Goal: Task Accomplishment & Management: Use online tool/utility

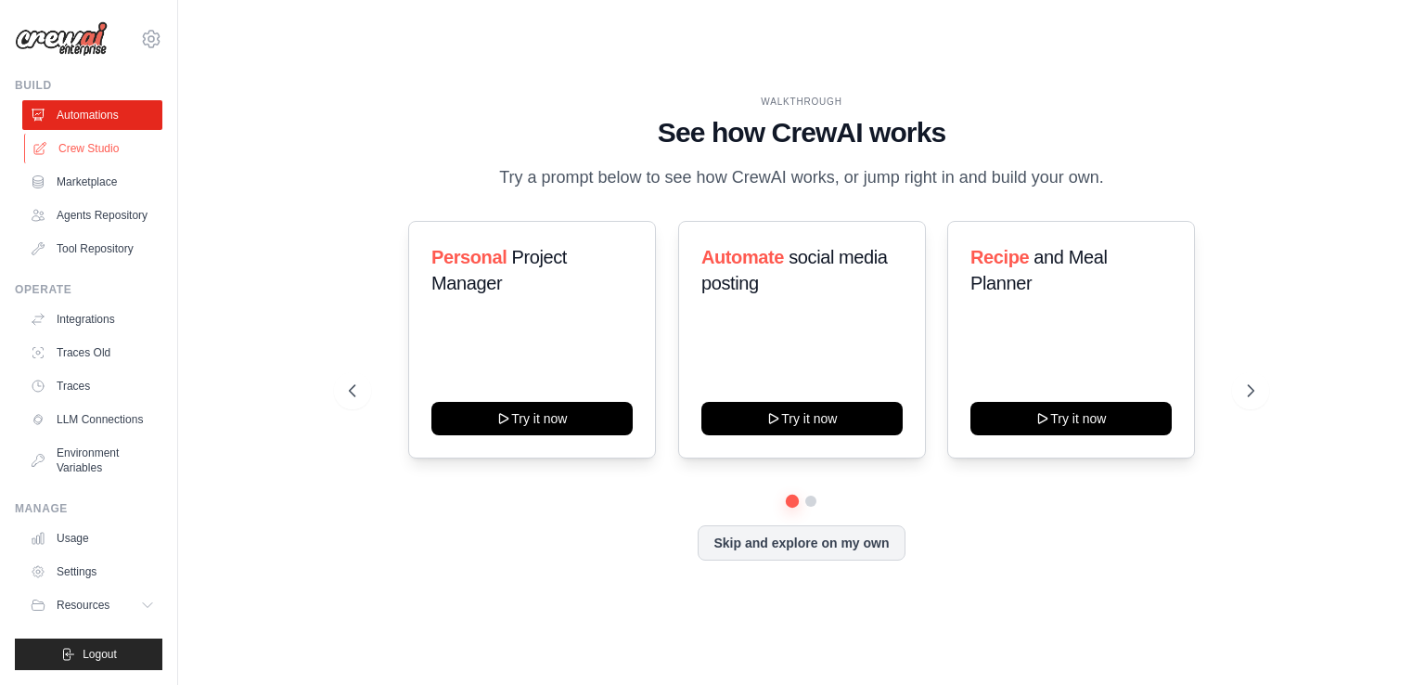
click at [117, 146] on link "Crew Studio" at bounding box center [94, 149] width 140 height 30
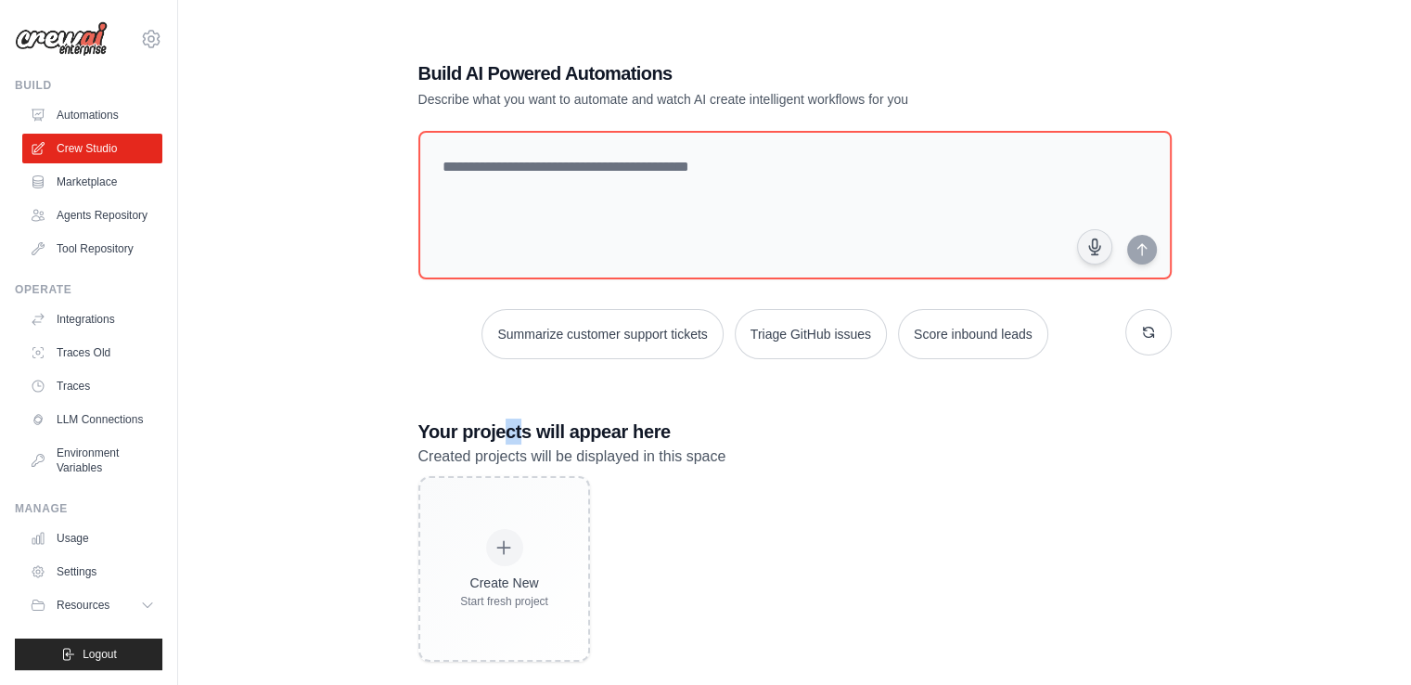
click at [520, 419] on body "agapeuni7@gmail.com Settings Build Automations" at bounding box center [705, 361] width 1411 height 722
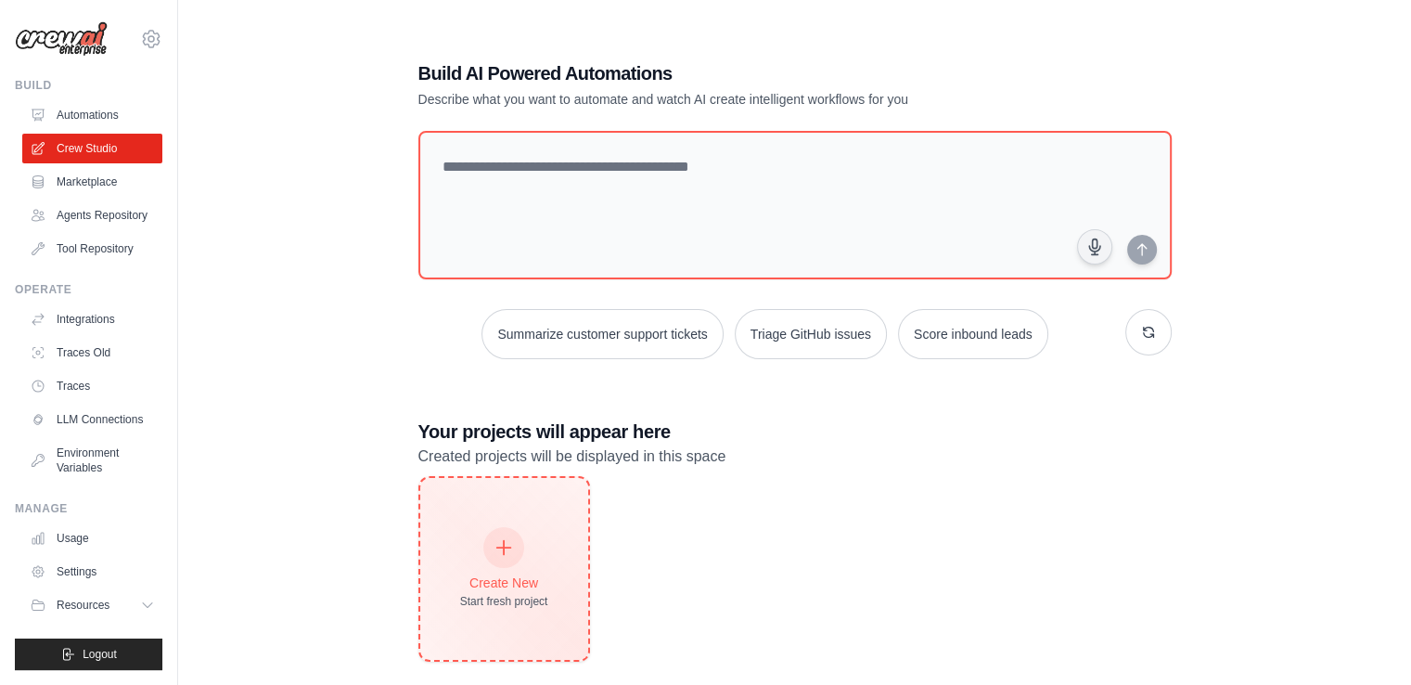
click at [483, 573] on div "Create New" at bounding box center [504, 582] width 88 height 19
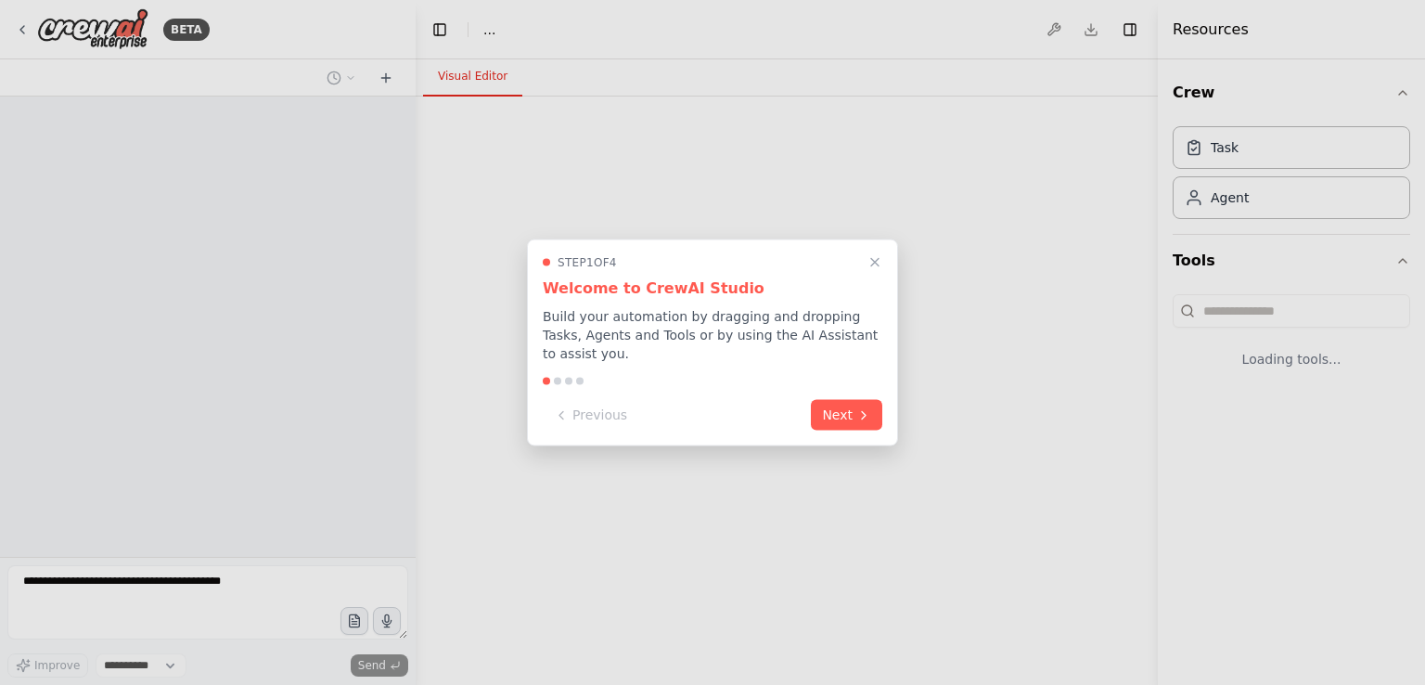
select select "****"
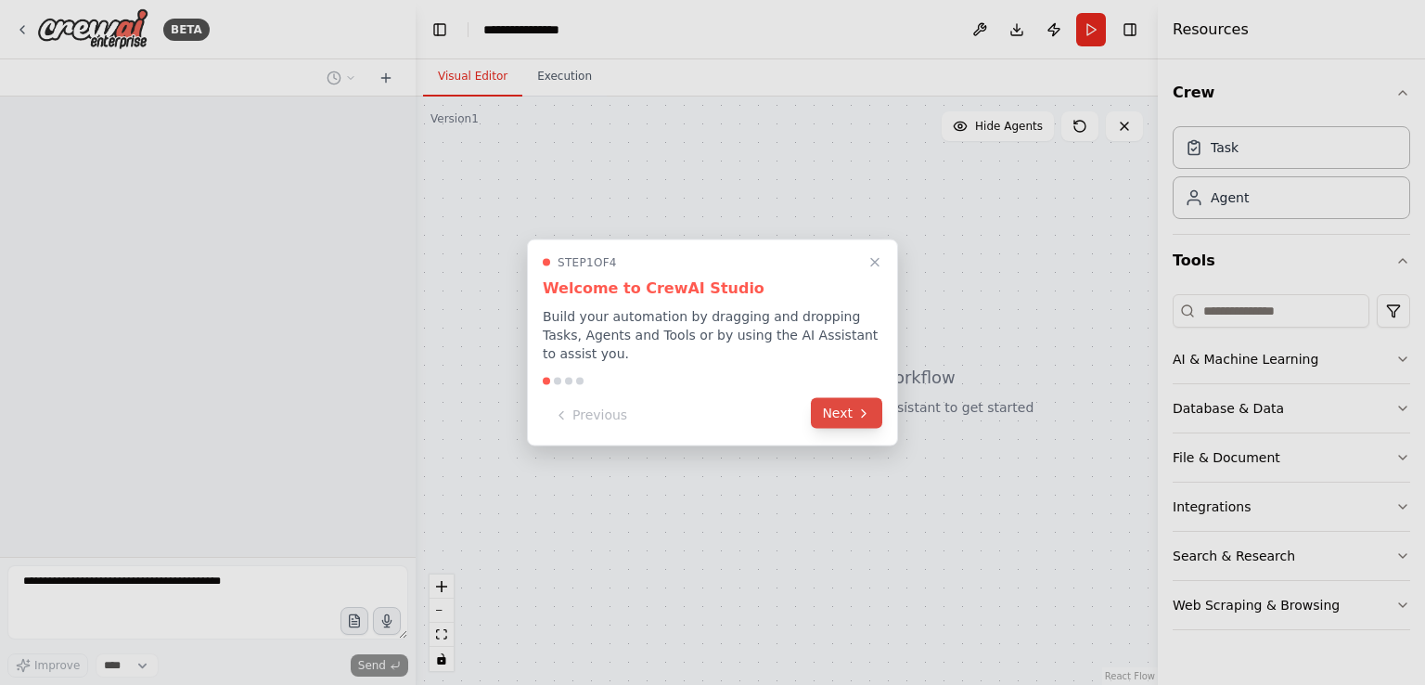
click at [854, 413] on button "Next" at bounding box center [846, 413] width 71 height 31
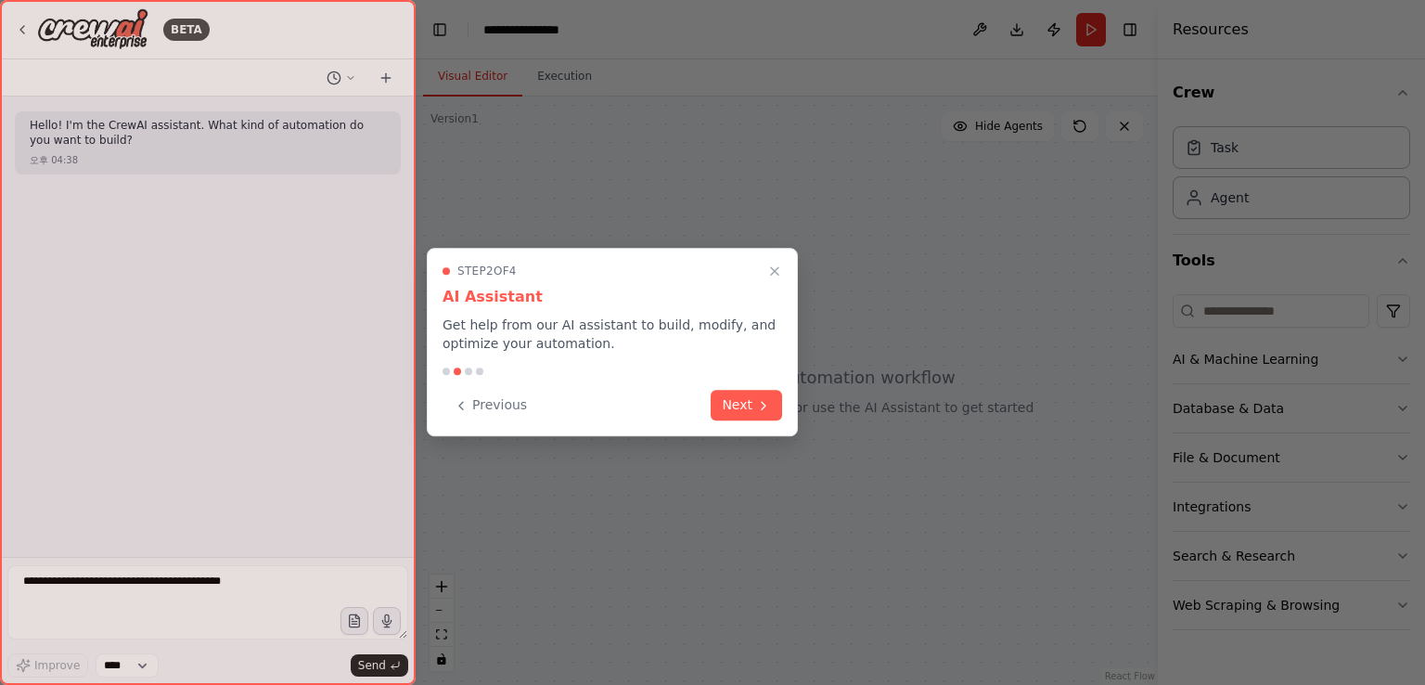
click at [786, 408] on div "Step 2 of 4 AI Assistant Get help from our AI assistant to build, modify, and o…" at bounding box center [612, 342] width 371 height 188
click at [771, 269] on icon "Close walkthrough" at bounding box center [775, 271] width 17 height 17
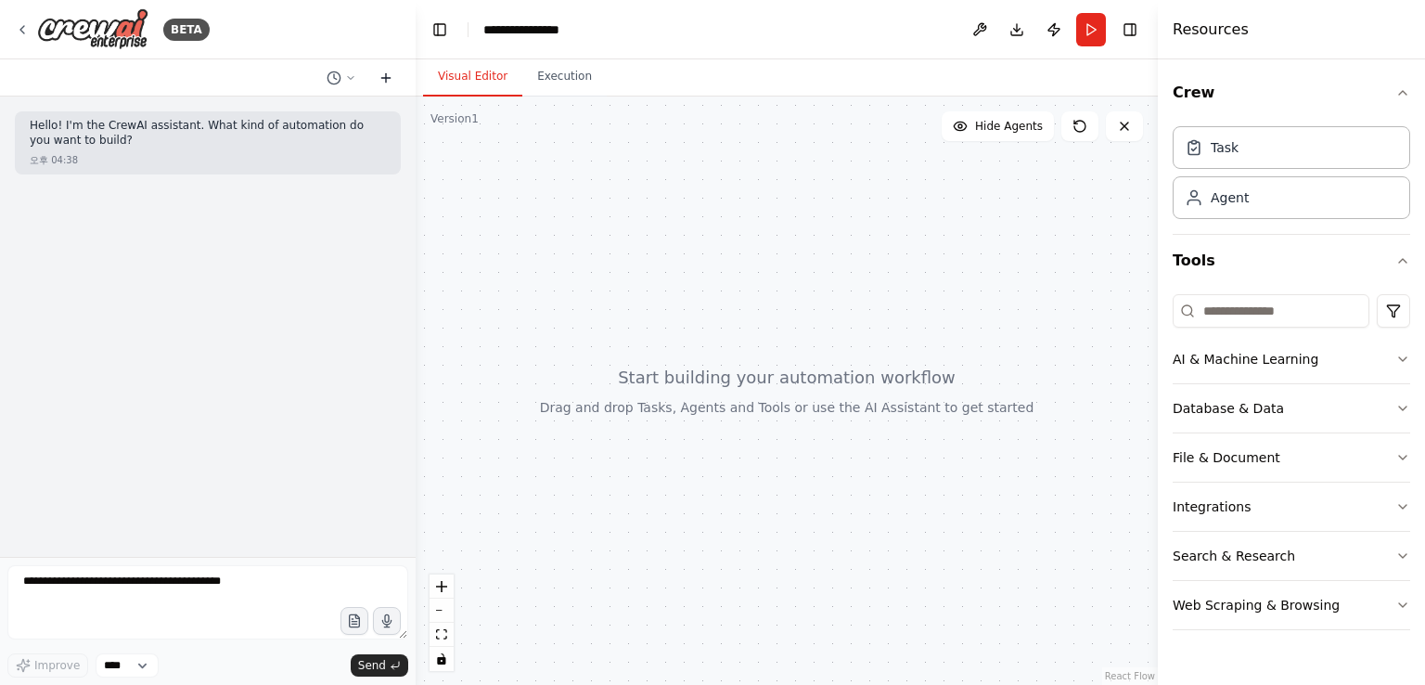
click at [382, 71] on icon at bounding box center [386, 78] width 15 height 15
click at [230, 591] on textarea at bounding box center [207, 602] width 401 height 74
click at [583, 217] on div at bounding box center [787, 391] width 742 height 588
click at [1397, 354] on icon "button" at bounding box center [1403, 359] width 15 height 15
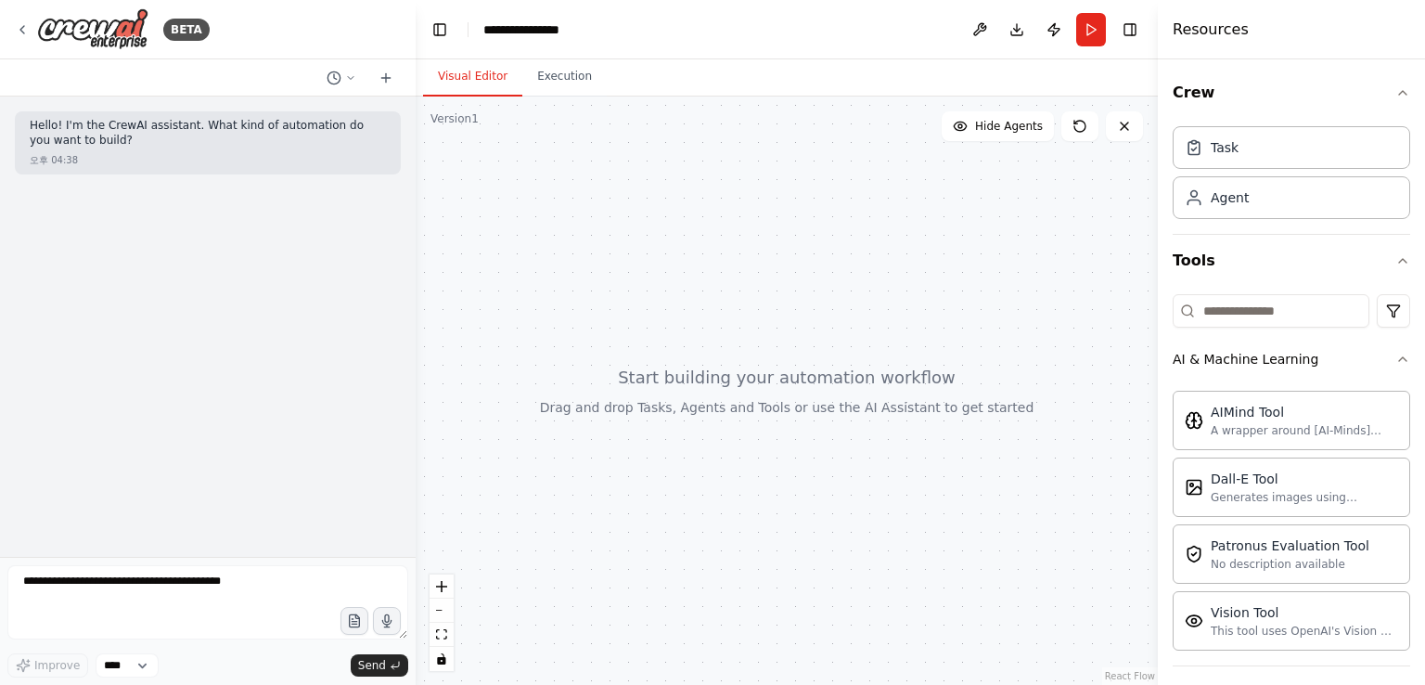
click at [724, 433] on div at bounding box center [787, 391] width 742 height 588
click at [1231, 439] on div "AIMind Tool A wrapper around [AI-Minds](https://mindsdb.com/minds). Useful for …" at bounding box center [1292, 419] width 238 height 59
click at [1244, 425] on div "A wrapper around [AI-Minds](https://mindsdb.com/minds). Useful for when you nee…" at bounding box center [1304, 429] width 187 height 15
click at [1240, 146] on div "Task" at bounding box center [1292, 146] width 238 height 43
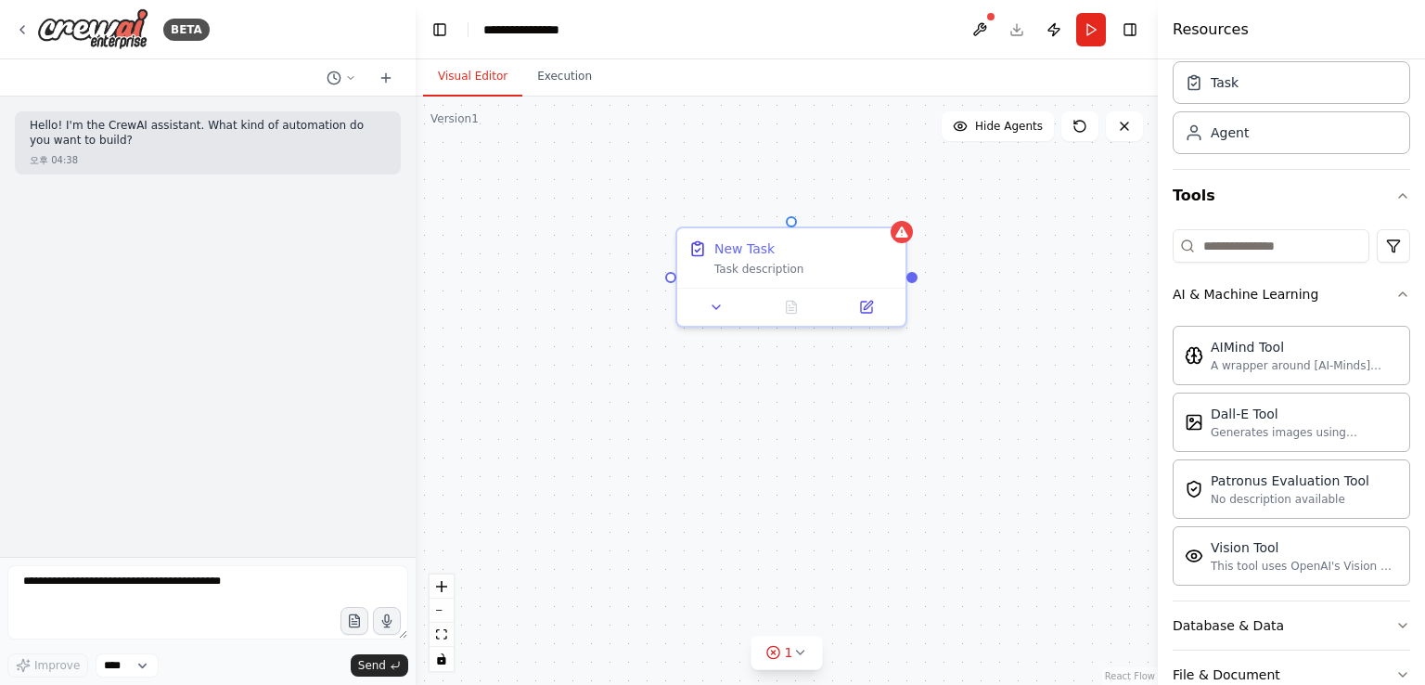
scroll to position [93, 0]
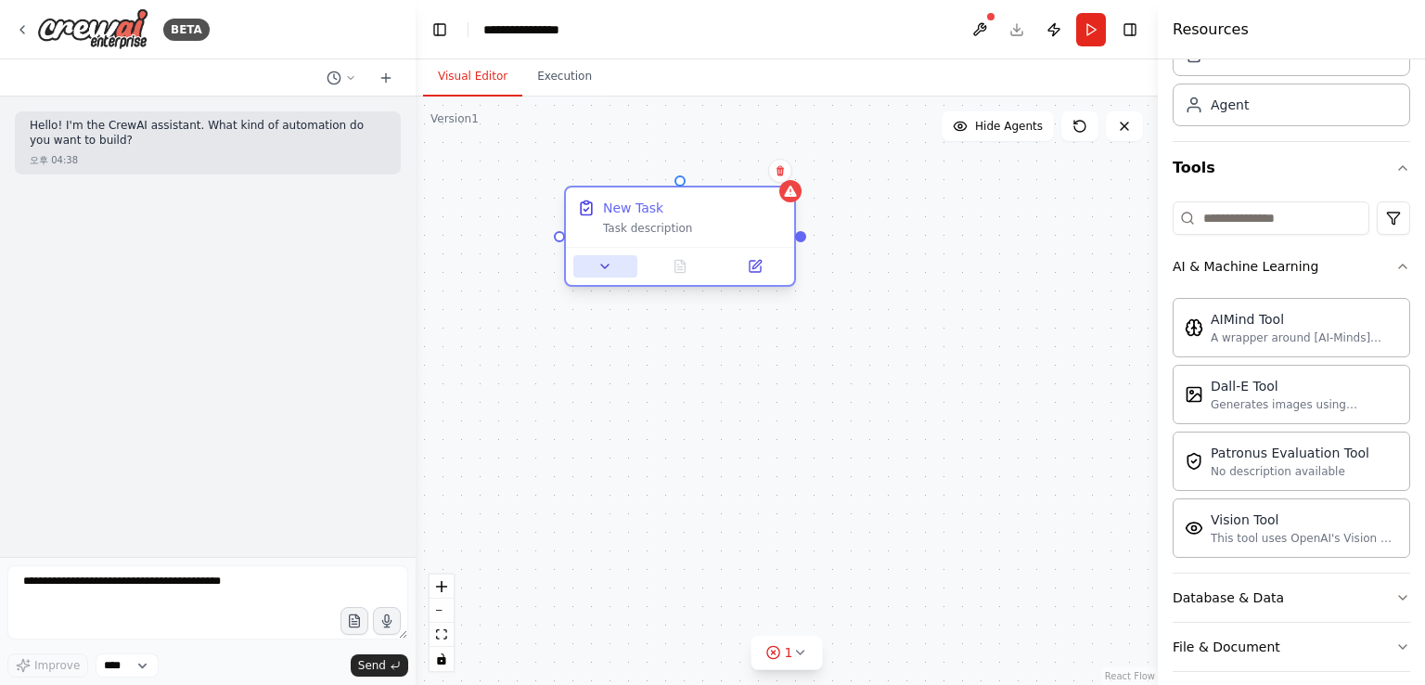
drag, startPoint x: 726, startPoint y: 296, endPoint x: 609, endPoint y: 260, distance: 122.4
click at [609, 260] on button at bounding box center [605, 266] width 64 height 22
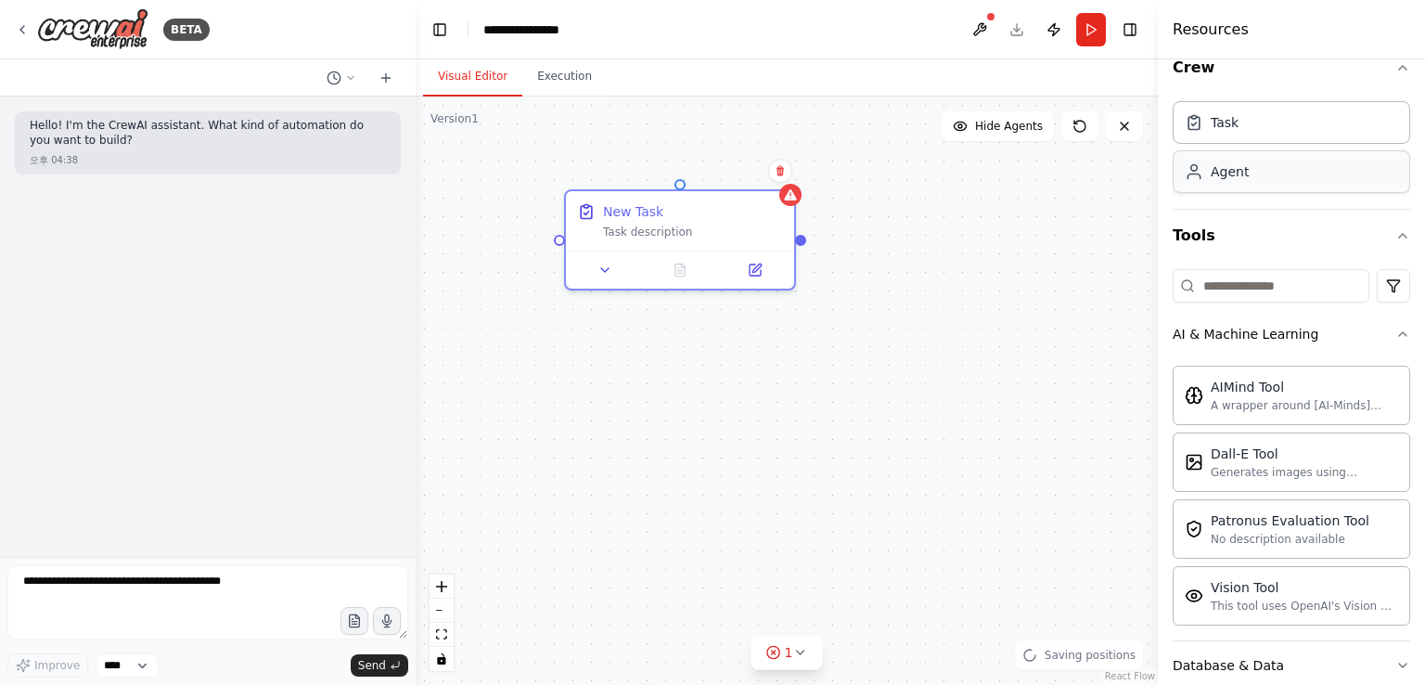
scroll to position [0, 0]
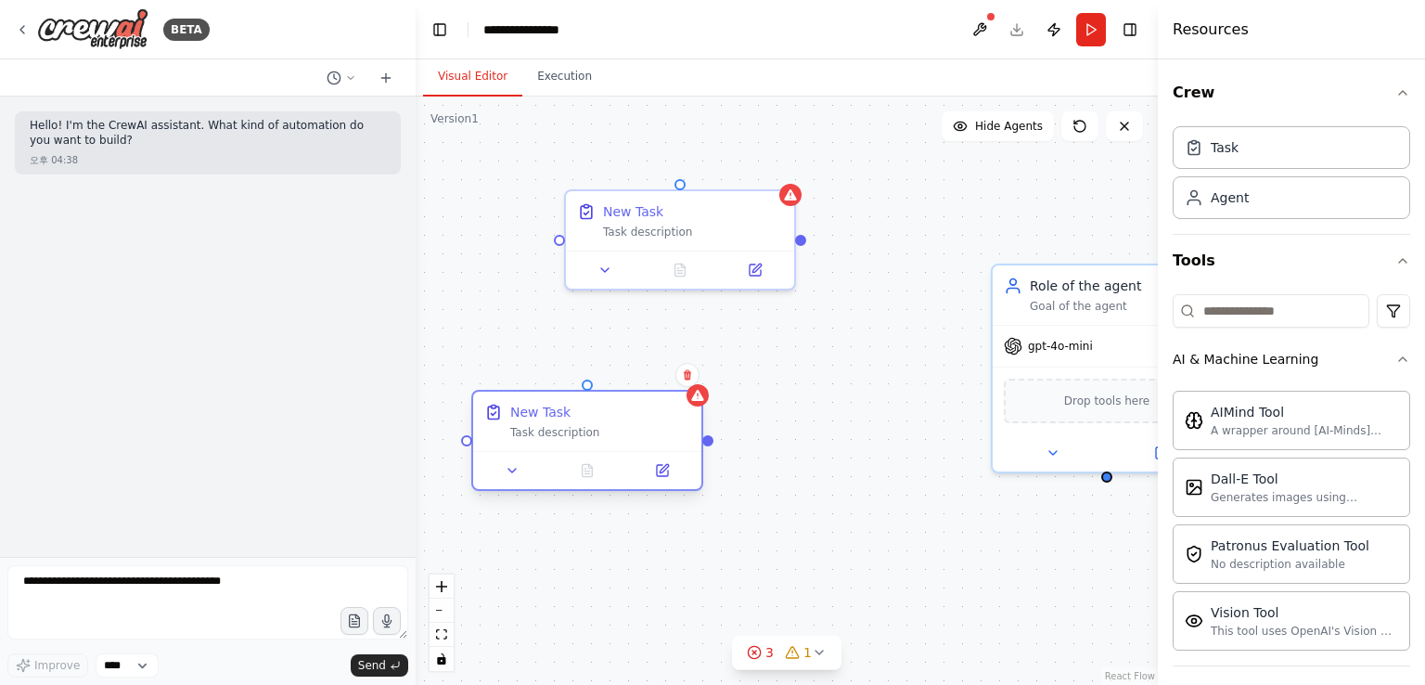
drag, startPoint x: 767, startPoint y: 409, endPoint x: 630, endPoint y: 410, distance: 136.4
click at [630, 410] on div "New Task" at bounding box center [600, 412] width 180 height 19
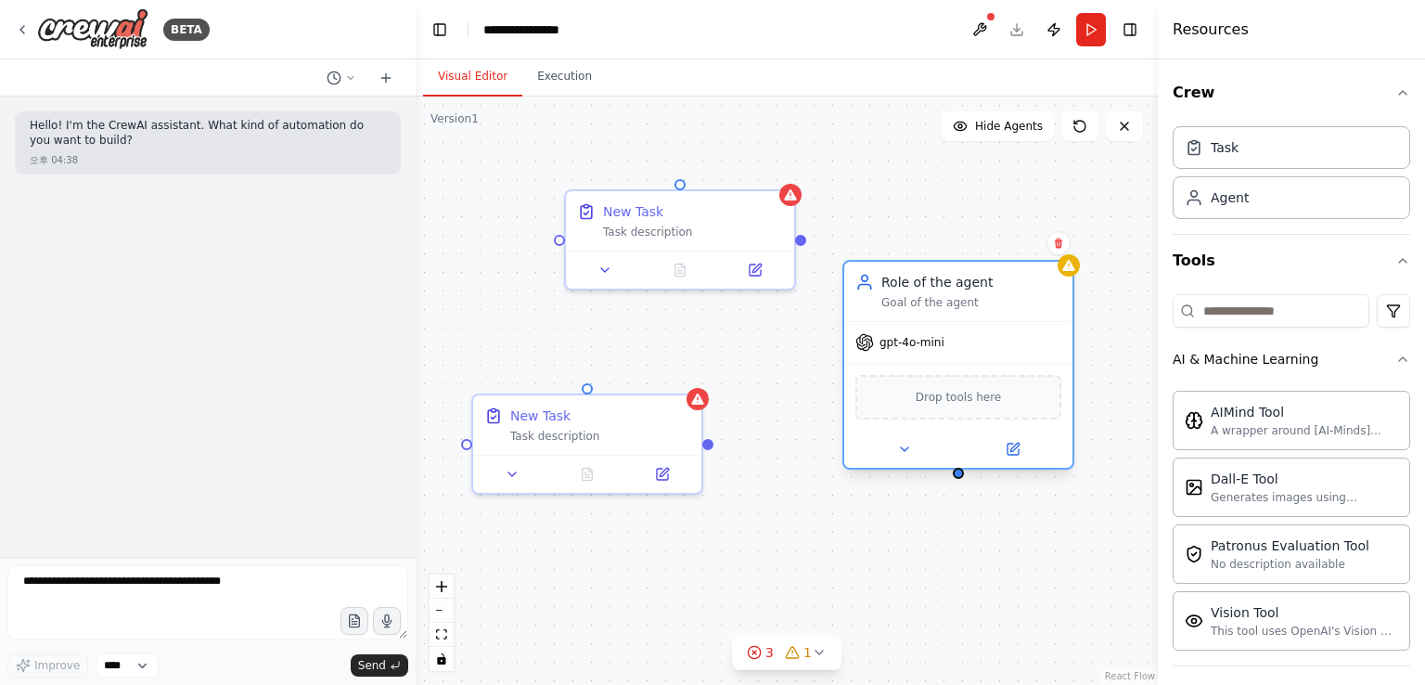
drag, startPoint x: 994, startPoint y: 306, endPoint x: 894, endPoint y: 318, distance: 100.9
click at [894, 310] on div "Goal of the agent" at bounding box center [972, 302] width 180 height 15
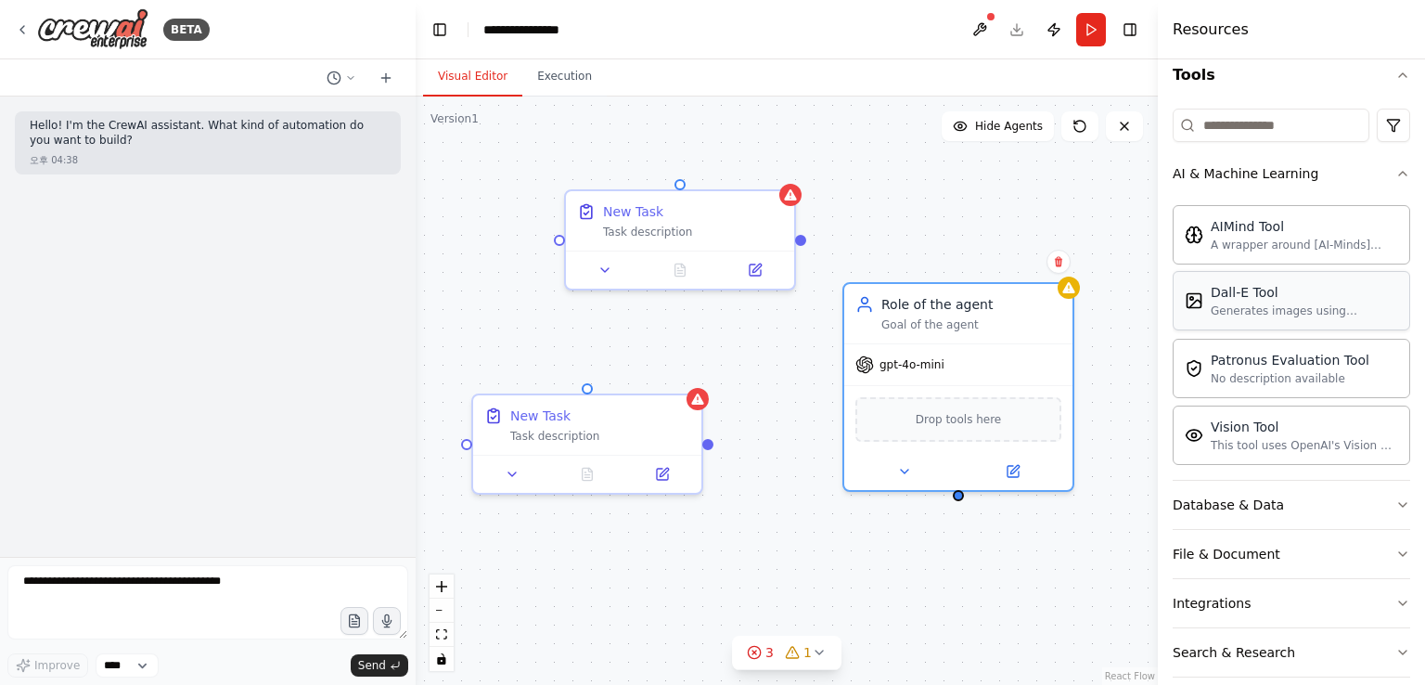
scroll to position [253, 0]
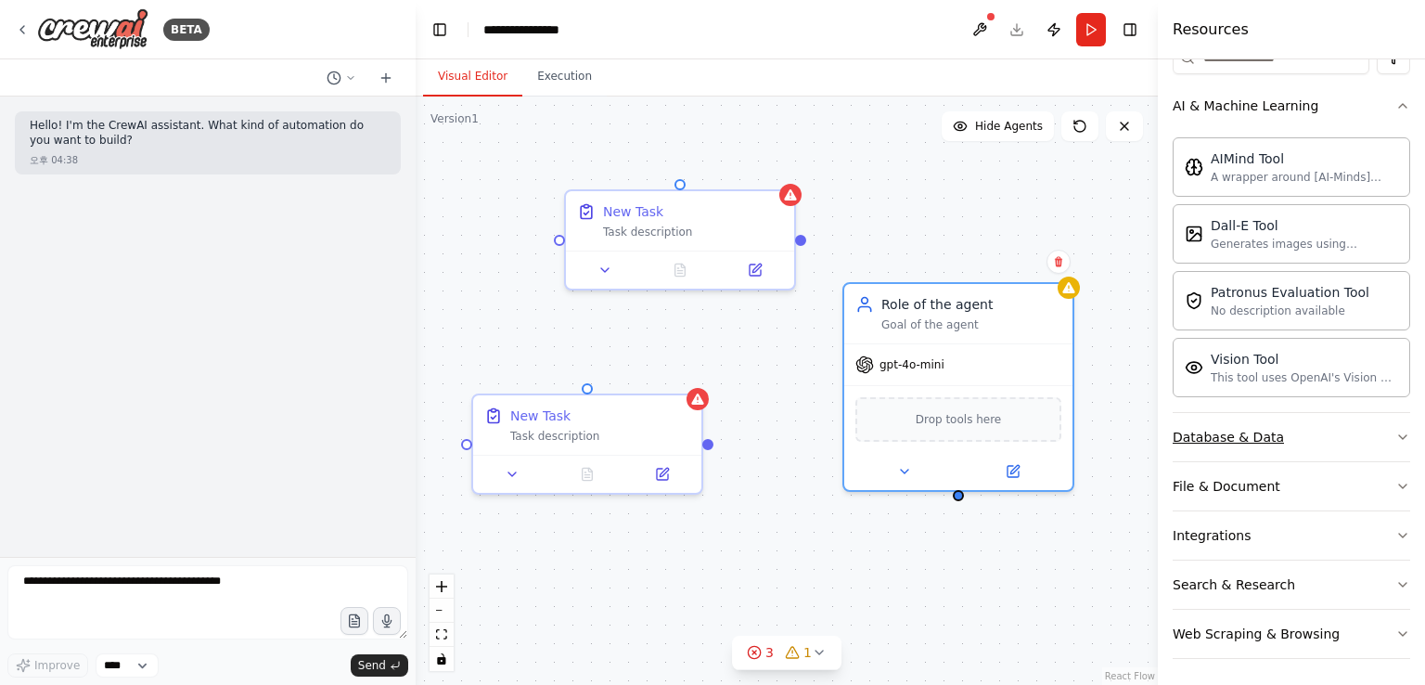
click at [1213, 437] on div "Database & Data" at bounding box center [1228, 437] width 111 height 19
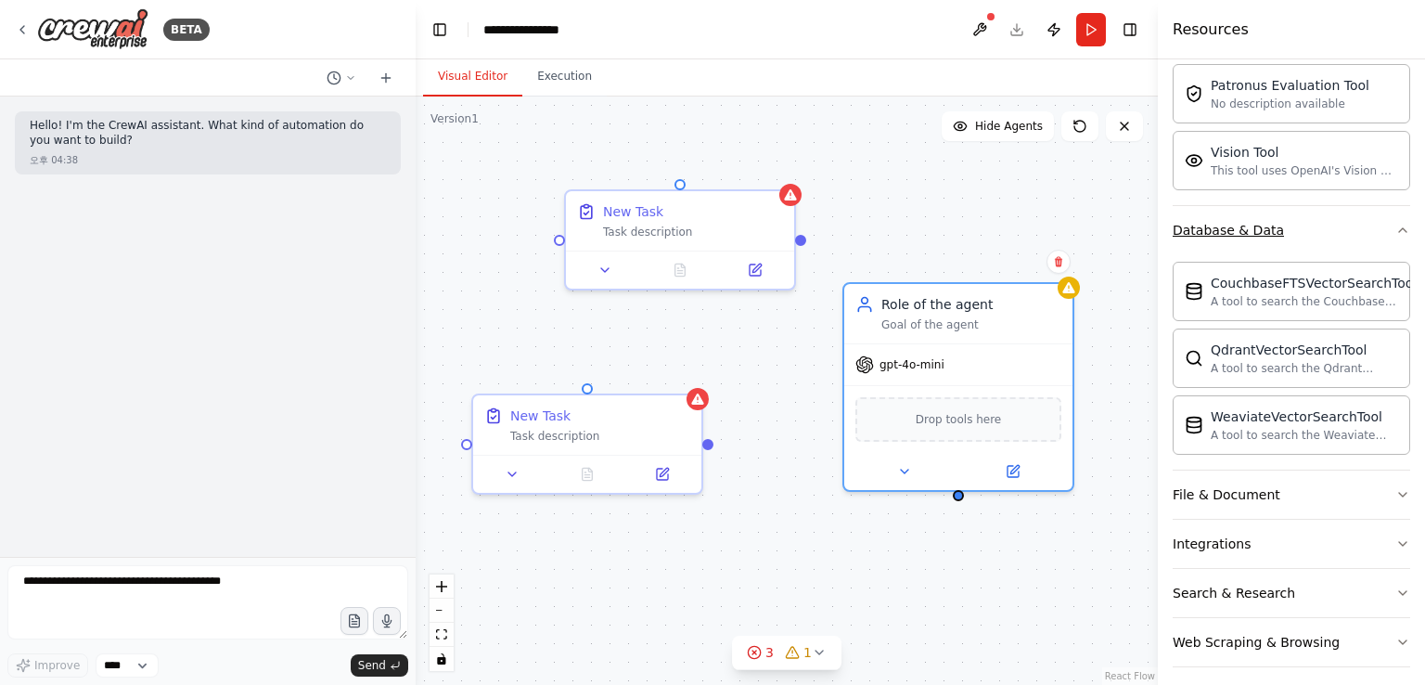
scroll to position [468, 0]
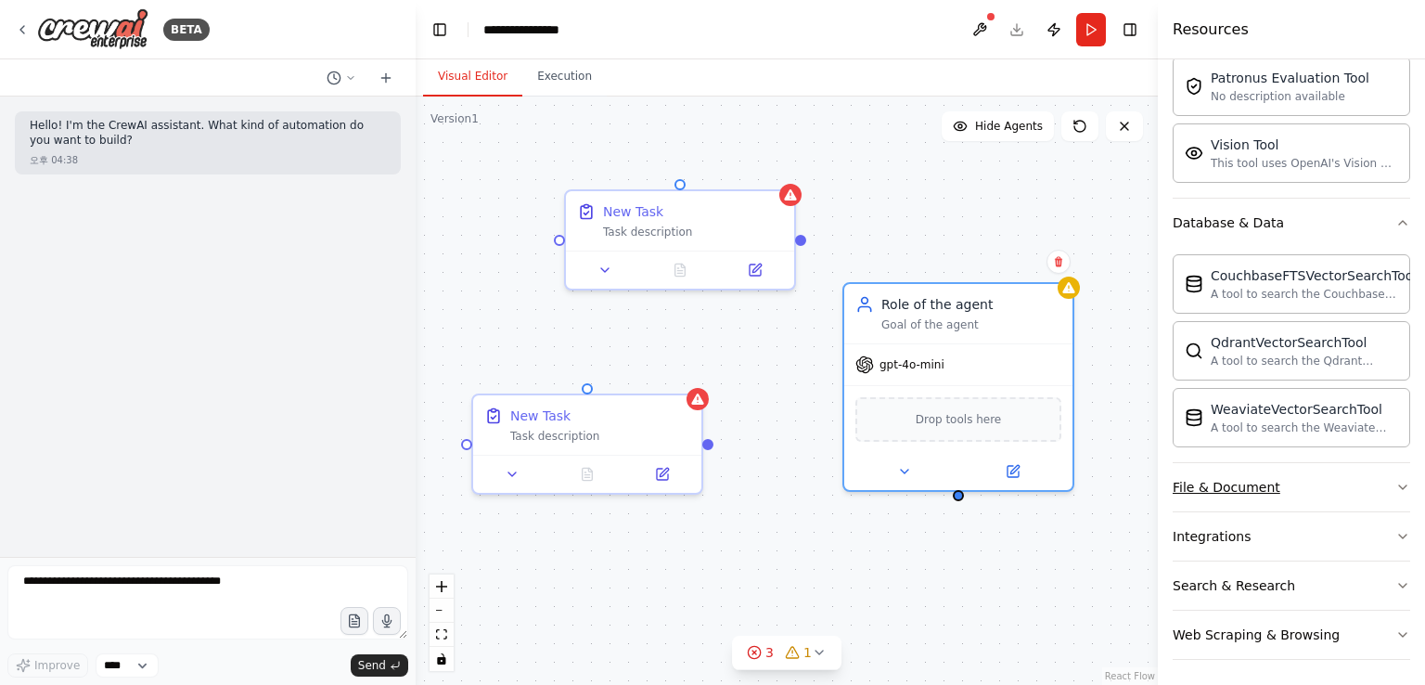
click at [1233, 482] on div "File & Document" at bounding box center [1227, 487] width 108 height 19
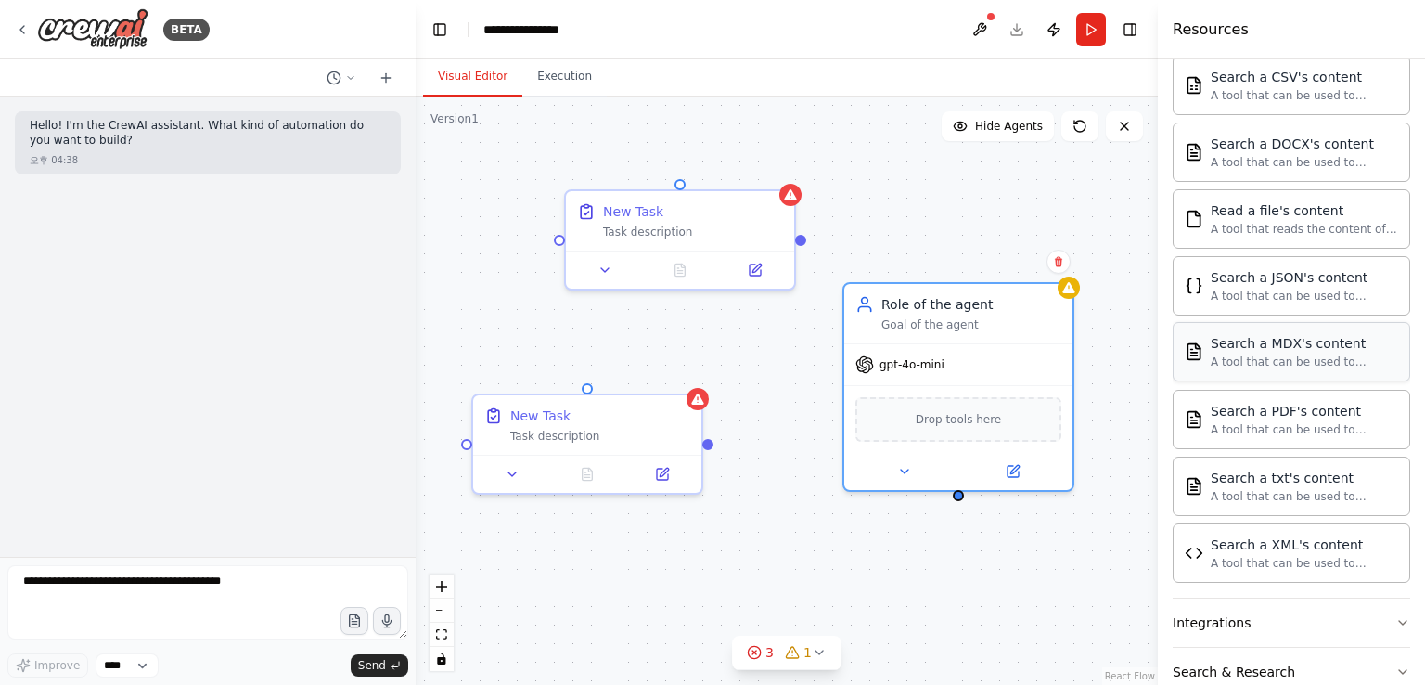
scroll to position [932, 0]
drag, startPoint x: 802, startPoint y: 243, endPoint x: 960, endPoint y: 495, distance: 296.9
click at [960, 495] on div "New Task Task description New Task Task description Role of the agent Goal of t…" at bounding box center [787, 391] width 742 height 588
drag, startPoint x: 804, startPoint y: 238, endPoint x: 713, endPoint y: 445, distance: 225.2
click at [713, 445] on div "New Task Task description New Task Task description Role of the agent Goal of t…" at bounding box center [787, 391] width 742 height 588
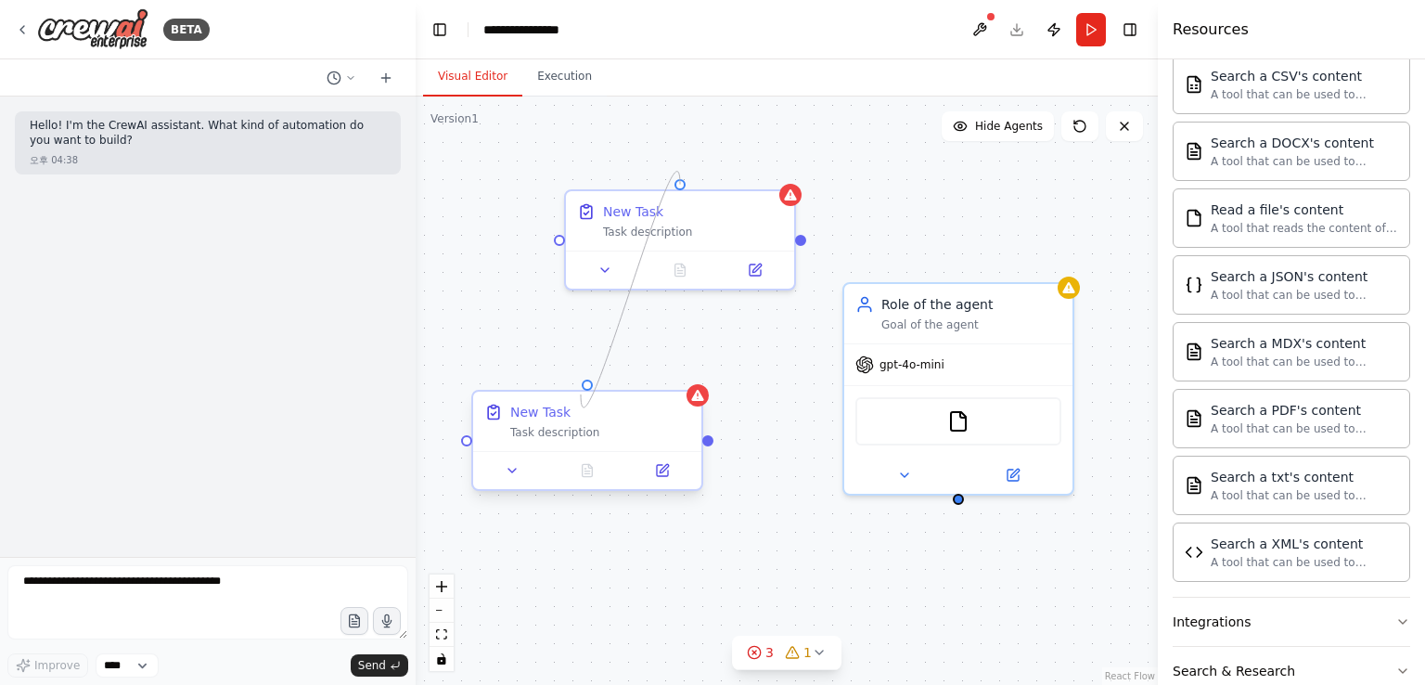
drag, startPoint x: 679, startPoint y: 179, endPoint x: 581, endPoint y: 394, distance: 236.7
click at [581, 394] on div "New Task Task description New Task Task description Role of the agent Goal of t…" at bounding box center [787, 391] width 742 height 588
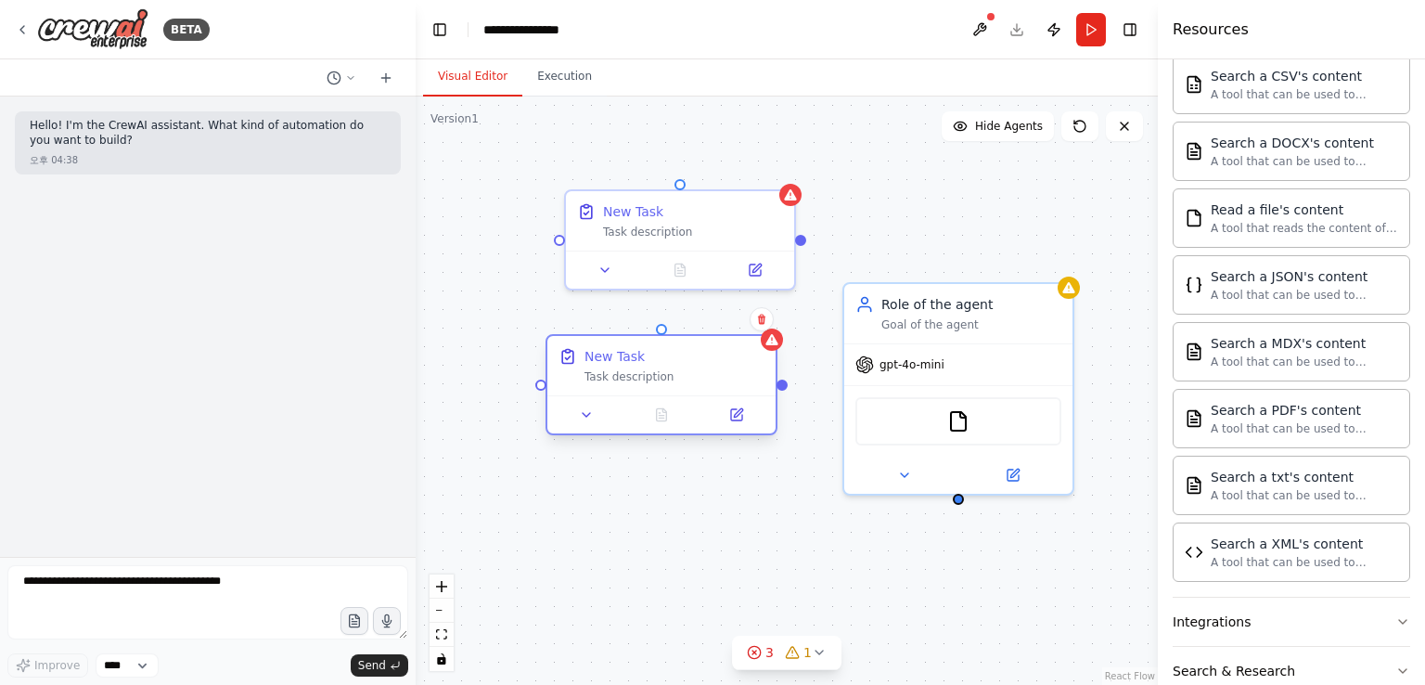
drag, startPoint x: 553, startPoint y: 408, endPoint x: 638, endPoint y: 356, distance: 99.9
click at [638, 356] on div "New Task" at bounding box center [615, 356] width 60 height 19
drag, startPoint x: 664, startPoint y: 331, endPoint x: 788, endPoint y: 384, distance: 134.3
click at [788, 384] on div "New Task Task description New Task Task description Role of the agent Goal of t…" at bounding box center [787, 391] width 742 height 588
drag, startPoint x: 658, startPoint y: 329, endPoint x: 796, endPoint y: 242, distance: 163.5
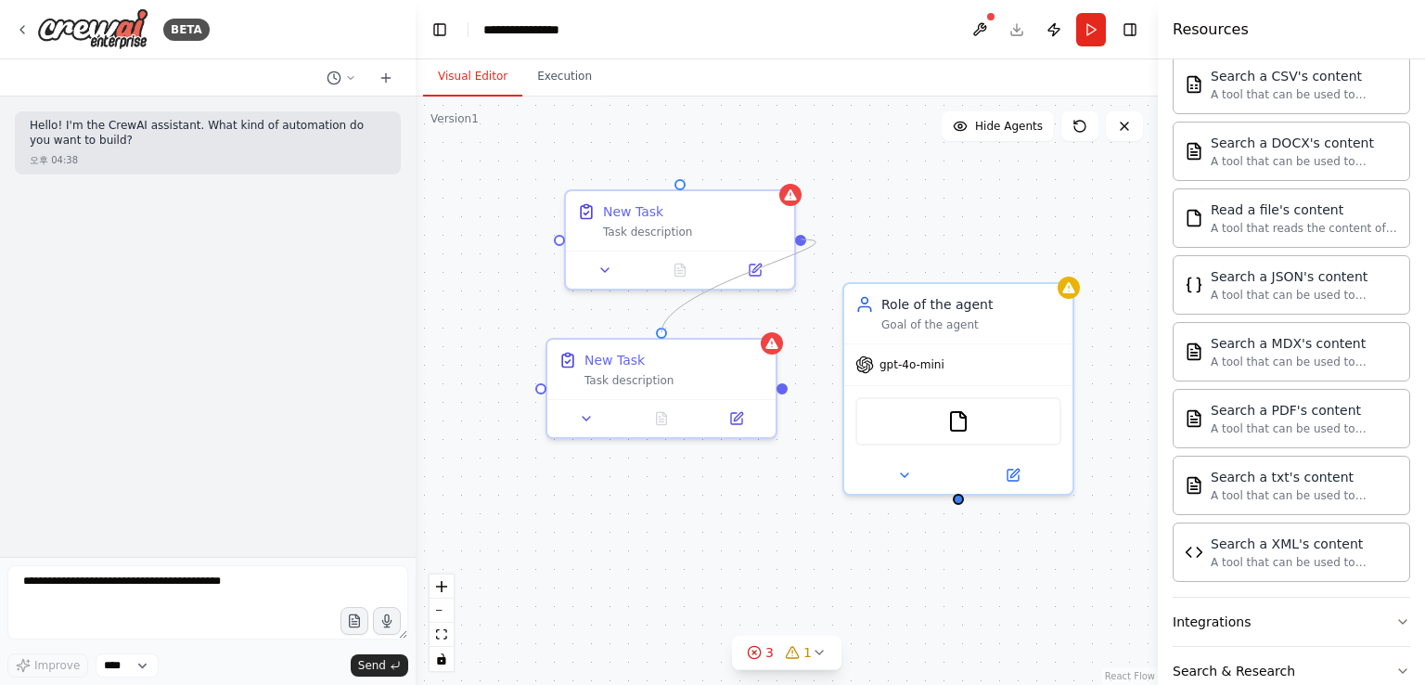
click at [796, 242] on div "New Task Task description New Task Task description Role of the agent Goal of t…" at bounding box center [787, 391] width 742 height 588
drag, startPoint x: 800, startPoint y: 238, endPoint x: 664, endPoint y: 337, distance: 168.2
click at [664, 337] on div "New Task Task description New Task Task description Role of the agent Goal of t…" at bounding box center [787, 391] width 742 height 588
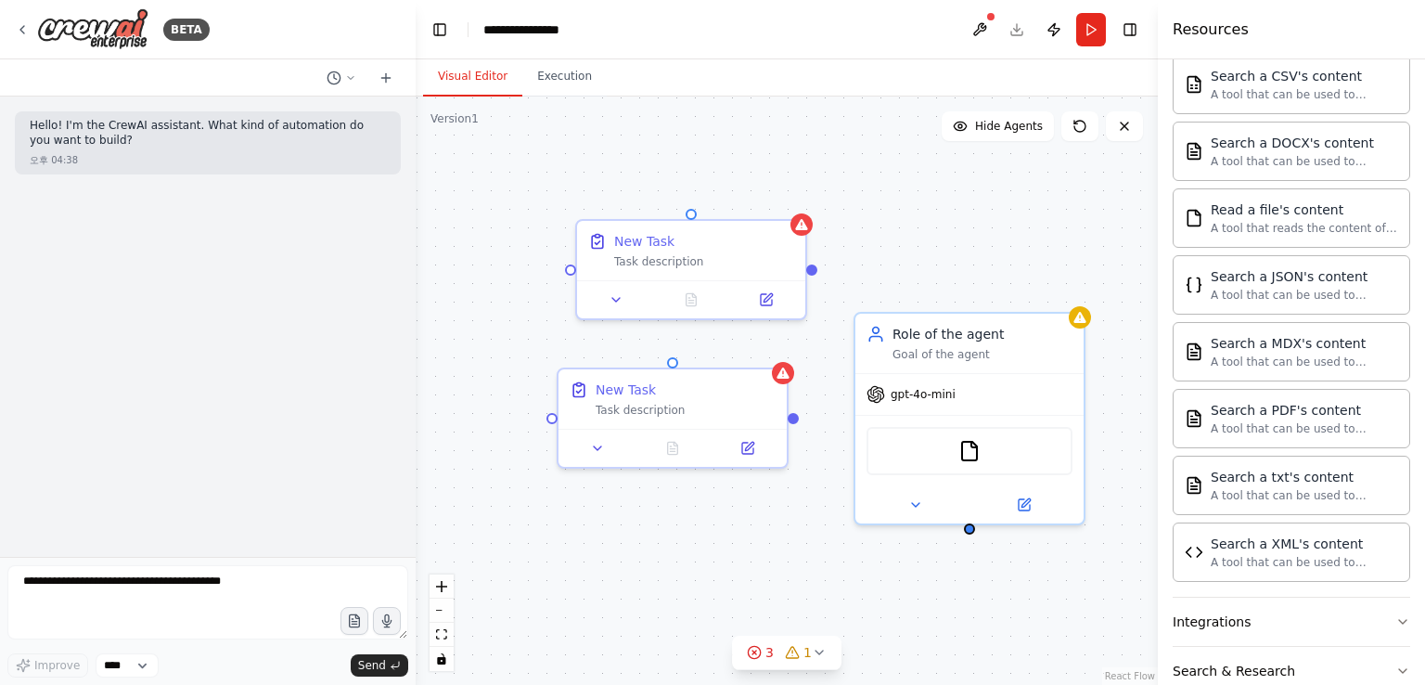
drag, startPoint x: 807, startPoint y: 242, endPoint x: 817, endPoint y: 266, distance: 25.9
click at [817, 266] on div "New Task Task description New Task Task description Role of the agent Goal of t…" at bounding box center [787, 391] width 742 height 588
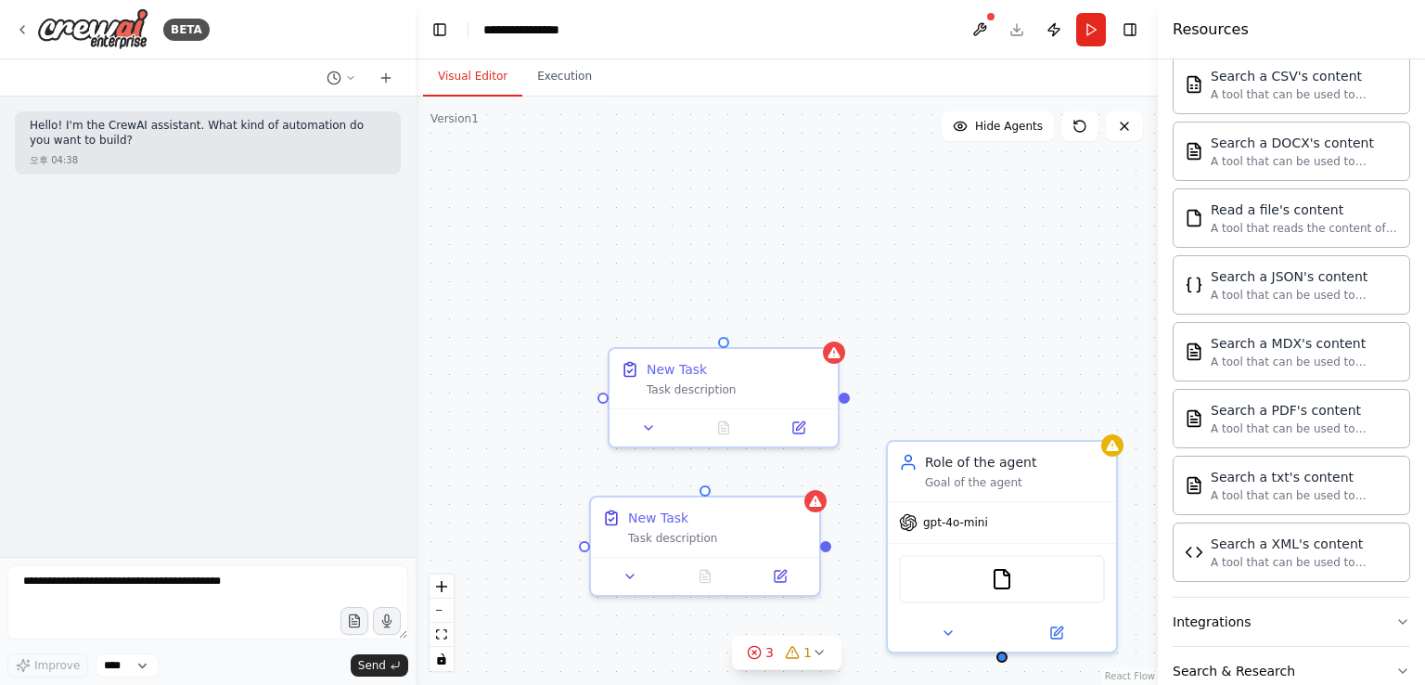
drag, startPoint x: 810, startPoint y: 269, endPoint x: 843, endPoint y: 409, distance: 143.8
click at [843, 409] on div "New Task Task description New Task Task description Role of the agent Goal of t…" at bounding box center [787, 391] width 742 height 588
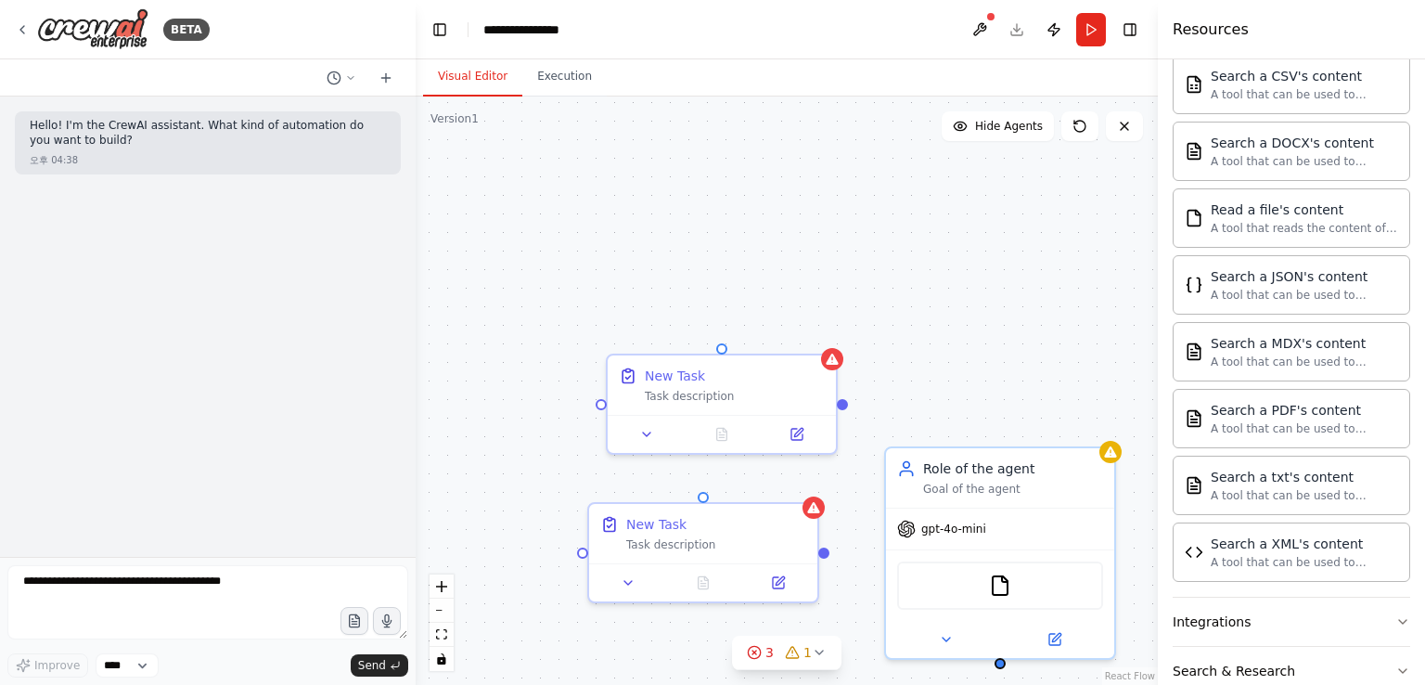
click at [716, 328] on div "New Task Task description New Task Task description Role of the agent Goal of t…" at bounding box center [787, 391] width 742 height 588
click at [601, 246] on div "New Task Task description New Task Task description Role of the agent Goal of t…" at bounding box center [787, 391] width 742 height 588
click at [626, 339] on div "New Task Task description New Task Task description Role of the agent Goal of t…" at bounding box center [787, 391] width 742 height 588
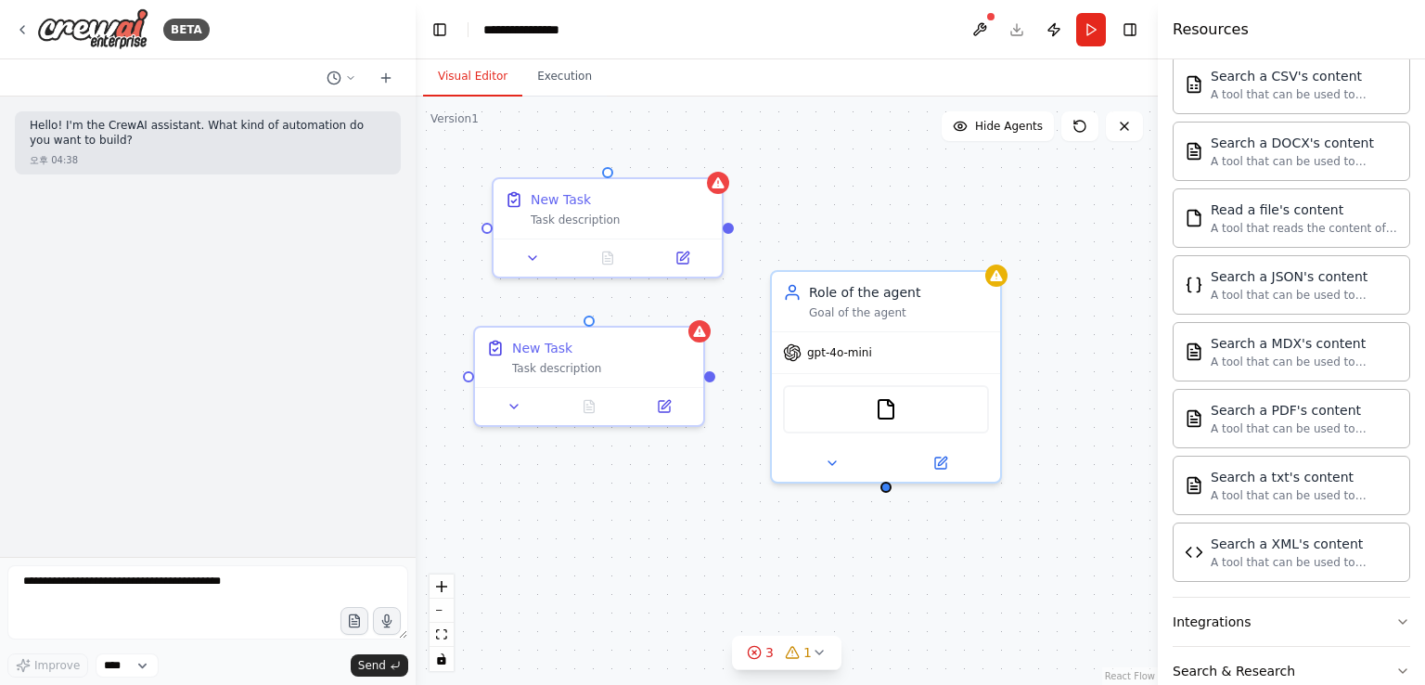
drag, startPoint x: 635, startPoint y: 352, endPoint x: 554, endPoint y: 167, distance: 201.5
click at [548, 171] on div "New Task Task description New Task Task description Role of the agent Goal of t…" at bounding box center [787, 391] width 742 height 588
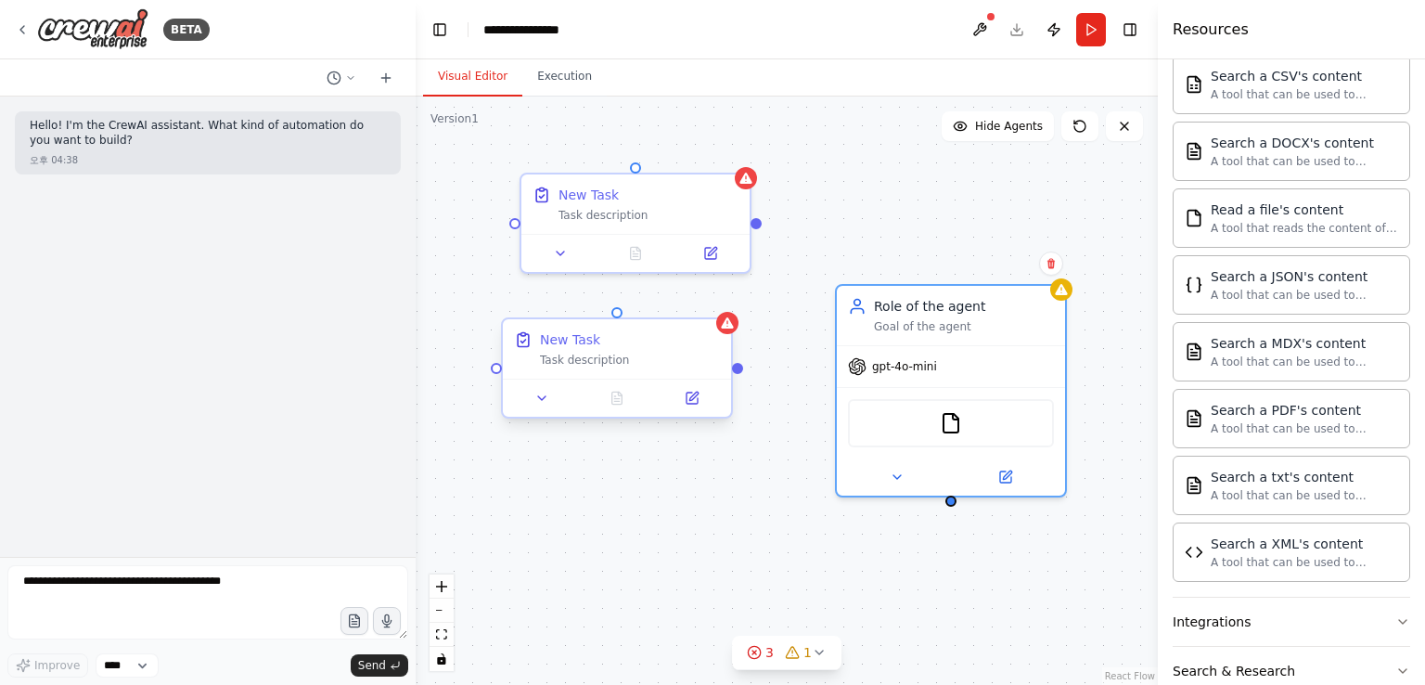
drag, startPoint x: 869, startPoint y: 318, endPoint x: 728, endPoint y: 357, distance: 146.3
click at [906, 341] on div "Role of the agent Goal of the agent gpt-4o-mini FileReadTool" at bounding box center [951, 390] width 232 height 213
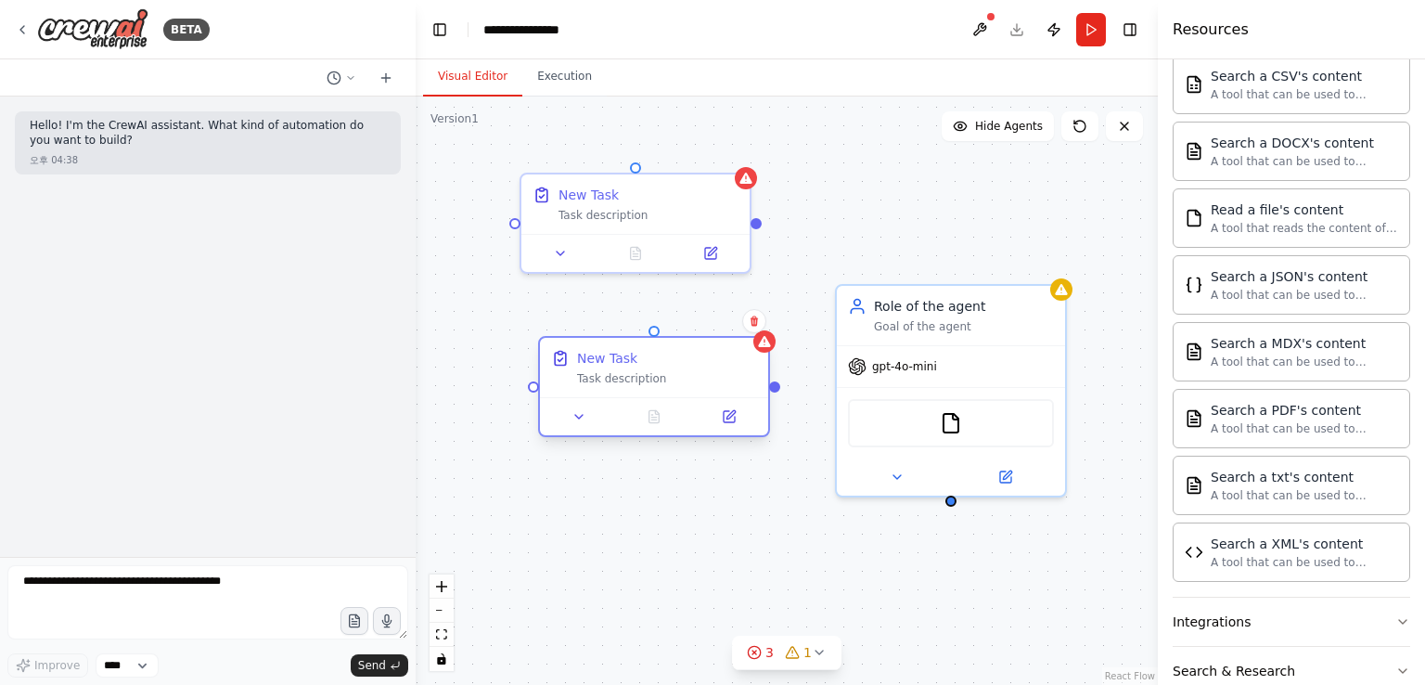
drag, startPoint x: 654, startPoint y: 355, endPoint x: 685, endPoint y: 375, distance: 36.3
click at [685, 375] on div "Task description" at bounding box center [667, 378] width 180 height 15
click at [683, 375] on div "Task description" at bounding box center [667, 378] width 180 height 15
drag, startPoint x: 670, startPoint y: 358, endPoint x: 654, endPoint y: 366, distance: 17.4
click at [654, 366] on div "New Task" at bounding box center [649, 358] width 180 height 19
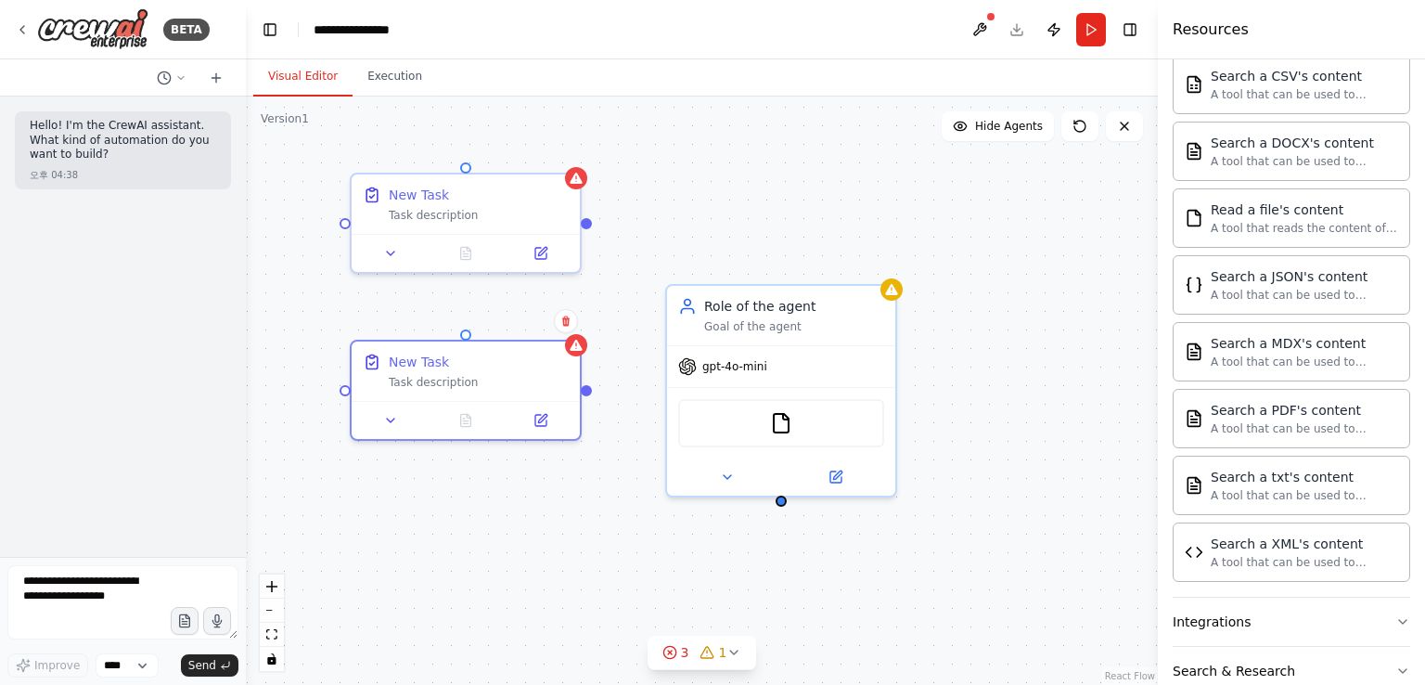
drag, startPoint x: 413, startPoint y: 632, endPoint x: 246, endPoint y: 632, distance: 167.0
click at [246, 632] on div "**********" at bounding box center [712, 342] width 1425 height 685
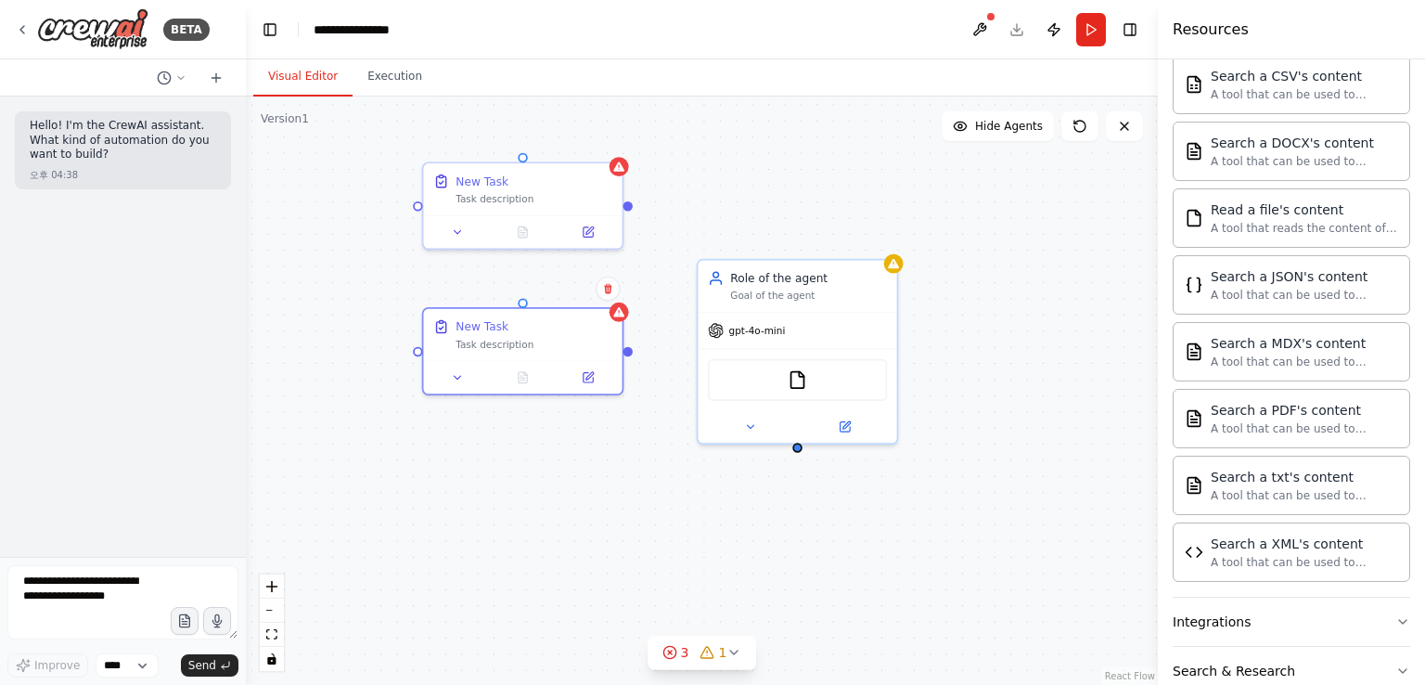
drag, startPoint x: 805, startPoint y: 193, endPoint x: 813, endPoint y: 164, distance: 29.7
click at [813, 164] on div "New Task Task description New Task Task description Role of the agent Goal of t…" at bounding box center [702, 391] width 912 height 588
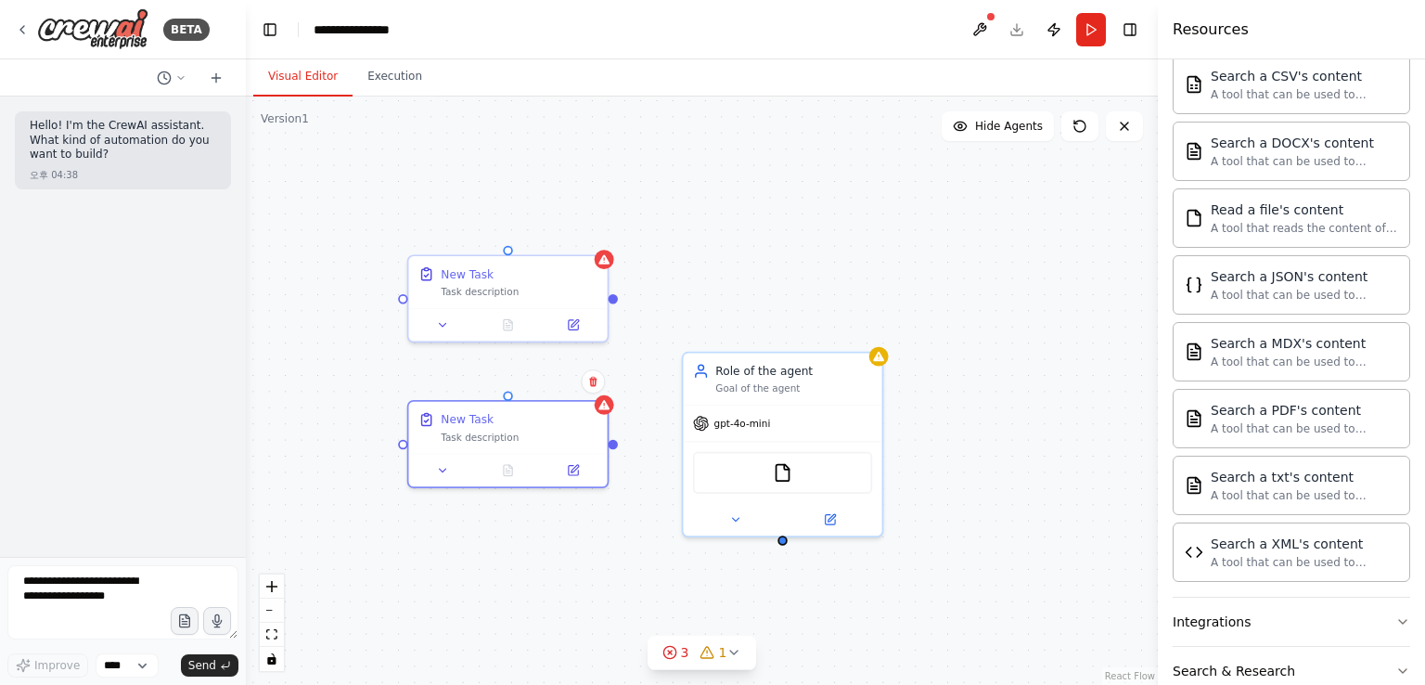
drag, startPoint x: 1010, startPoint y: 311, endPoint x: 1158, endPoint y: 270, distance: 154.0
click at [987, 402] on div "New Task Task description New Task Task description Role of the agent Goal of t…" at bounding box center [702, 391] width 912 height 588
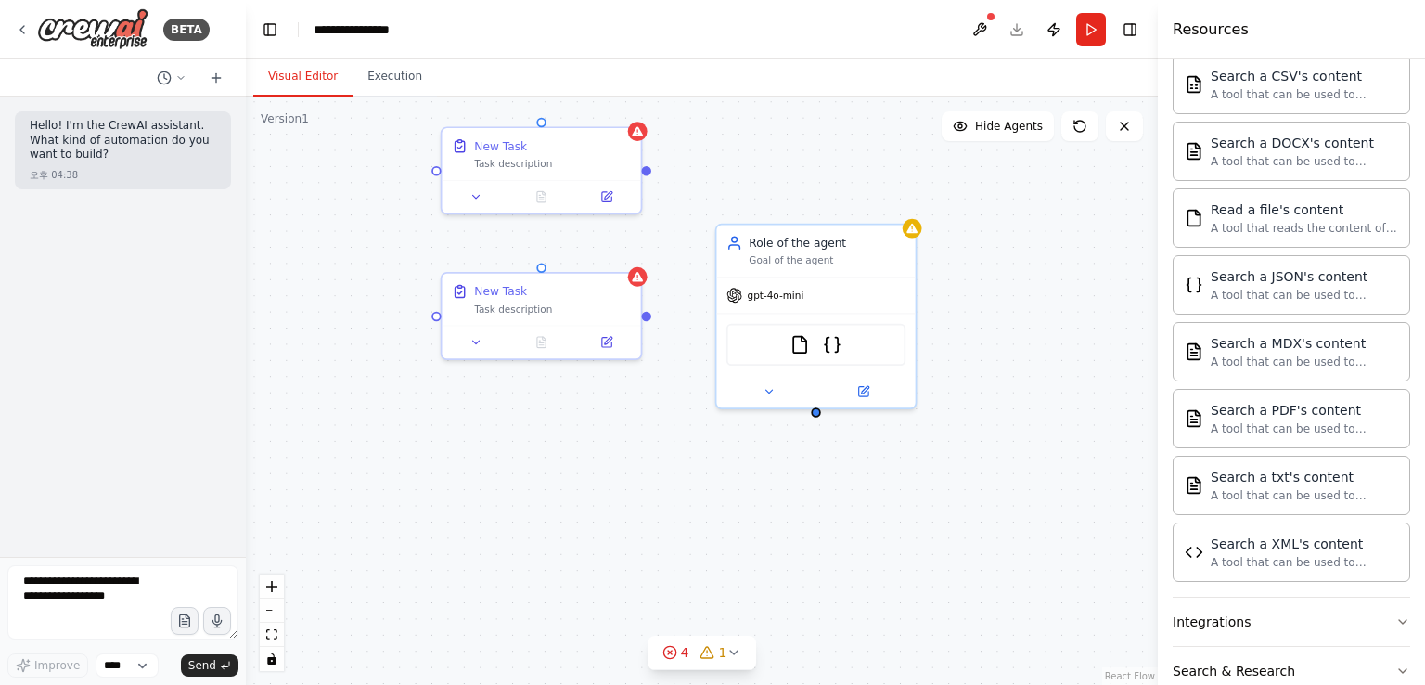
drag, startPoint x: 904, startPoint y: 242, endPoint x: 940, endPoint y: 122, distance: 125.1
click at [948, 97] on div "New Task Task description New Task Task description Role of the agent Goal of t…" at bounding box center [702, 391] width 912 height 588
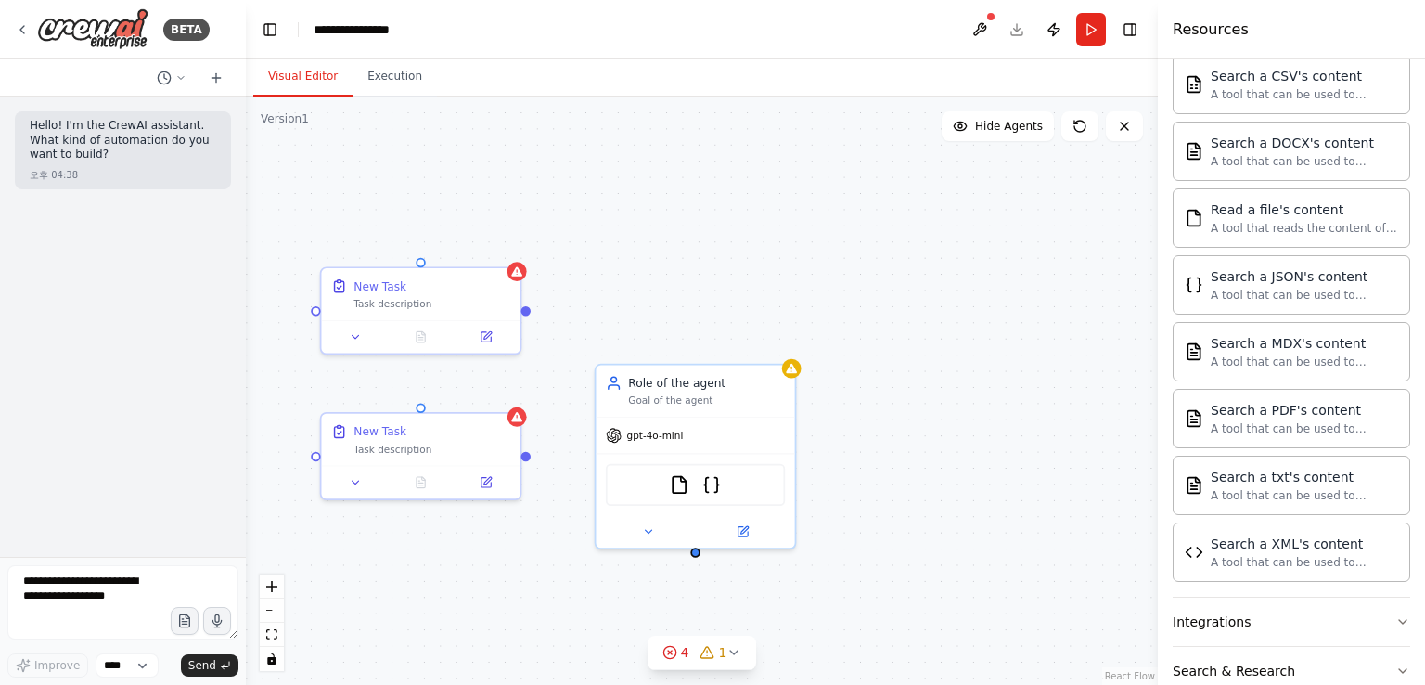
drag, startPoint x: 1097, startPoint y: 370, endPoint x: 966, endPoint y: 548, distance: 220.3
click at [965, 550] on div "New Task Task description New Task Task description Role of the agent Goal of t…" at bounding box center [702, 391] width 912 height 588
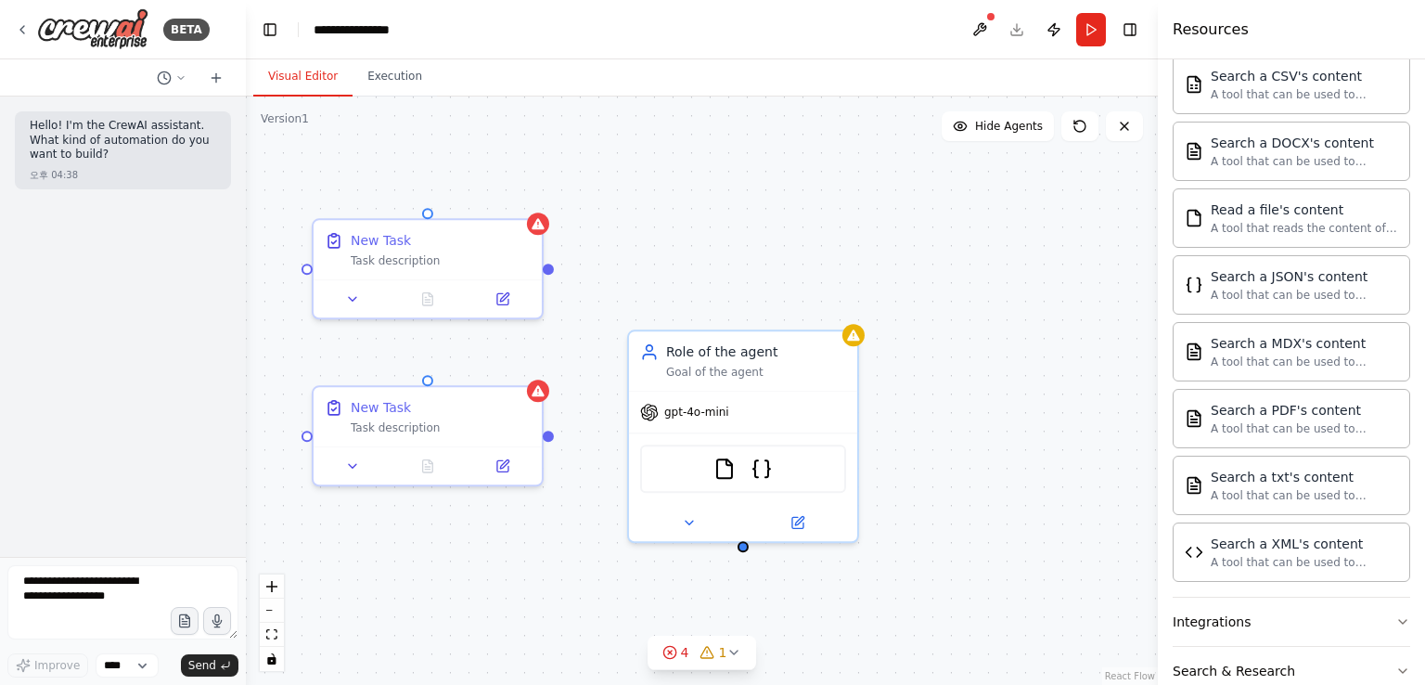
drag, startPoint x: 816, startPoint y: 293, endPoint x: 935, endPoint y: 243, distance: 129.8
click at [924, 252] on div "New Task Task description New Task Task description Role of the agent Goal of t…" at bounding box center [702, 391] width 912 height 588
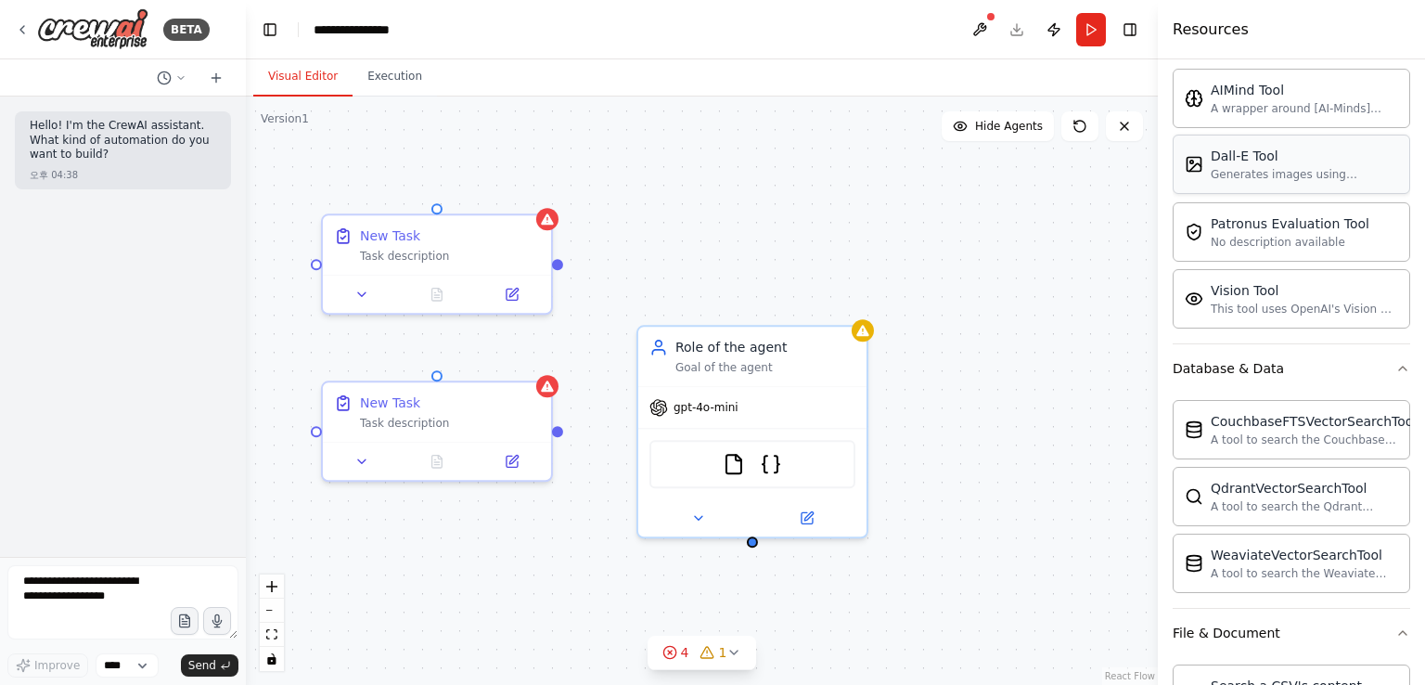
scroll to position [282, 0]
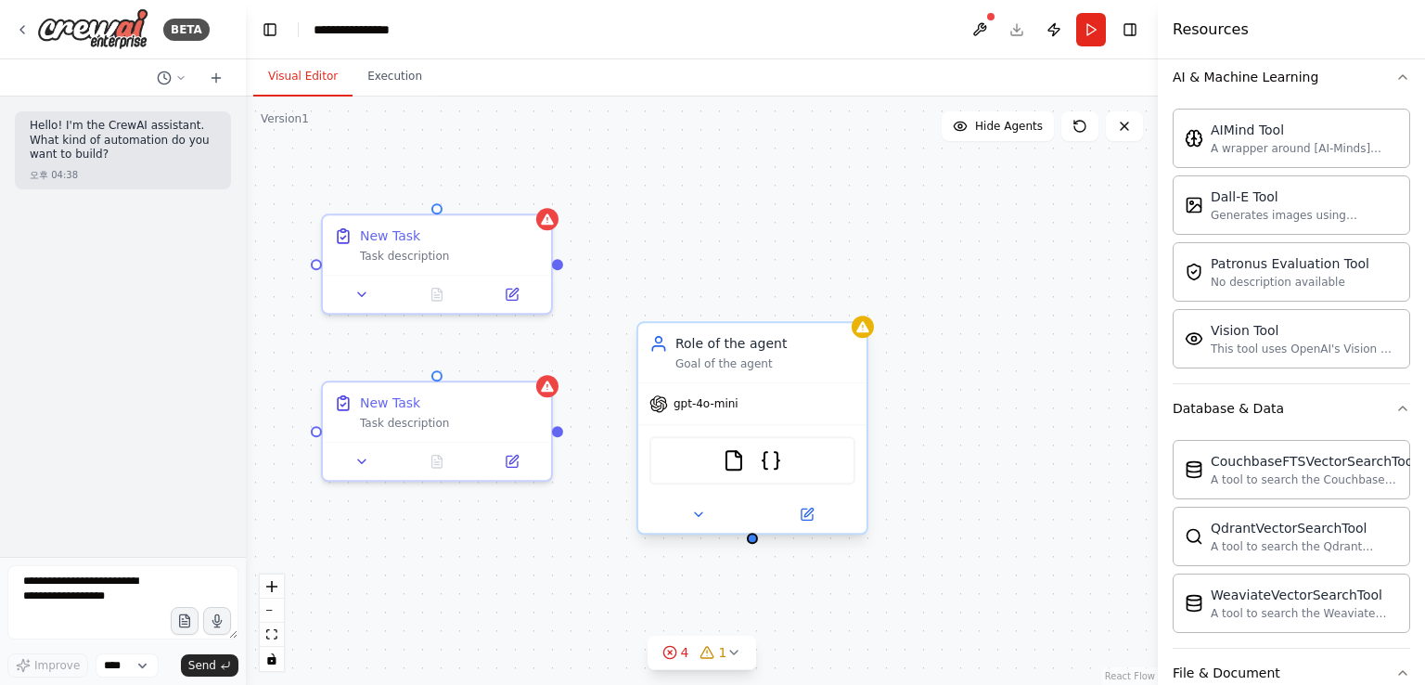
click at [728, 380] on div "Role of the agent Goal of the agent" at bounding box center [752, 352] width 228 height 59
click at [742, 340] on div "Role of the agent" at bounding box center [766, 343] width 180 height 19
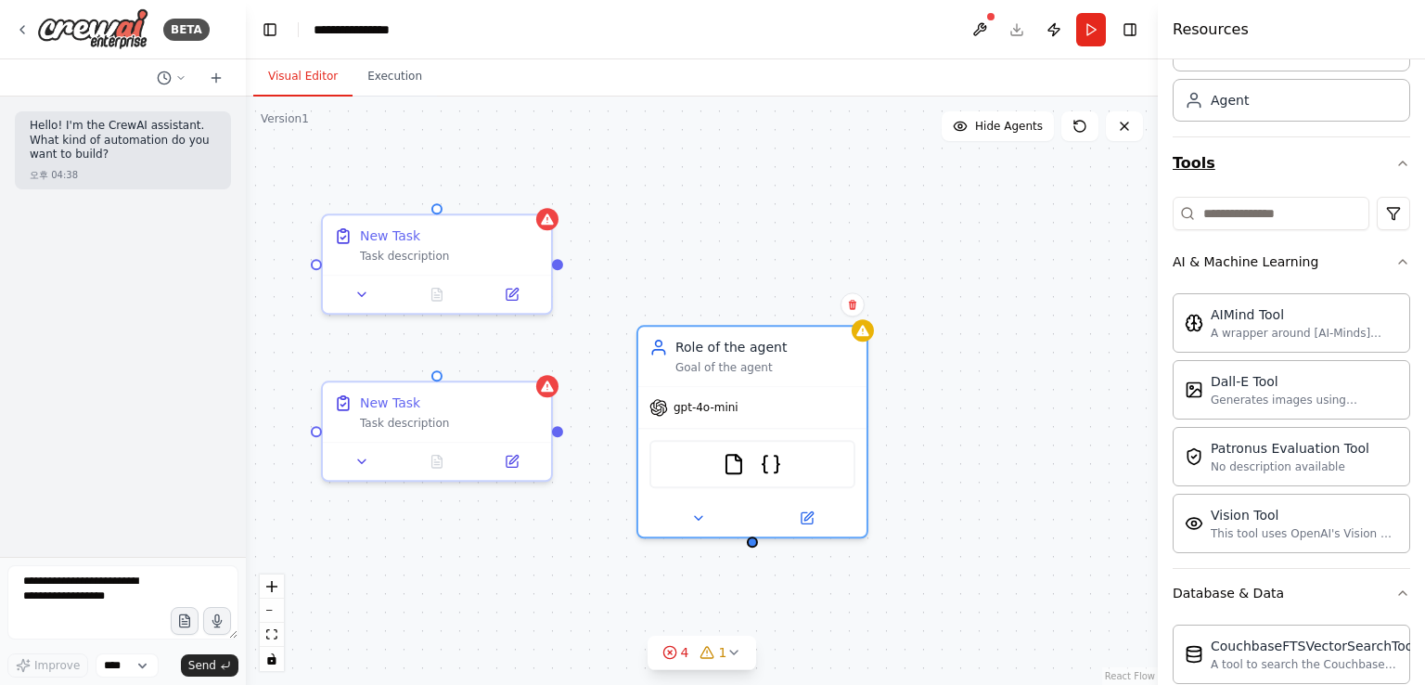
scroll to position [0, 0]
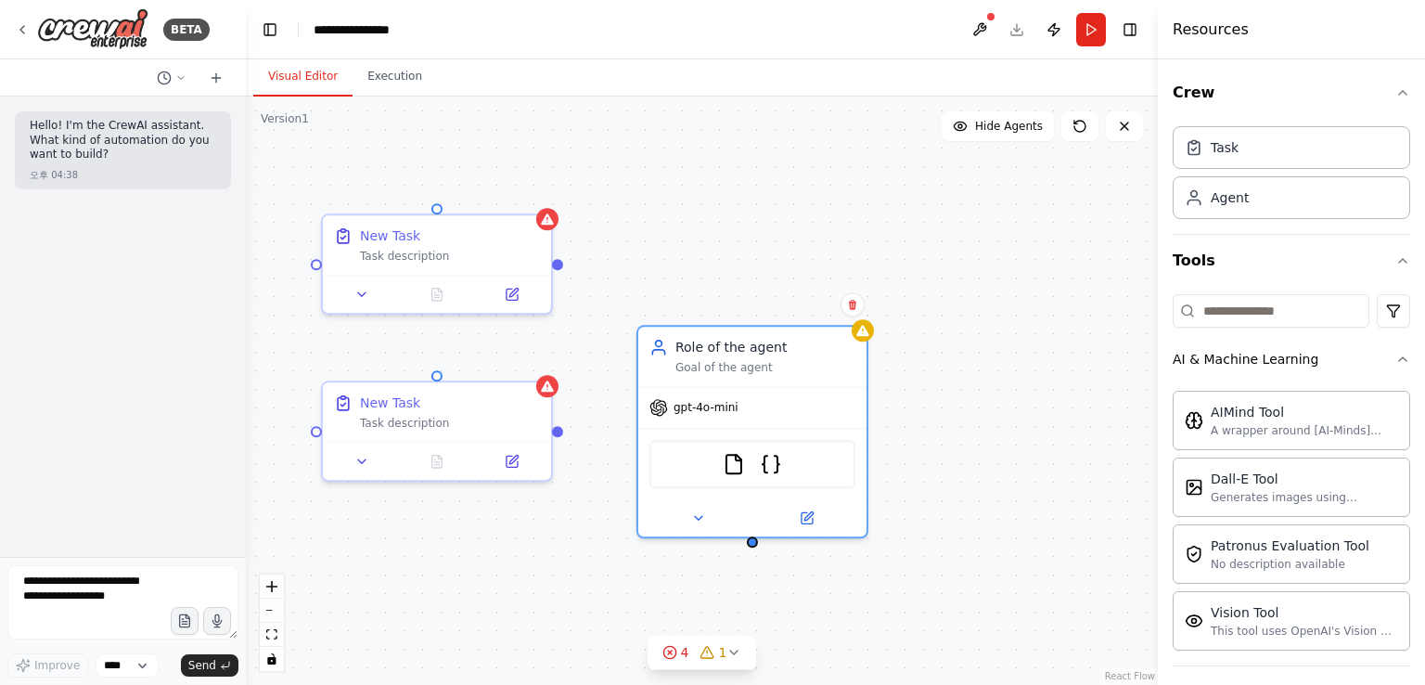
click at [1399, 249] on div "Crew Task Agent Tools AI & Machine Learning AIMind Tool A wrapper around [AI-Mi…" at bounding box center [1291, 371] width 267 height 625
click at [1396, 260] on icon "button" at bounding box center [1403, 260] width 15 height 15
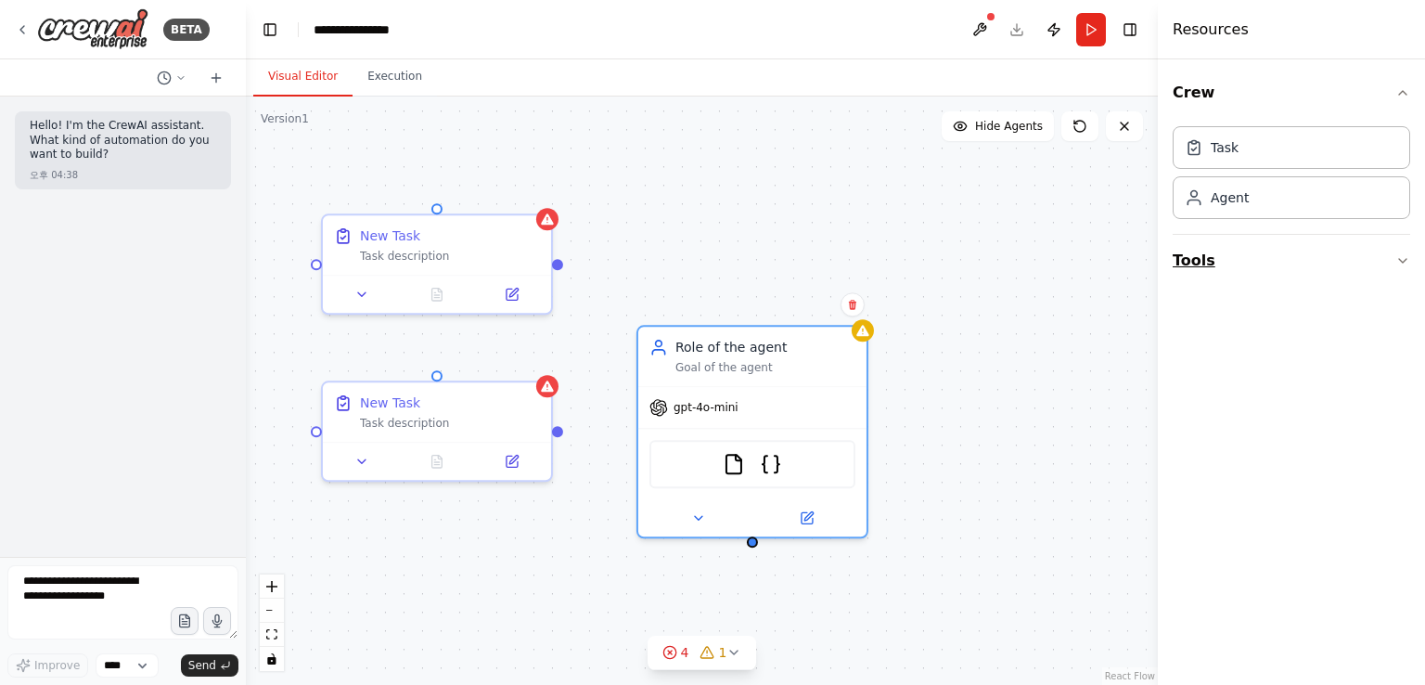
click at [1405, 258] on icon "button" at bounding box center [1403, 260] width 15 height 15
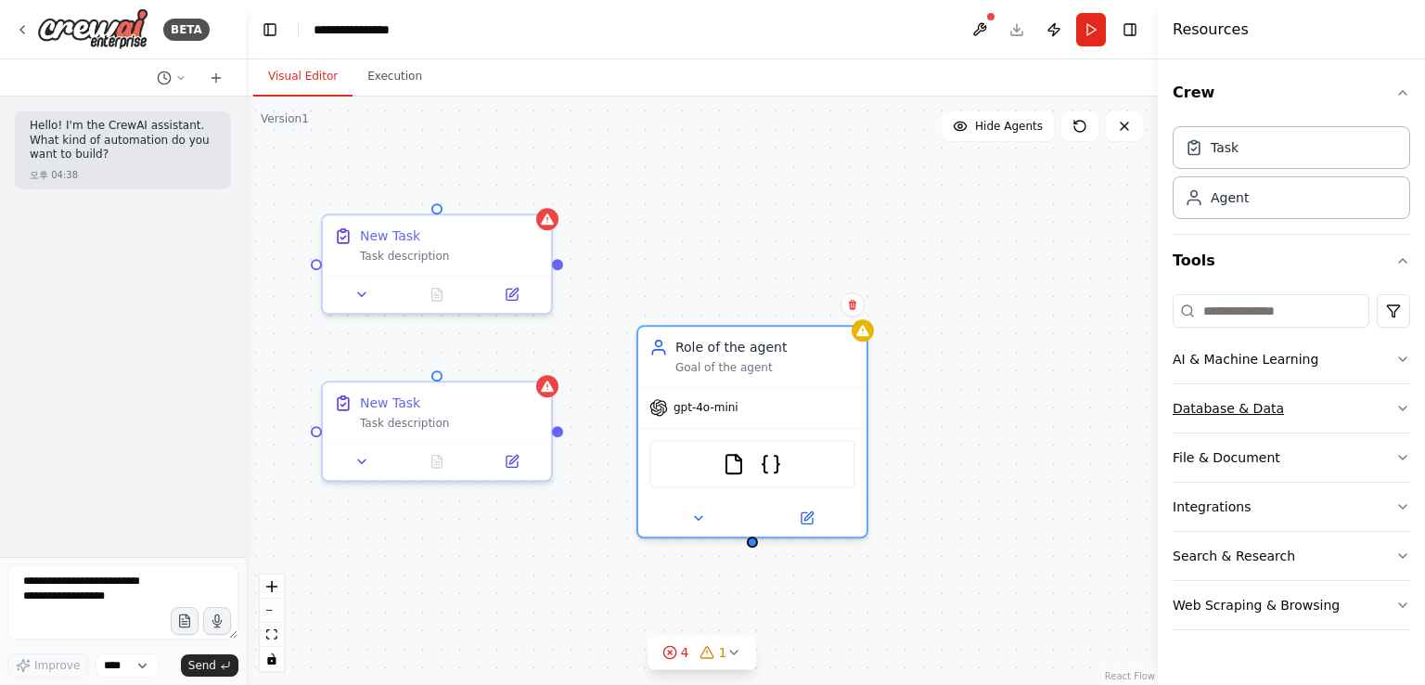
click at [1203, 413] on div "Database & Data" at bounding box center [1228, 408] width 111 height 19
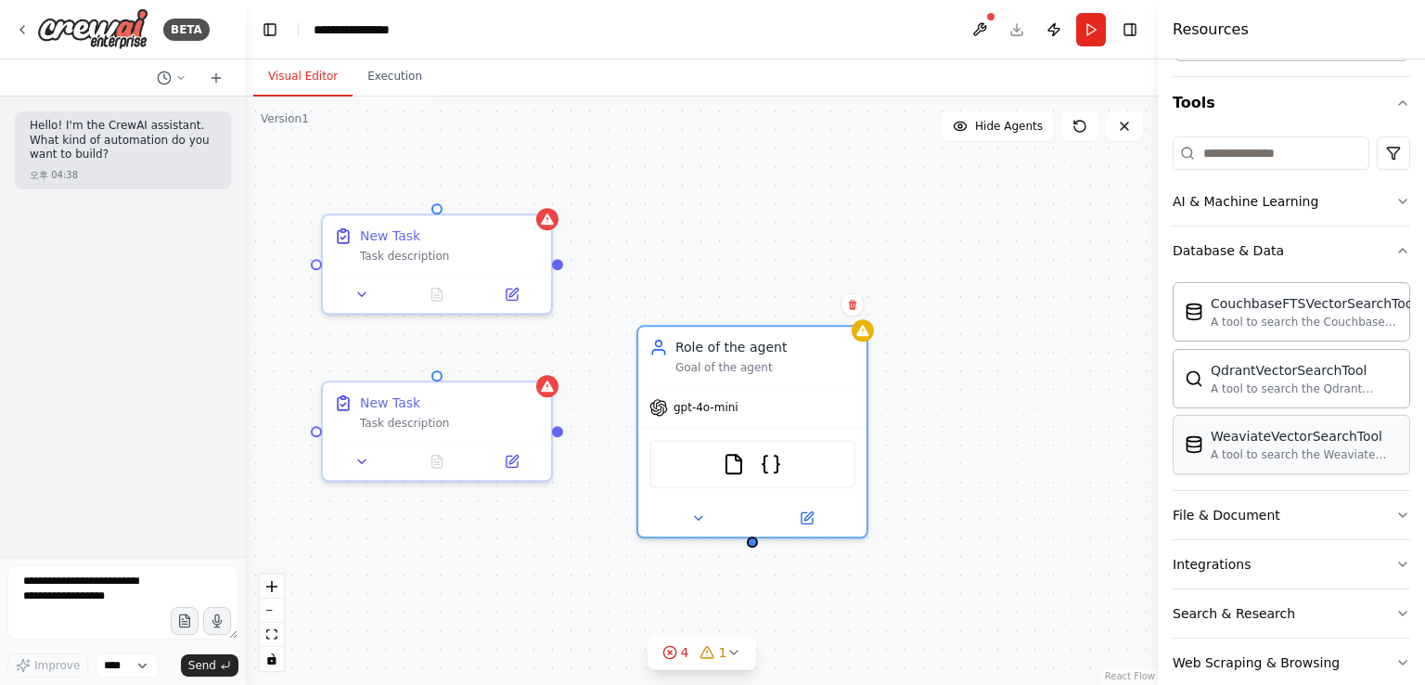
scroll to position [187, 0]
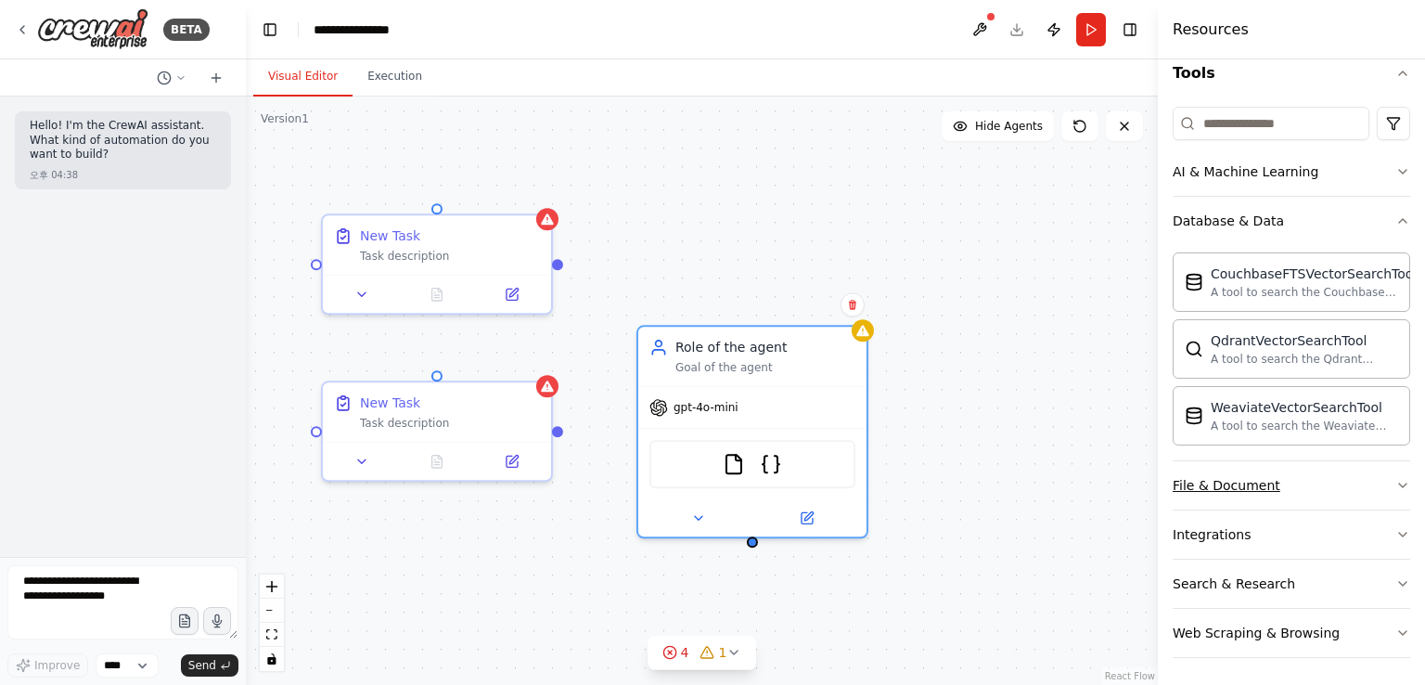
click at [1193, 491] on div "File & Document" at bounding box center [1227, 485] width 108 height 19
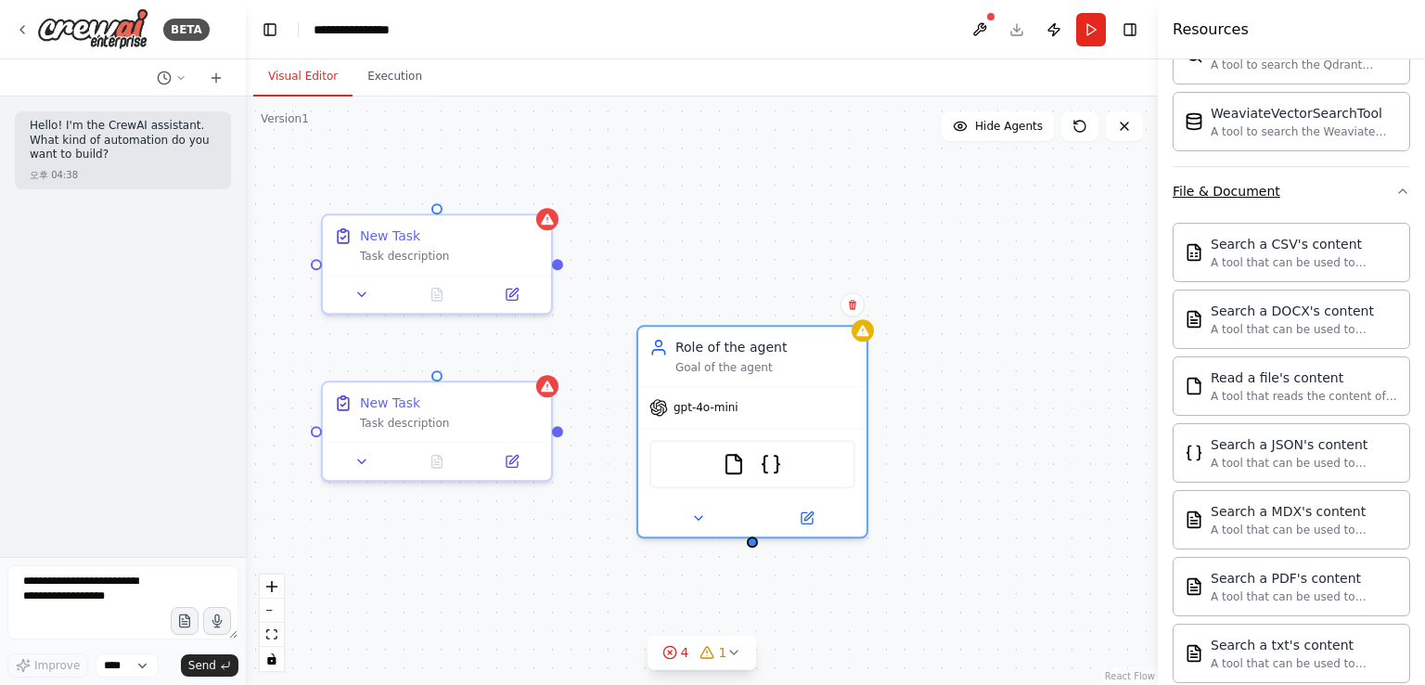
scroll to position [651, 0]
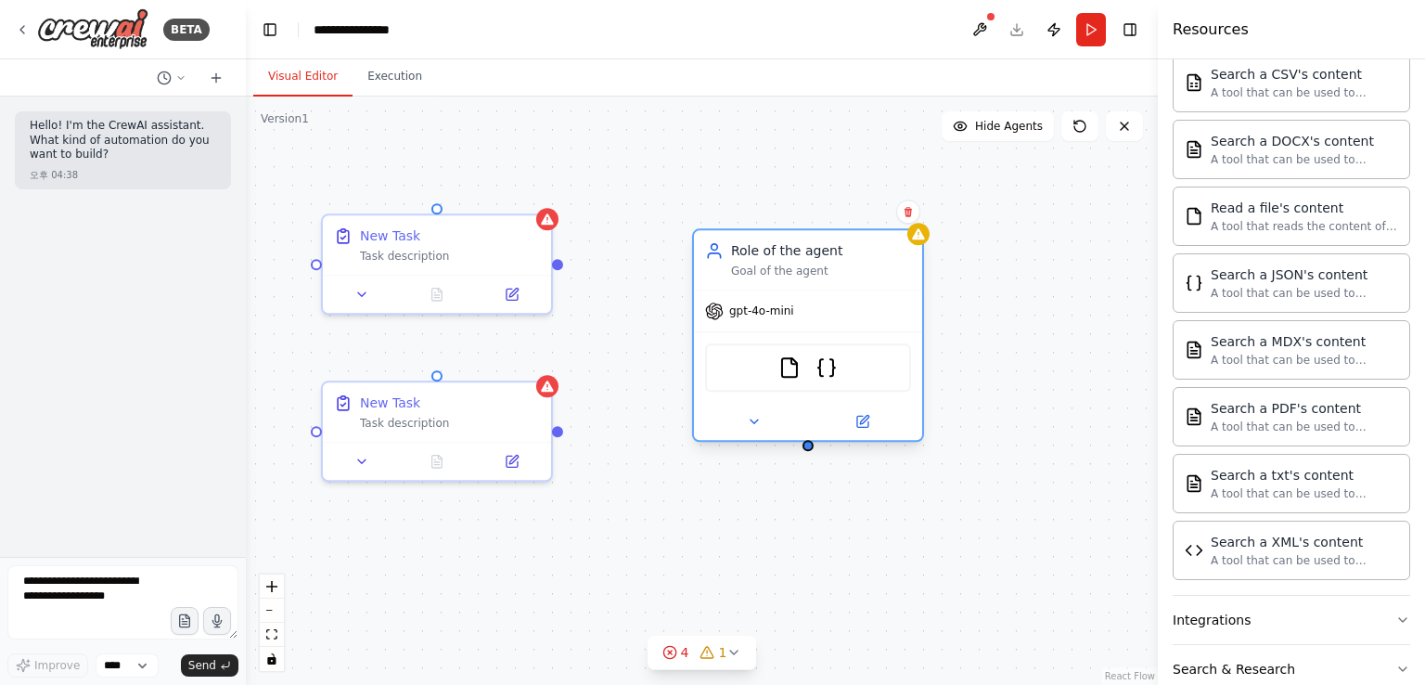
drag, startPoint x: 754, startPoint y: 347, endPoint x: 747, endPoint y: 223, distance: 124.6
click at [761, 241] on div "Role of the agent Goal of the agent" at bounding box center [821, 259] width 180 height 37
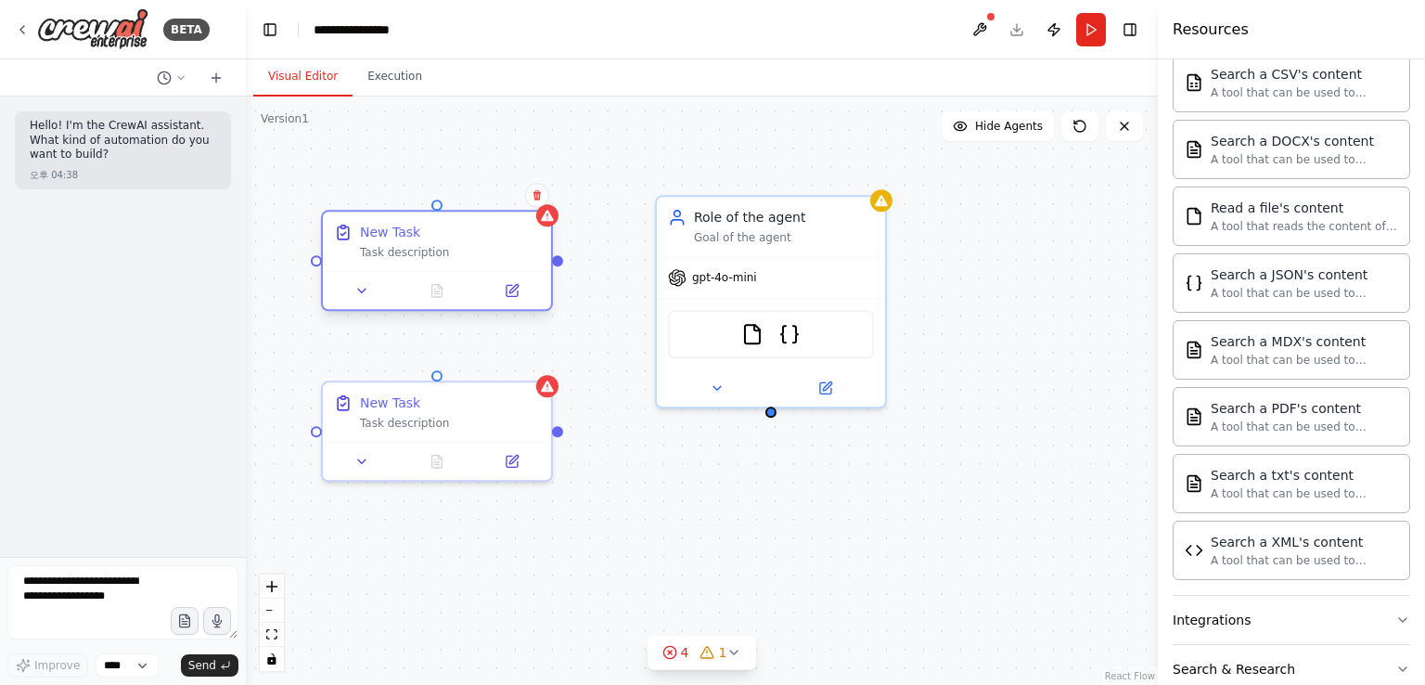
click at [461, 247] on div "Task description" at bounding box center [450, 252] width 180 height 15
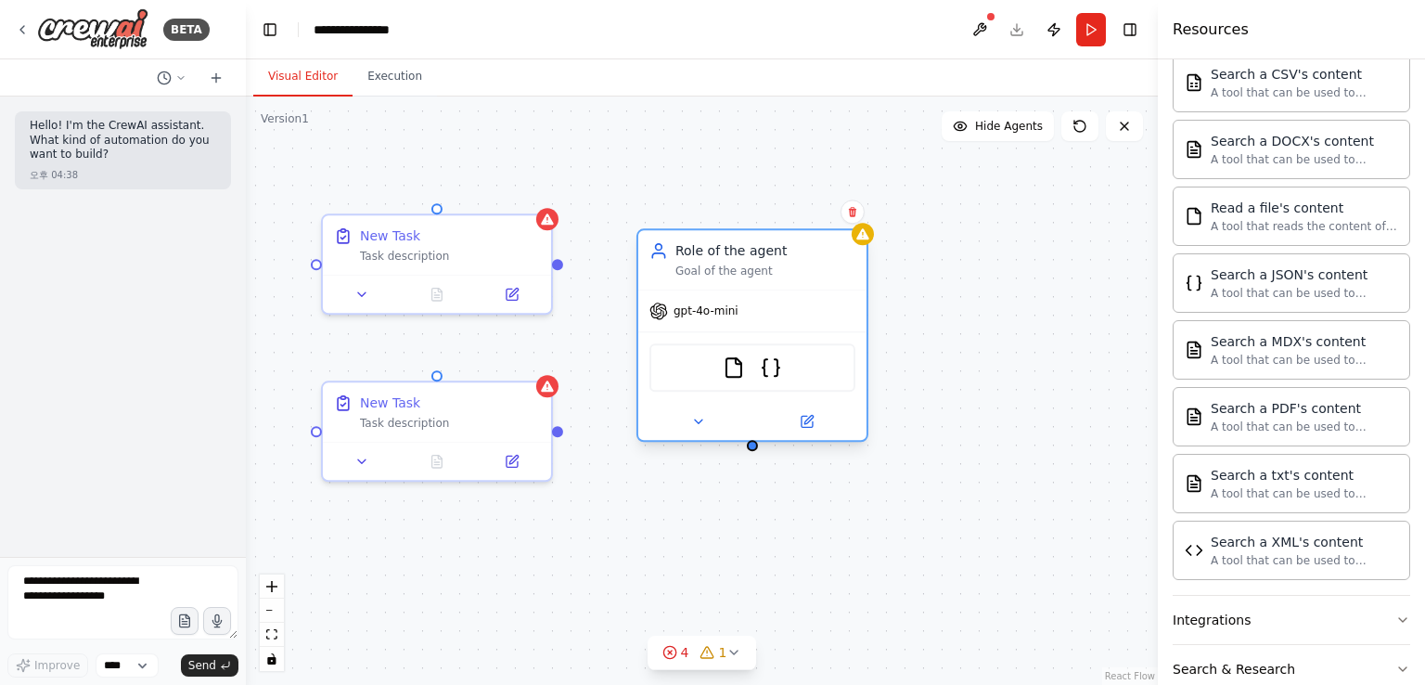
drag, startPoint x: 808, startPoint y: 234, endPoint x: 786, endPoint y: 276, distance: 47.3
click at [786, 276] on div "Goal of the agent" at bounding box center [766, 271] width 180 height 15
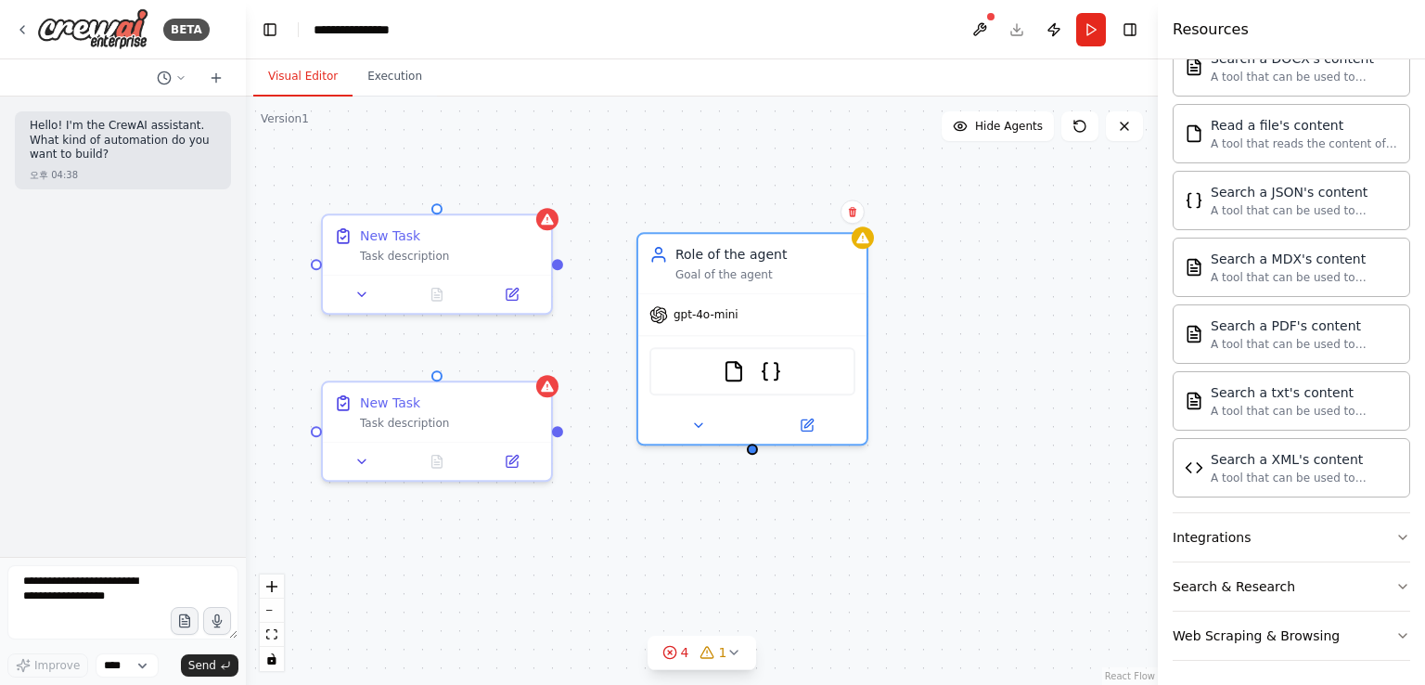
scroll to position [0, 0]
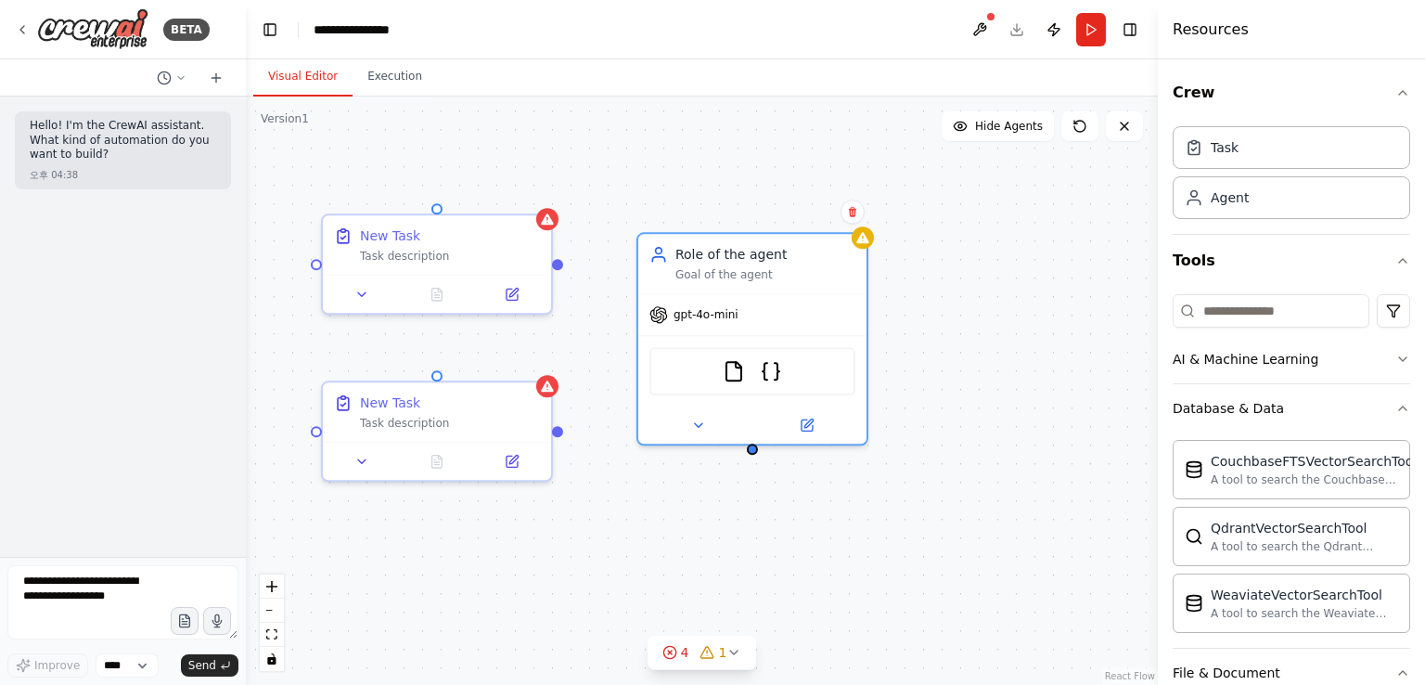
click at [1194, 33] on h4 "Resources" at bounding box center [1211, 30] width 76 height 22
click at [1377, 85] on button "Crew" at bounding box center [1292, 93] width 238 height 52
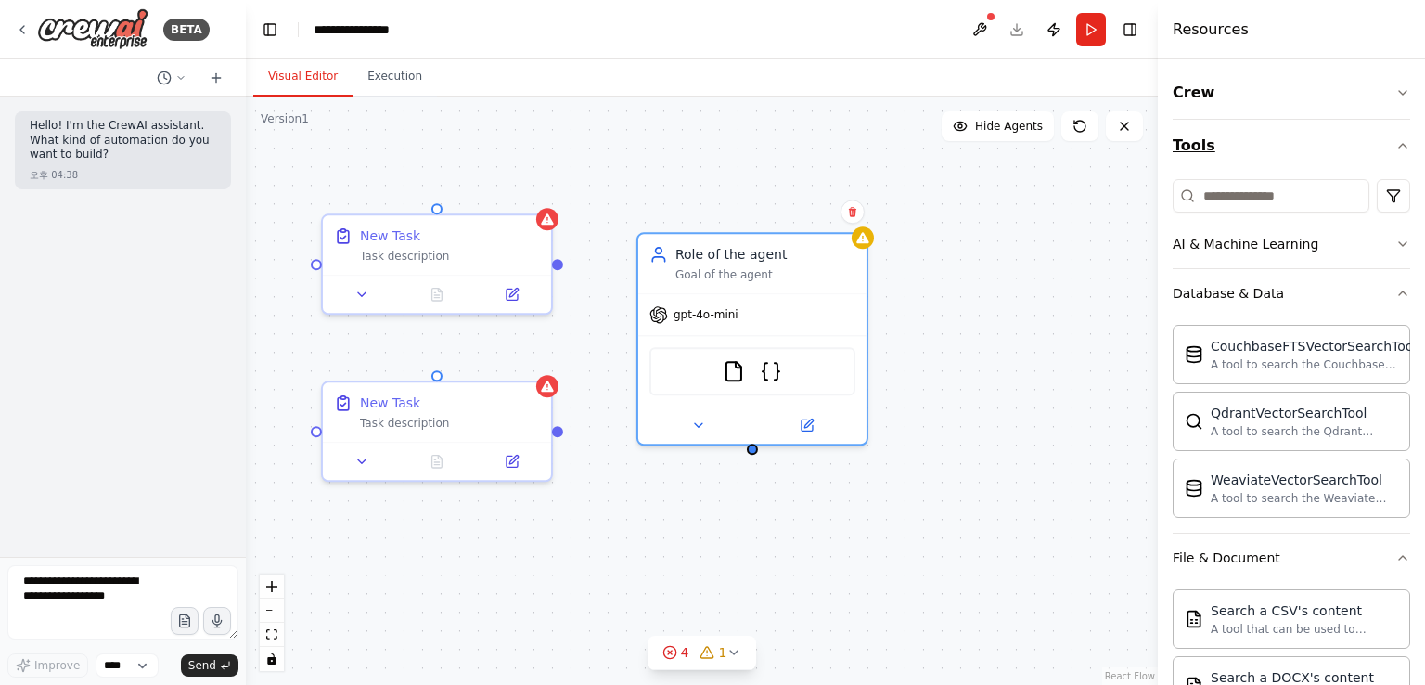
click at [1375, 153] on button "Tools" at bounding box center [1292, 146] width 238 height 52
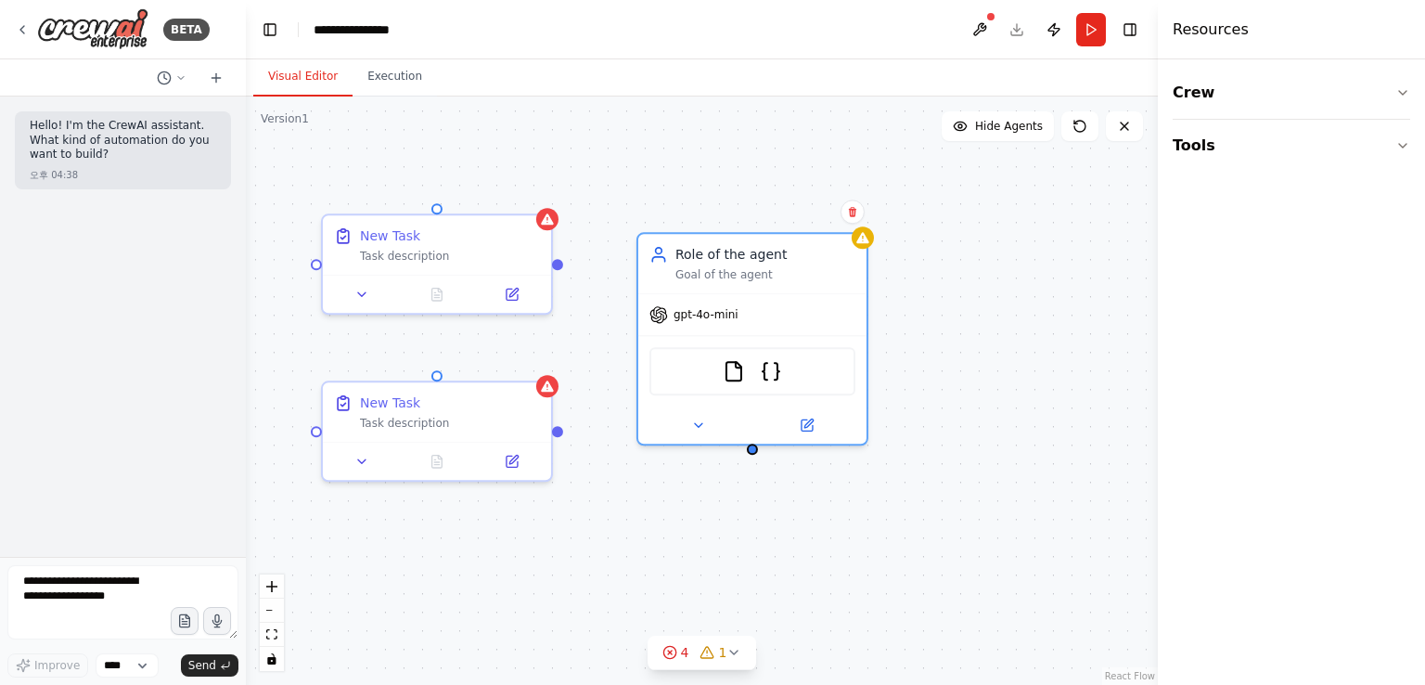
click at [1129, 293] on div "New Task Task description New Task Task description Role of the agent Goal of t…" at bounding box center [702, 391] width 912 height 588
drag, startPoint x: 1066, startPoint y: 224, endPoint x: 1063, endPoint y: 210, distance: 14.2
click at [1065, 216] on div "New Task Task description New Task Task description Role of the agent Goal of t…" at bounding box center [702, 391] width 912 height 588
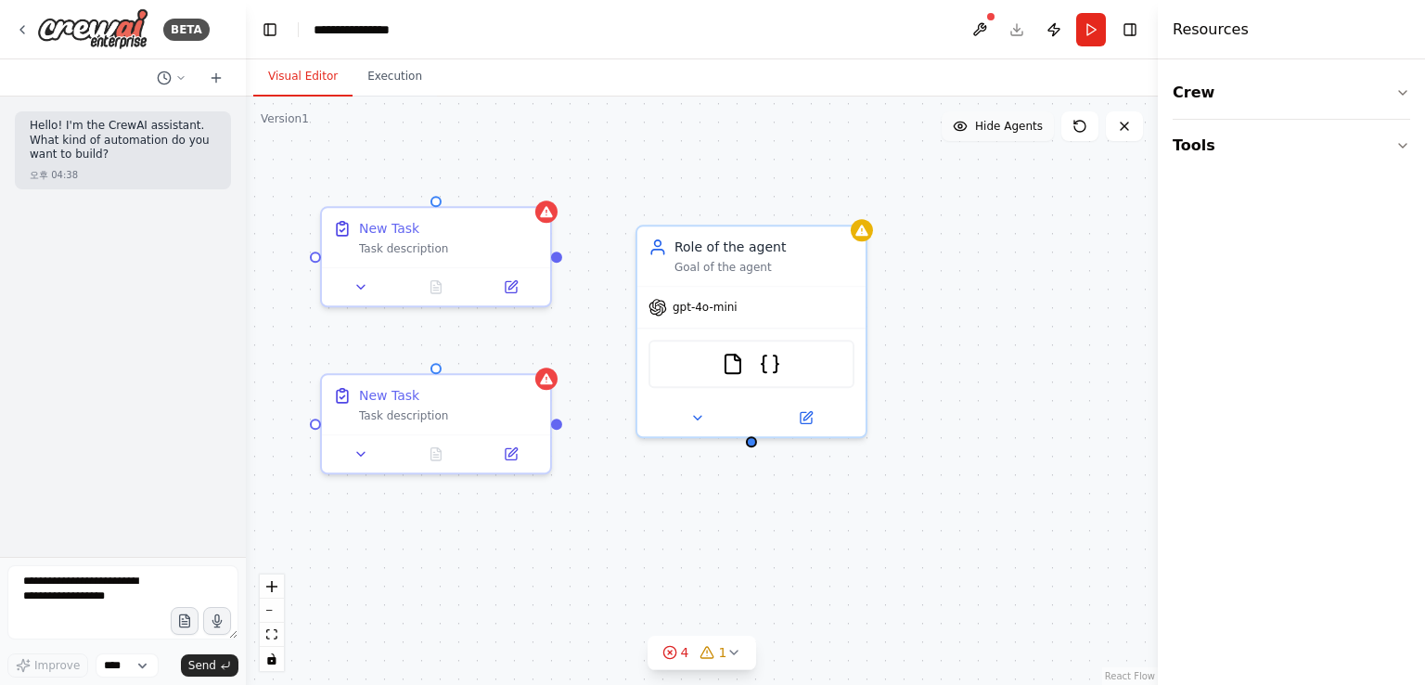
click at [986, 127] on span "Hide Agents" at bounding box center [1009, 126] width 68 height 15
click at [963, 127] on icon at bounding box center [955, 126] width 15 height 15
click at [962, 127] on circle at bounding box center [961, 126] width 4 height 4
click at [971, 123] on button "Show Agents" at bounding box center [995, 126] width 117 height 30
click at [981, 123] on span "Hide Agents" at bounding box center [1009, 126] width 68 height 15
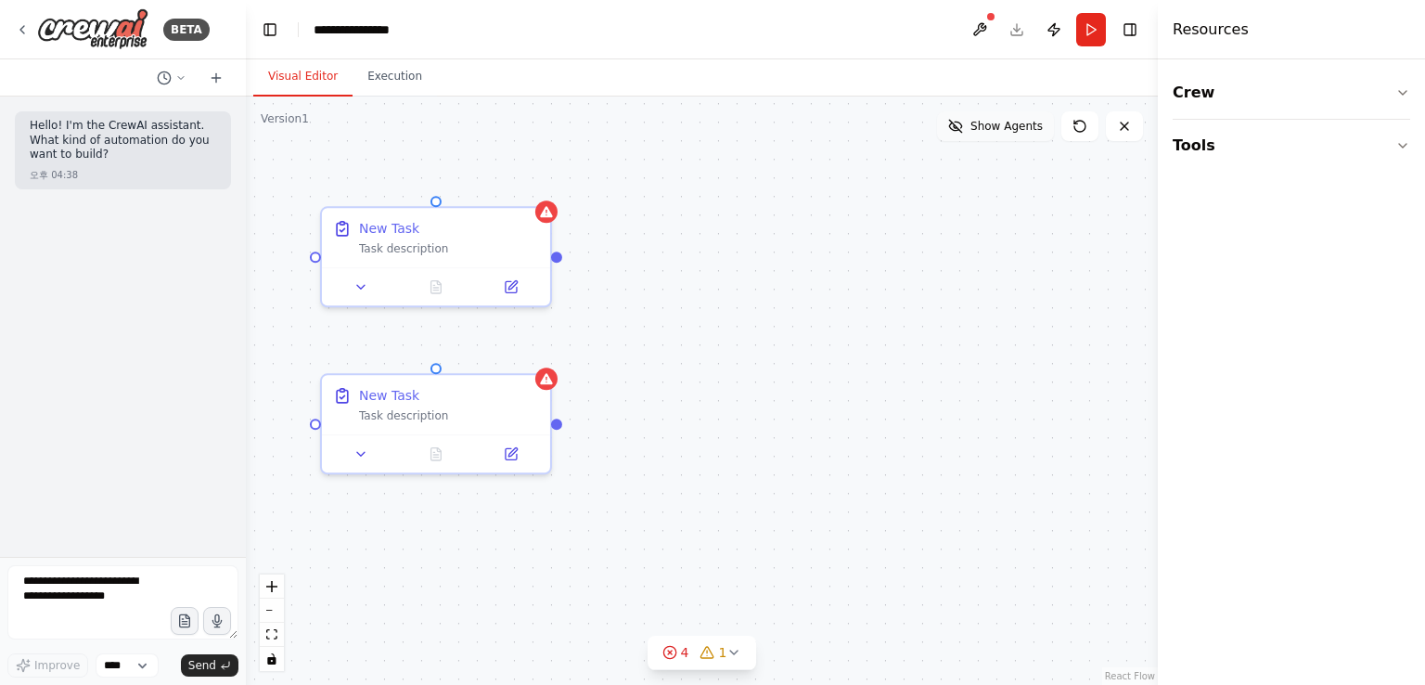
click at [981, 123] on span "Show Agents" at bounding box center [1007, 126] width 72 height 15
click at [973, 287] on div "New Task Task description New Task Task description Role of the agent Goal of t…" at bounding box center [702, 391] width 912 height 588
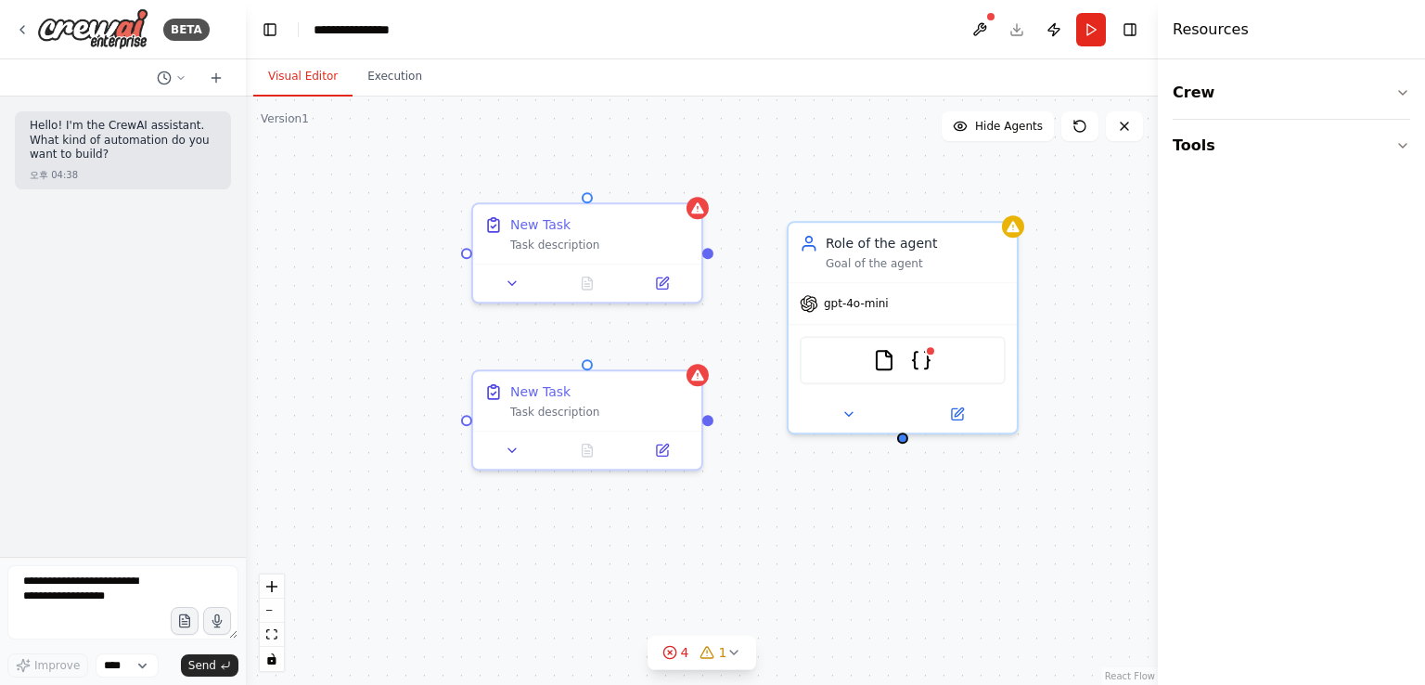
drag, startPoint x: 625, startPoint y: 157, endPoint x: 778, endPoint y: 151, distance: 152.3
click at [778, 151] on div "New Task Task description New Task Task description Role of the agent Goal of t…" at bounding box center [702, 391] width 912 height 588
click at [979, 30] on button at bounding box center [980, 29] width 30 height 33
click at [435, 213] on div "New Task Task description New Task Task description Role of the agent Goal of t…" at bounding box center [702, 391] width 912 height 588
click at [167, 76] on icon at bounding box center [164, 78] width 15 height 15
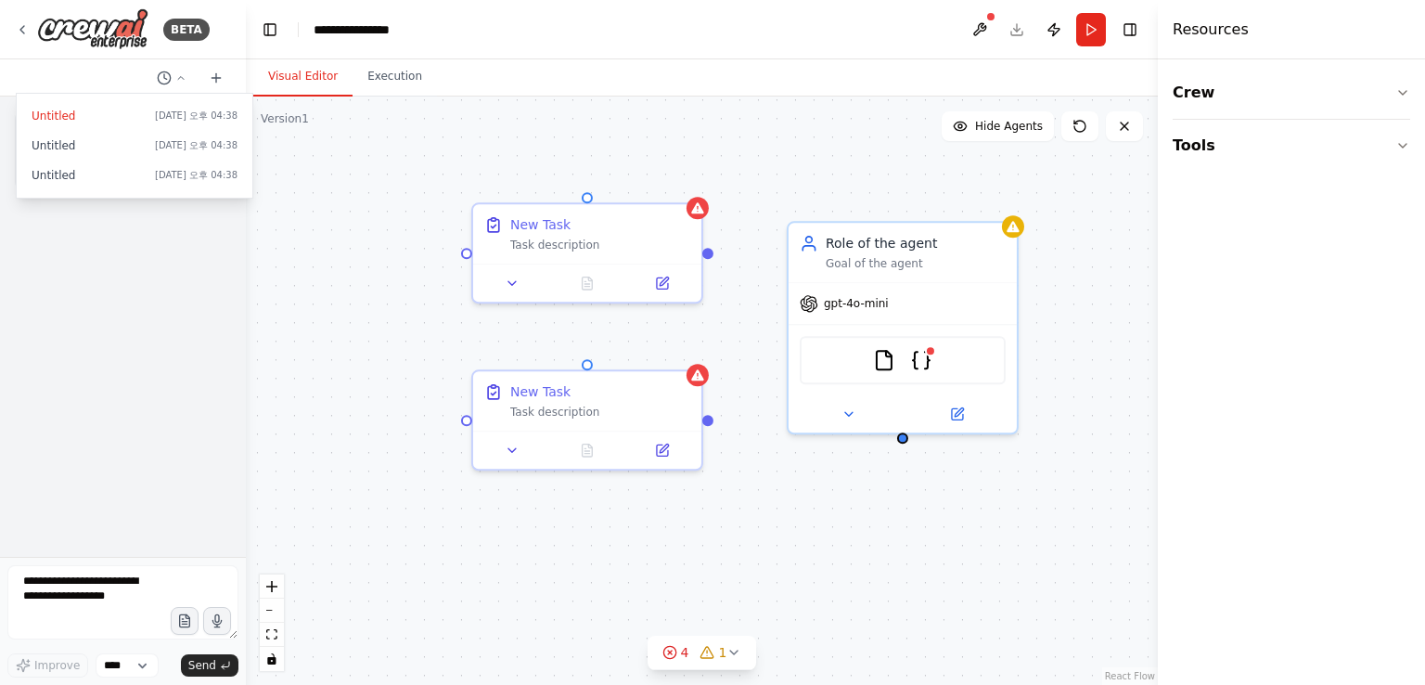
click at [334, 290] on div "New Task Task description New Task Task description Role of the agent Goal of t…" at bounding box center [702, 391] width 912 height 588
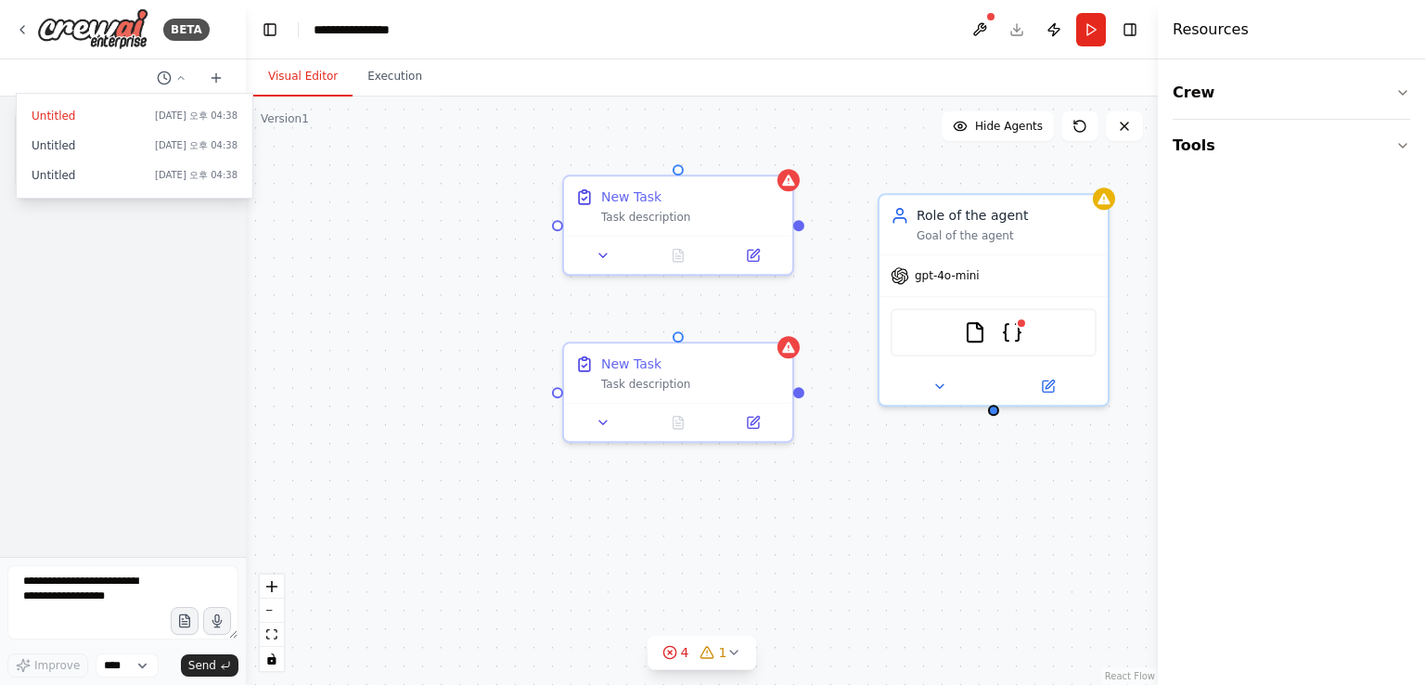
drag, startPoint x: 373, startPoint y: 290, endPoint x: 459, endPoint y: 263, distance: 90.7
click at [459, 263] on div "New Task Task description New Task Task description Role of the agent Goal of t…" at bounding box center [702, 391] width 912 height 588
click at [1344, 147] on button "Tools" at bounding box center [1292, 146] width 238 height 52
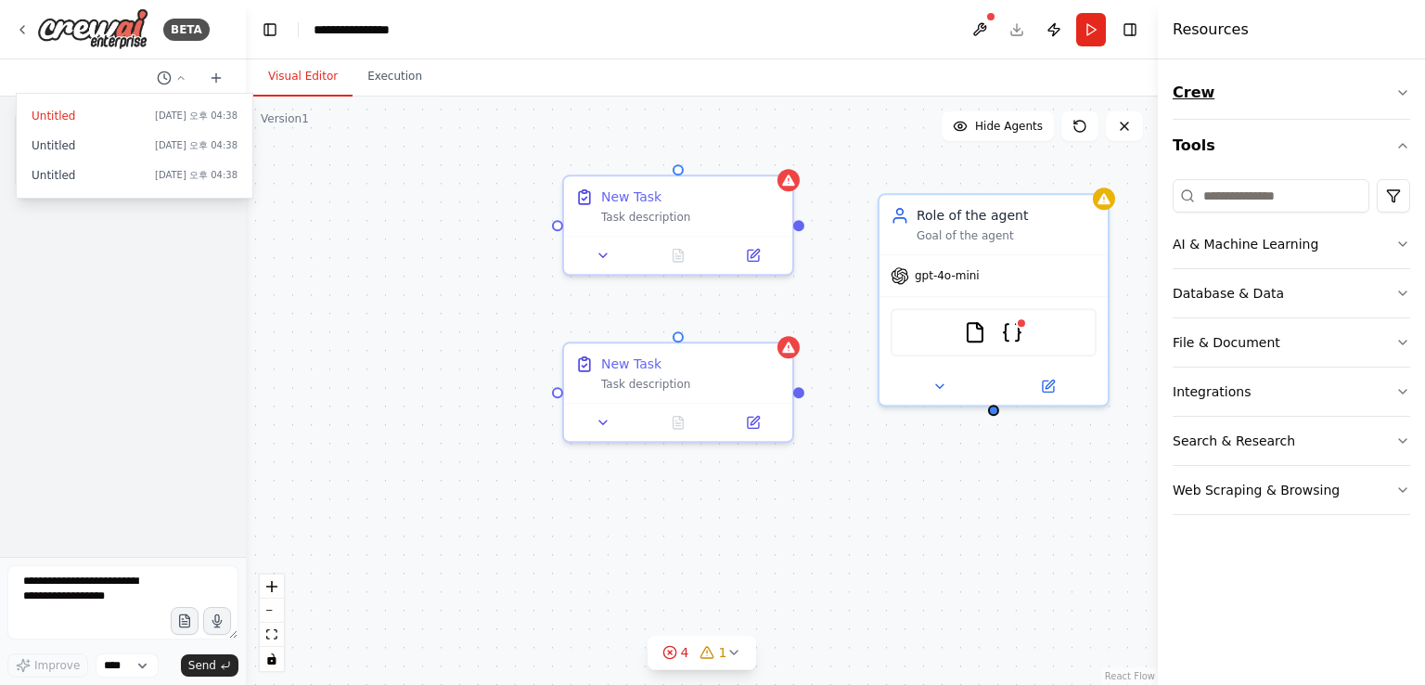
click at [1388, 74] on button "Crew" at bounding box center [1292, 93] width 238 height 52
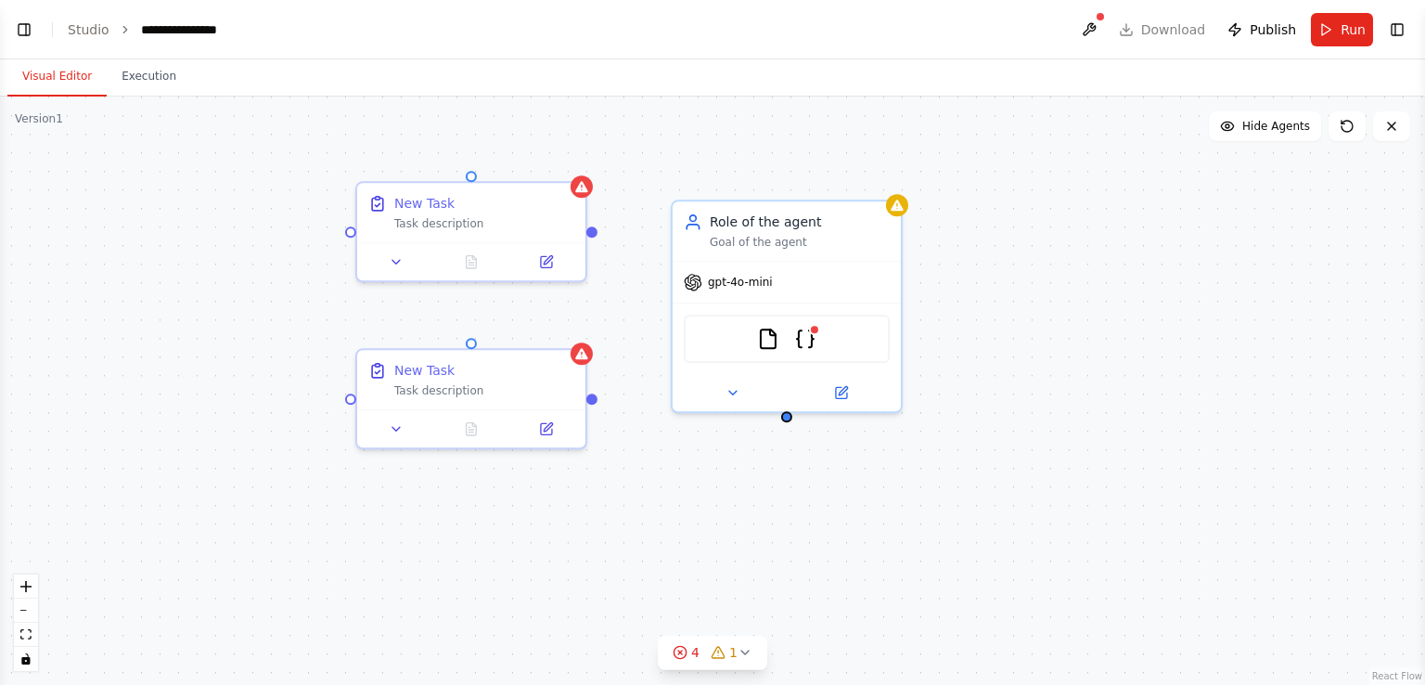
drag, startPoint x: 164, startPoint y: 168, endPoint x: 213, endPoint y: 174, distance: 49.6
click at [213, 174] on div "New Task Task description New Task Task description Role of the agent Goal of t…" at bounding box center [712, 391] width 1425 height 588
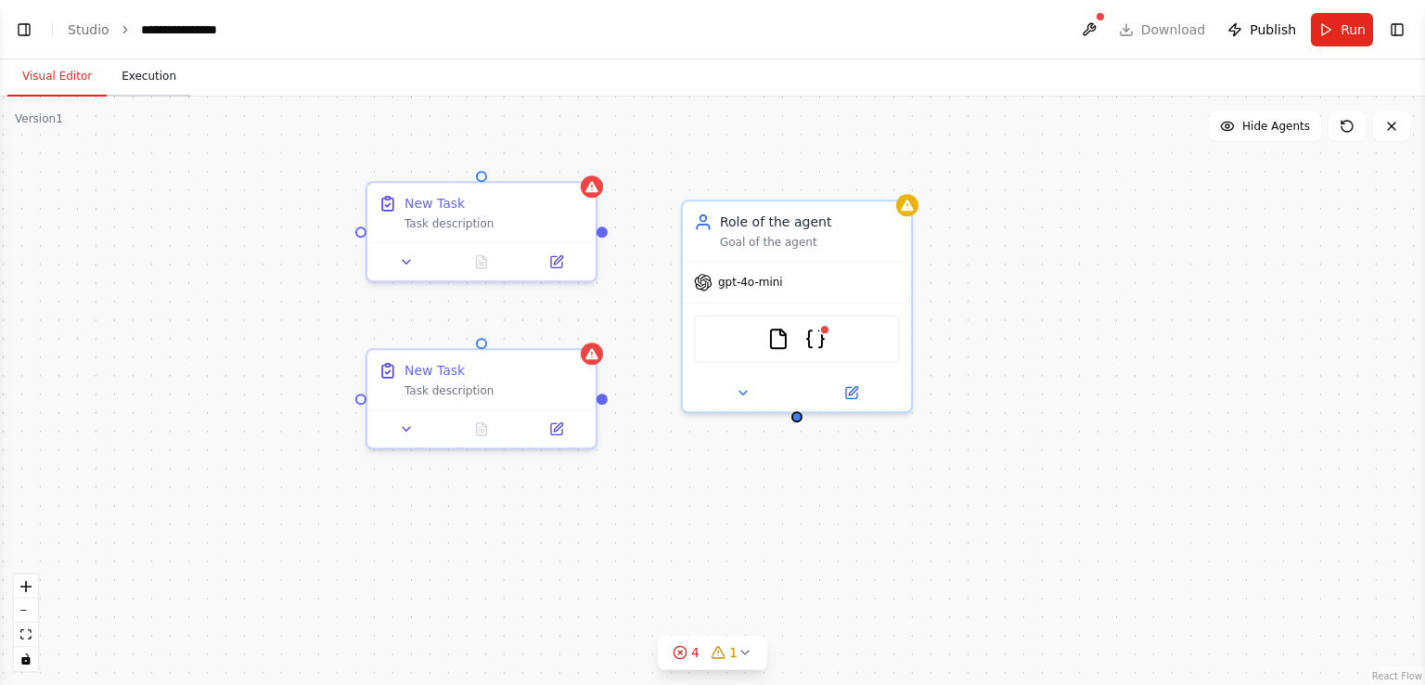
click at [120, 80] on button "Execution" at bounding box center [149, 77] width 84 height 39
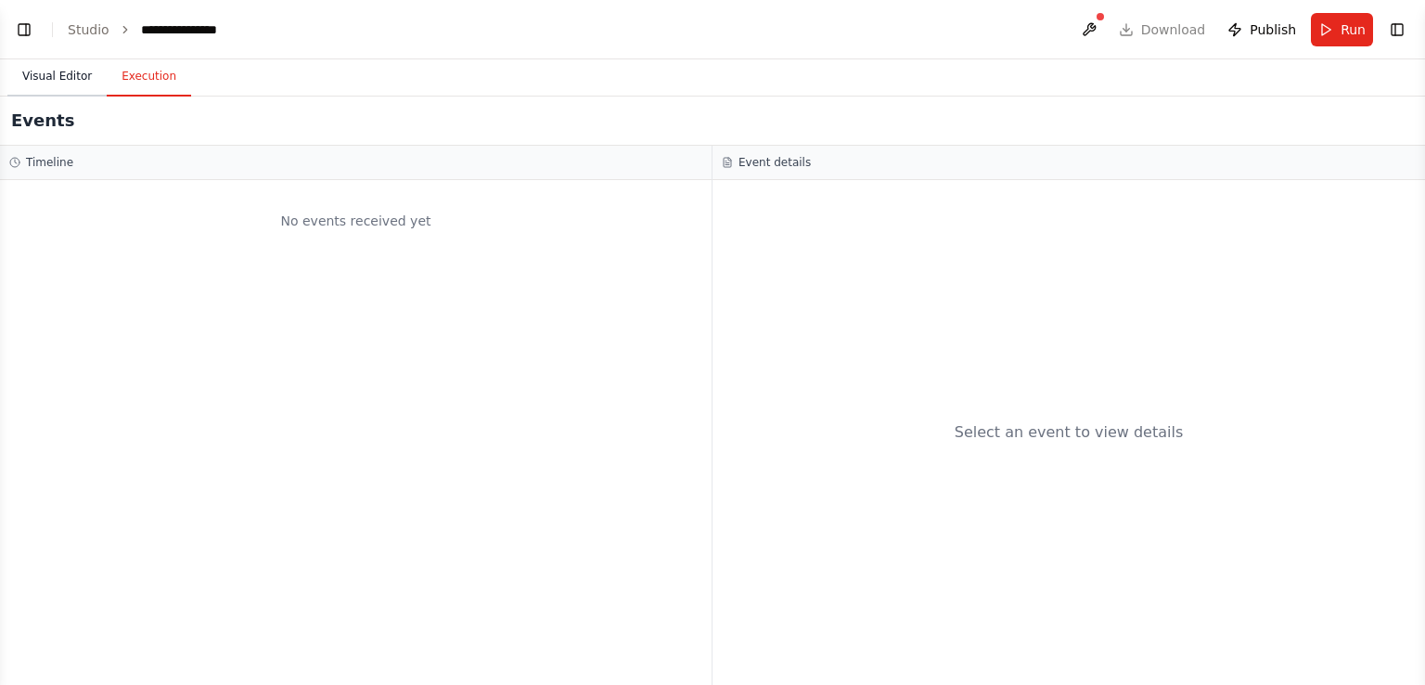
click at [45, 83] on button "Visual Editor" at bounding box center [56, 77] width 99 height 39
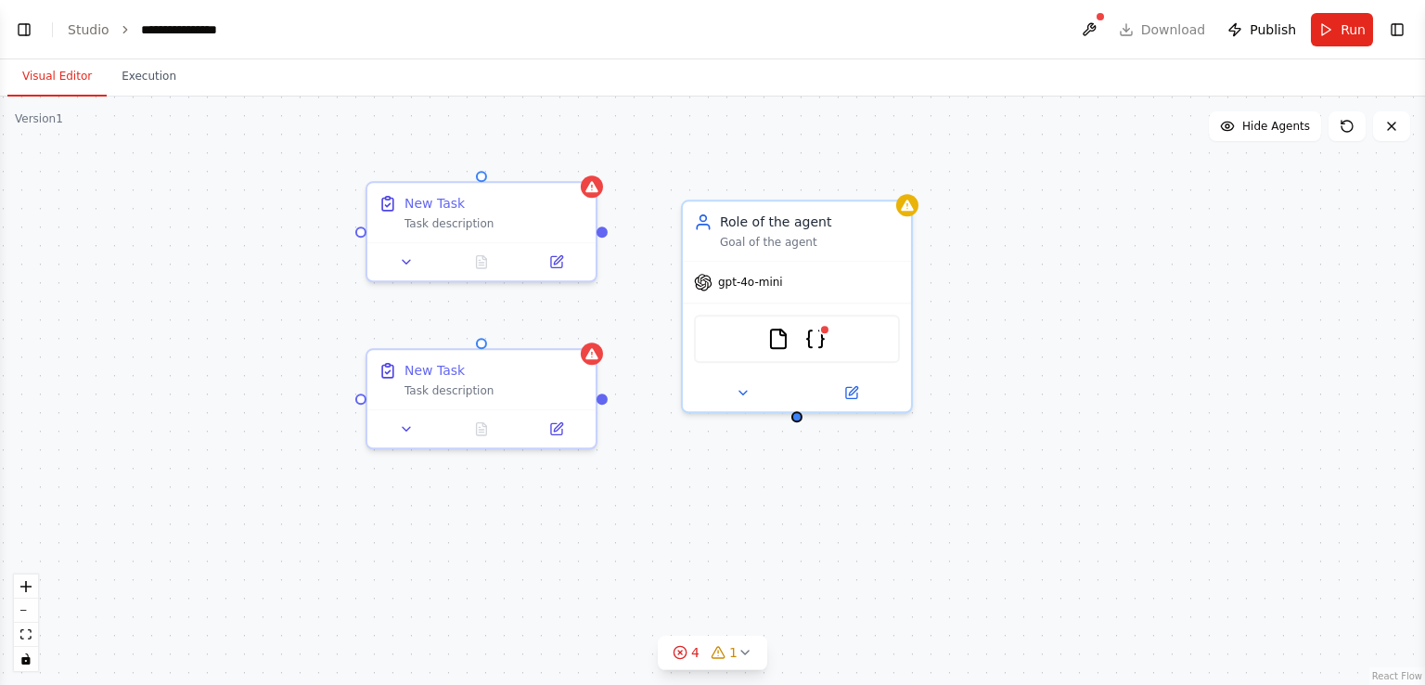
click at [58, 73] on button "Visual Editor" at bounding box center [56, 77] width 99 height 39
click at [205, 355] on div "New Task Task description New Task Task description Role of the agent Goal of t…" at bounding box center [712, 391] width 1425 height 588
click at [238, 382] on div "New Task Task description New Task Task description Role of the agent Goal of t…" at bounding box center [712, 391] width 1425 height 588
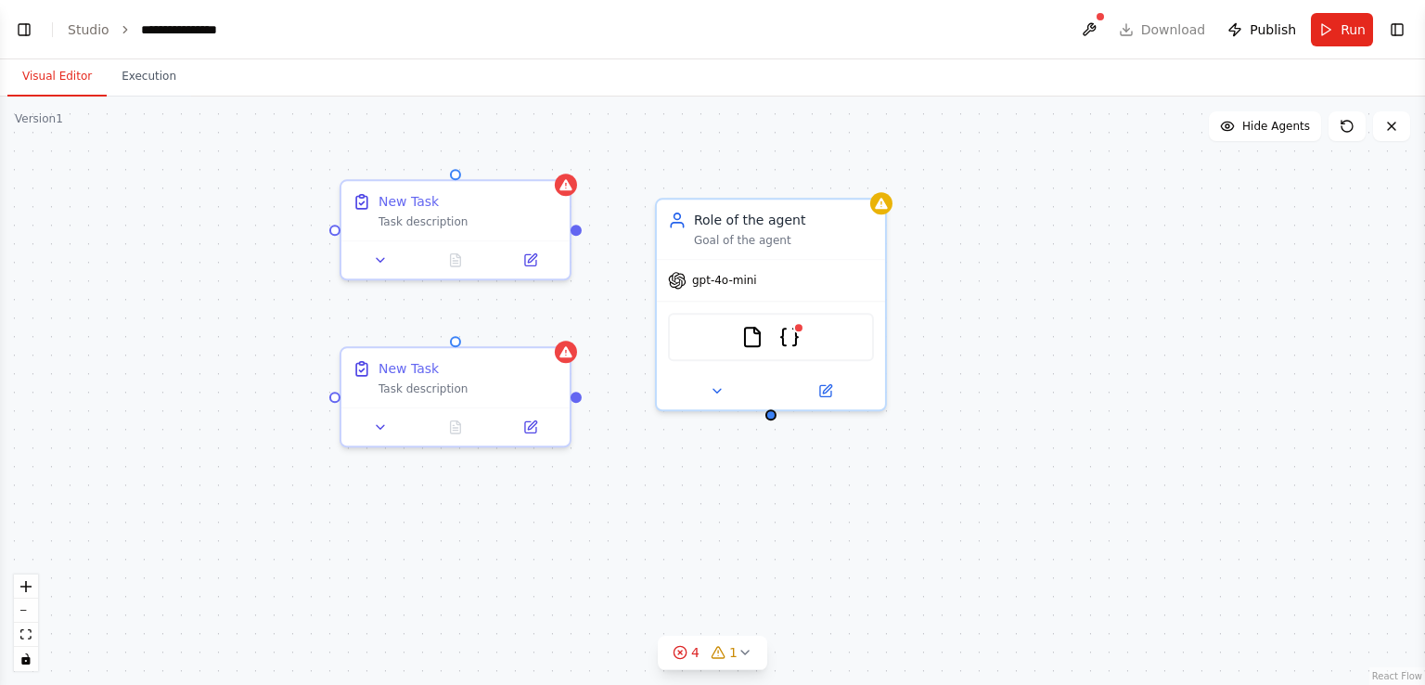
drag, startPoint x: 1140, startPoint y: 200, endPoint x: 1114, endPoint y: 199, distance: 26.0
click at [1114, 199] on div "New Task Task description New Task Task description Role of the agent Goal of t…" at bounding box center [712, 391] width 1425 height 588
drag, startPoint x: 419, startPoint y: 226, endPoint x: 382, endPoint y: 232, distance: 37.5
click at [382, 232] on div "New Task Task description" at bounding box center [455, 206] width 228 height 59
click at [1388, 34] on button "Toggle Right Sidebar" at bounding box center [1398, 30] width 26 height 26
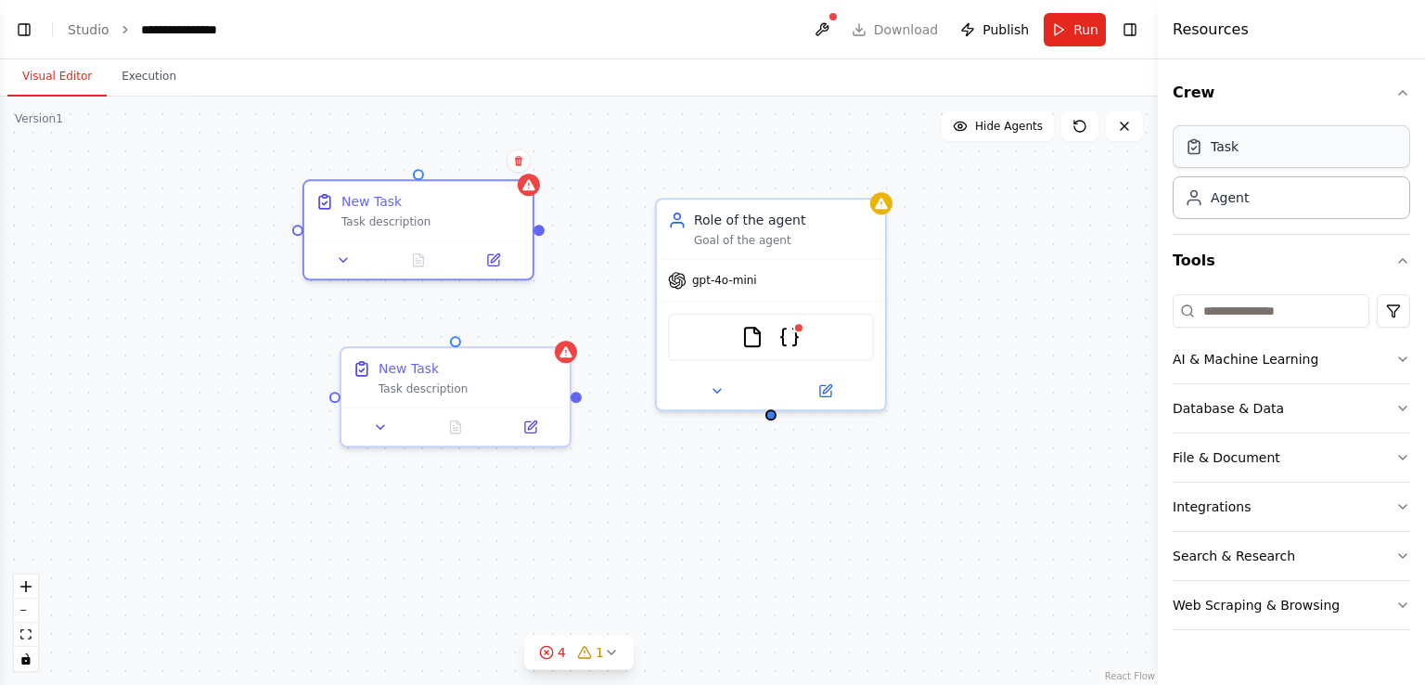
click at [1248, 147] on div "Task" at bounding box center [1292, 146] width 238 height 43
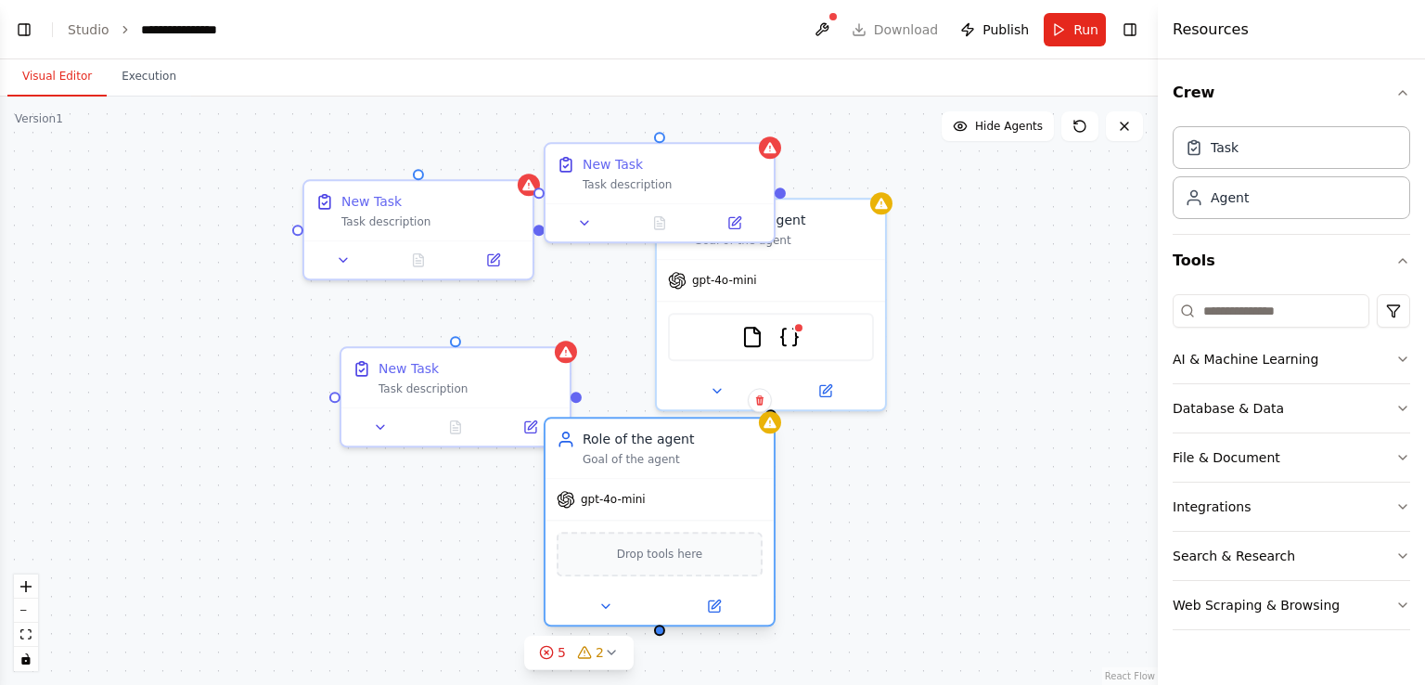
drag, startPoint x: 760, startPoint y: 561, endPoint x: 694, endPoint y: 443, distance: 135.8
click at [656, 434] on div "Role of the agent Goal of the agent" at bounding box center [660, 448] width 228 height 59
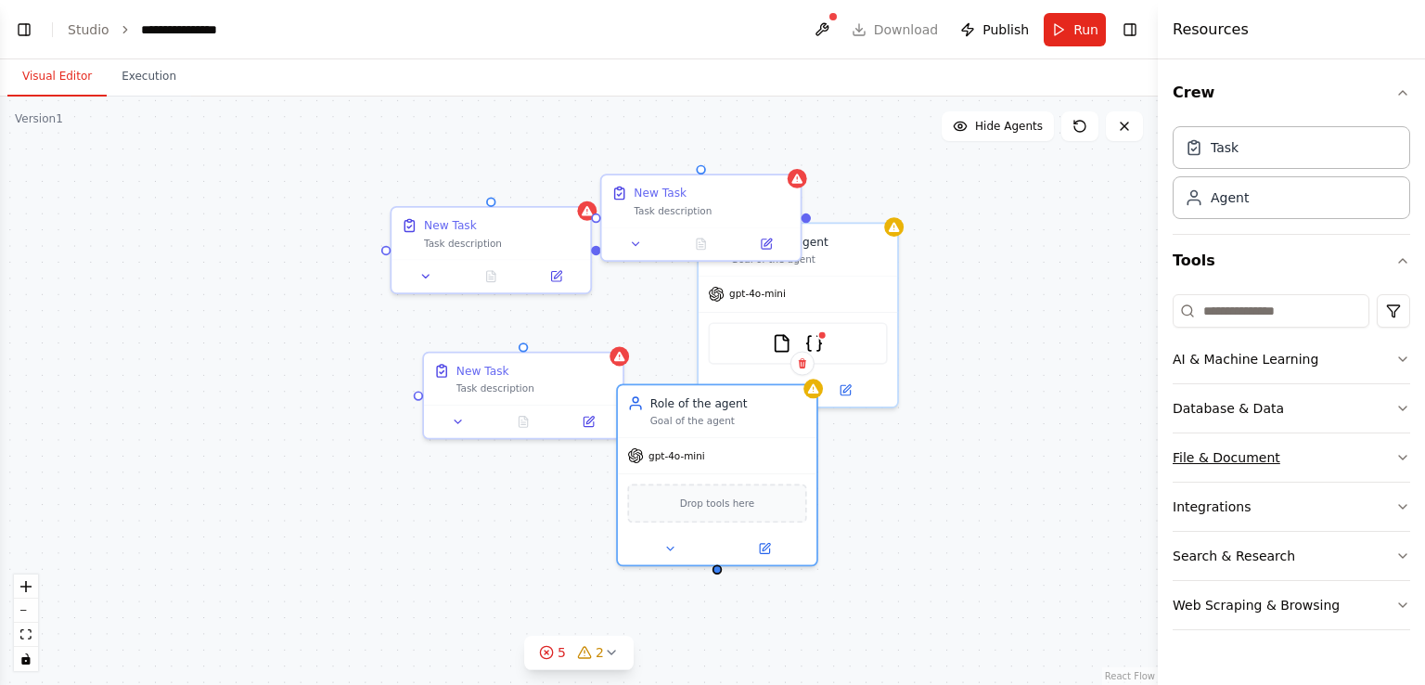
click at [1218, 456] on div "File & Document" at bounding box center [1227, 457] width 108 height 19
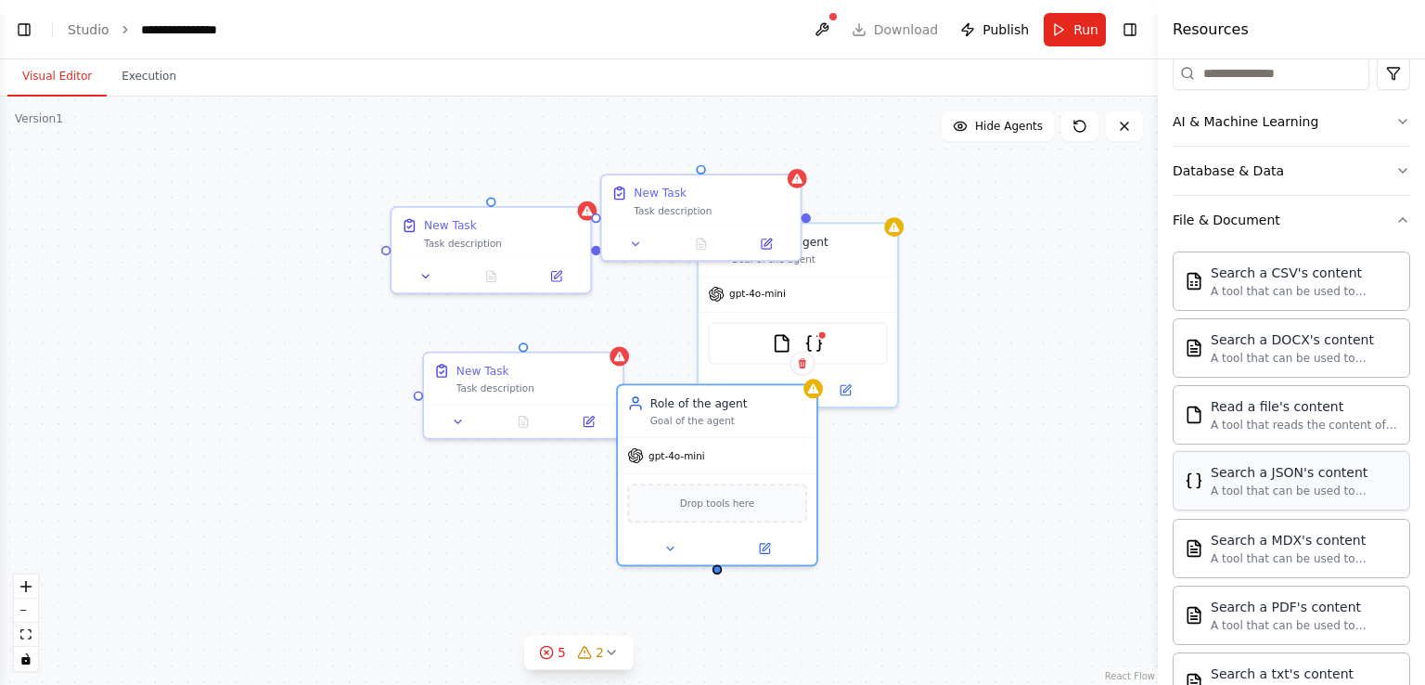
scroll to position [278, 0]
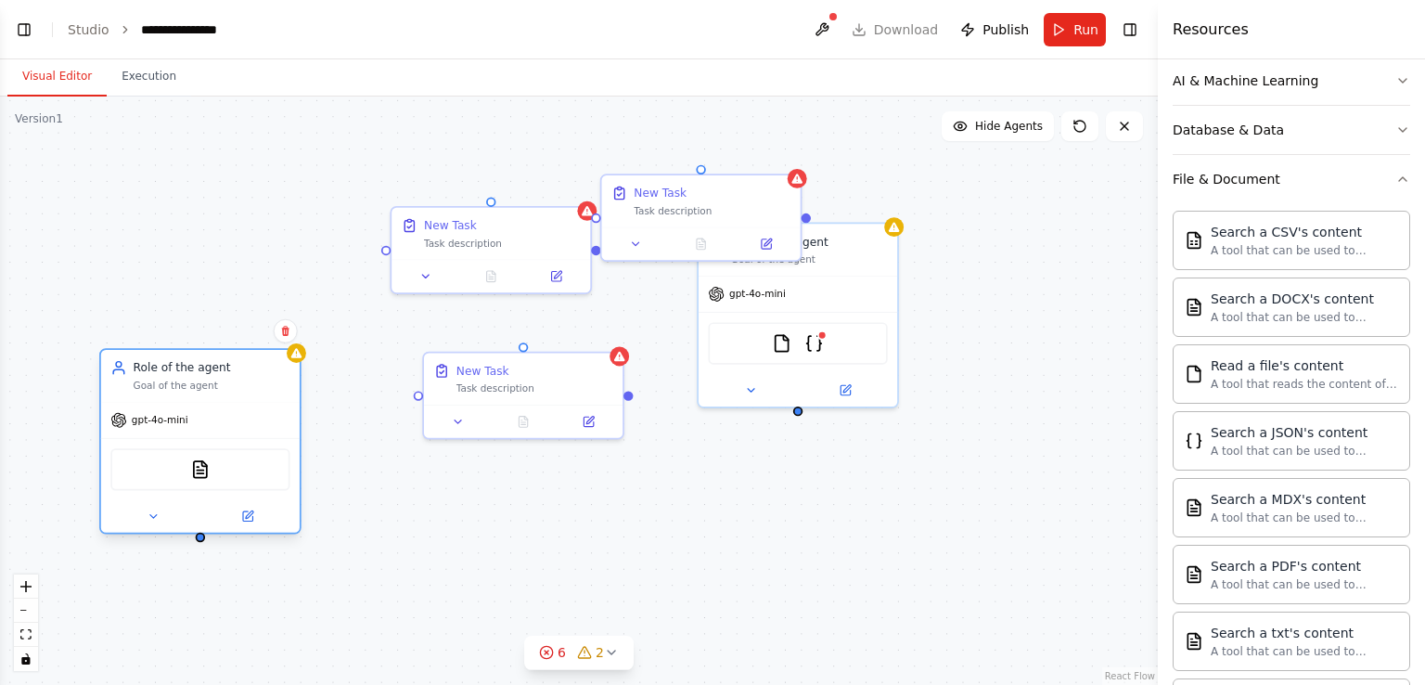
drag, startPoint x: 743, startPoint y: 405, endPoint x: 230, endPoint y: 337, distance: 517.6
click at [226, 359] on div "Role of the agent" at bounding box center [212, 367] width 157 height 16
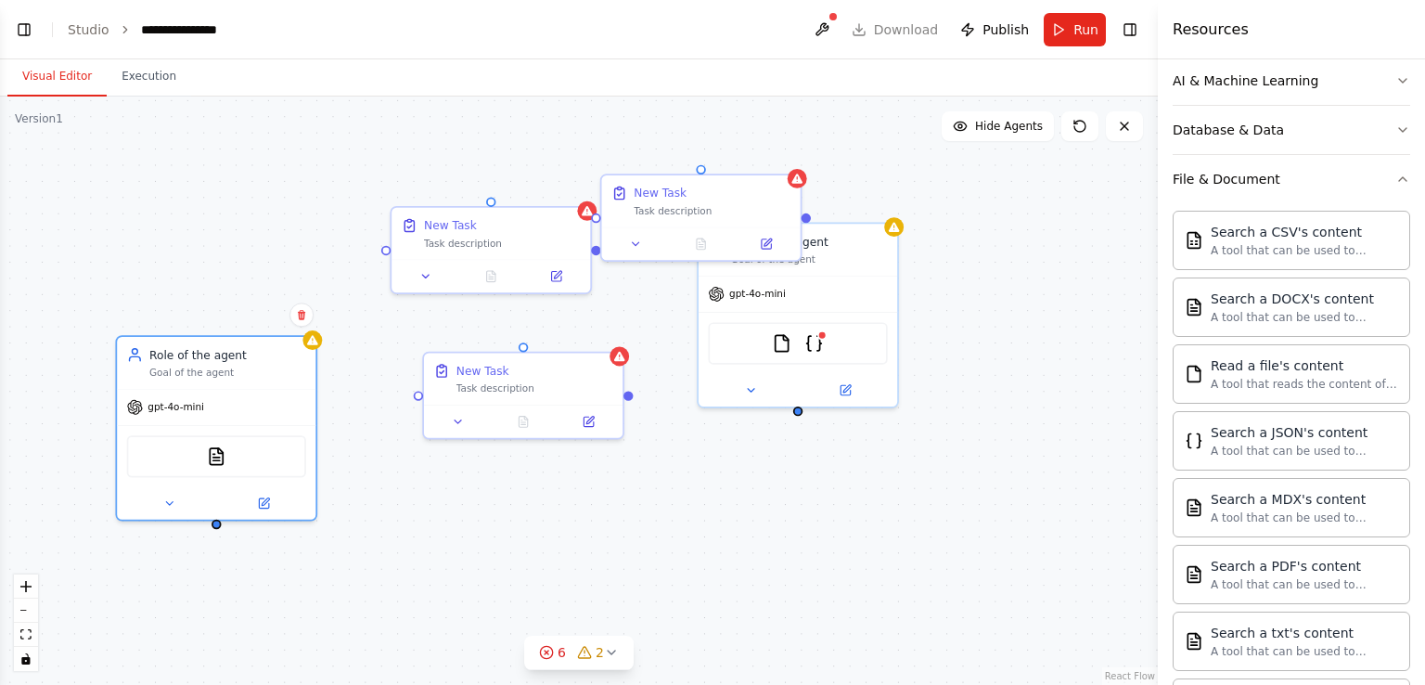
click at [323, 242] on div "New Task Task description New Task Task description Role of the agent Goal of t…" at bounding box center [579, 391] width 1158 height 588
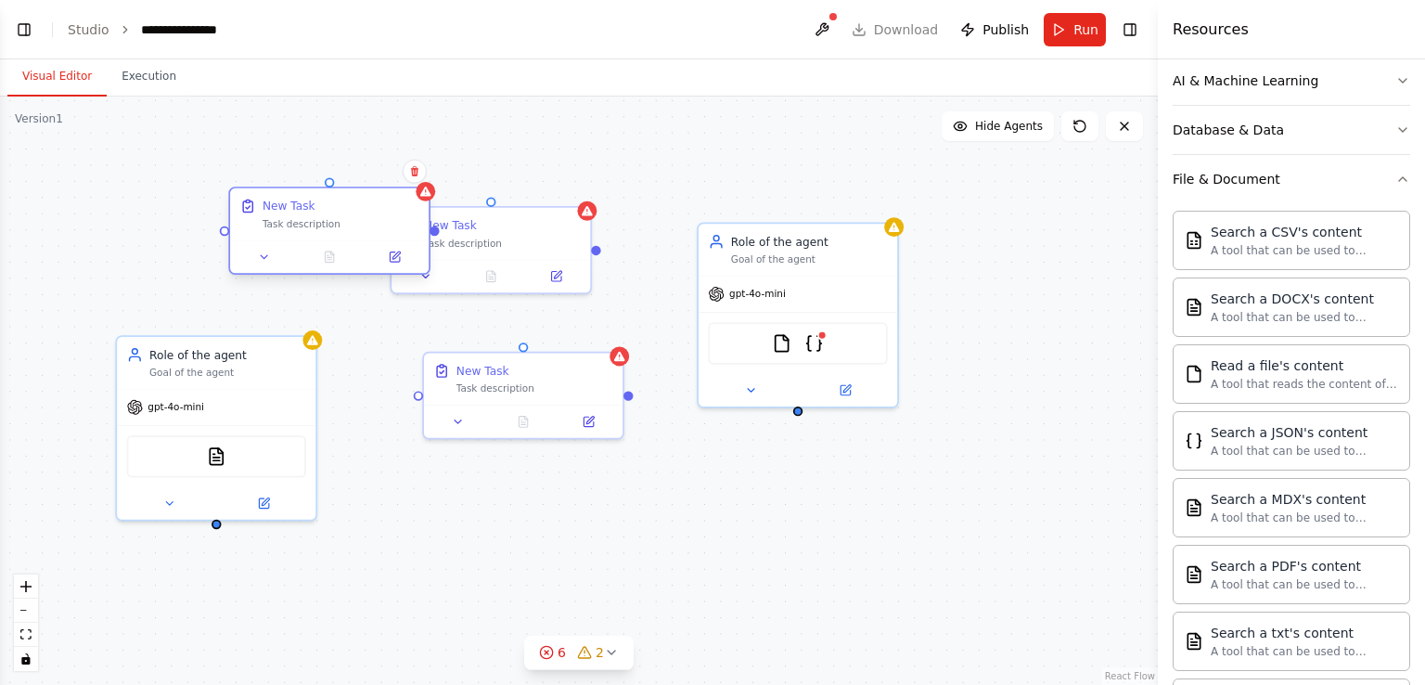
drag, startPoint x: 772, startPoint y: 203, endPoint x: 247, endPoint y: 185, distance: 525.6
click at [316, 198] on div "New Task Task description" at bounding box center [341, 214] width 157 height 32
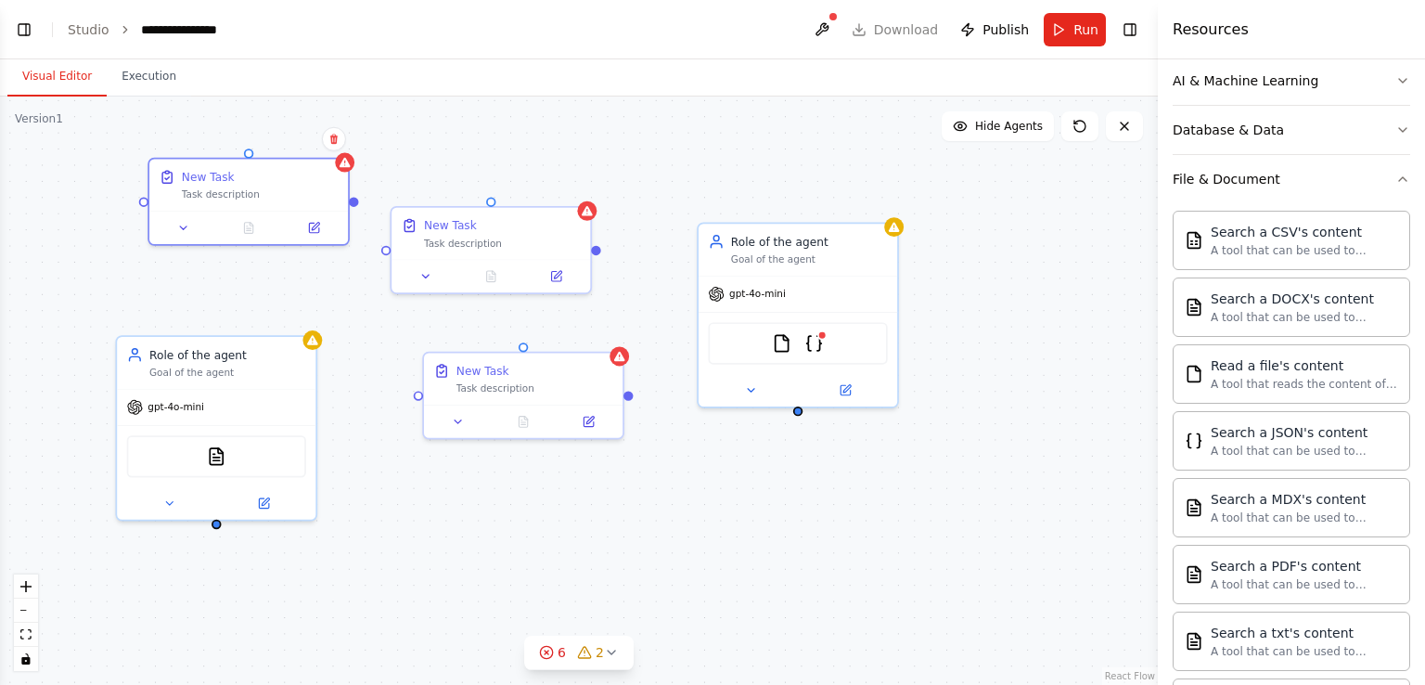
click at [824, 23] on button at bounding box center [822, 29] width 30 height 33
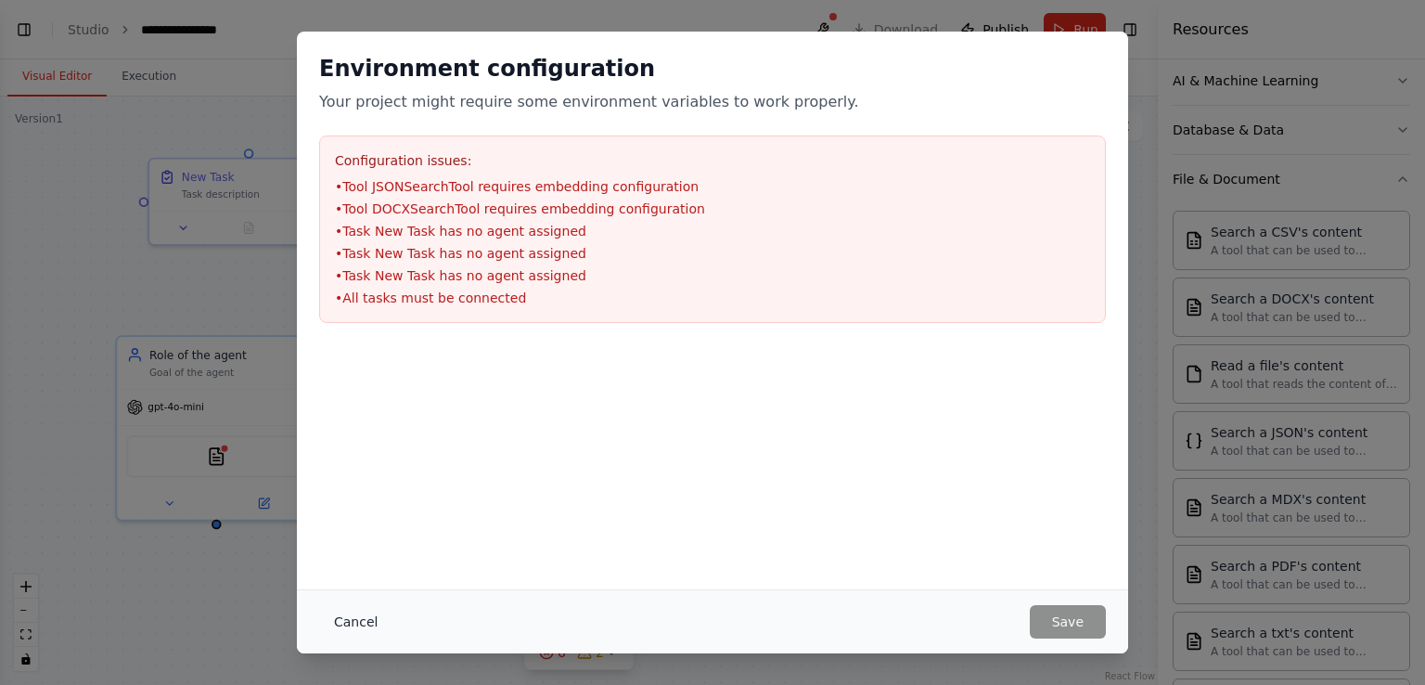
click at [364, 619] on button "Cancel" at bounding box center [355, 621] width 73 height 33
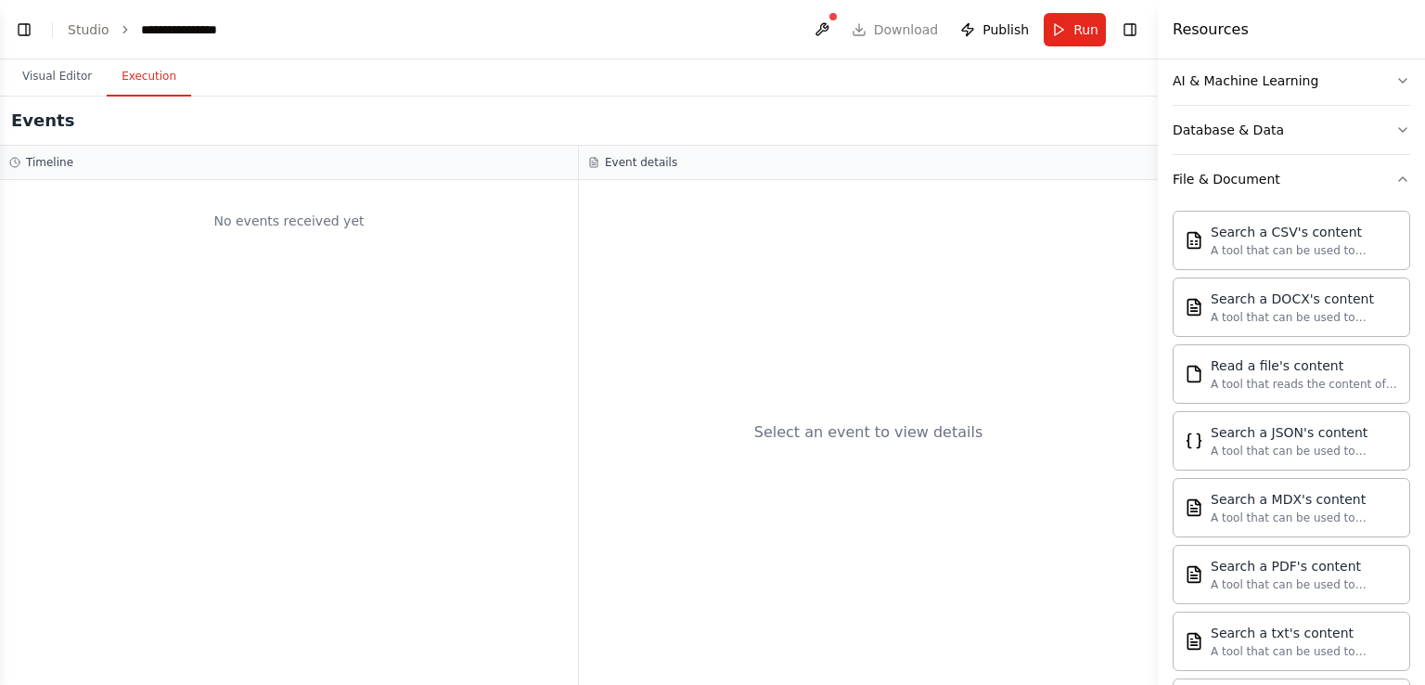
click at [143, 81] on button "Execution" at bounding box center [149, 77] width 84 height 39
click at [71, 79] on button "Visual Editor" at bounding box center [56, 77] width 99 height 39
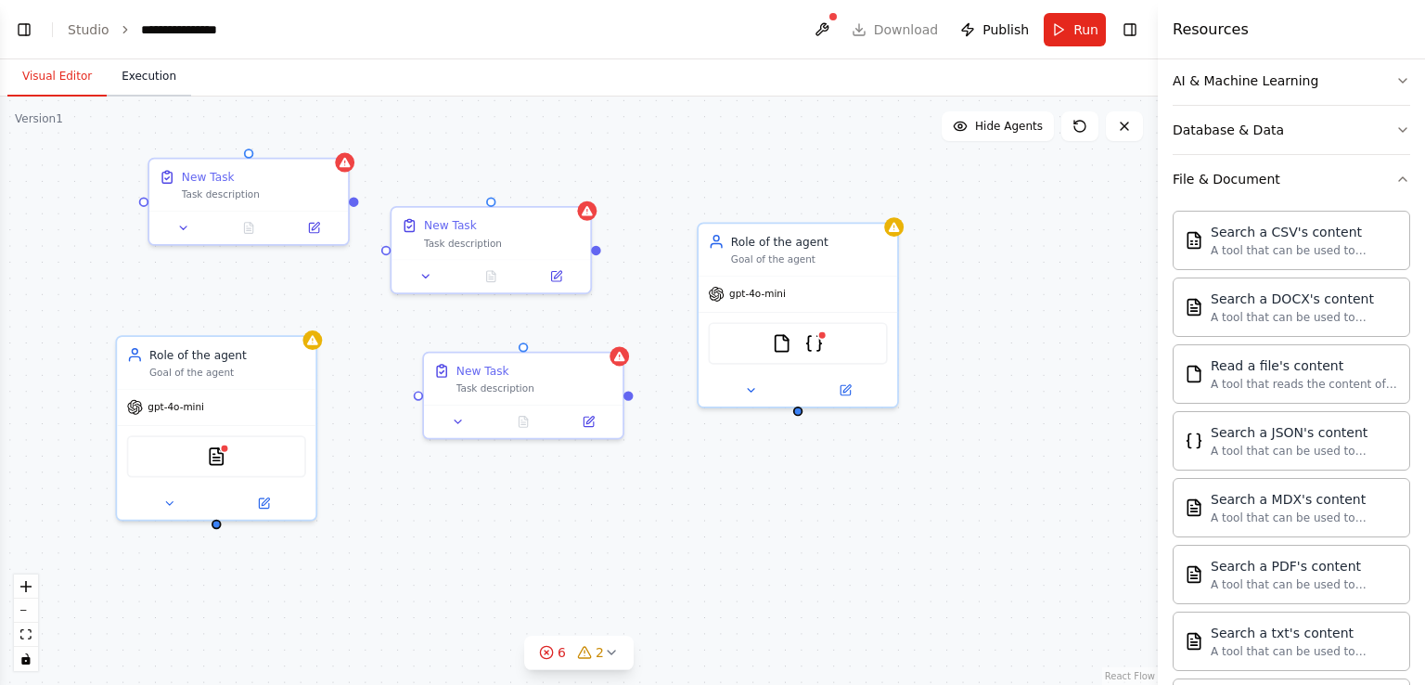
click at [165, 85] on button "Execution" at bounding box center [149, 77] width 84 height 39
click at [61, 80] on button "Visual Editor" at bounding box center [56, 77] width 99 height 39
drag, startPoint x: 277, startPoint y: 191, endPoint x: 232, endPoint y: 192, distance: 45.5
click at [232, 192] on div "Task description" at bounding box center [227, 191] width 157 height 13
drag, startPoint x: 465, startPoint y: 231, endPoint x: 427, endPoint y: 183, distance: 61.5
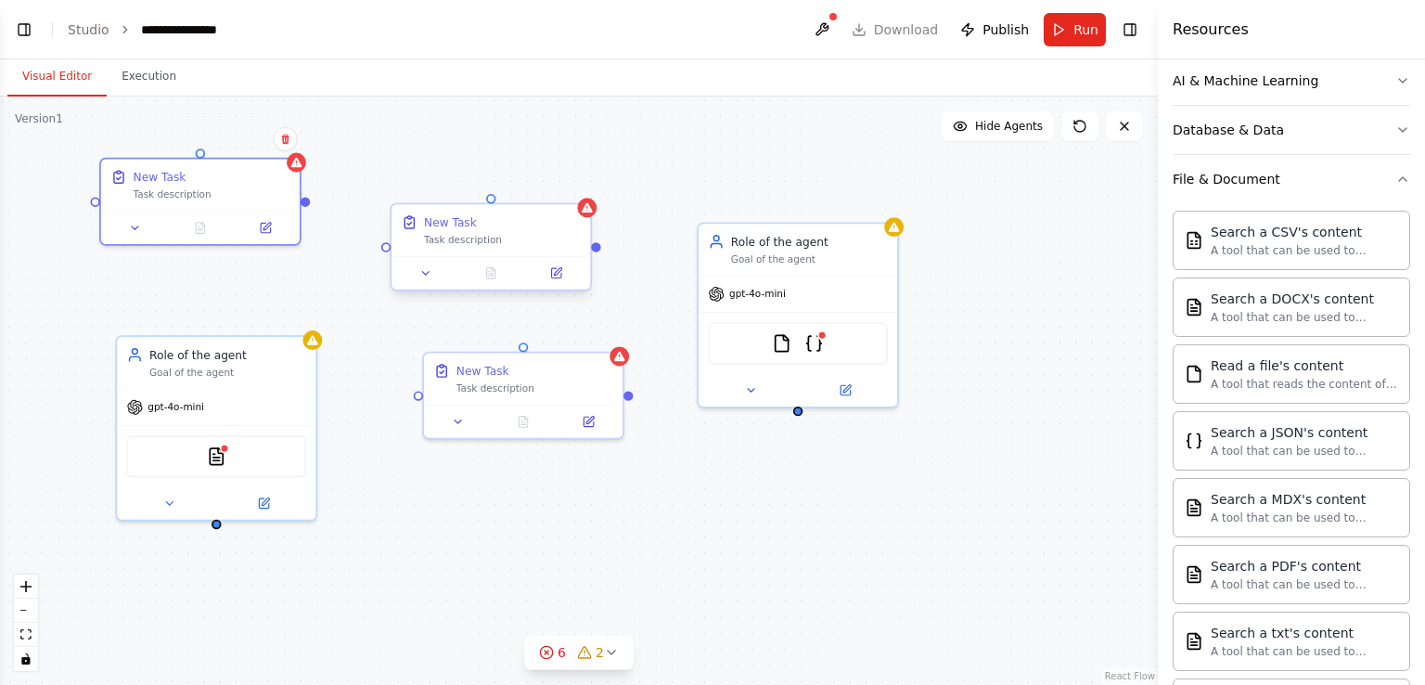
click at [427, 214] on div "New Task Task description" at bounding box center [502, 230] width 157 height 32
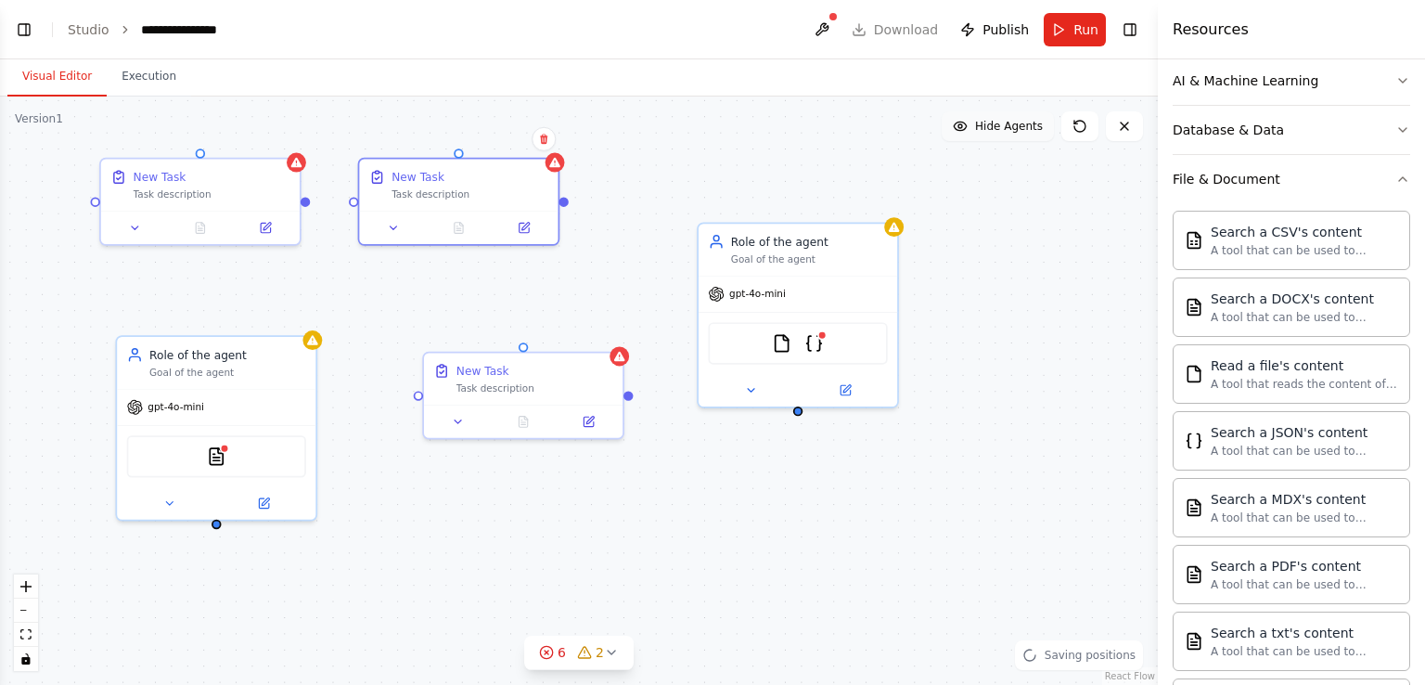
click at [982, 137] on button "Hide Agents" at bounding box center [998, 126] width 112 height 30
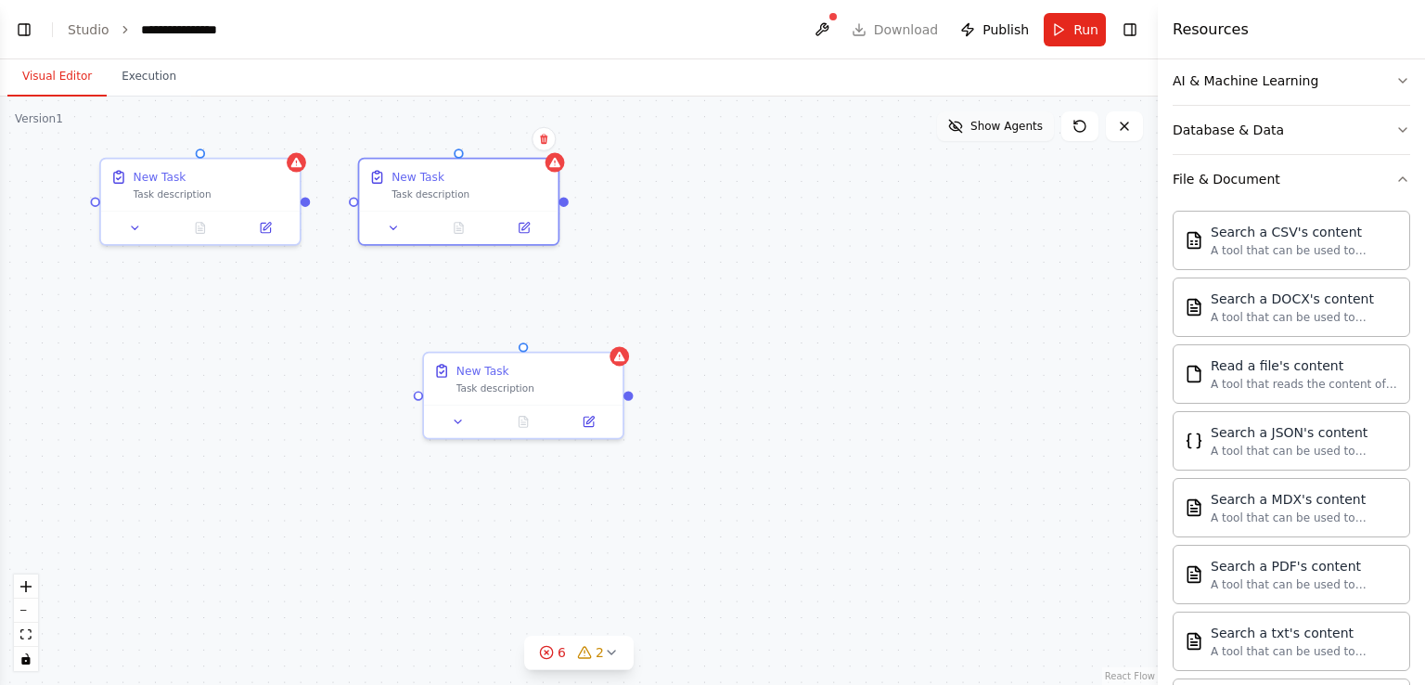
click at [994, 128] on span "Show Agents" at bounding box center [1007, 126] width 72 height 15
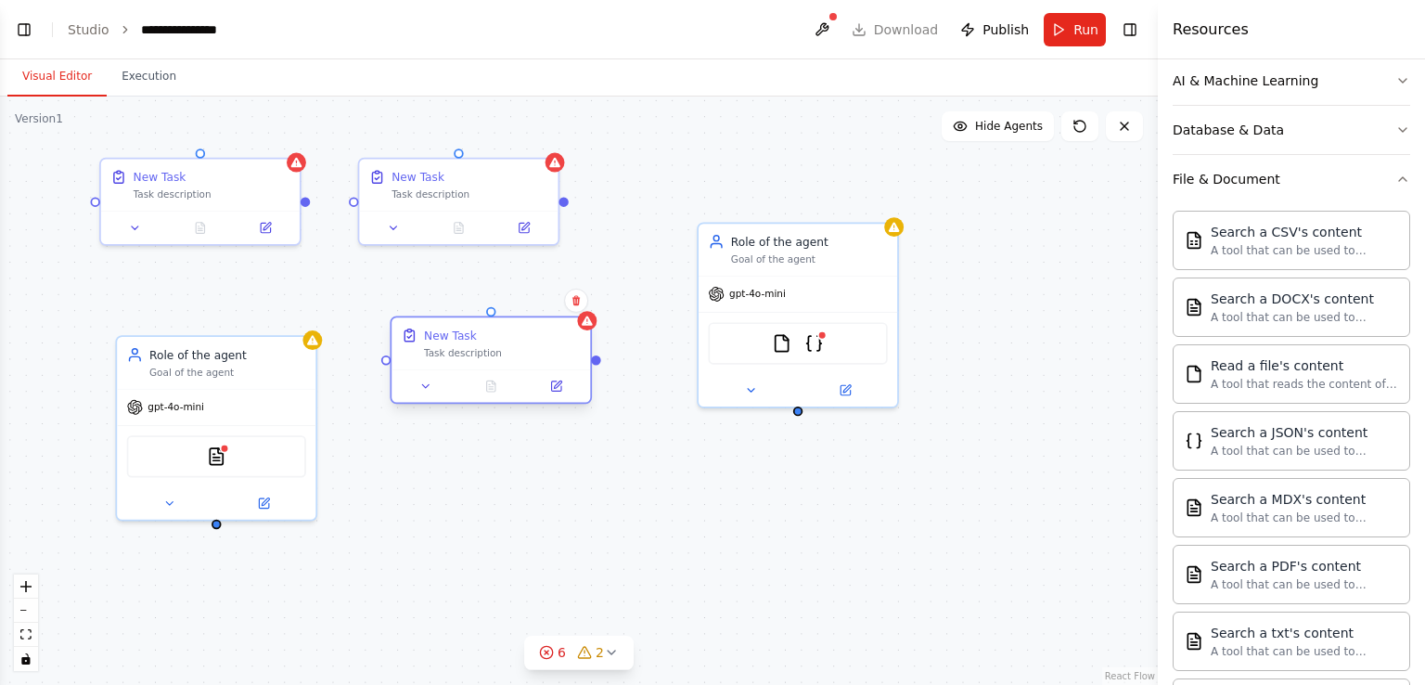
drag, startPoint x: 467, startPoint y: 376, endPoint x: 428, endPoint y: 341, distance: 52.6
click at [428, 341] on div "New Task Task description" at bounding box center [502, 344] width 157 height 32
drag, startPoint x: 466, startPoint y: 185, endPoint x: 443, endPoint y: 179, distance: 23.9
click at [443, 179] on div "New Task" at bounding box center [434, 173] width 53 height 16
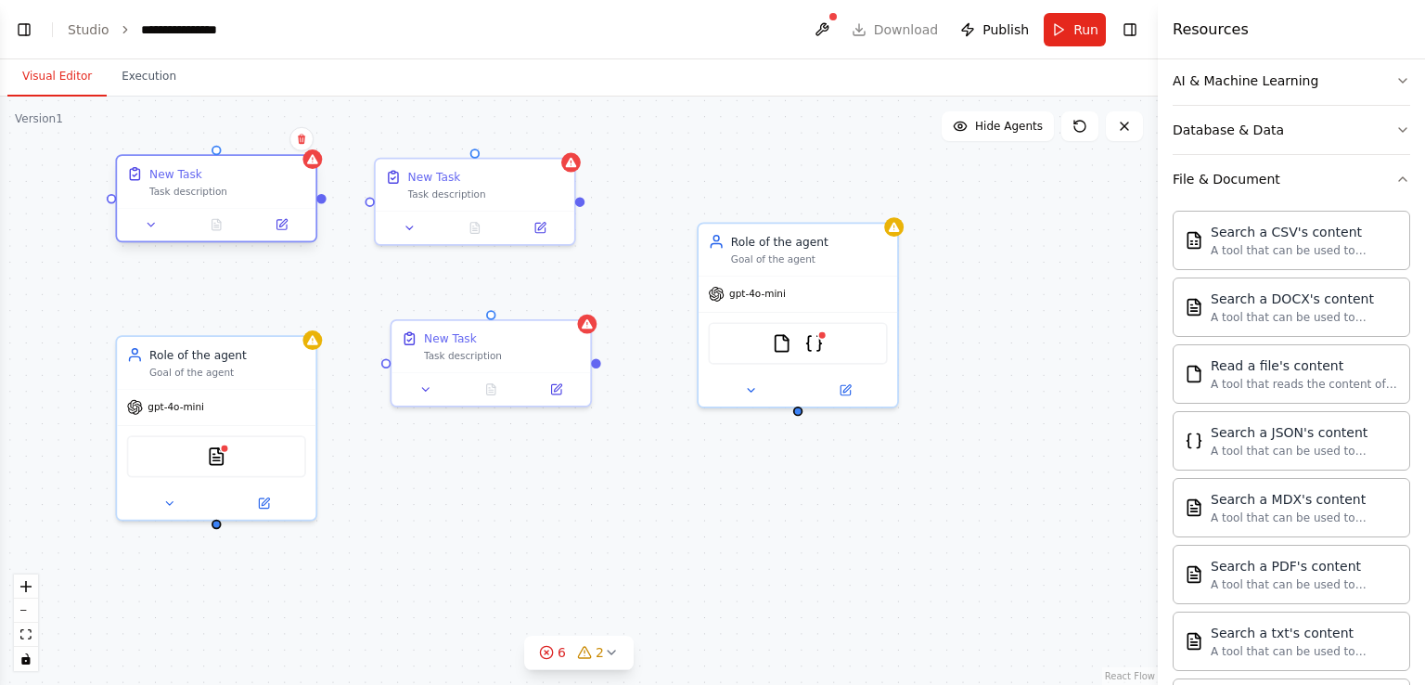
drag, startPoint x: 265, startPoint y: 183, endPoint x: 288, endPoint y: 190, distance: 23.5
click at [288, 190] on div "New Task Task description" at bounding box center [227, 181] width 157 height 32
click at [405, 227] on icon at bounding box center [410, 224] width 13 height 13
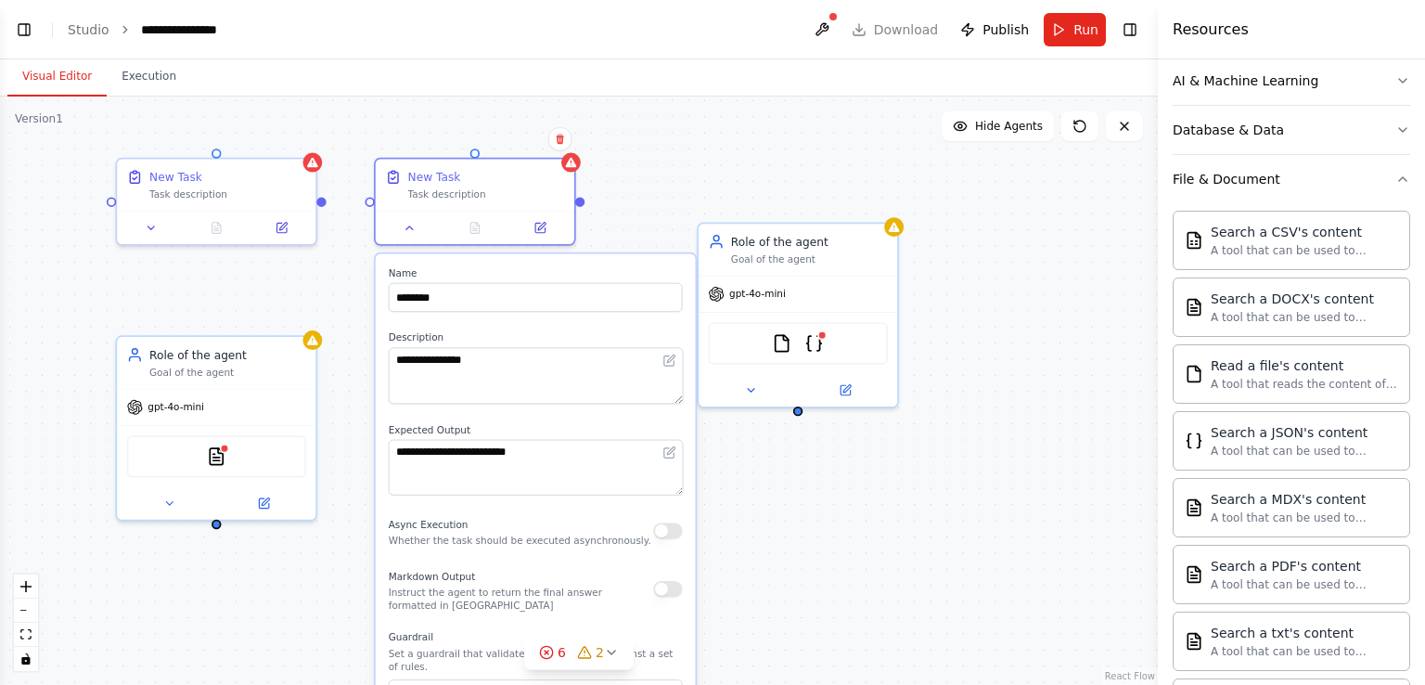
click at [341, 291] on div "**********" at bounding box center [579, 391] width 1158 height 588
click at [414, 235] on div at bounding box center [475, 224] width 199 height 33
click at [412, 227] on icon at bounding box center [410, 224] width 13 height 13
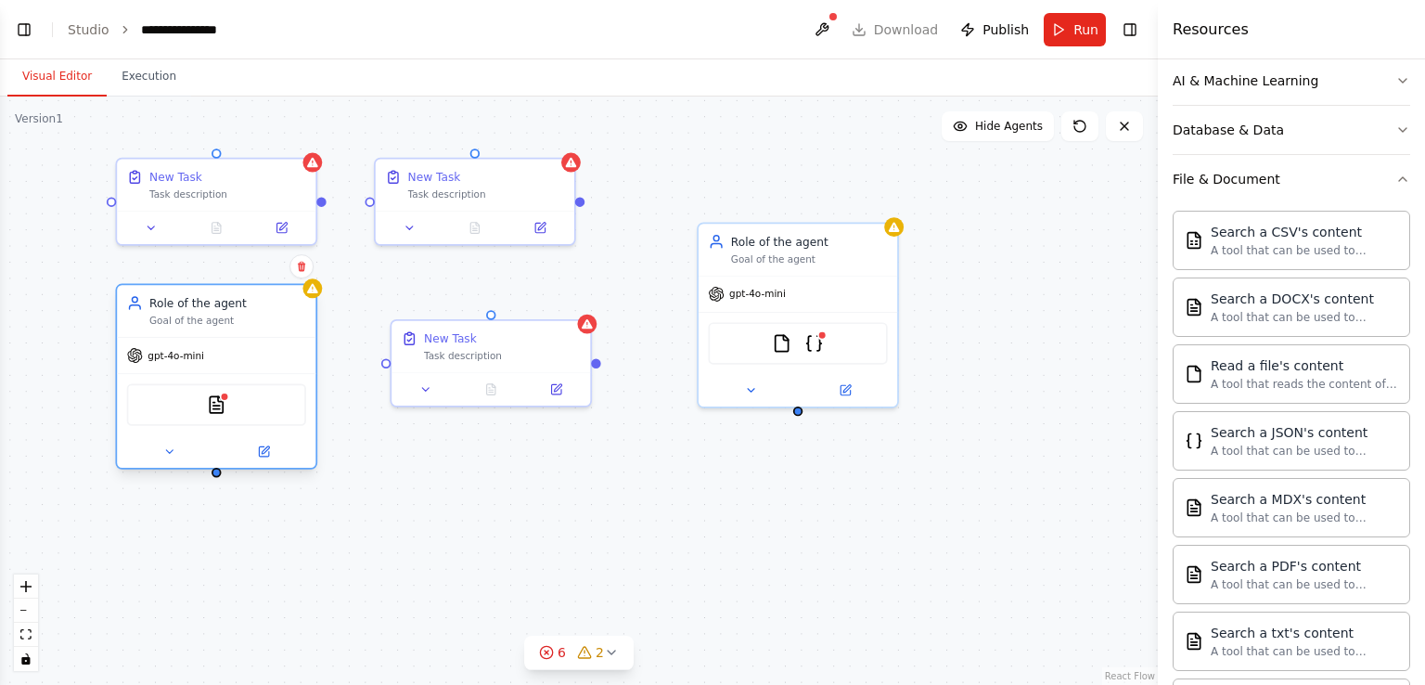
drag, startPoint x: 234, startPoint y: 341, endPoint x: 235, endPoint y: 295, distance: 45.5
click at [235, 295] on div "Role of the agent Goal of the agent" at bounding box center [216, 311] width 199 height 52
click at [223, 408] on img at bounding box center [216, 404] width 19 height 19
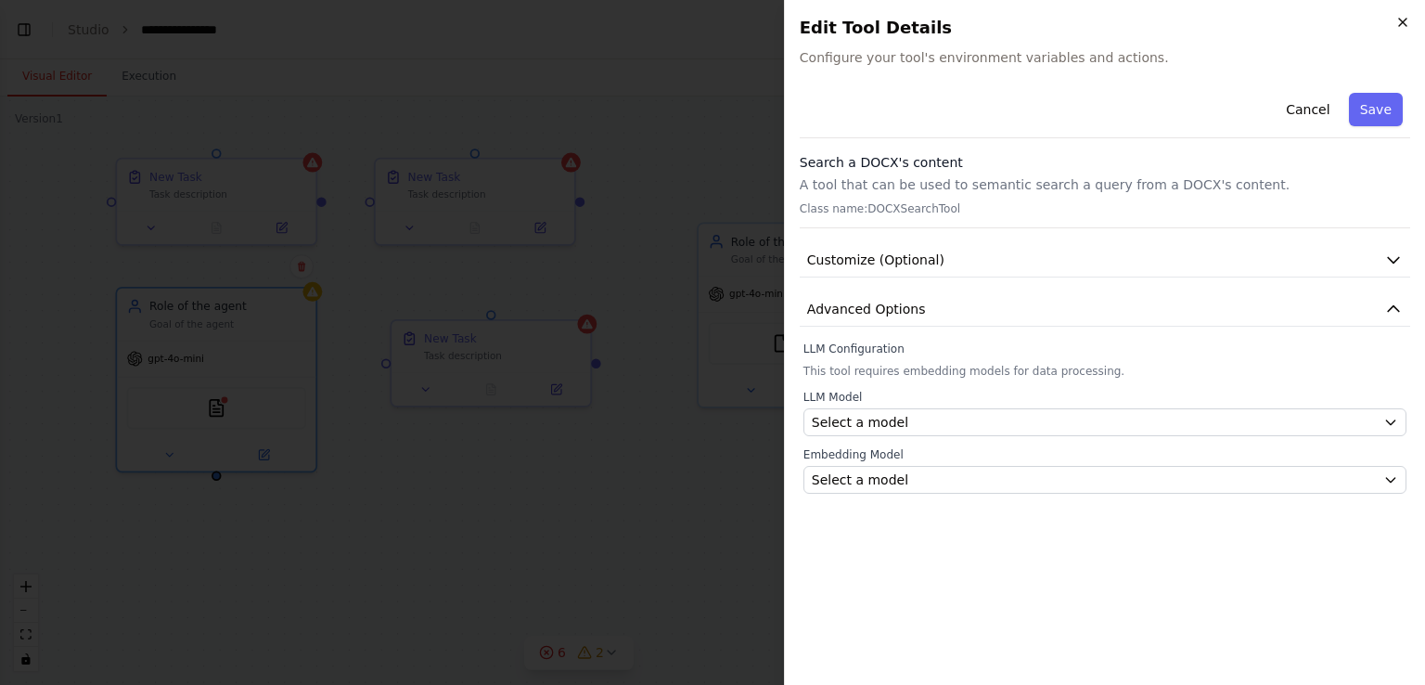
click at [1400, 22] on icon "button" at bounding box center [1403, 22] width 15 height 15
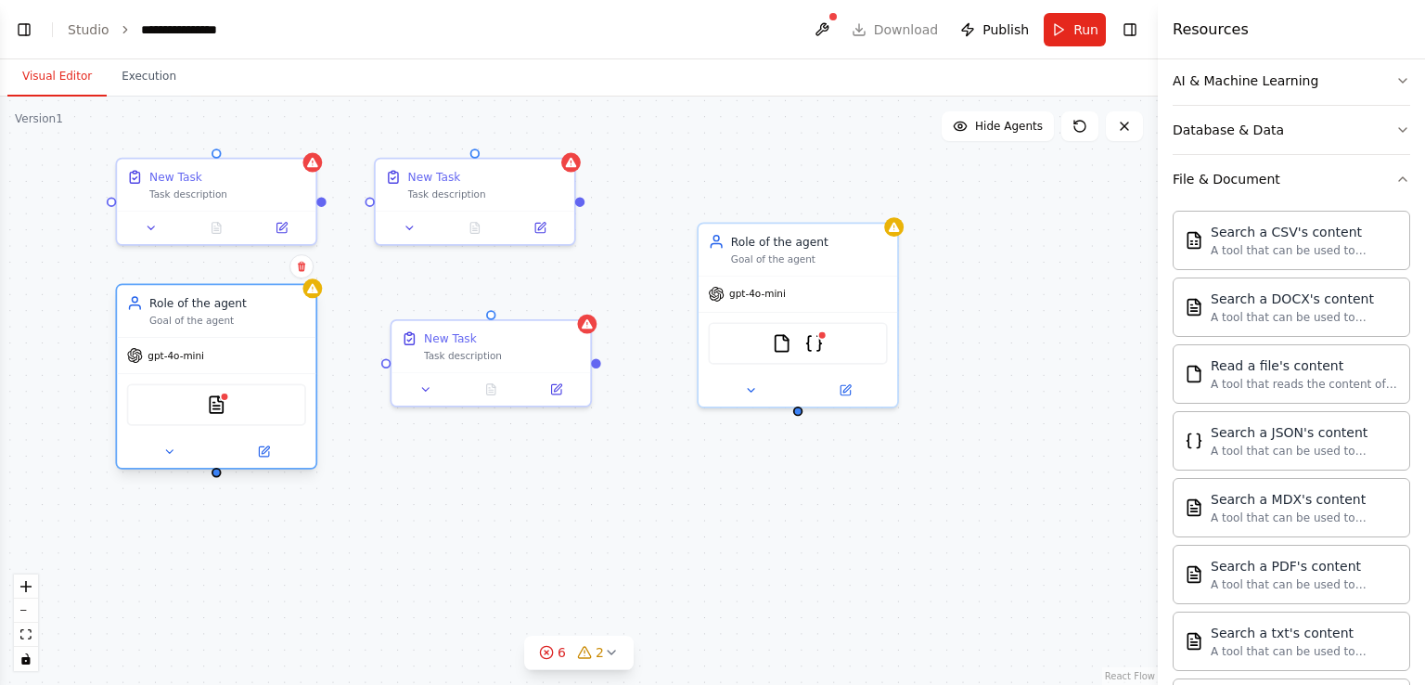
click at [226, 410] on div "DOCXSearchTool" at bounding box center [216, 405] width 179 height 42
click at [1396, 82] on icon "button" at bounding box center [1403, 80] width 15 height 15
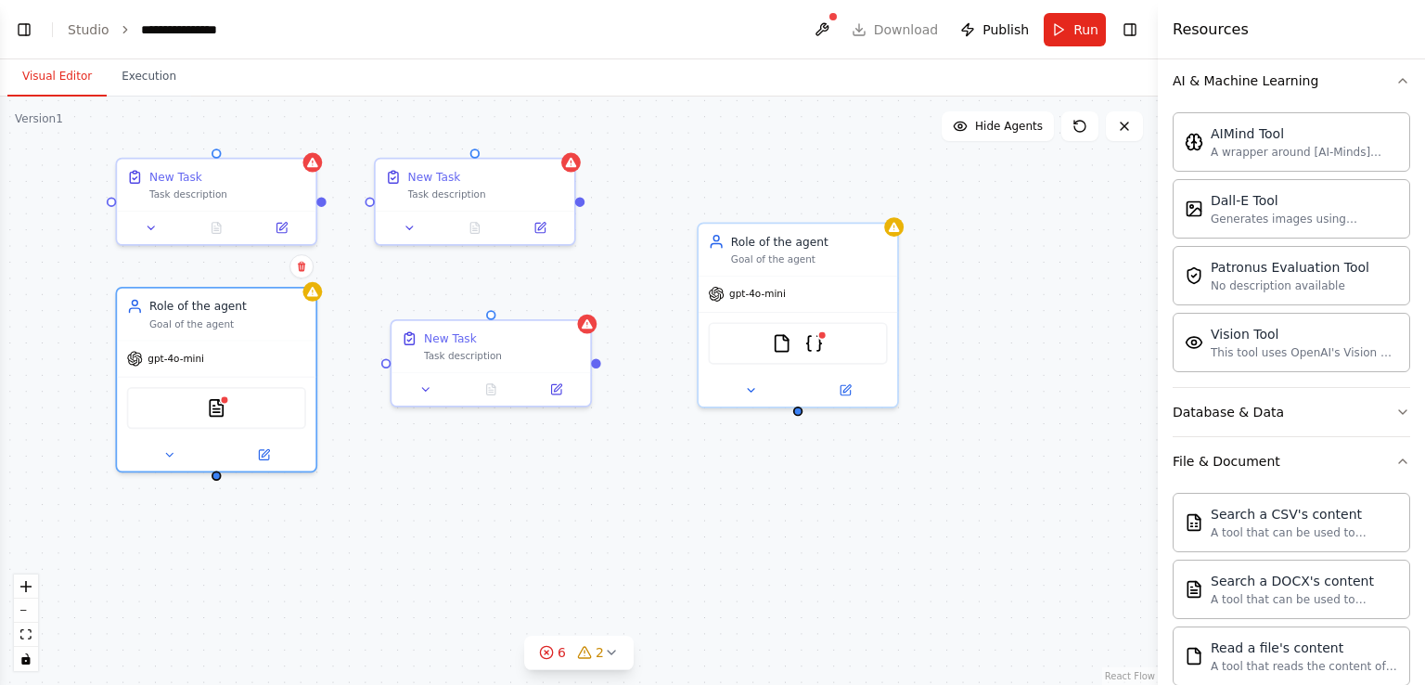
scroll to position [0, 0]
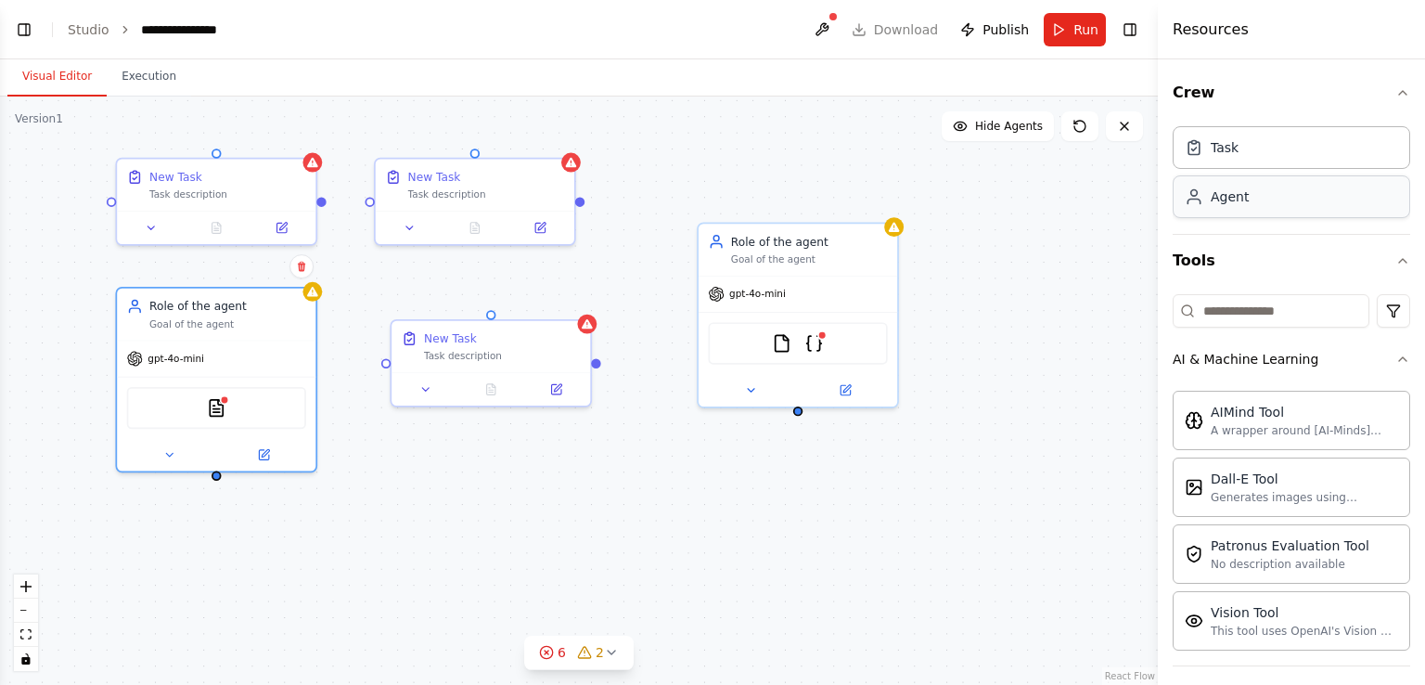
click at [1233, 209] on div "Agent" at bounding box center [1292, 196] width 238 height 43
click at [1006, 346] on div "New Task Task description New Task Task description Role of the agent Goal of t…" at bounding box center [579, 391] width 1158 height 588
click at [805, 341] on img at bounding box center [814, 339] width 19 height 19
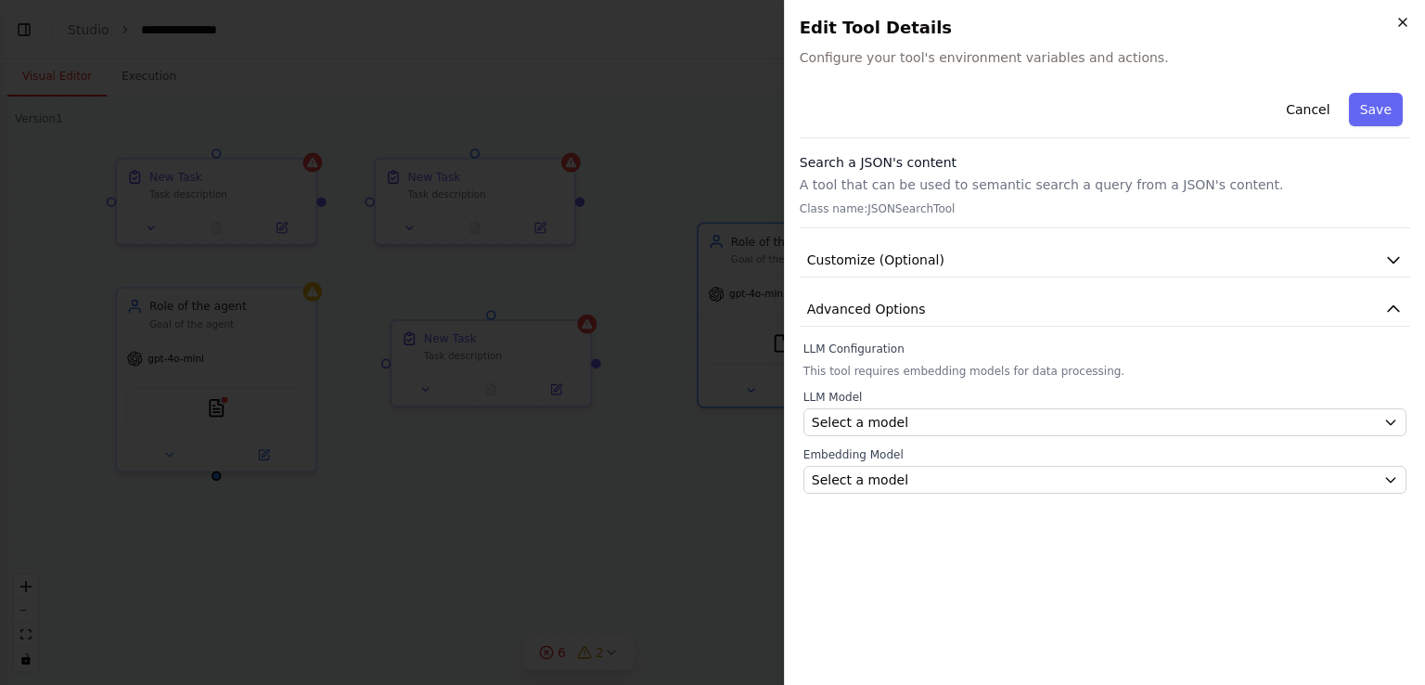
click at [1407, 23] on icon "button" at bounding box center [1403, 22] width 15 height 15
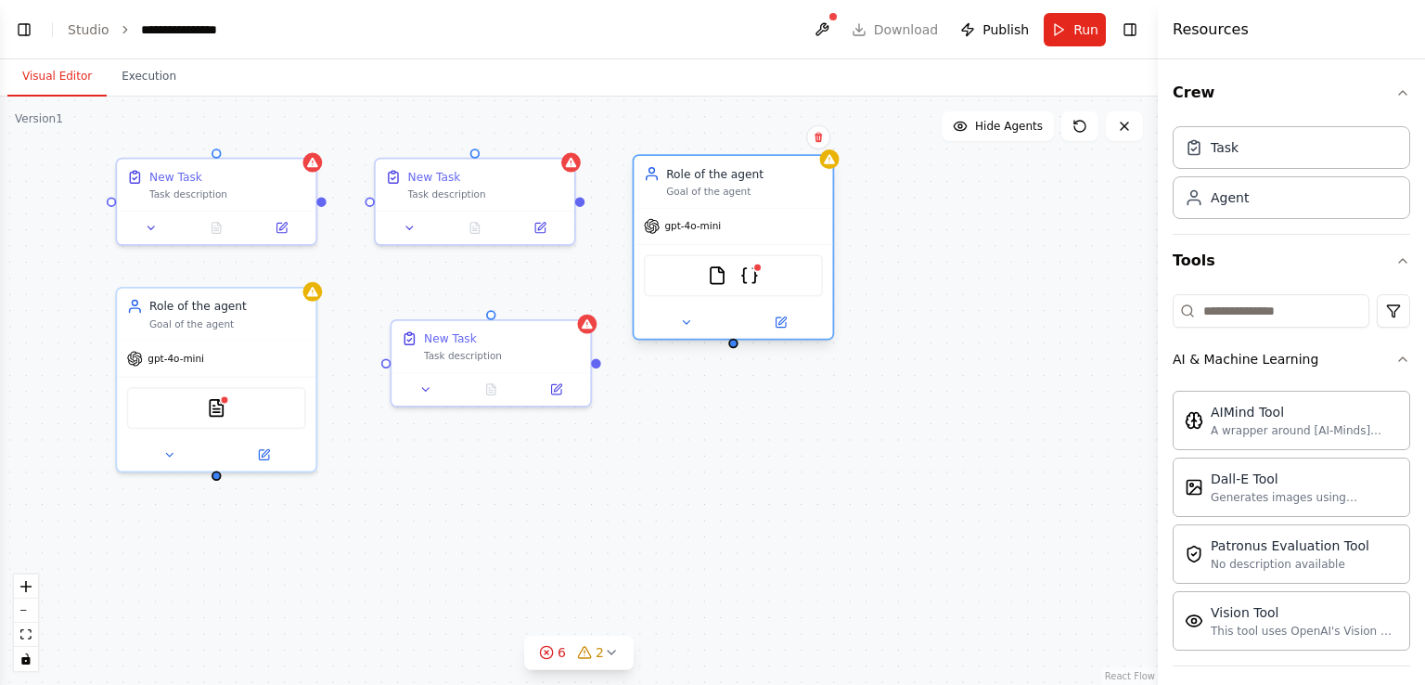
drag, startPoint x: 803, startPoint y: 244, endPoint x: 742, endPoint y: 189, distance: 81.5
click at [742, 189] on div "Goal of the agent" at bounding box center [744, 191] width 157 height 13
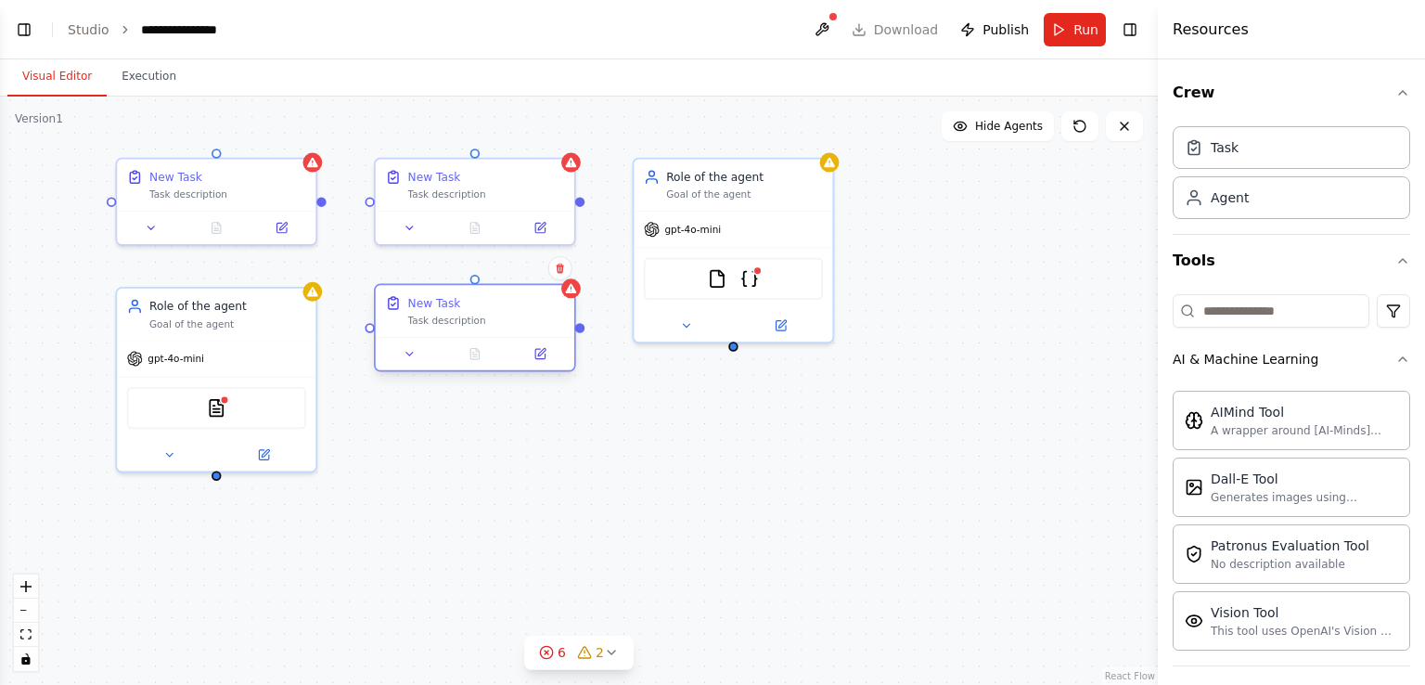
drag, startPoint x: 498, startPoint y: 322, endPoint x: 476, endPoint y: 292, distance: 37.1
click at [476, 292] on div "New Task Task description" at bounding box center [475, 311] width 199 height 52
click at [716, 200] on div "Role of the agent Goal of the agent" at bounding box center [733, 182] width 199 height 52
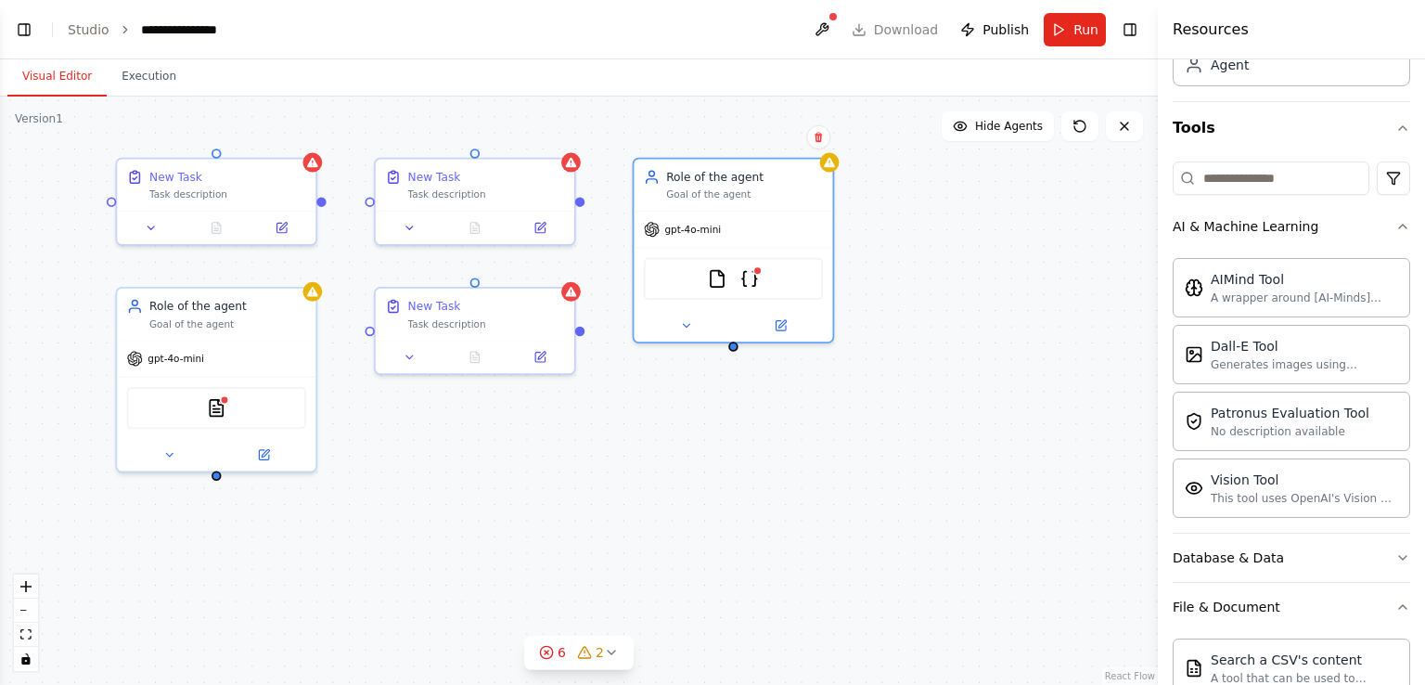
scroll to position [93, 0]
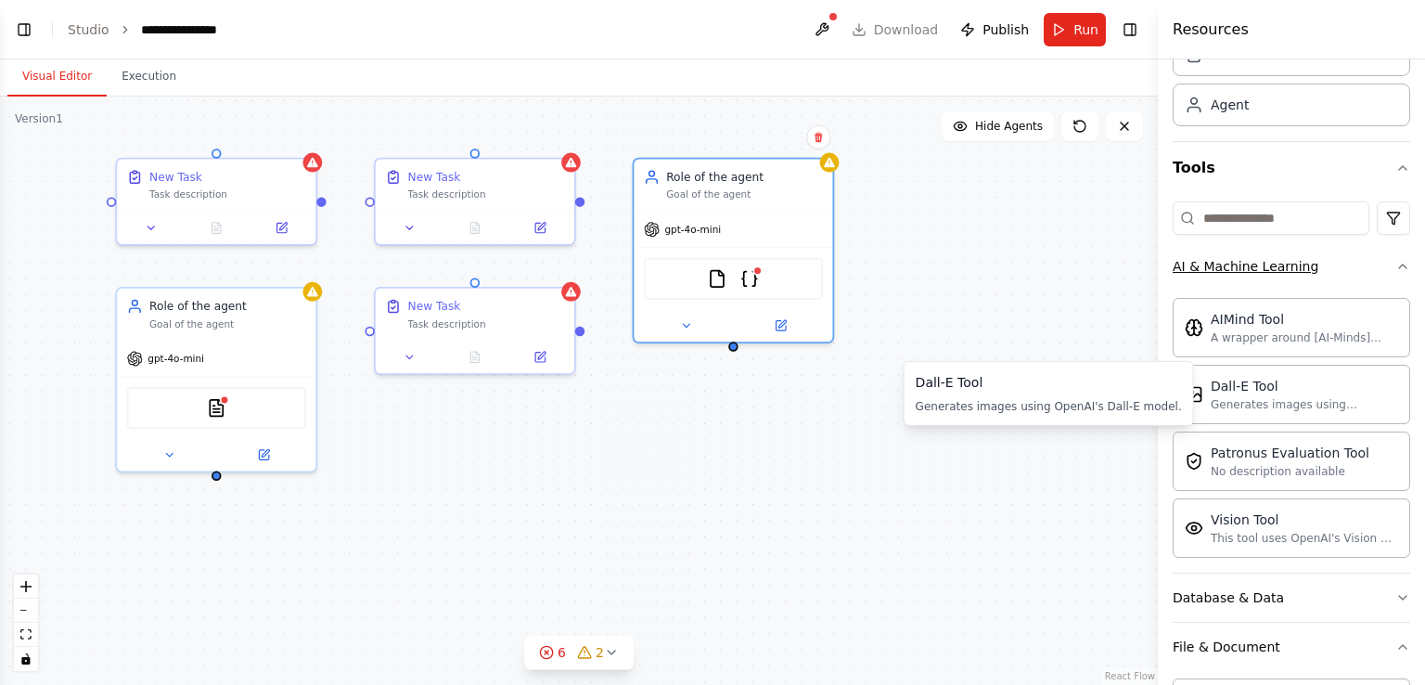
click at [1399, 264] on icon "button" at bounding box center [1402, 266] width 7 height 4
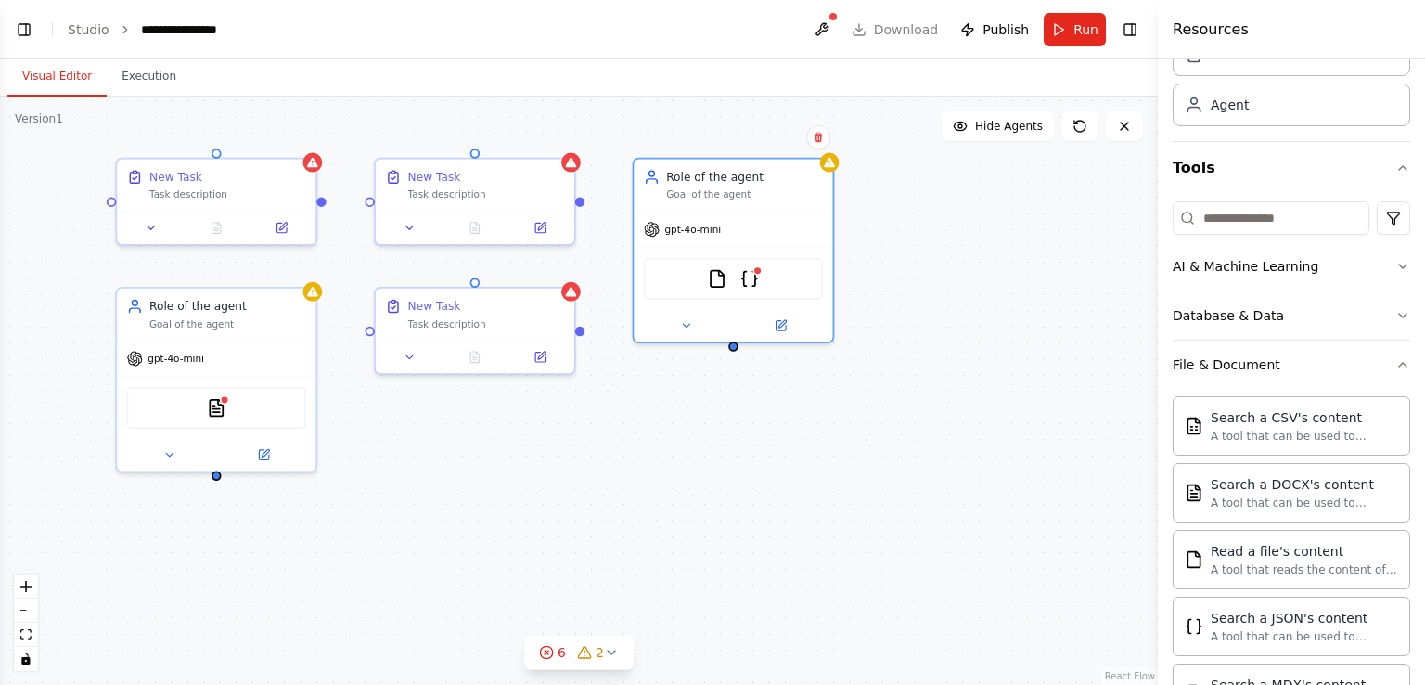
click at [1399, 313] on div "Crew Task Agent Tools AI & Machine Learning Database & Data File & Document Sea…" at bounding box center [1291, 371] width 267 height 625
click at [1399, 316] on icon "button" at bounding box center [1402, 316] width 7 height 4
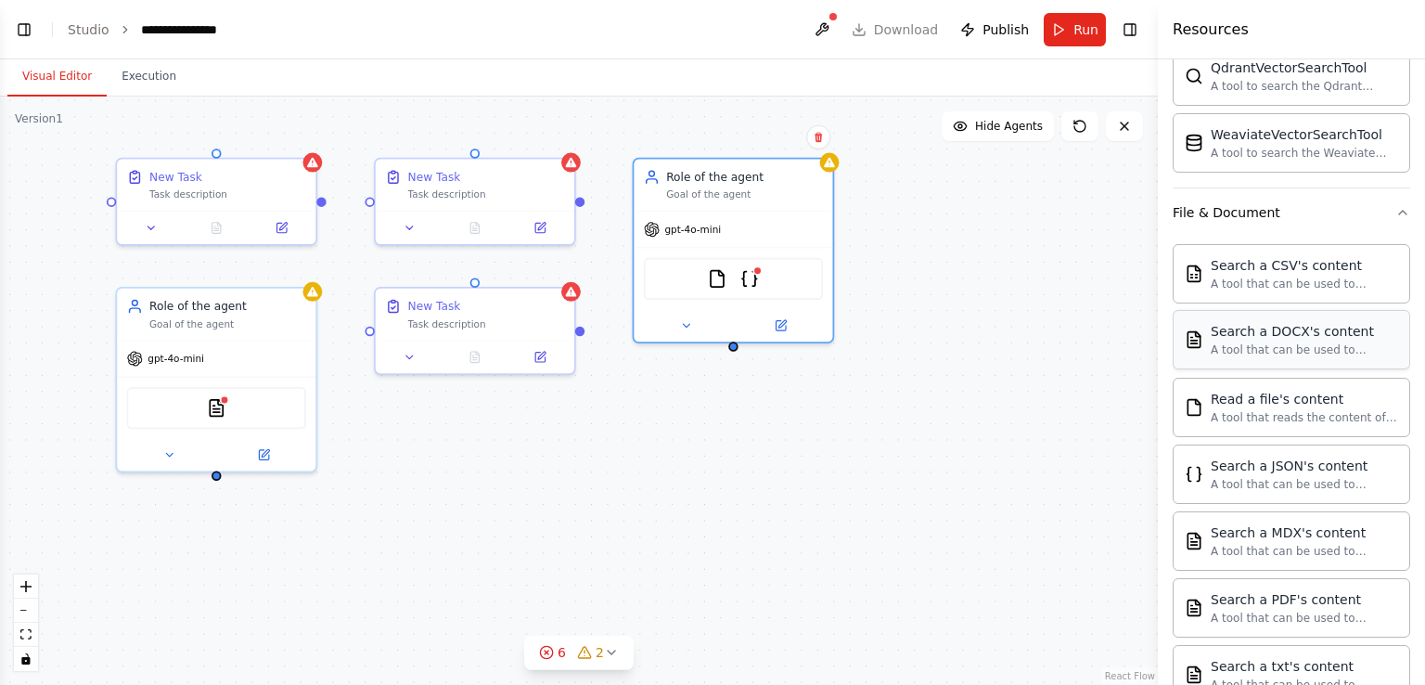
scroll to position [464, 0]
click at [1396, 202] on icon "button" at bounding box center [1403, 208] width 15 height 15
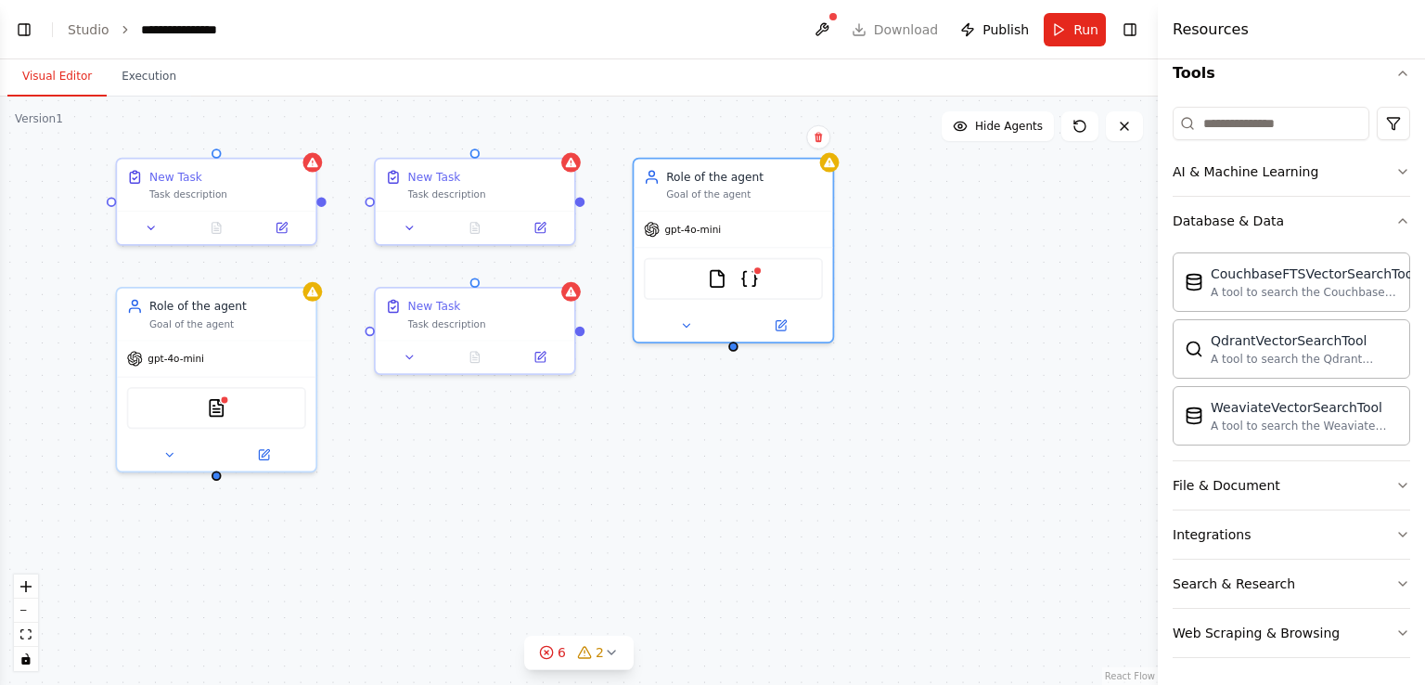
click at [747, 443] on div "New Task Task description New Task Task description Role of the agent Goal of t…" at bounding box center [579, 391] width 1158 height 588
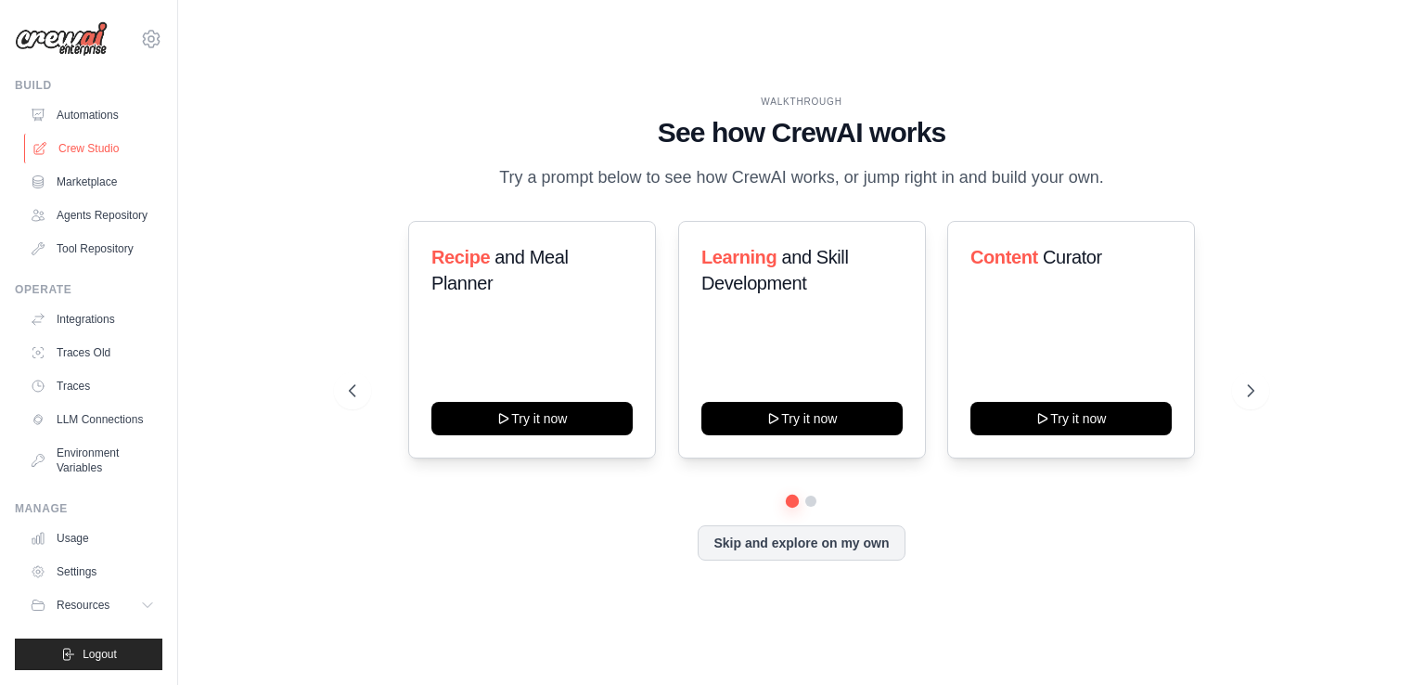
click at [113, 145] on link "Crew Studio" at bounding box center [94, 149] width 140 height 30
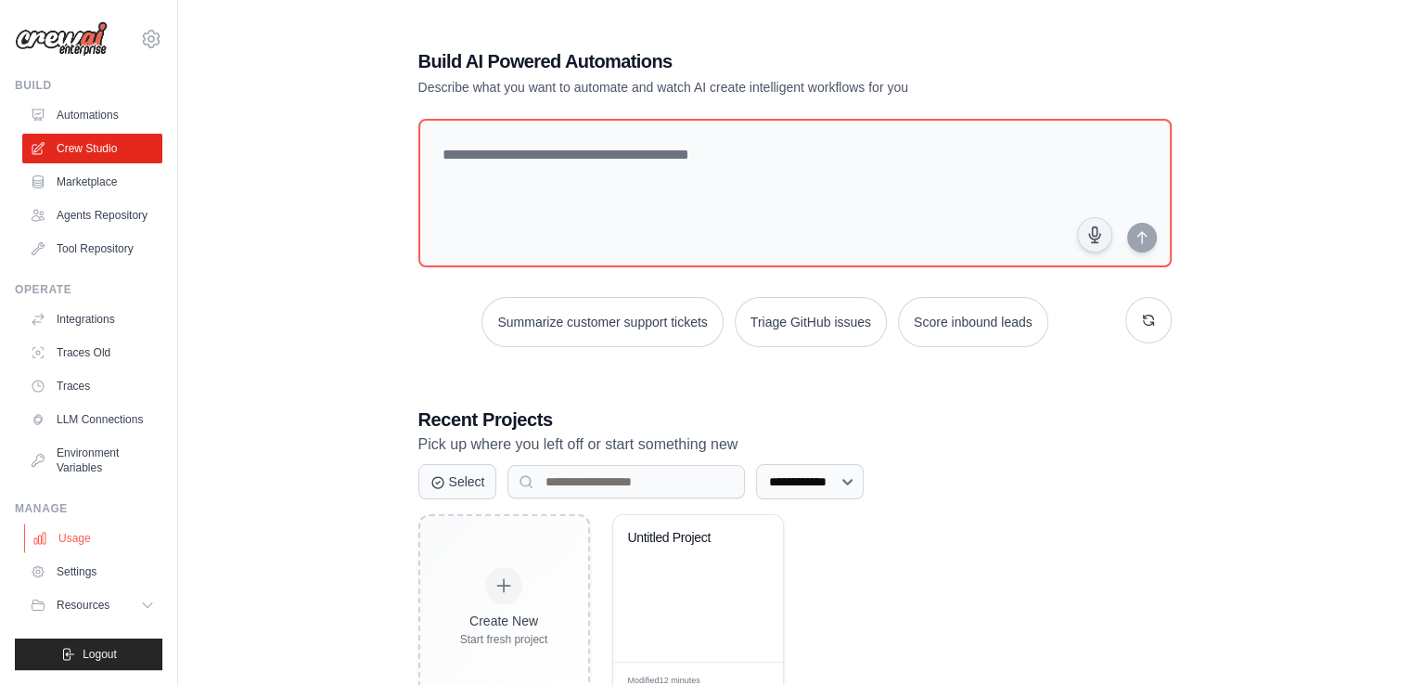
click at [67, 541] on link "Usage" at bounding box center [94, 538] width 140 height 30
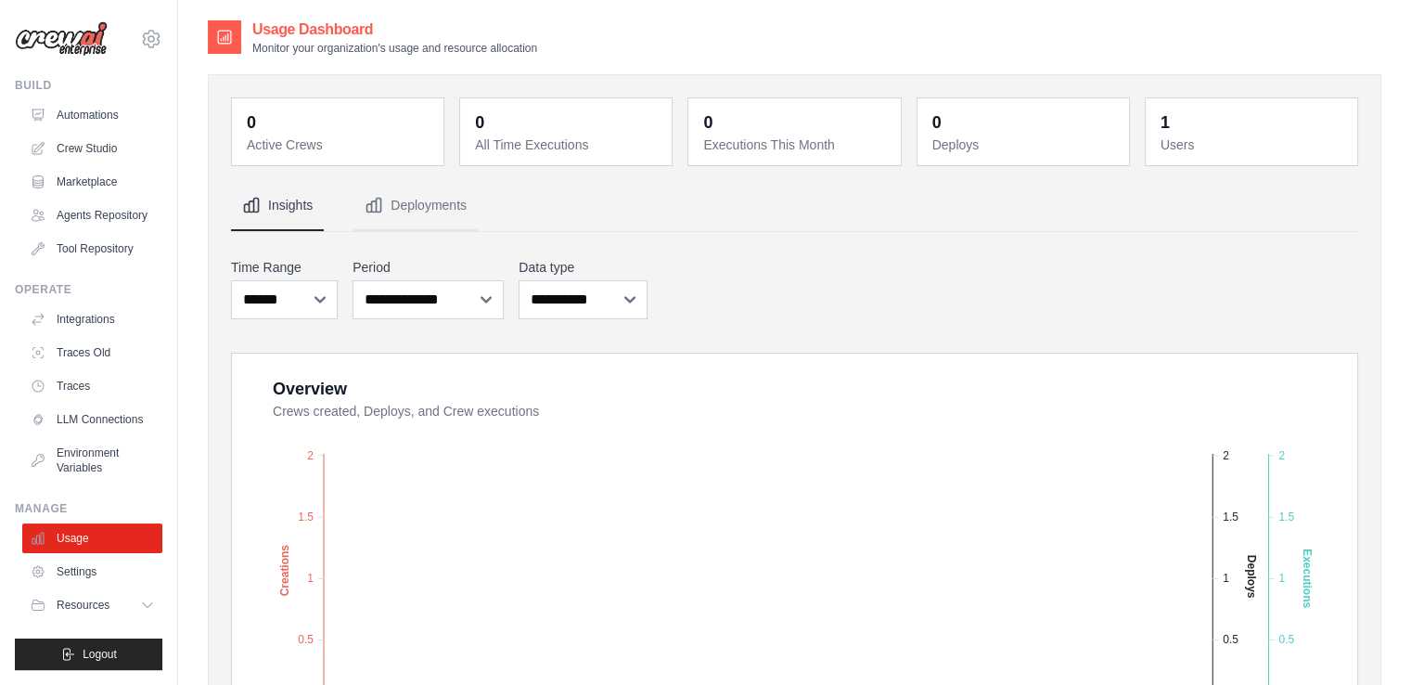
click at [97, 34] on img at bounding box center [61, 38] width 93 height 35
click at [140, 36] on icon at bounding box center [151, 39] width 22 height 22
click at [179, 124] on link "Settings" at bounding box center [230, 115] width 176 height 37
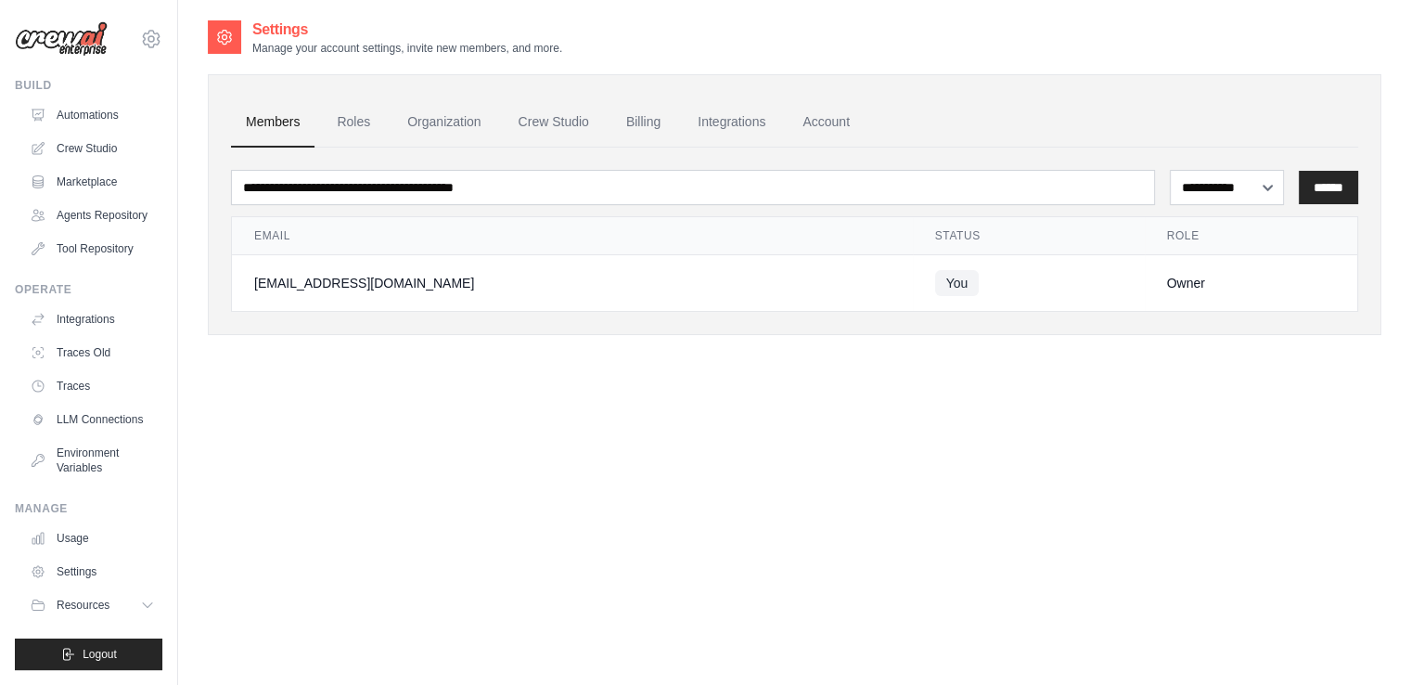
click at [141, 51] on div "agapeuni7@gmail.com Settings" at bounding box center [89, 29] width 148 height 59
click at [144, 44] on icon at bounding box center [151, 39] width 22 height 22
click at [359, 498] on div "**********" at bounding box center [795, 361] width 1174 height 685
click at [109, 110] on link "Automations" at bounding box center [94, 115] width 140 height 30
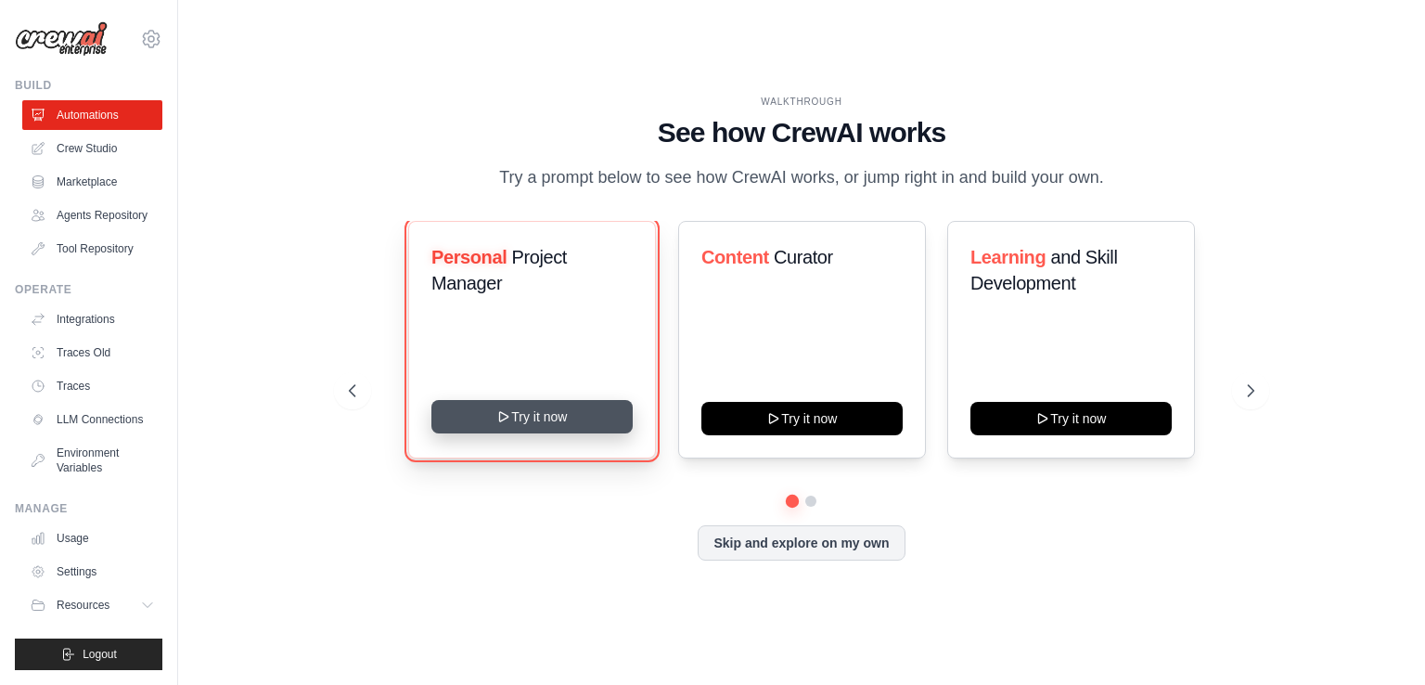
click at [579, 433] on button "Try it now" at bounding box center [532, 416] width 201 height 33
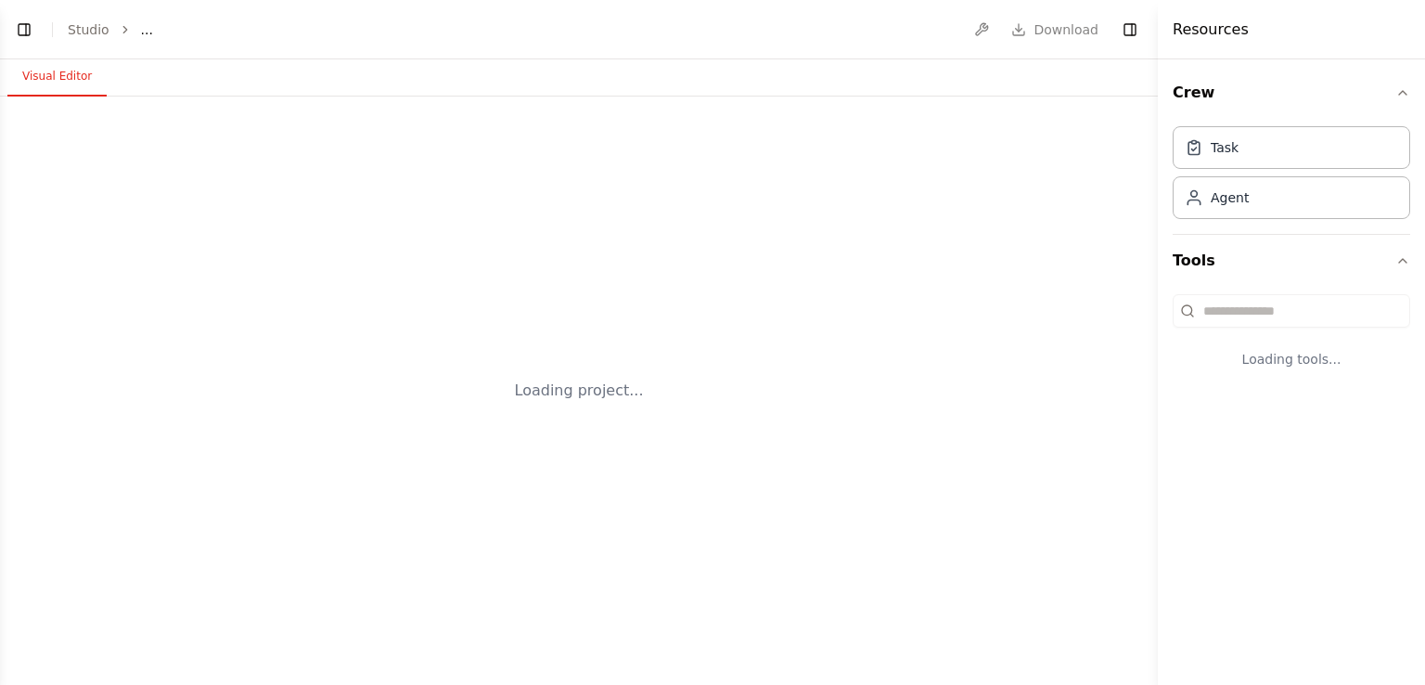
select select "****"
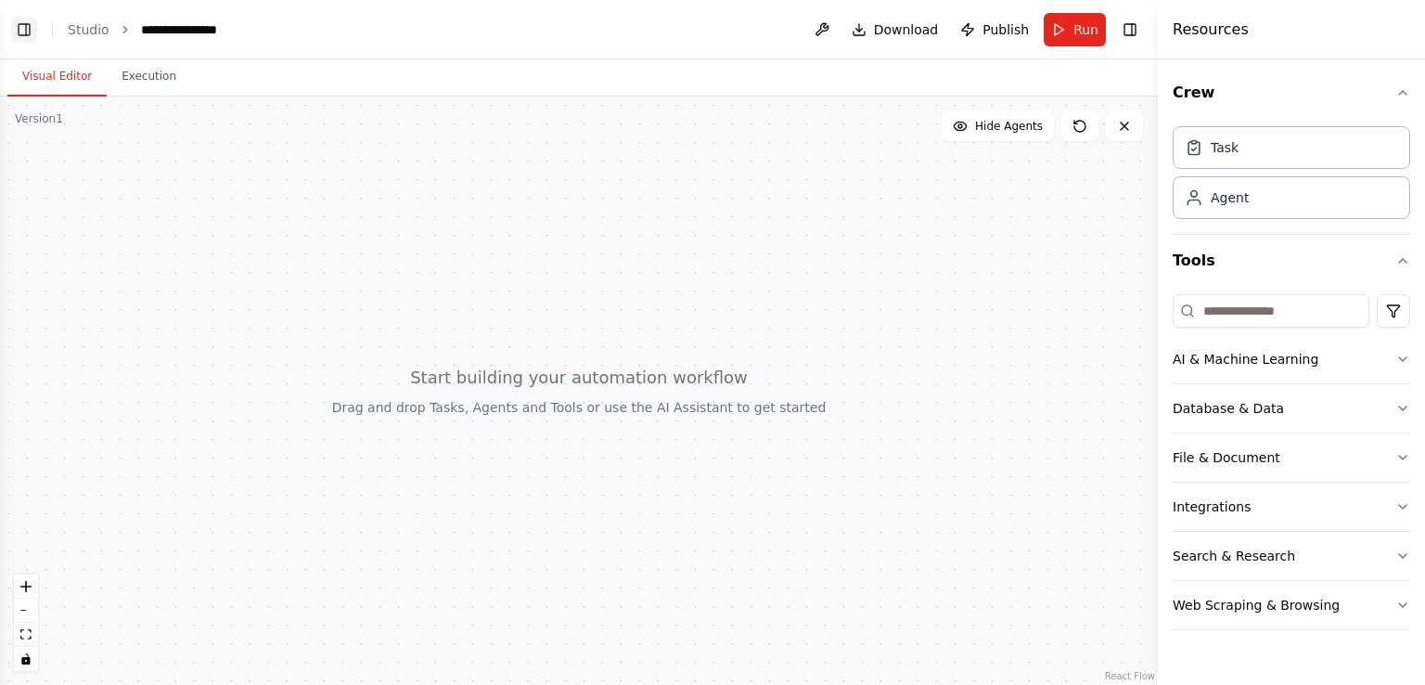
click at [24, 32] on button "Toggle Left Sidebar" at bounding box center [24, 30] width 26 height 26
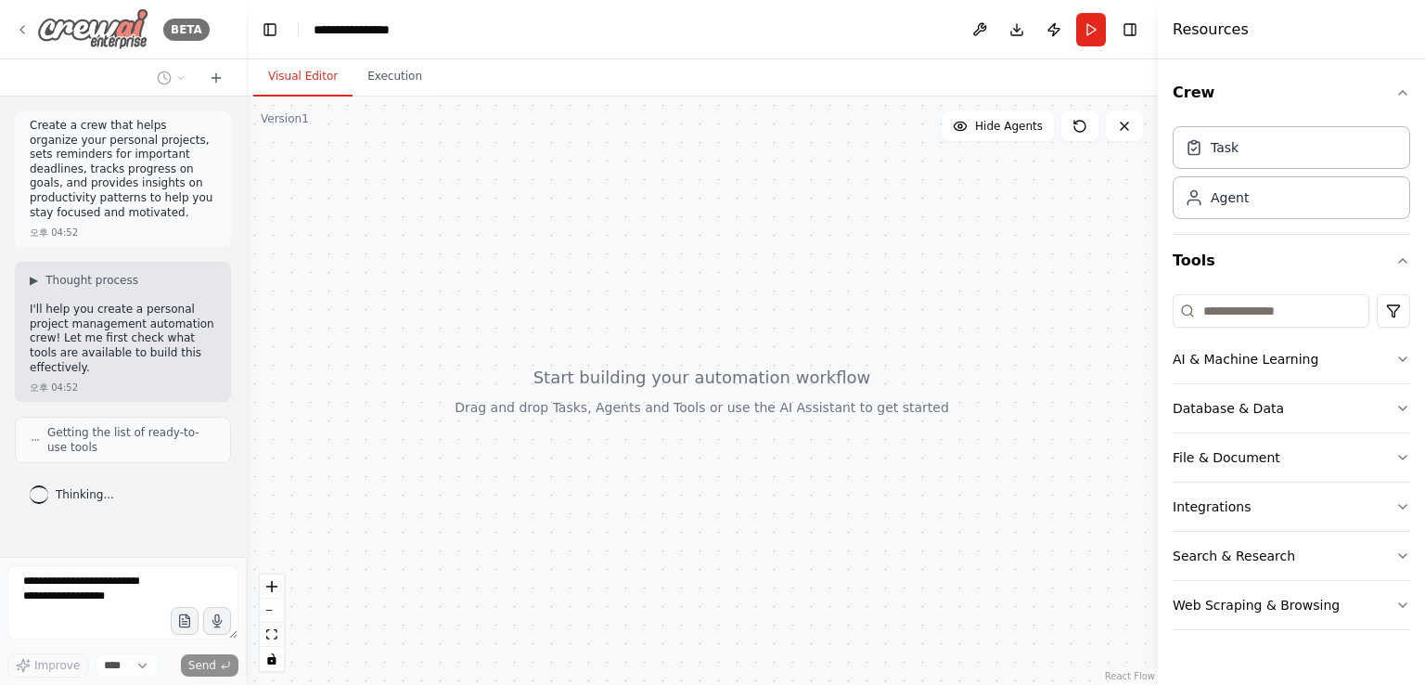
click at [21, 24] on icon at bounding box center [22, 29] width 15 height 15
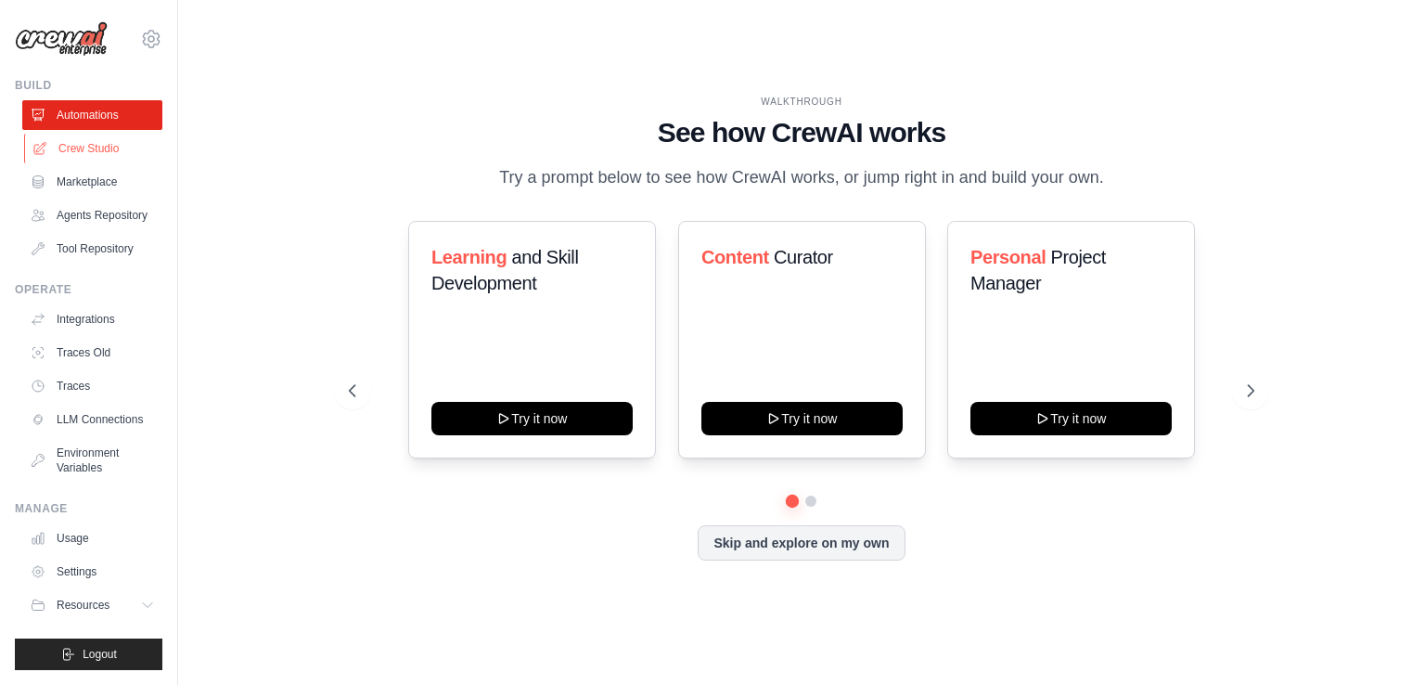
click at [107, 142] on link "Crew Studio" at bounding box center [94, 149] width 140 height 30
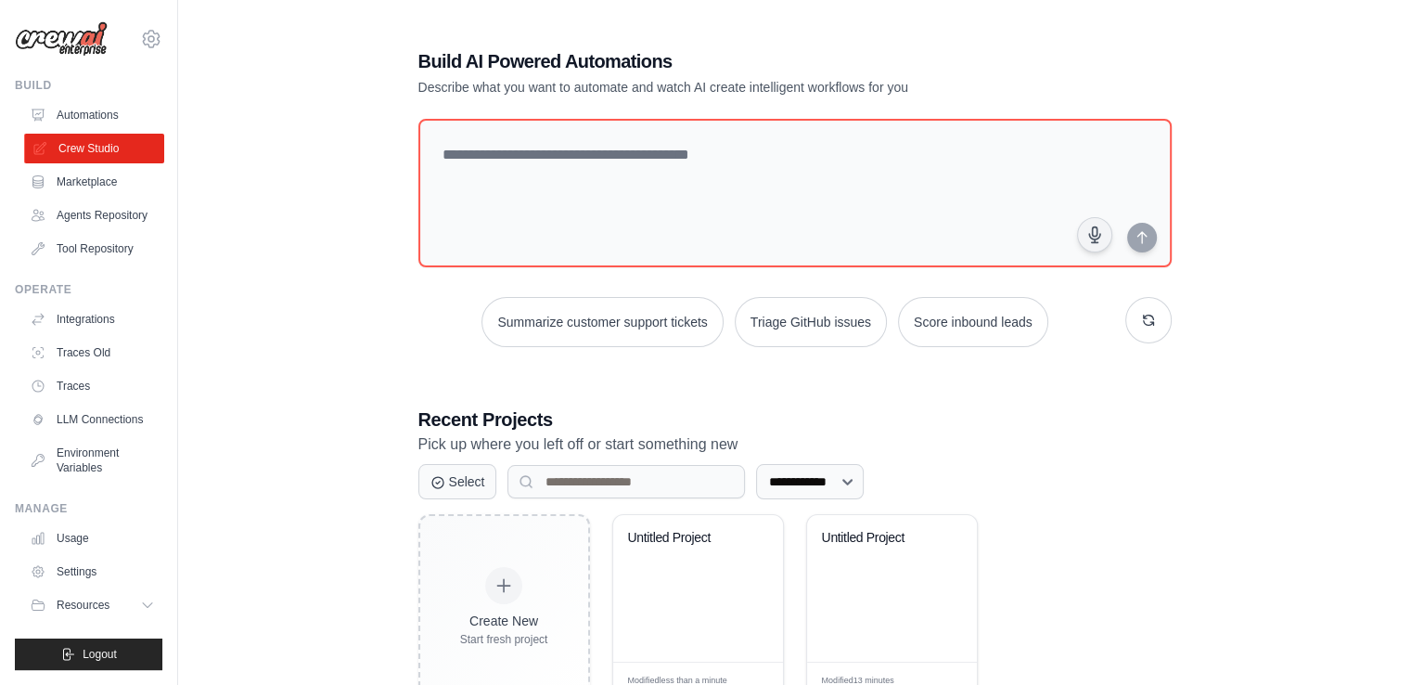
click at [131, 152] on link "Crew Studio" at bounding box center [94, 149] width 140 height 30
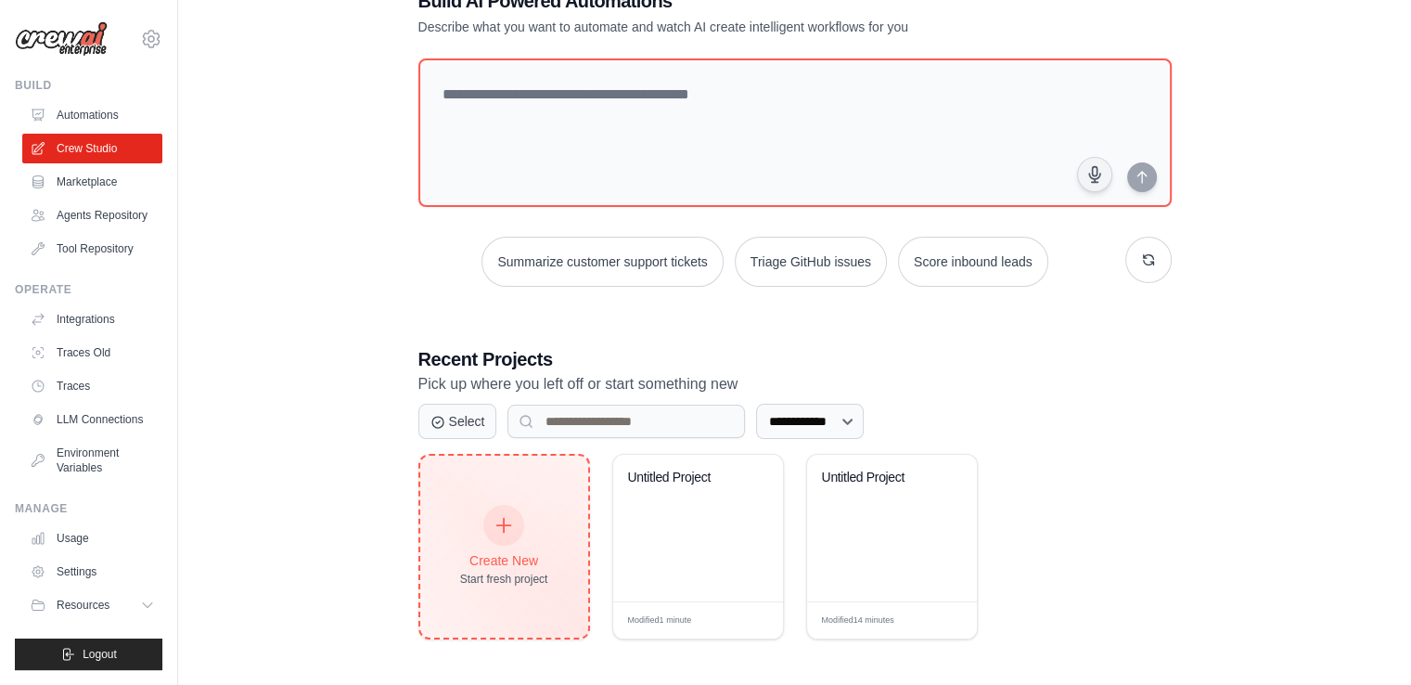
scroll to position [61, 0]
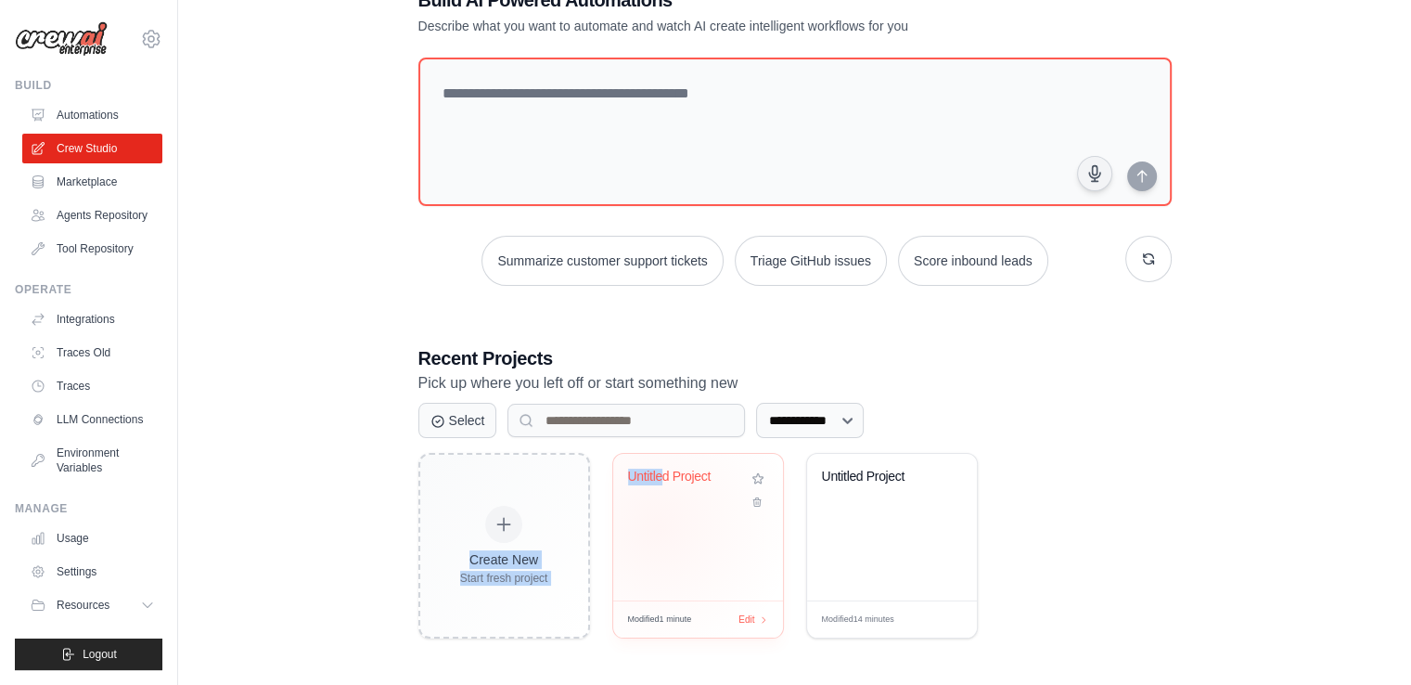
drag, startPoint x: 556, startPoint y: 521, endPoint x: 664, endPoint y: 523, distance: 108.6
click at [664, 523] on div "Create New Start fresh project Untitled Project Modified 1 minute Edit Untitled…" at bounding box center [796, 546] width 754 height 186
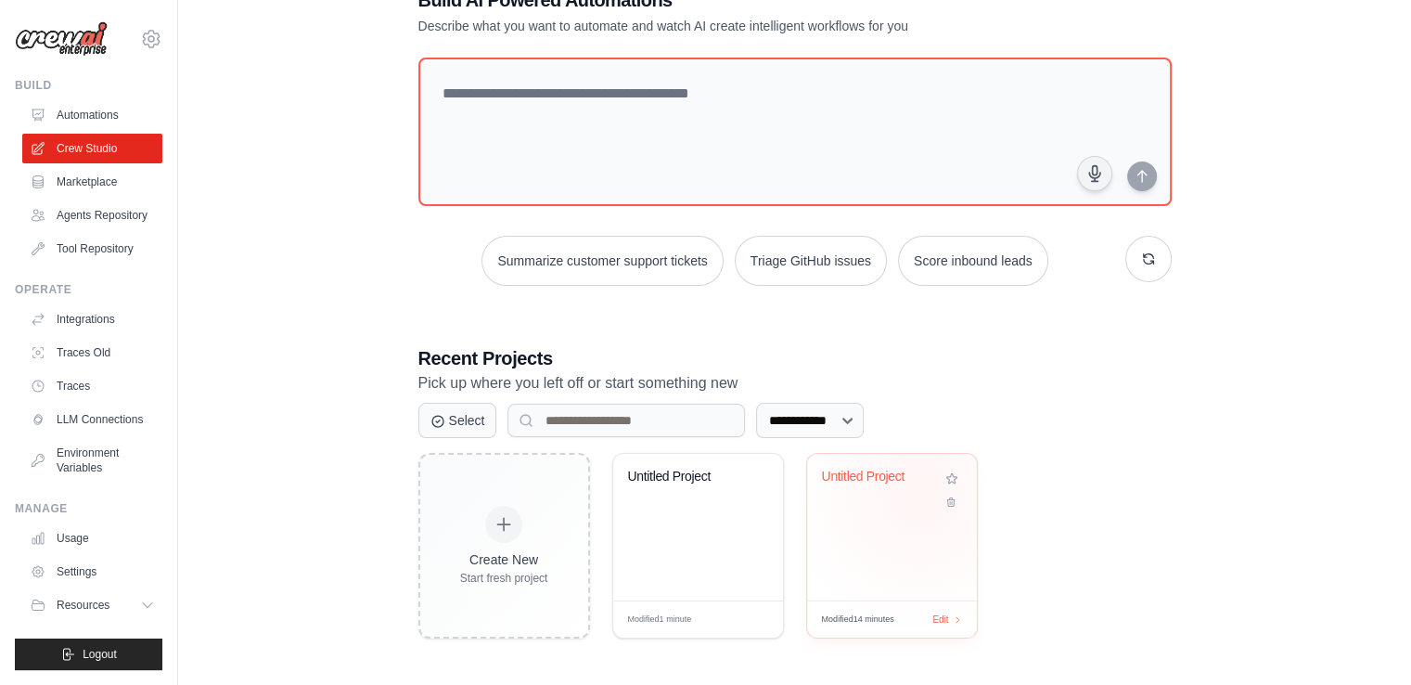
click at [921, 491] on div "Untitled Project" at bounding box center [892, 490] width 140 height 43
click at [875, 469] on div "Untitled Project" at bounding box center [878, 477] width 112 height 17
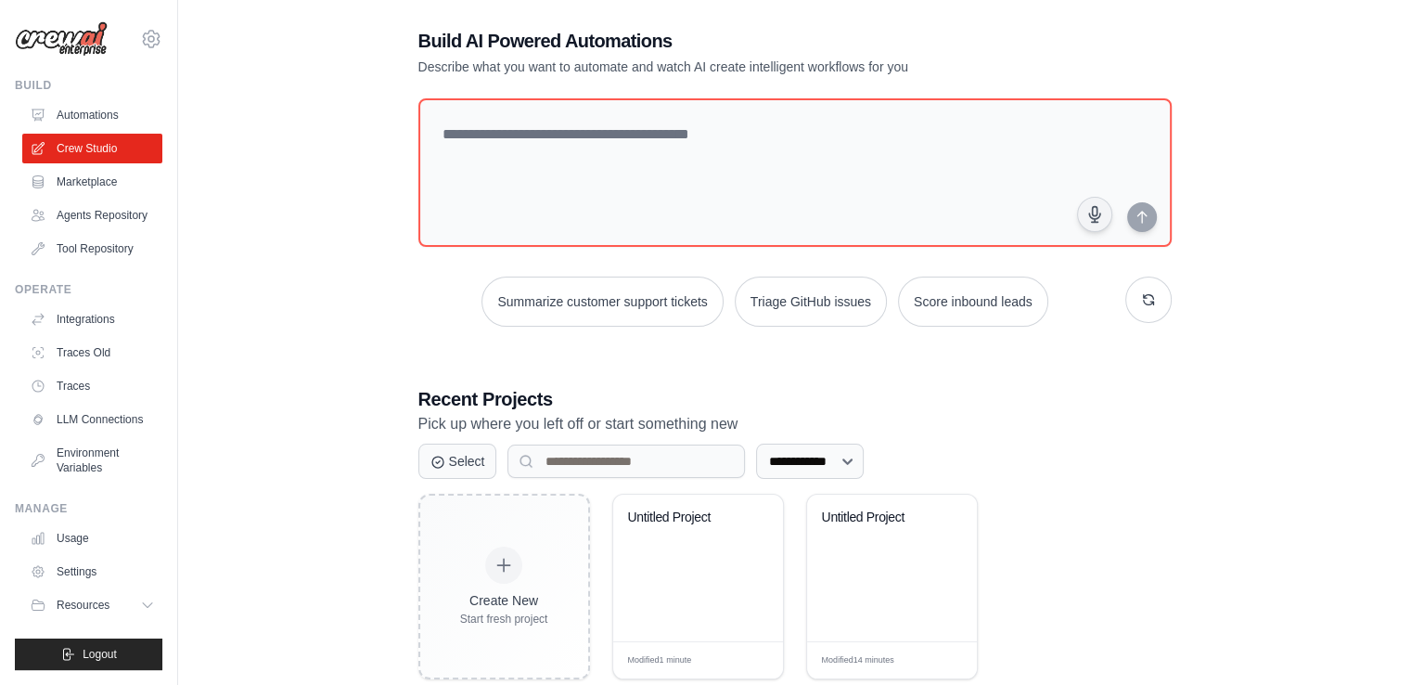
scroll to position [0, 0]
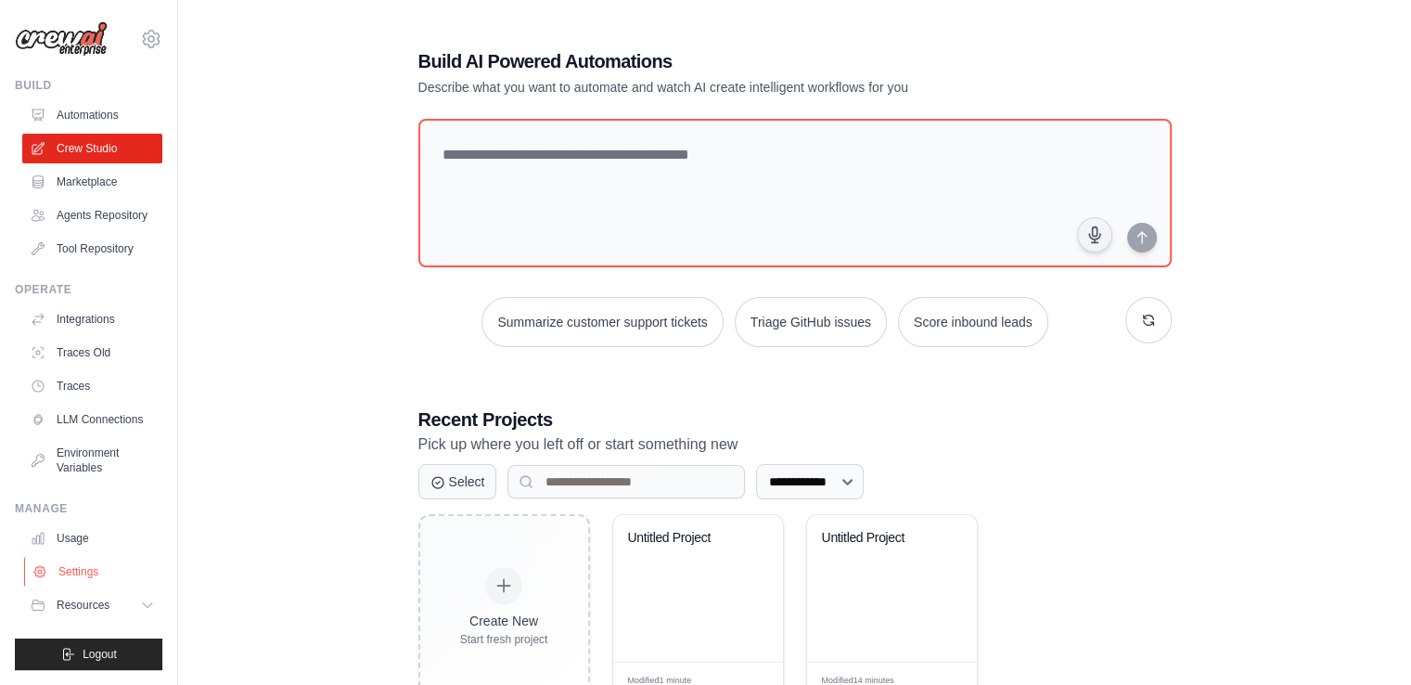
click at [88, 573] on link "Settings" at bounding box center [94, 572] width 140 height 30
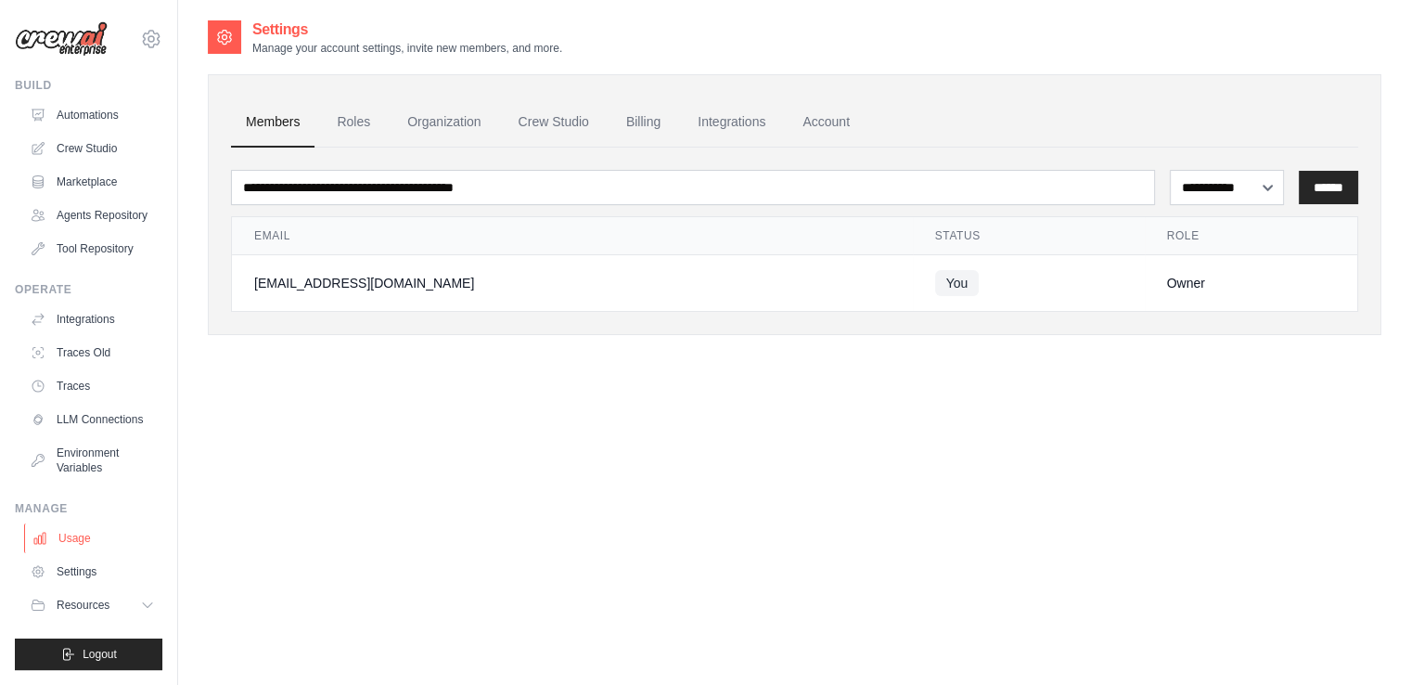
click at [97, 542] on link "Usage" at bounding box center [94, 538] width 140 height 30
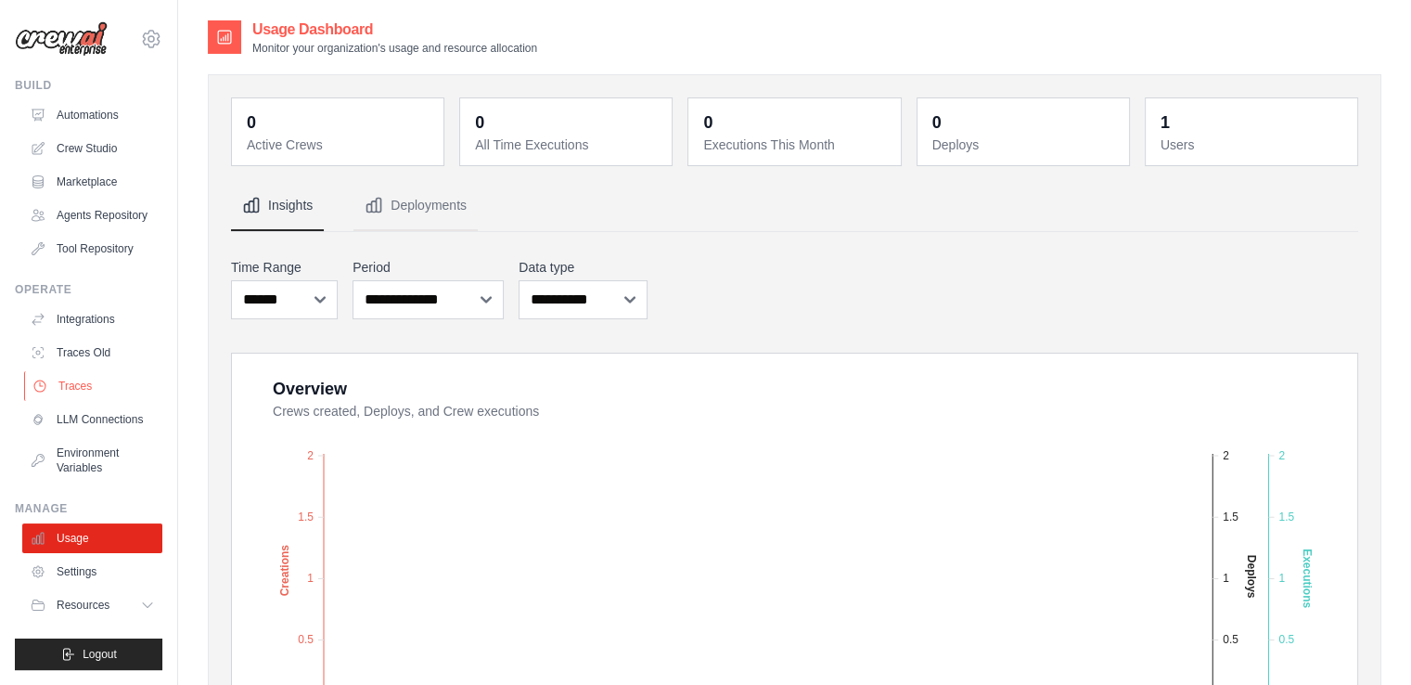
click at [91, 384] on link "Traces" at bounding box center [94, 386] width 140 height 30
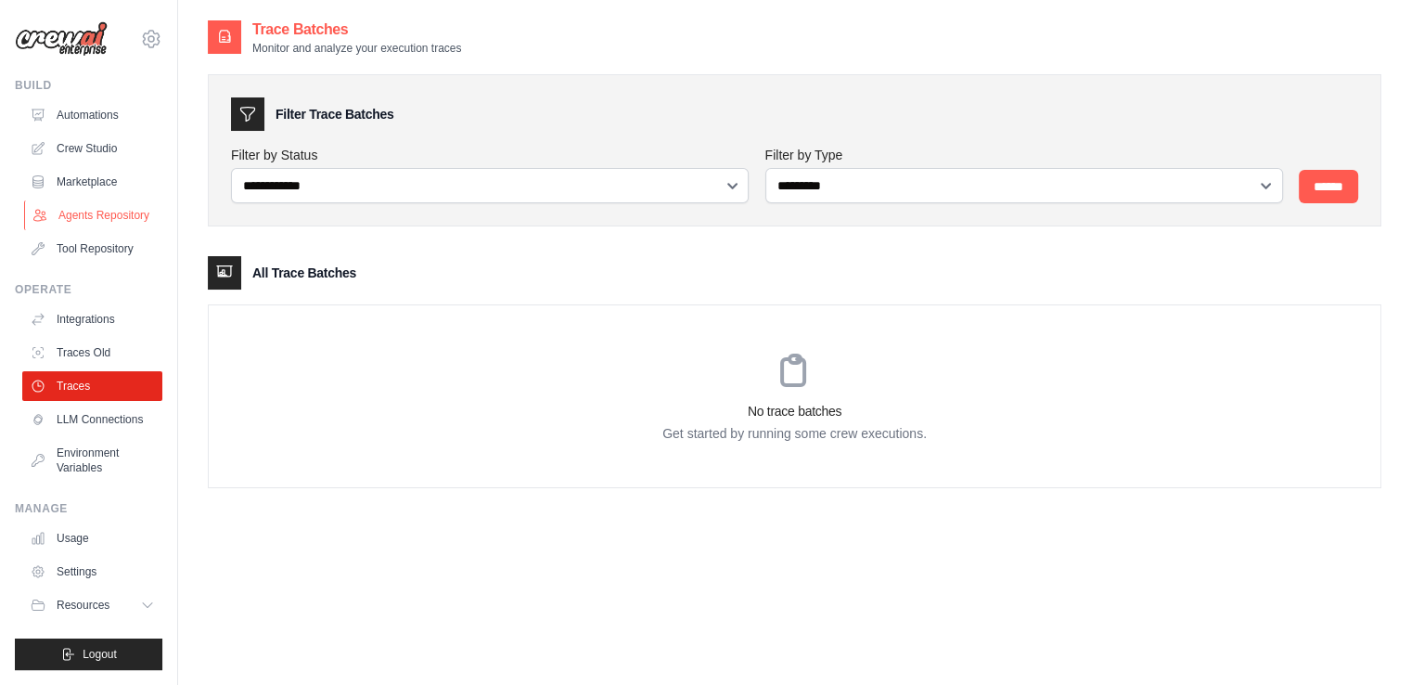
click at [86, 210] on link "Agents Repository" at bounding box center [94, 215] width 140 height 30
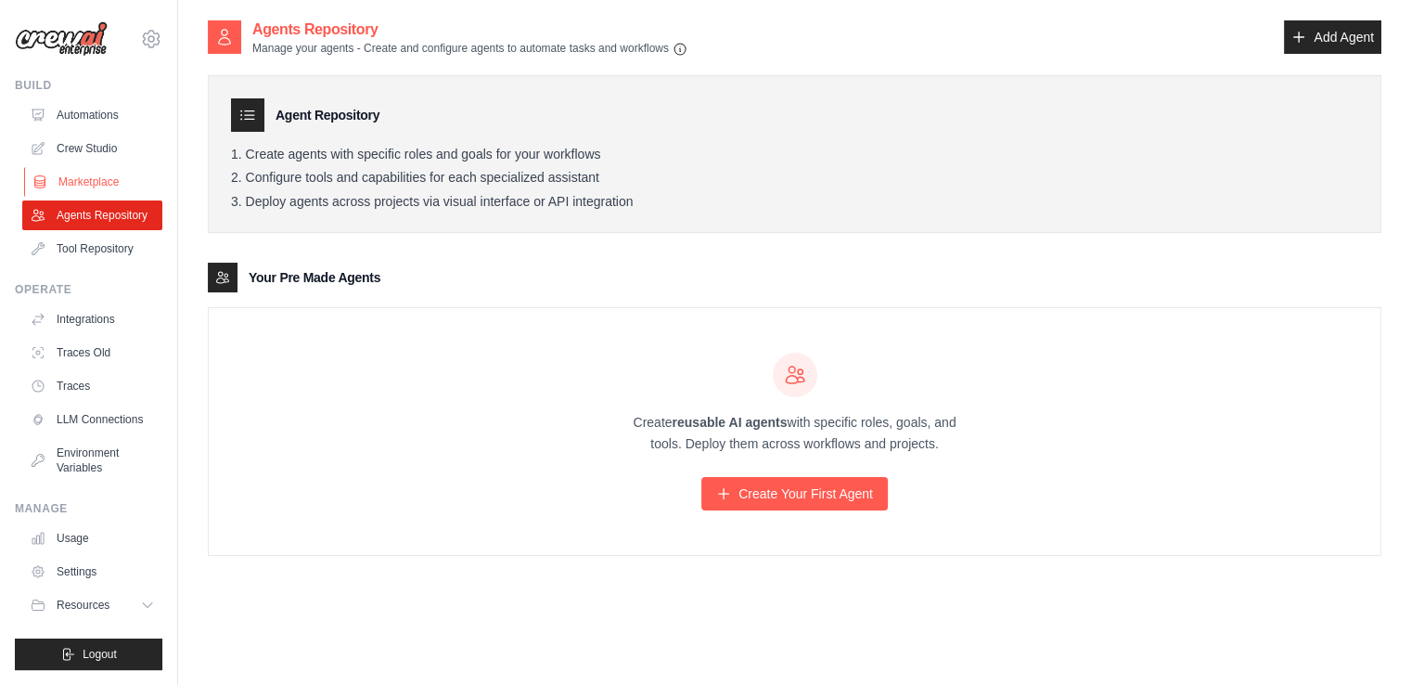
click at [80, 172] on link "Marketplace" at bounding box center [94, 182] width 140 height 30
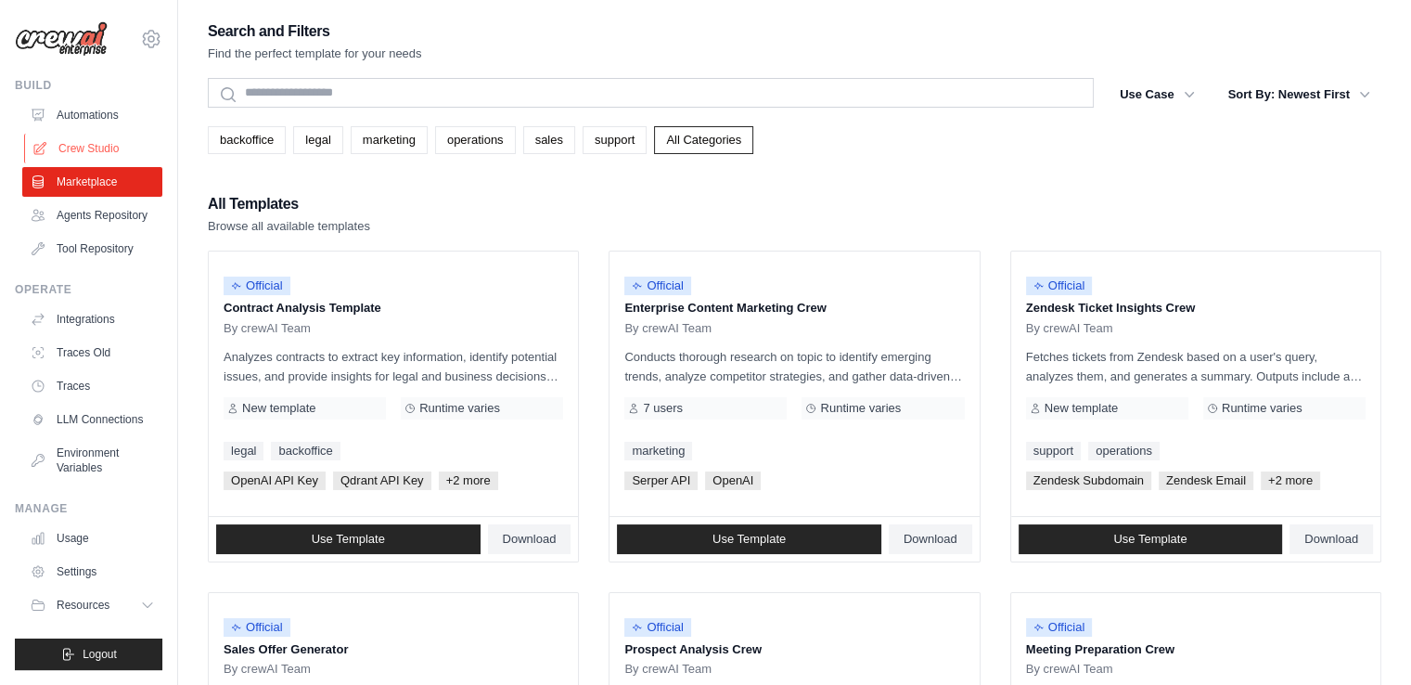
click at [93, 153] on link "Crew Studio" at bounding box center [94, 149] width 140 height 30
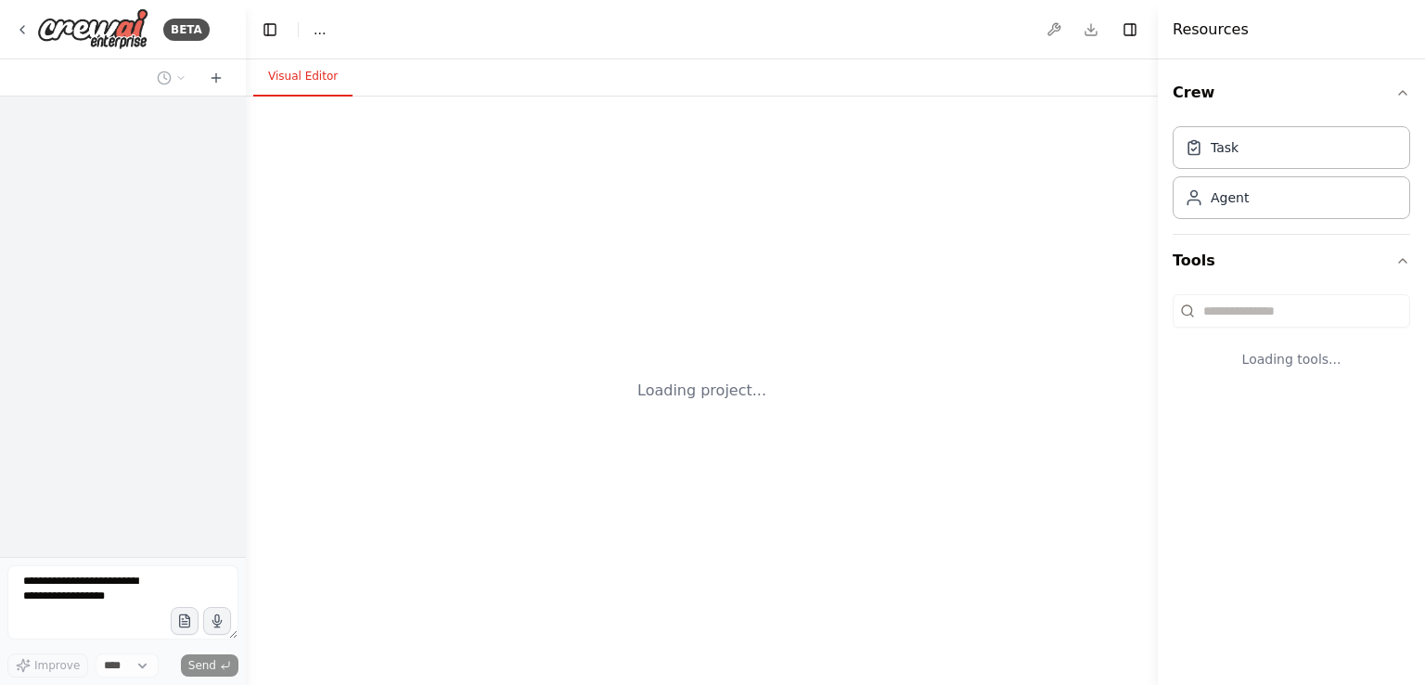
click at [944, 617] on div "Loading project..." at bounding box center [702, 391] width 912 height 588
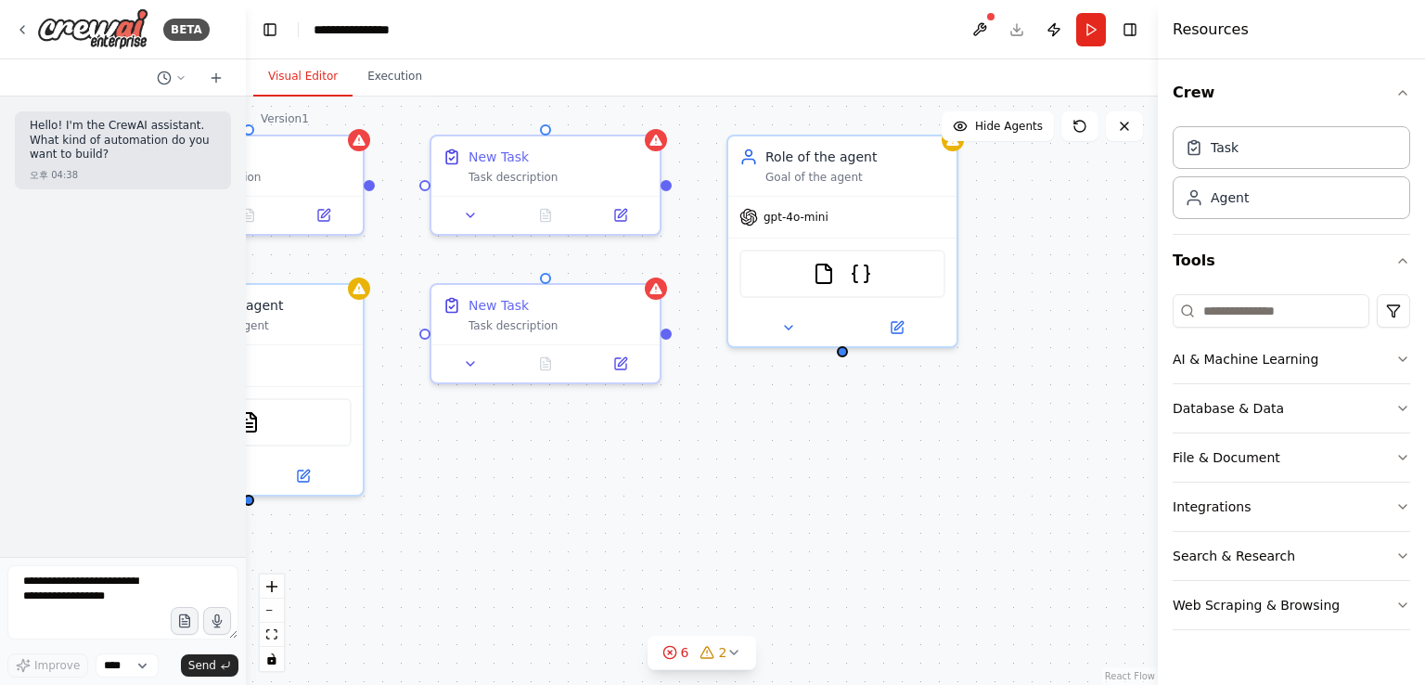
drag, startPoint x: 546, startPoint y: 465, endPoint x: 675, endPoint y: 470, distance: 129.1
click at [675, 470] on div "New Task Task description New Task Task description Role of the agent Goal of t…" at bounding box center [702, 391] width 912 height 588
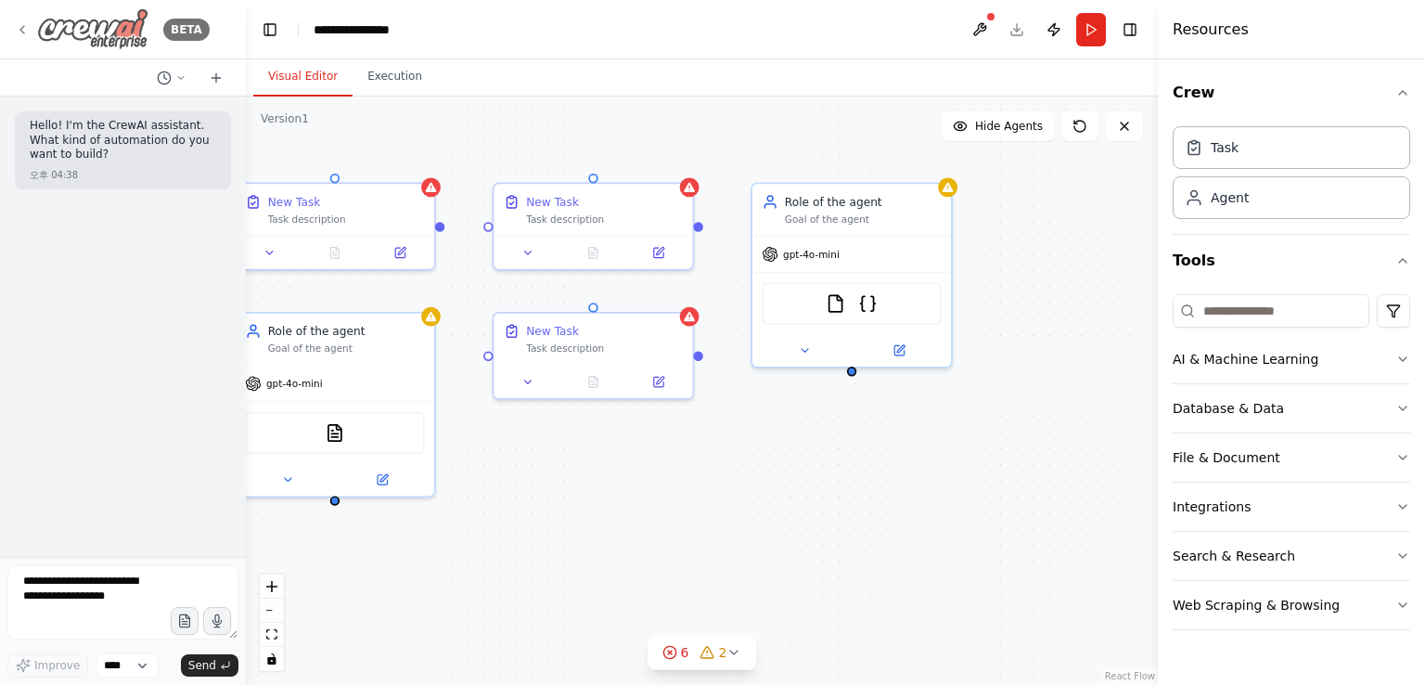
click at [18, 27] on icon at bounding box center [22, 29] width 15 height 15
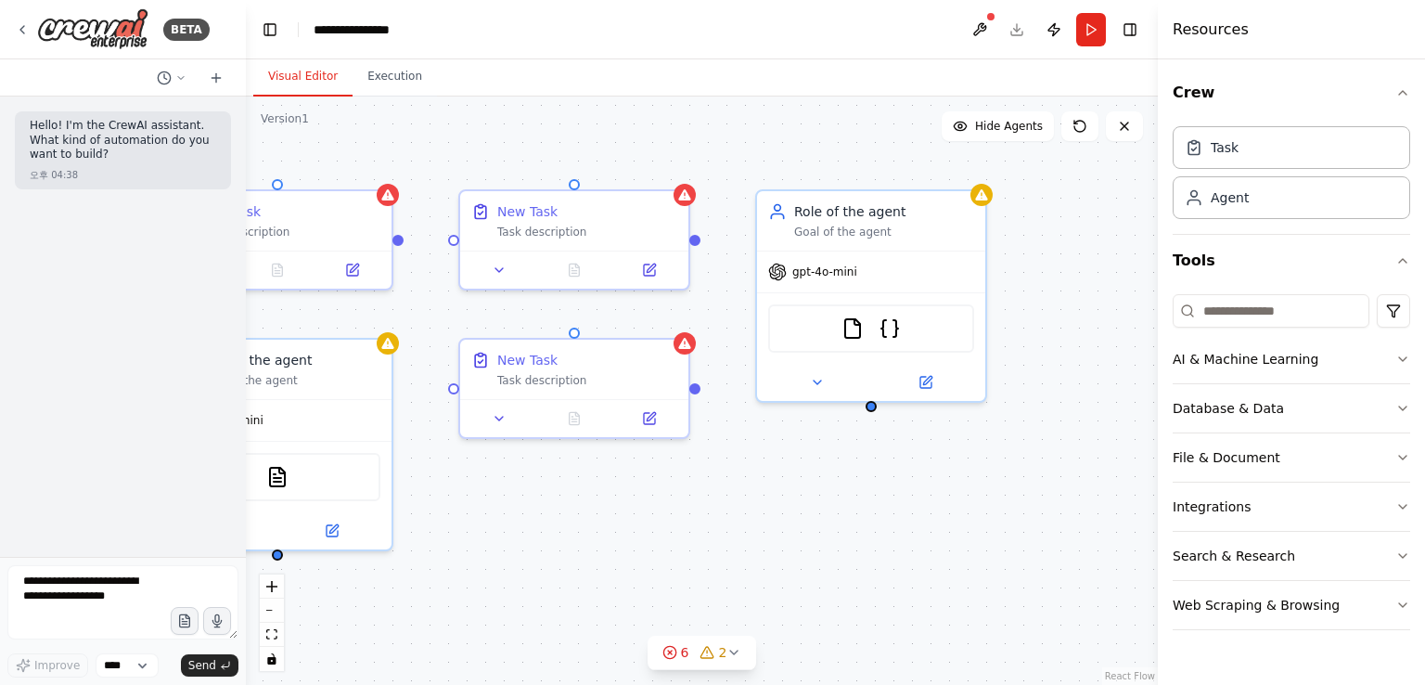
drag, startPoint x: 1021, startPoint y: 339, endPoint x: 1140, endPoint y: 394, distance: 132.0
click at [1140, 394] on div "New Task Task description New Task Task description Role of the agent Goal of t…" at bounding box center [702, 391] width 912 height 588
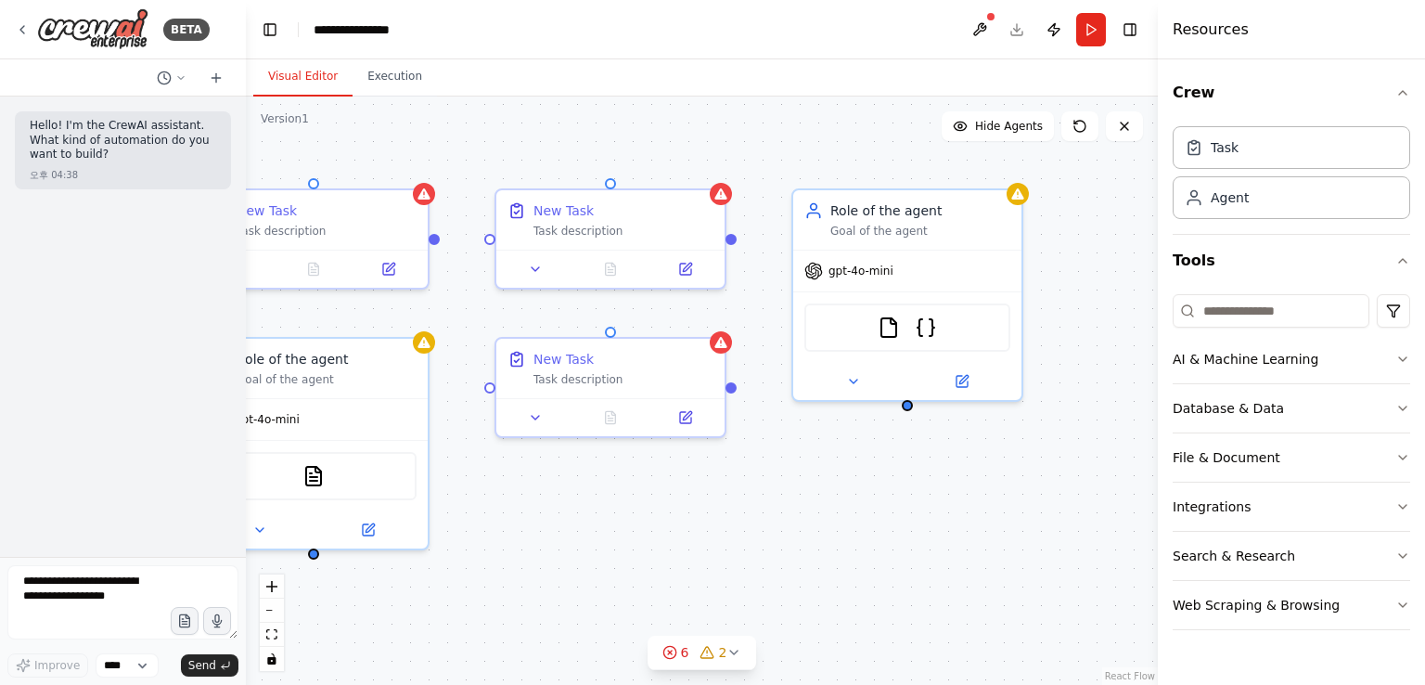
drag, startPoint x: 333, startPoint y: 127, endPoint x: 371, endPoint y: 126, distance: 38.1
click at [371, 126] on div "New Task Task description New Task Task description Role of the agent Goal of t…" at bounding box center [702, 391] width 912 height 588
click at [212, 671] on span "Send" at bounding box center [202, 665] width 28 height 15
click at [617, 573] on div "New Task Task description New Task Task description Role of the agent Goal of t…" at bounding box center [702, 391] width 912 height 588
click at [181, 70] on button at bounding box center [171, 78] width 45 height 22
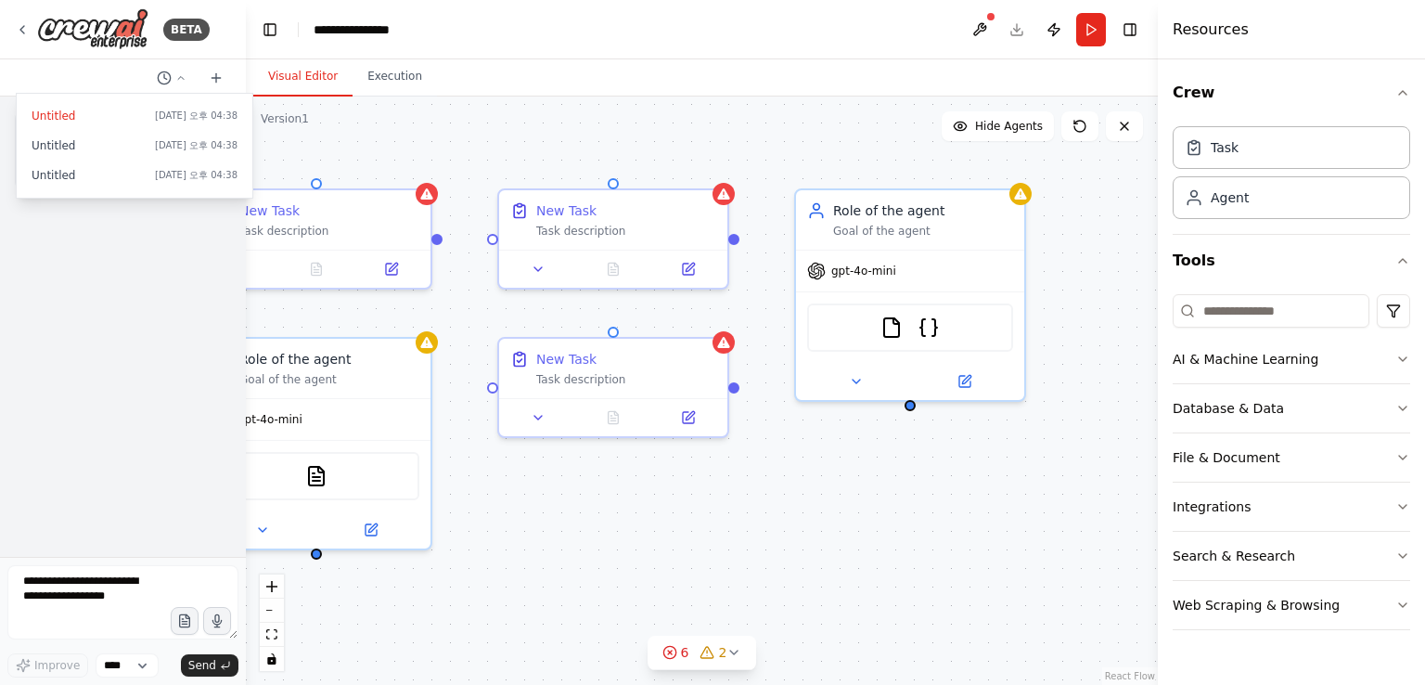
click at [181, 76] on div at bounding box center [123, 342] width 246 height 685
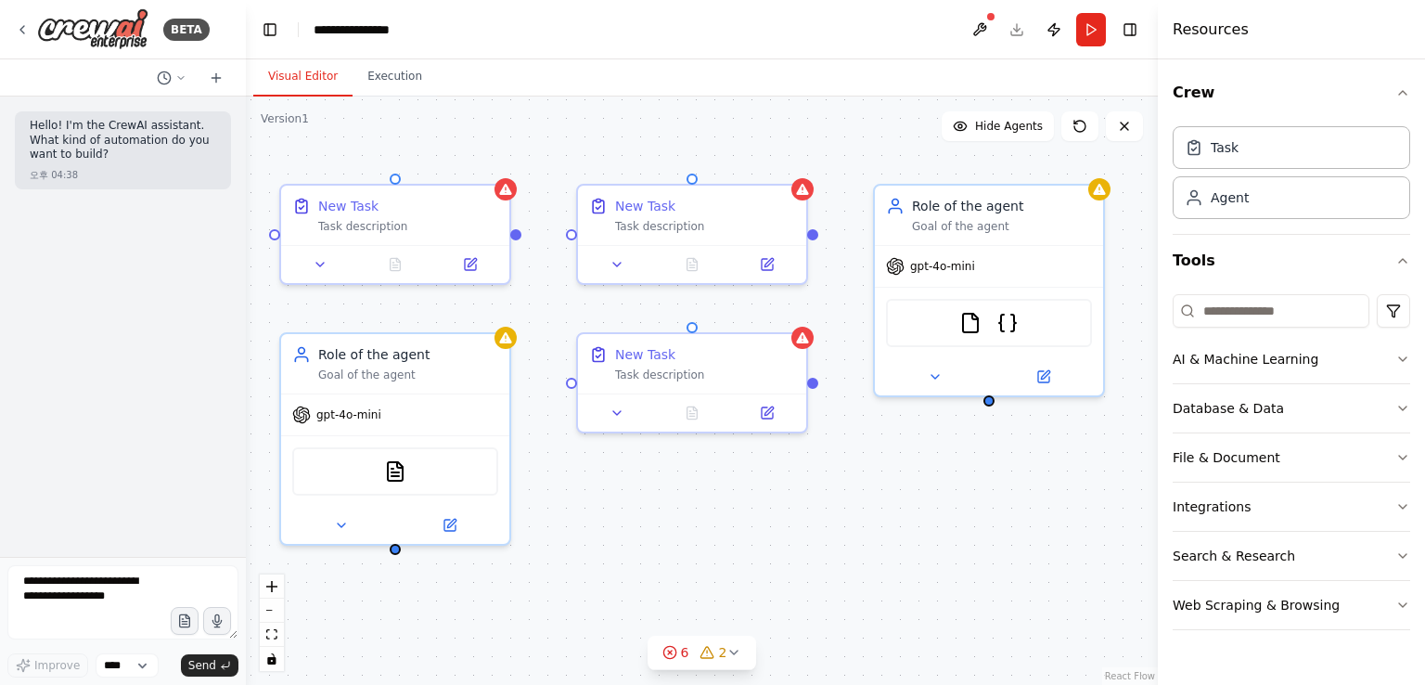
drag, startPoint x: 491, startPoint y: 132, endPoint x: 570, endPoint y: 127, distance: 79.0
click at [570, 127] on div "New Task Task description New Task Task description Role of the agent Goal of t…" at bounding box center [702, 391] width 912 height 588
click at [374, 22] on div "**********" at bounding box center [360, 29] width 92 height 19
click at [410, 31] on div "**********" at bounding box center [383, 29] width 139 height 19
click at [427, 30] on div "**********" at bounding box center [383, 29] width 139 height 19
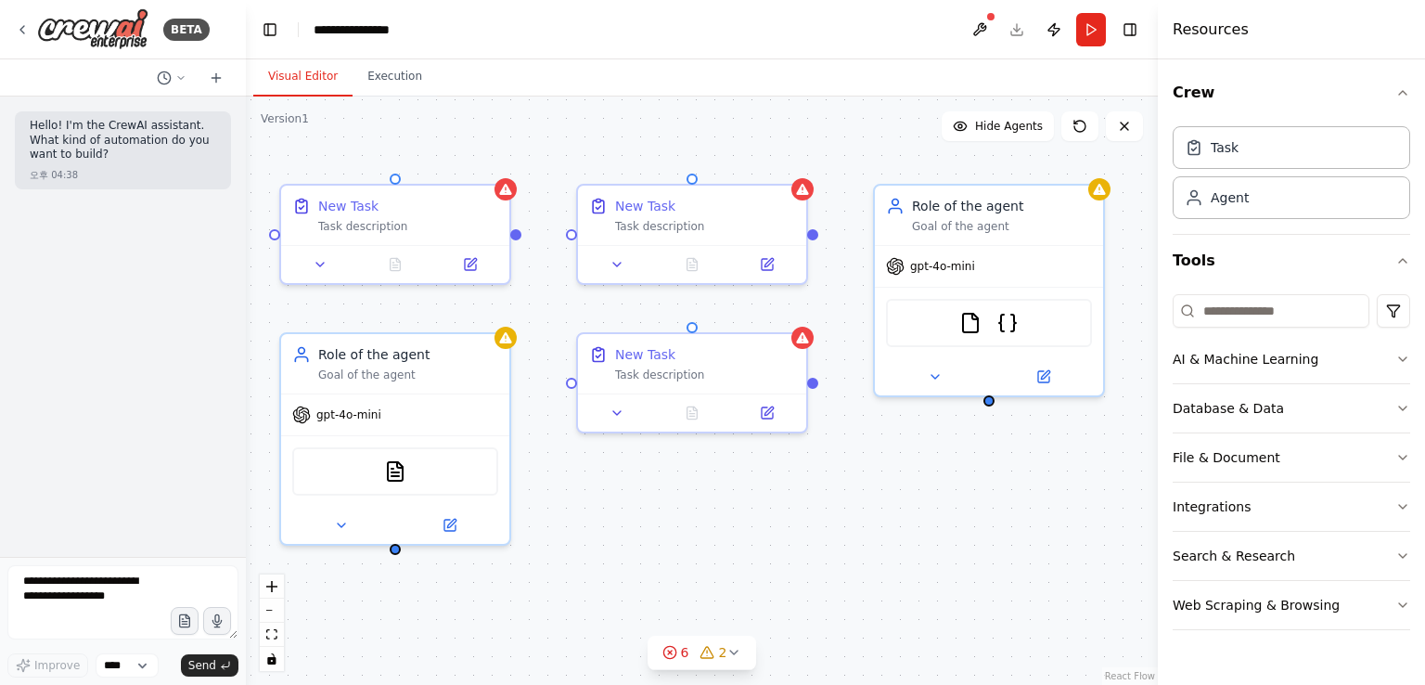
click at [389, 30] on div "**********" at bounding box center [383, 29] width 139 height 19
click at [262, 29] on button "Toggle Left Sidebar" at bounding box center [270, 30] width 26 height 26
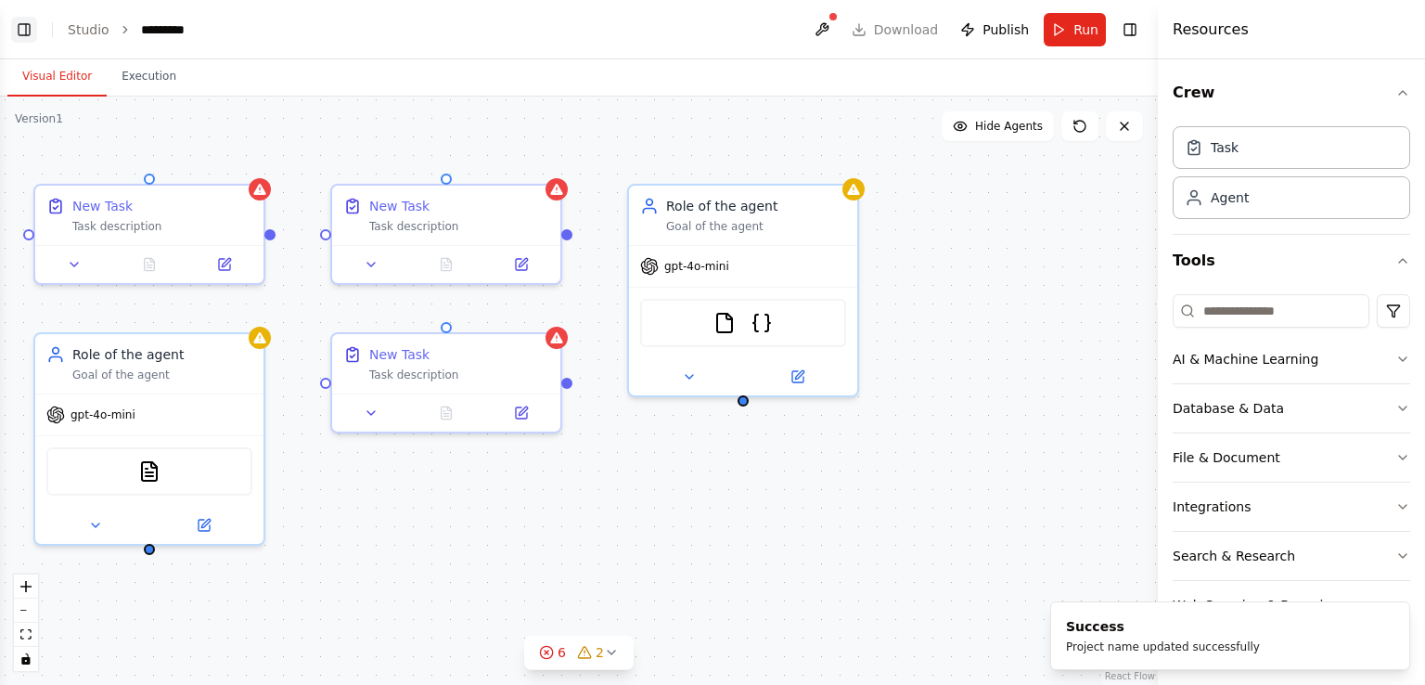
click at [30, 25] on button "Toggle Left Sidebar" at bounding box center [24, 30] width 26 height 26
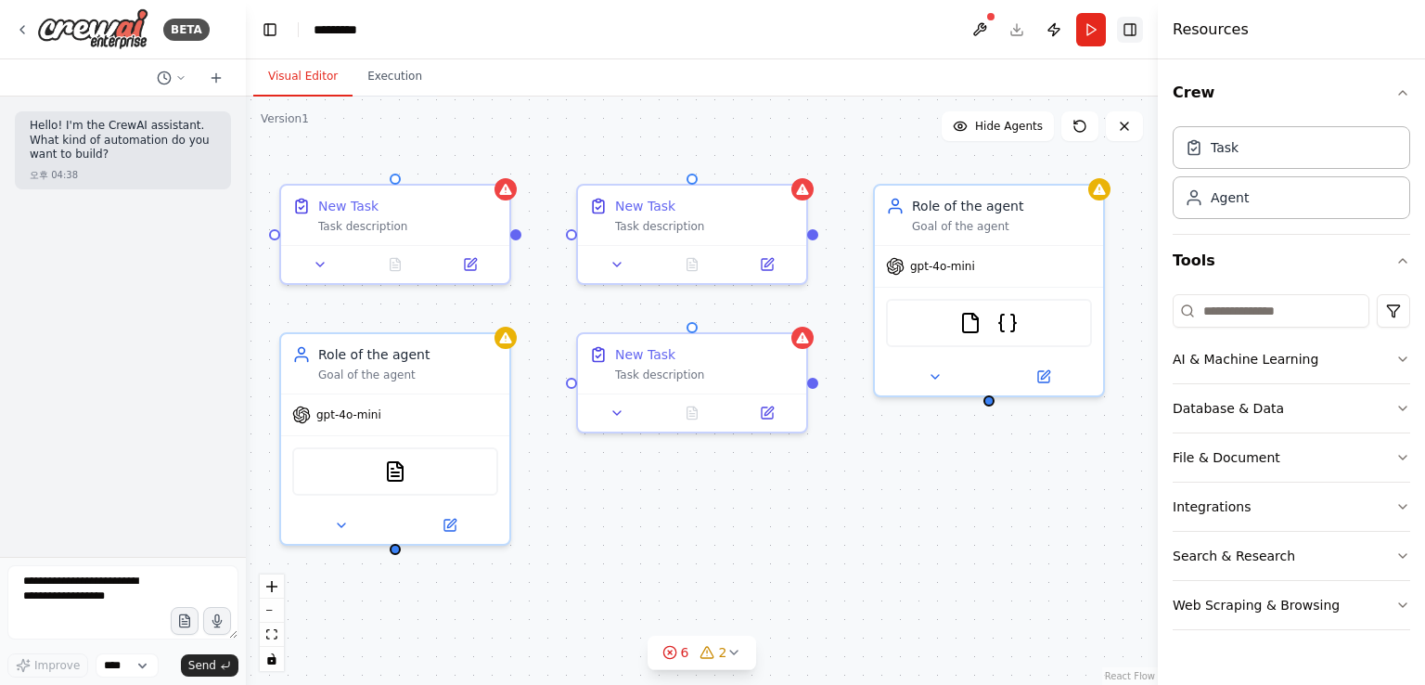
click at [1128, 34] on button "Toggle Right Sidebar" at bounding box center [1130, 30] width 26 height 26
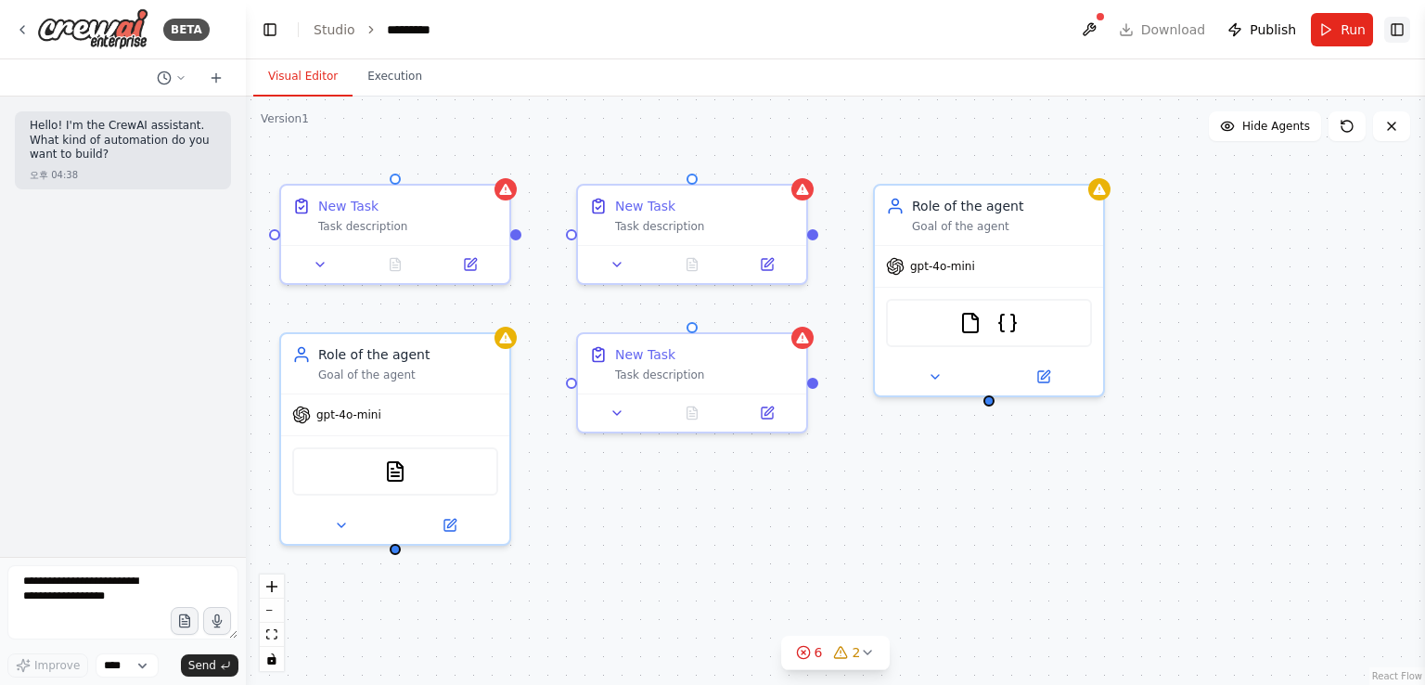
click at [1400, 31] on button "Toggle Right Sidebar" at bounding box center [1398, 30] width 26 height 26
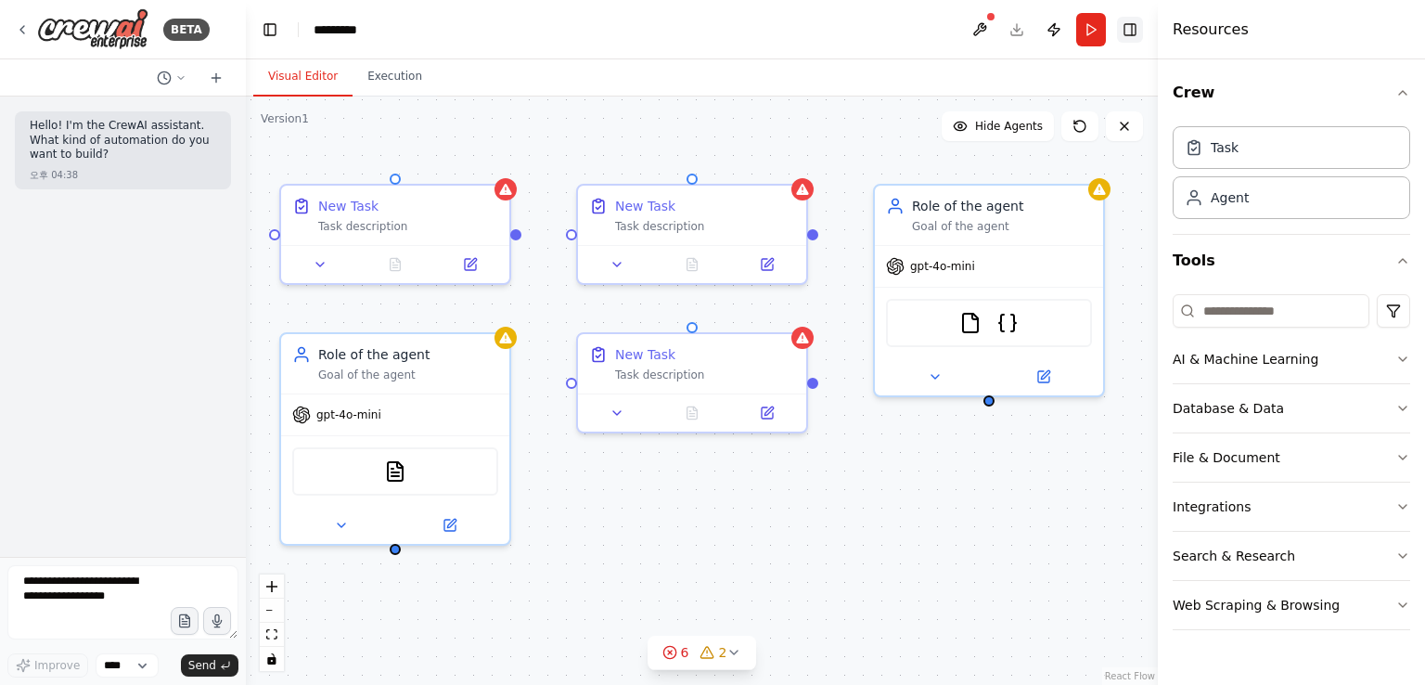
click at [1127, 27] on button "Toggle Right Sidebar" at bounding box center [1130, 30] width 26 height 26
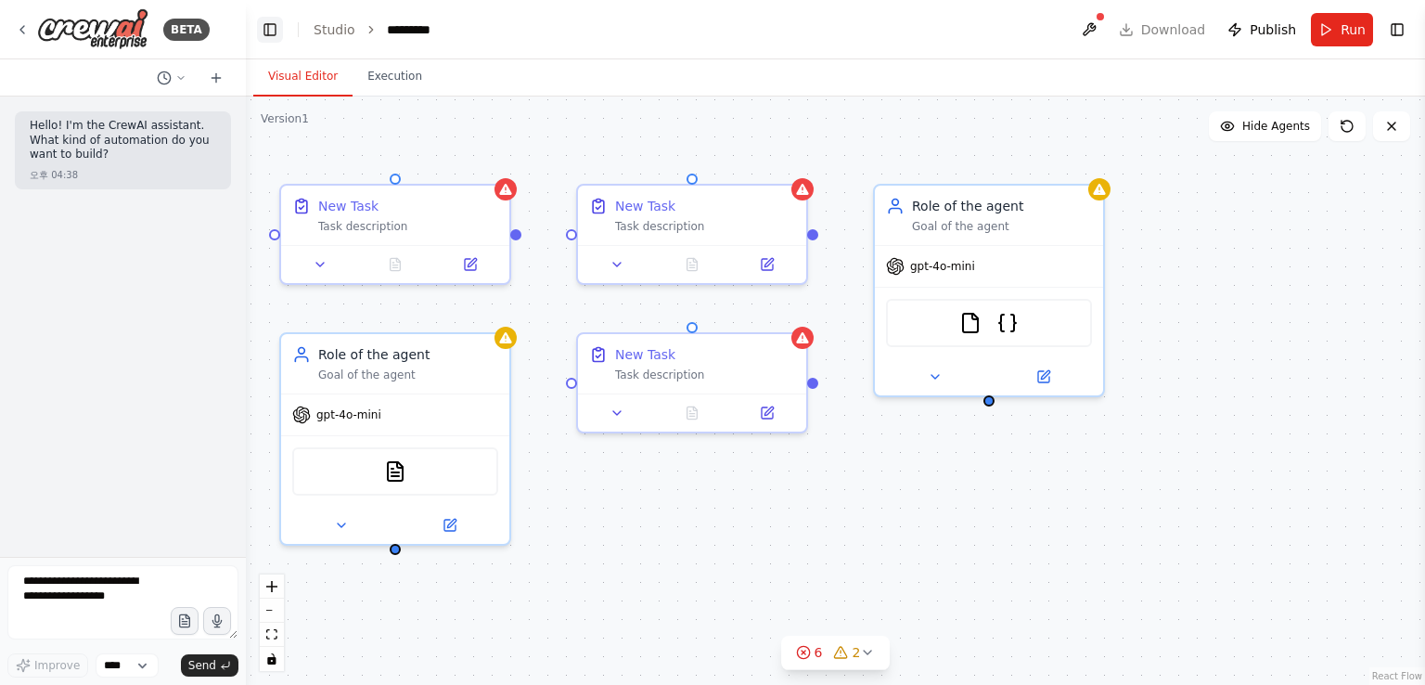
click at [275, 29] on button "Toggle Left Sidebar" at bounding box center [270, 30] width 26 height 26
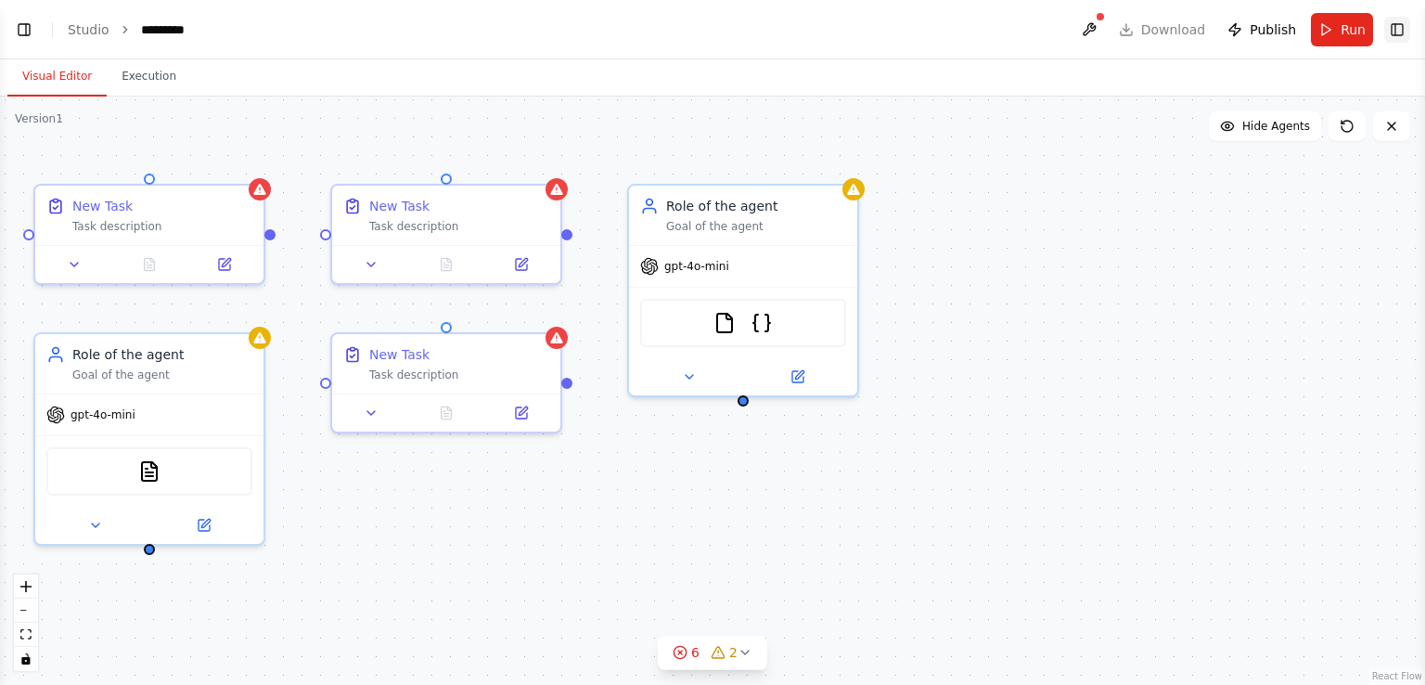
click at [1392, 22] on button "Toggle Right Sidebar" at bounding box center [1398, 30] width 26 height 26
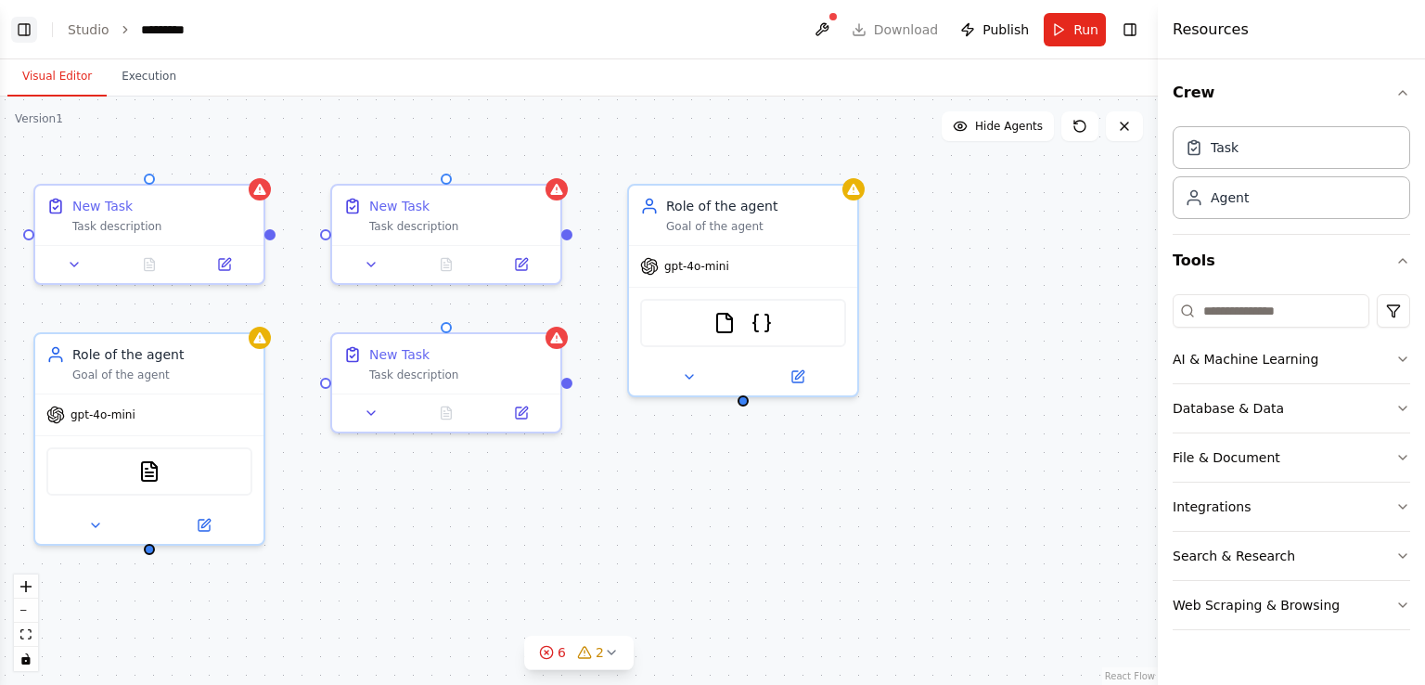
click at [32, 34] on button "Toggle Left Sidebar" at bounding box center [24, 30] width 26 height 26
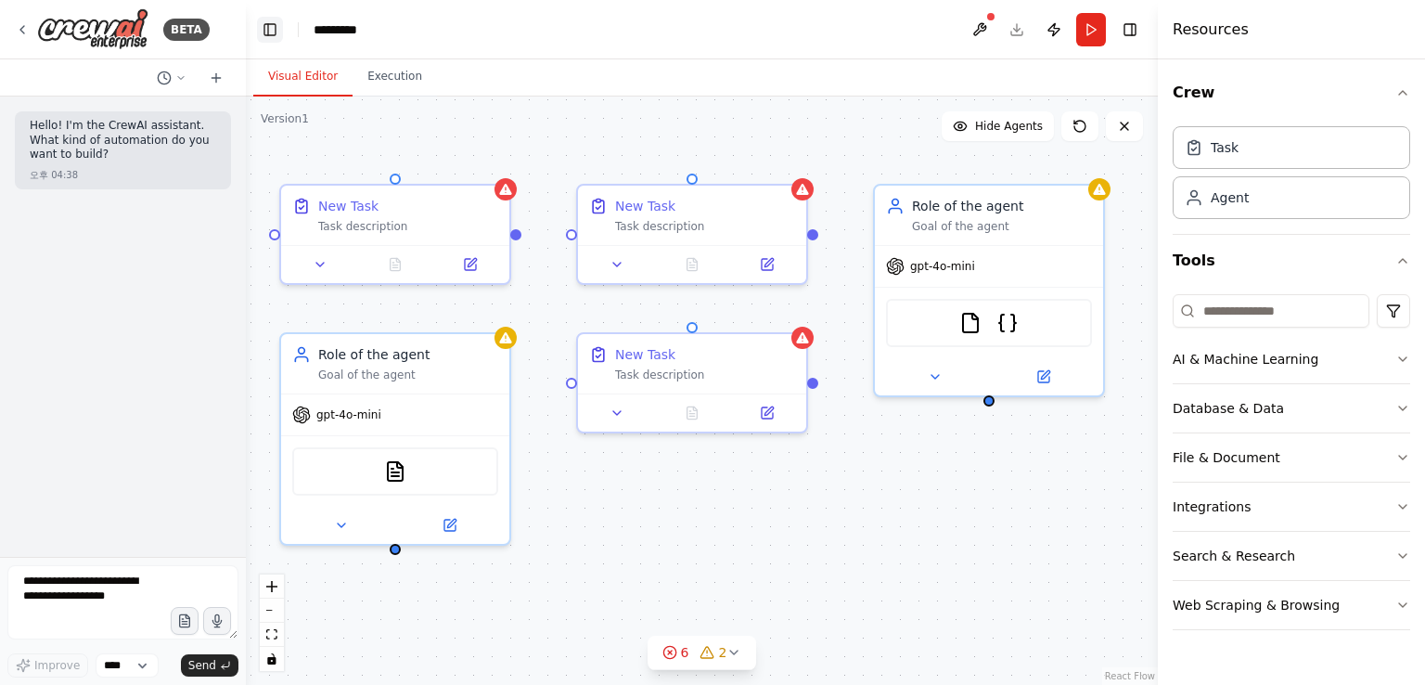
click at [271, 20] on button "Toggle Left Sidebar" at bounding box center [270, 30] width 26 height 26
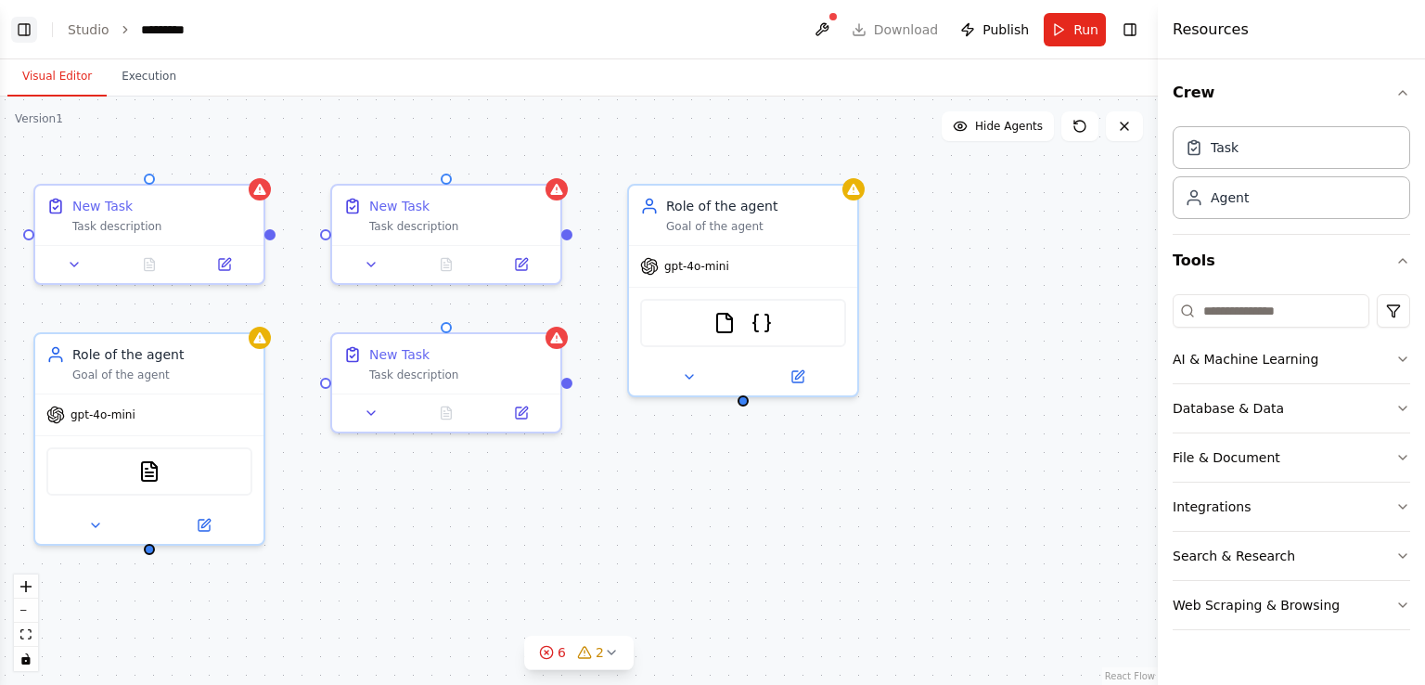
click at [21, 23] on button "Toggle Left Sidebar" at bounding box center [24, 30] width 26 height 26
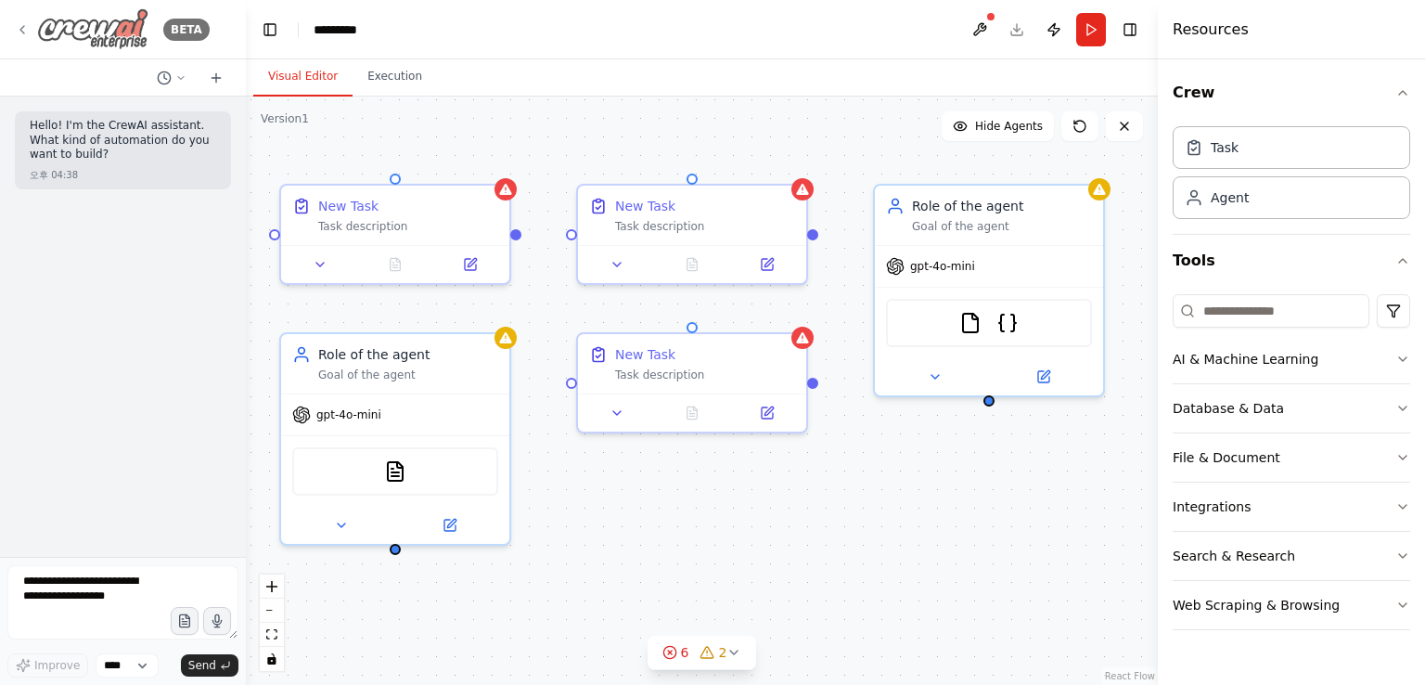
click at [21, 28] on icon at bounding box center [22, 29] width 4 height 7
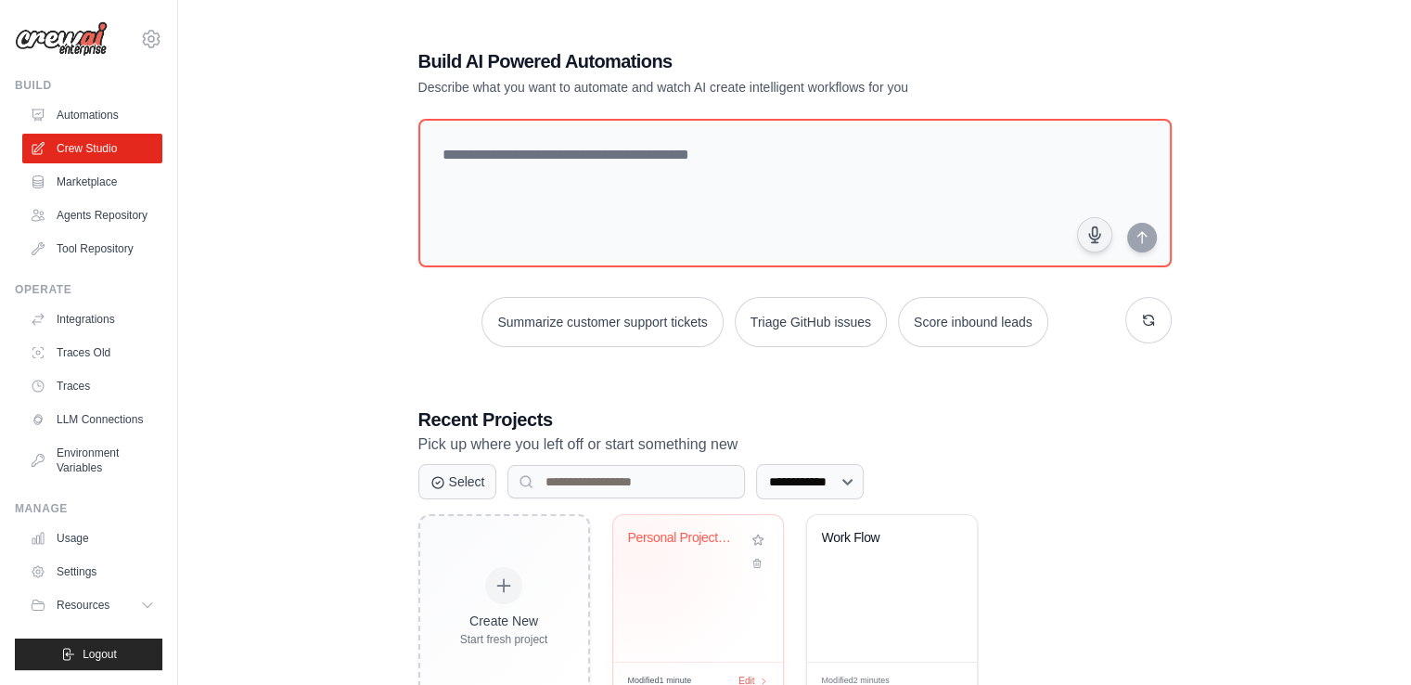
click at [690, 547] on div "Personal Project Management System" at bounding box center [684, 542] width 112 height 24
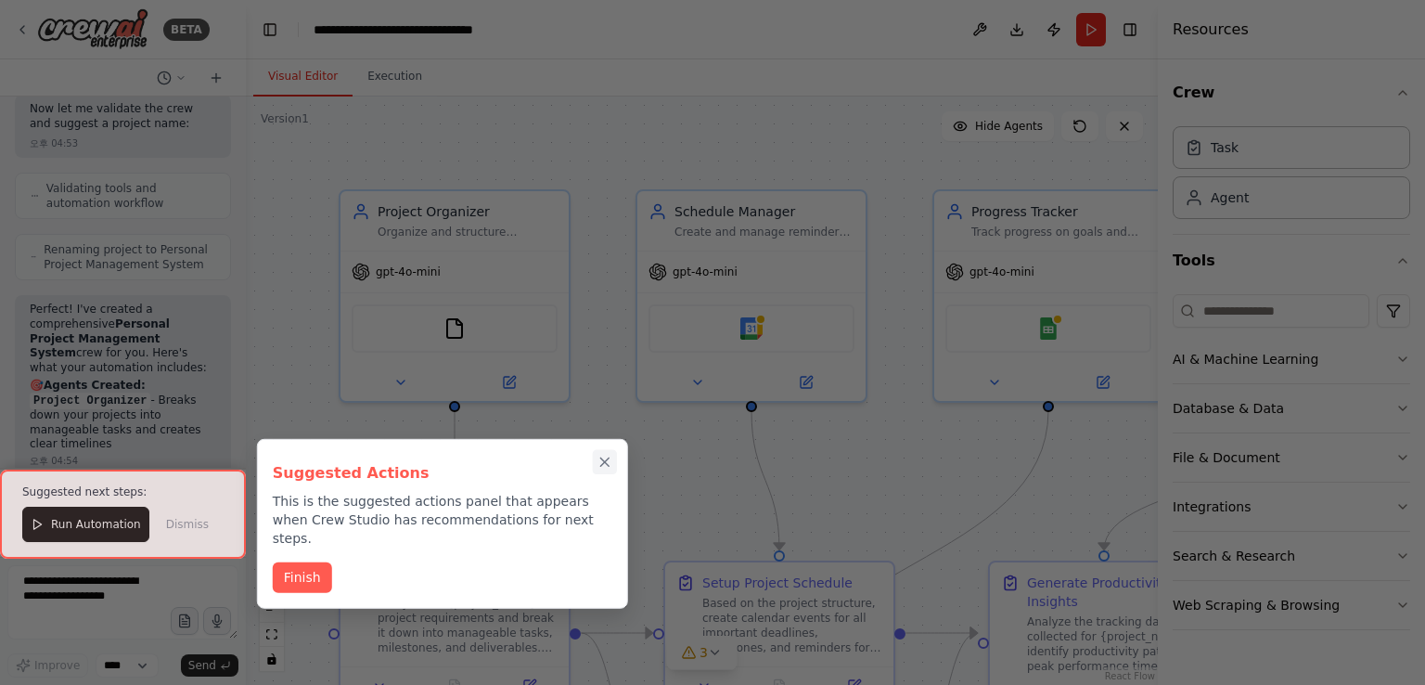
click at [610, 461] on icon "Close walkthrough" at bounding box center [605, 462] width 17 height 17
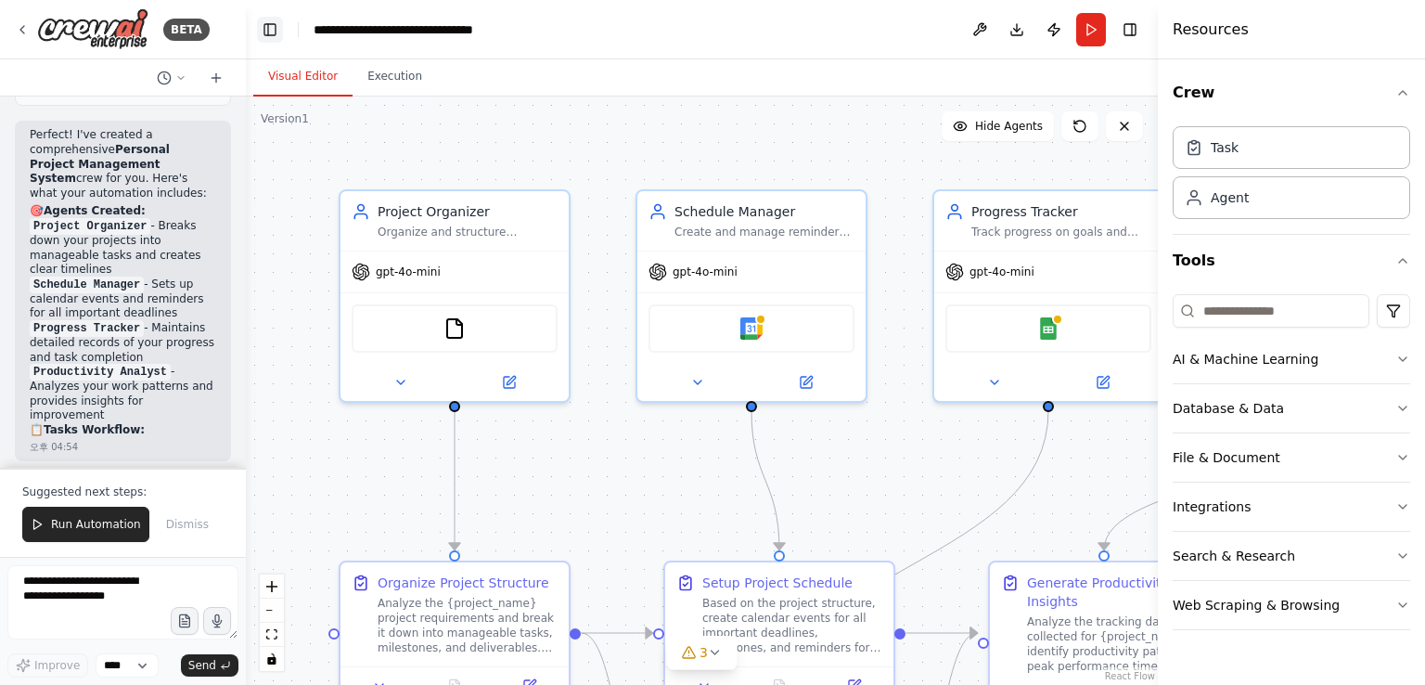
click at [272, 33] on button "Toggle Left Sidebar" at bounding box center [270, 30] width 26 height 26
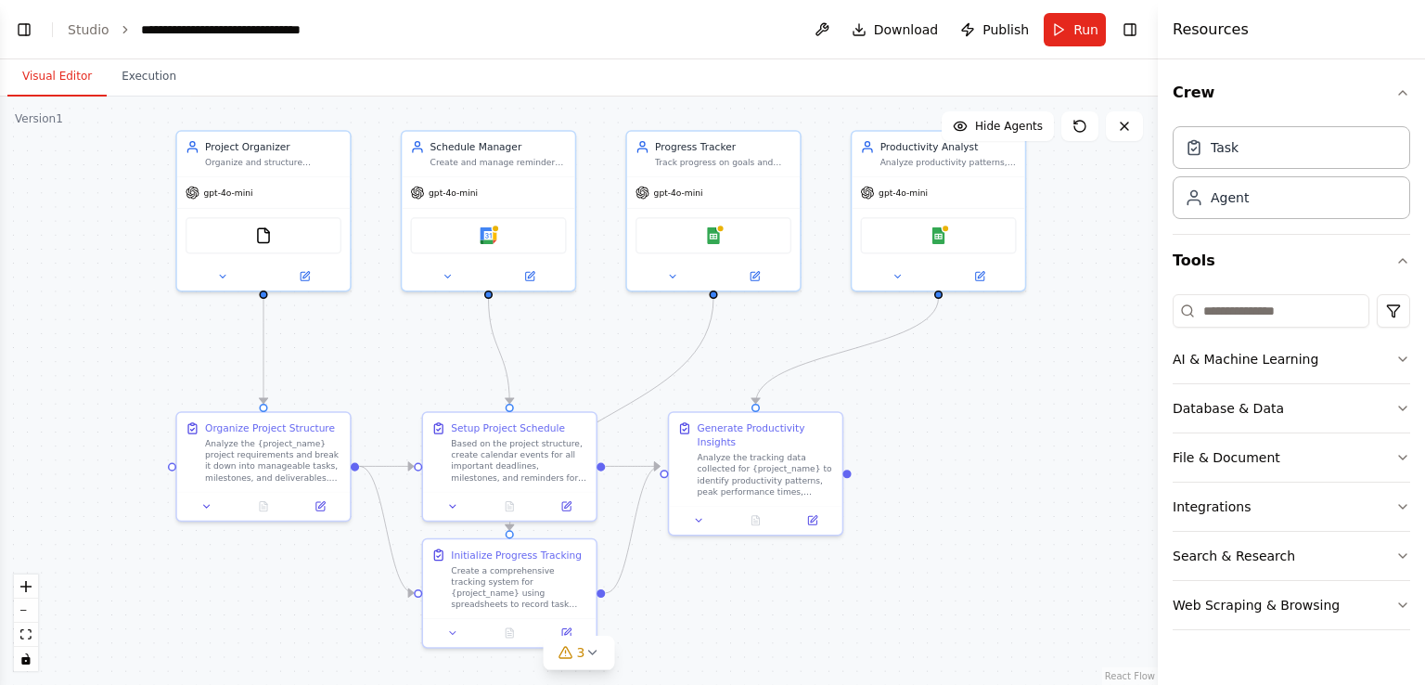
drag, startPoint x: 1009, startPoint y: 506, endPoint x: 911, endPoint y: 407, distance: 138.5
click at [911, 407] on div ".deletable-edge-delete-btn { width: 20px; height: 20px; border: 0px solid #ffff…" at bounding box center [579, 391] width 1158 height 588
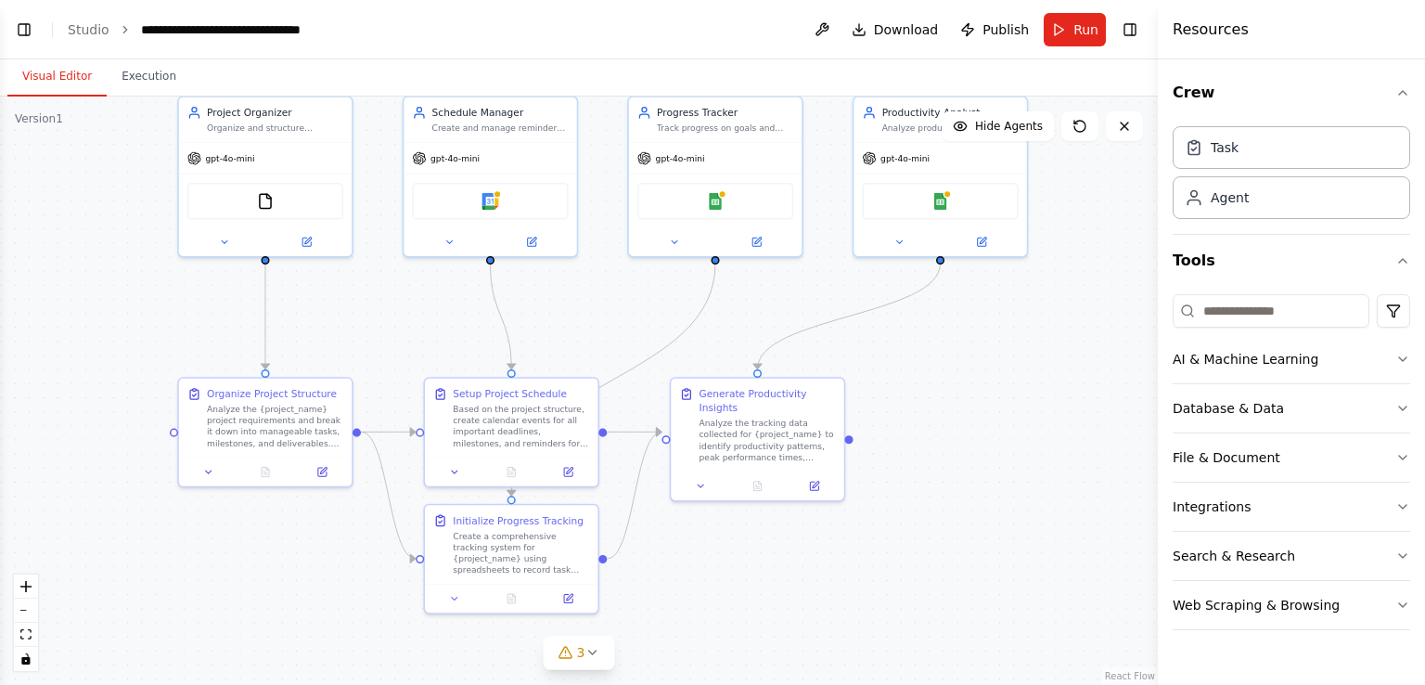
scroll to position [2326, 0]
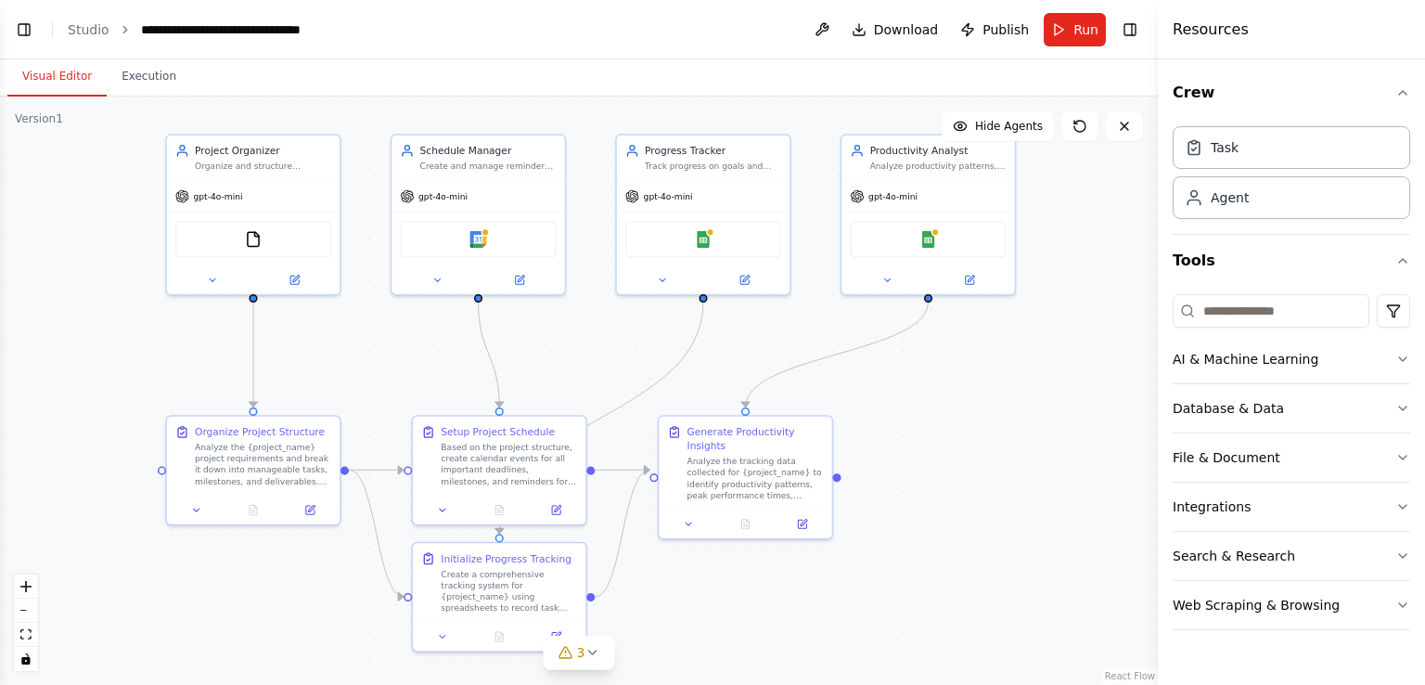
drag, startPoint x: 983, startPoint y: 439, endPoint x: 971, endPoint y: 446, distance: 14.2
click at [971, 446] on div ".deletable-edge-delete-btn { width: 20px; height: 20px; border: 0px solid #ffff…" at bounding box center [579, 391] width 1158 height 588
click at [971, 449] on div ".deletable-edge-delete-btn { width: 20px; height: 20px; border: 0px solid #ffff…" at bounding box center [579, 391] width 1158 height 588
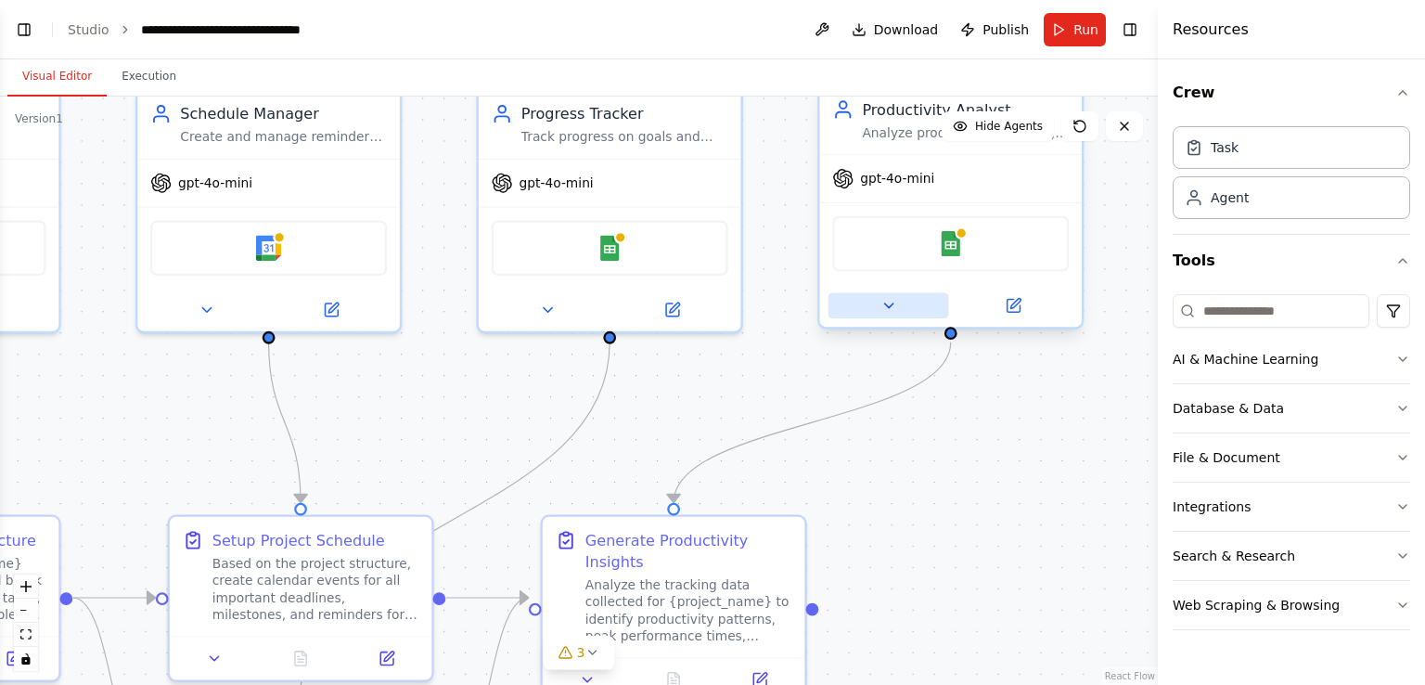
click at [883, 302] on icon at bounding box center [888, 305] width 17 height 17
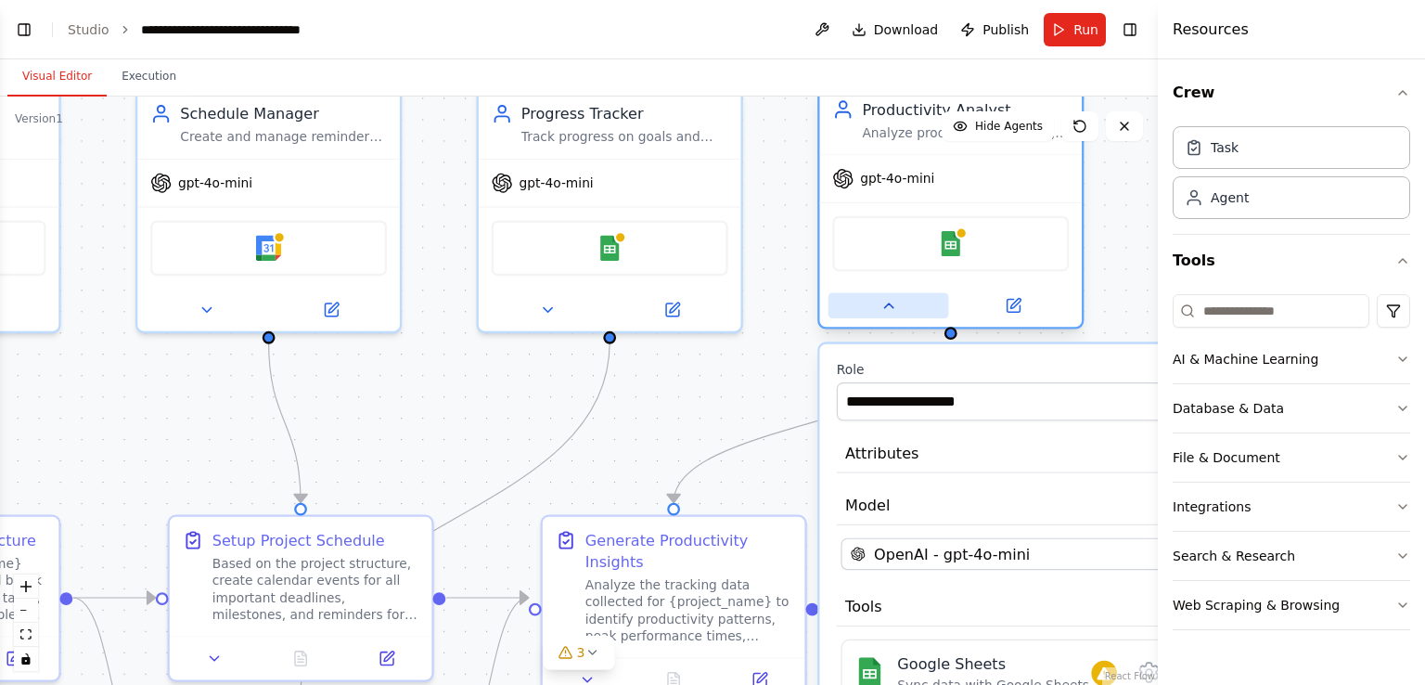
click at [883, 302] on icon at bounding box center [888, 305] width 17 height 17
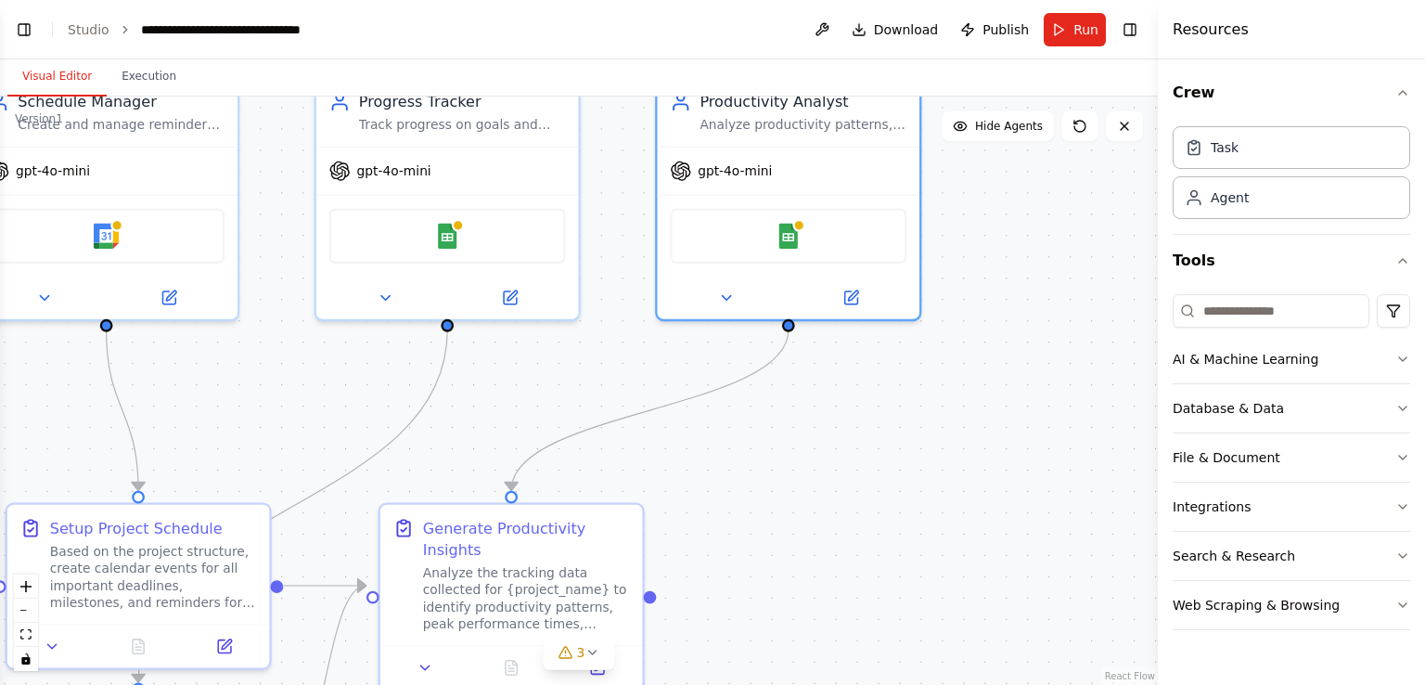
drag, startPoint x: 787, startPoint y: 389, endPoint x: 612, endPoint y: 374, distance: 176.0
click at [612, 374] on div ".deletable-edge-delete-btn { width: 20px; height: 20px; border: 0px solid #ffff…" at bounding box center [579, 391] width 1158 height 588
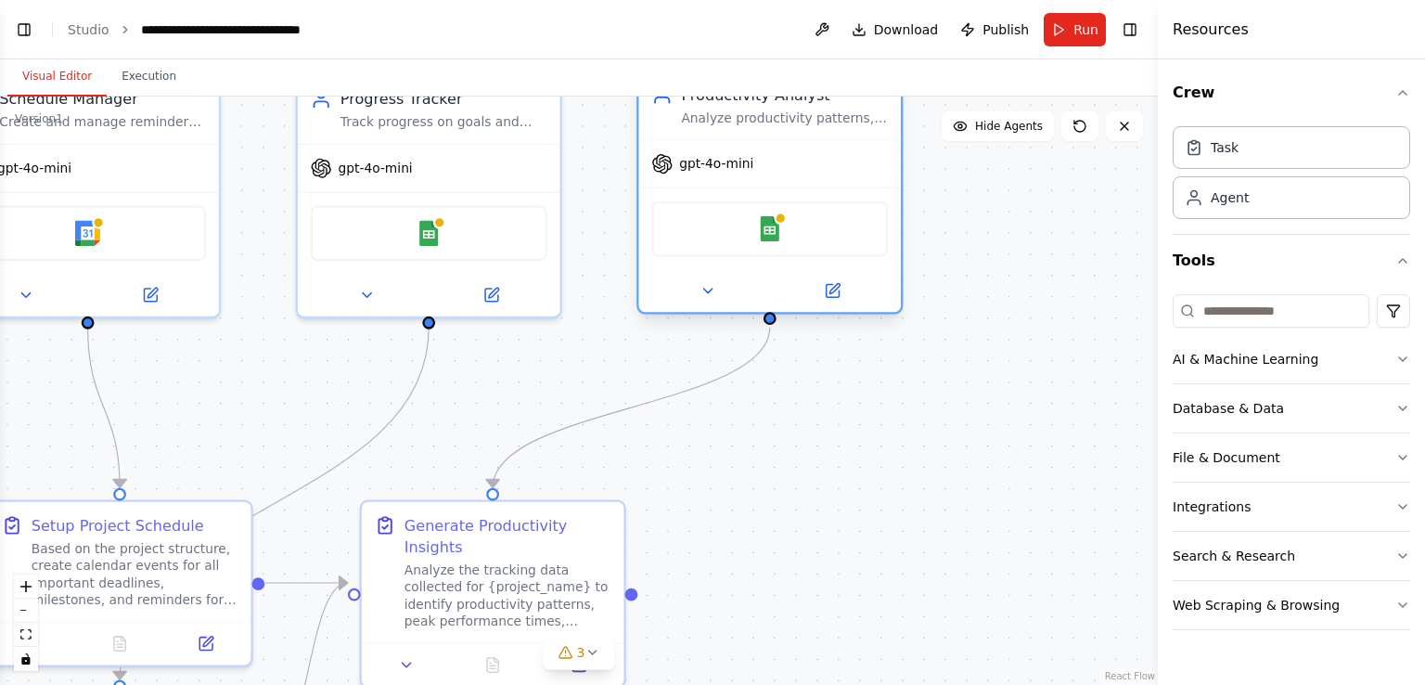
click at [705, 305] on div at bounding box center [769, 290] width 263 height 43
click at [705, 299] on button at bounding box center [708, 291] width 121 height 26
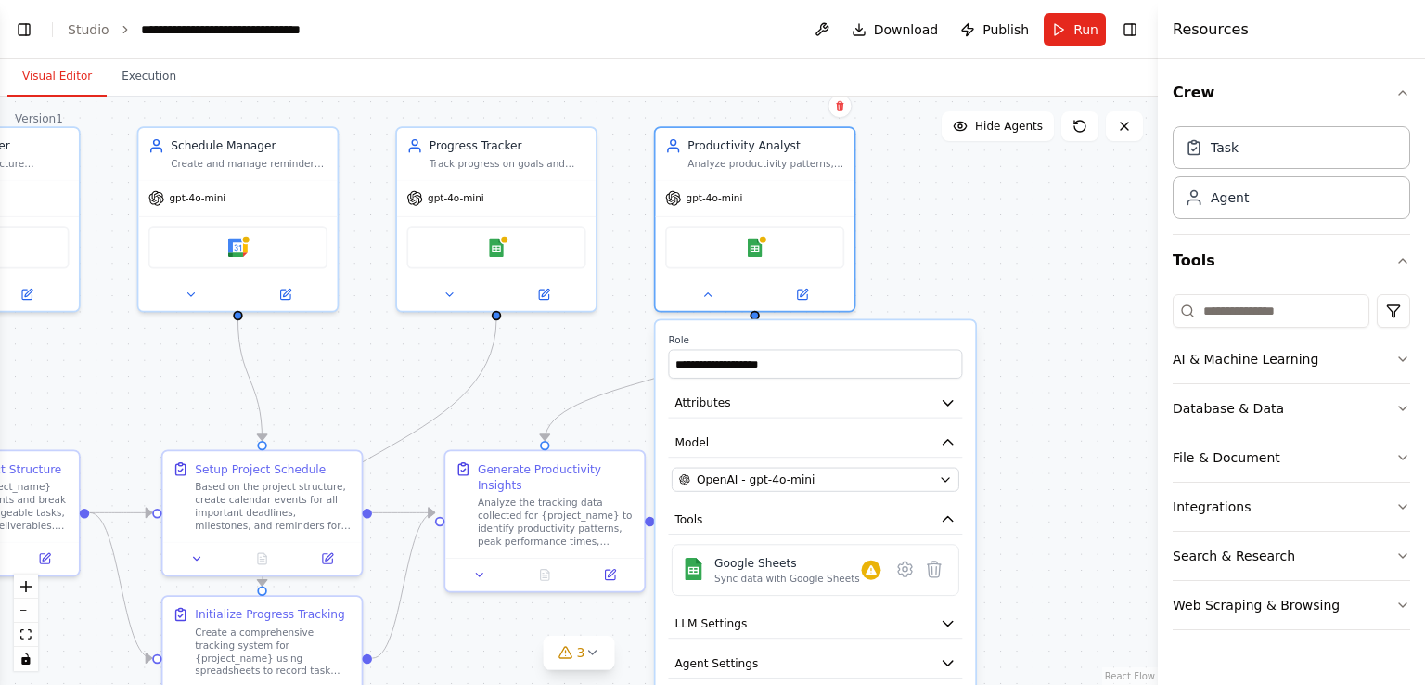
click at [592, 367] on div ".deletable-edge-delete-btn { width: 20px; height: 20px; border: 0px solid #ffff…" at bounding box center [579, 391] width 1158 height 588
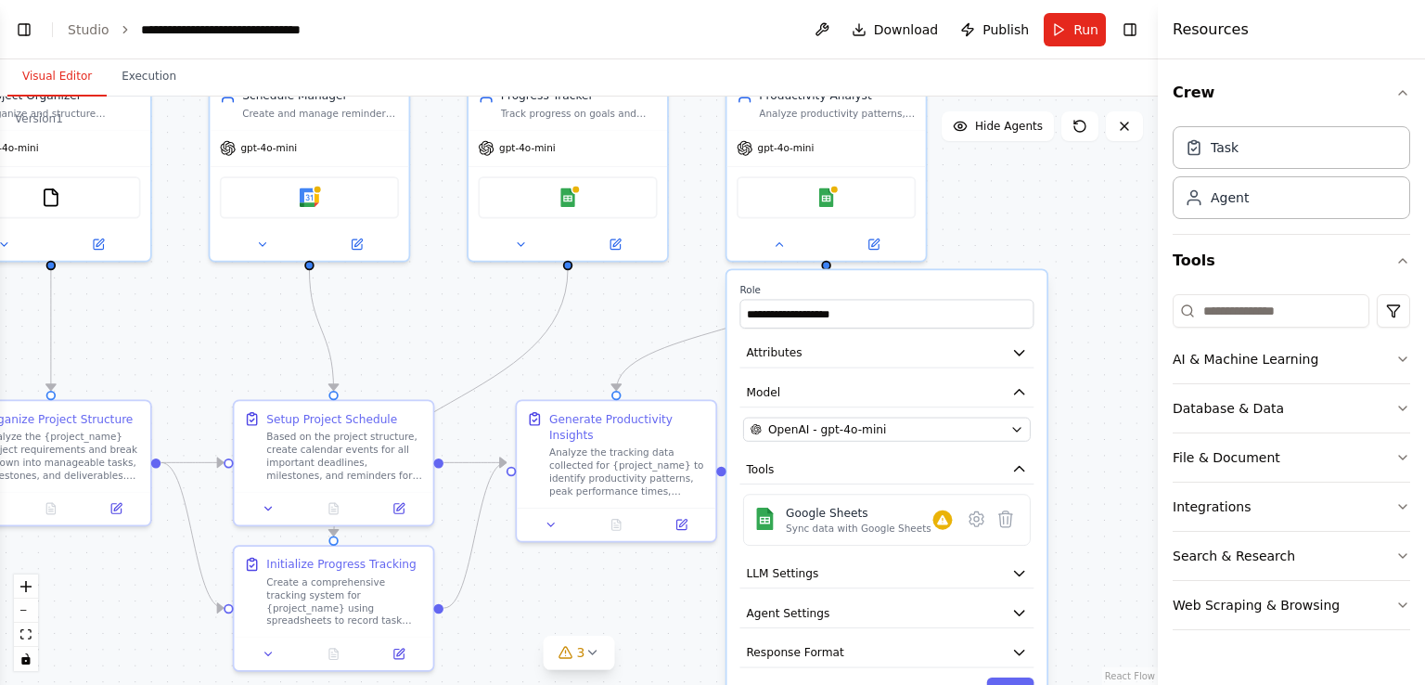
drag, startPoint x: 575, startPoint y: 367, endPoint x: 650, endPoint y: 309, distance: 93.9
click at [650, 309] on div ".deletable-edge-delete-btn { width: 20px; height: 20px; border: 0px solid #ffff…" at bounding box center [579, 391] width 1158 height 588
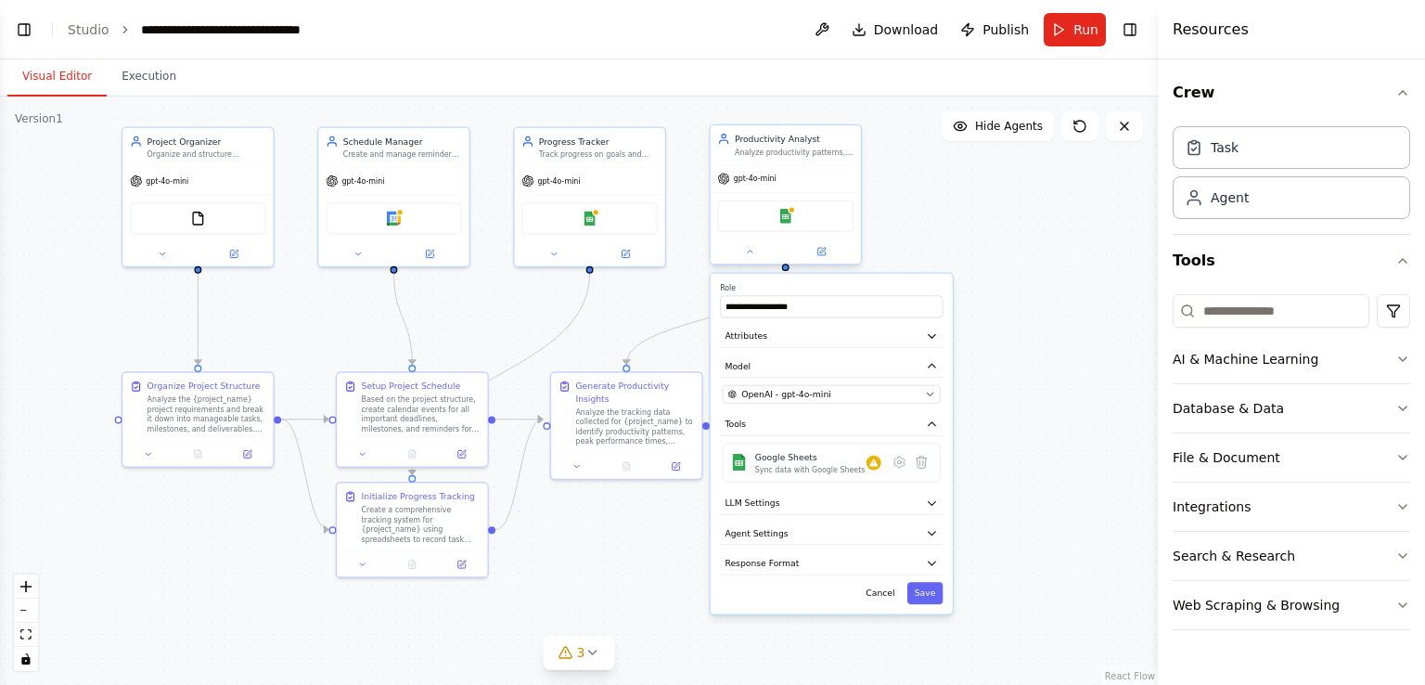
click at [746, 264] on div "Productivity Analyst Analyze productivity patterns, identify trends in project …" at bounding box center [785, 194] width 153 height 141
click at [751, 259] on div at bounding box center [786, 251] width 150 height 24
click at [754, 254] on icon at bounding box center [750, 252] width 10 height 10
click at [147, 83] on button "Execution" at bounding box center [149, 77] width 84 height 39
click at [61, 80] on button "Visual Editor" at bounding box center [56, 77] width 99 height 39
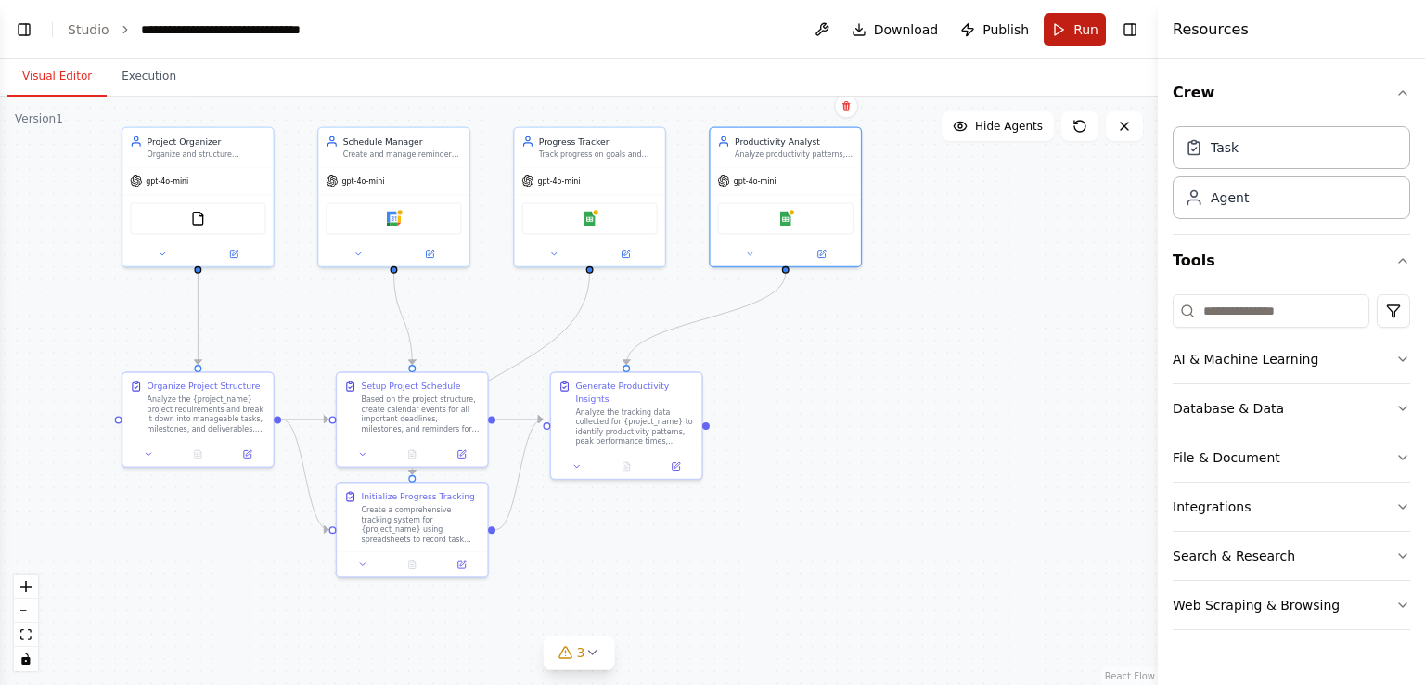
click at [1071, 27] on button "Run" at bounding box center [1075, 29] width 62 height 33
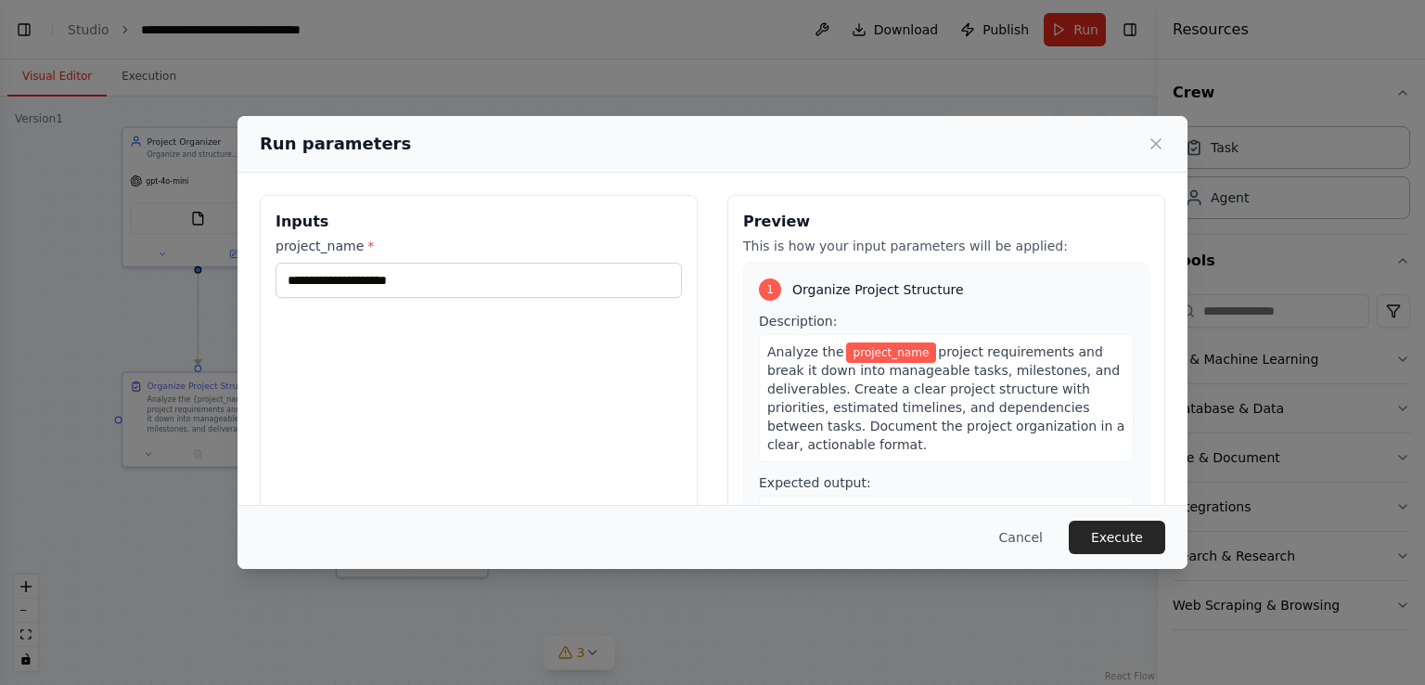
click at [578, 298] on div "Inputs project_name *" at bounding box center [479, 415] width 438 height 440
click at [586, 284] on input "project_name *" at bounding box center [479, 280] width 406 height 35
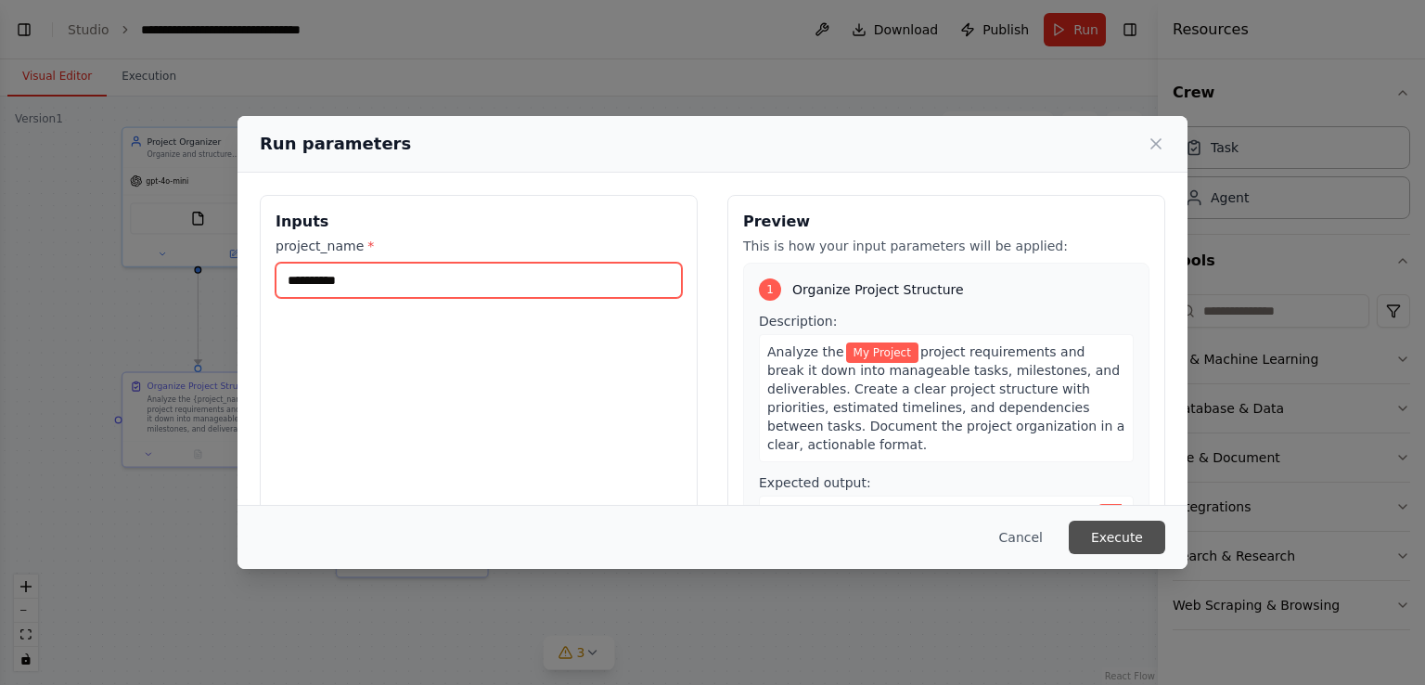
type input "**********"
click at [1124, 528] on button "Execute" at bounding box center [1117, 537] width 97 height 33
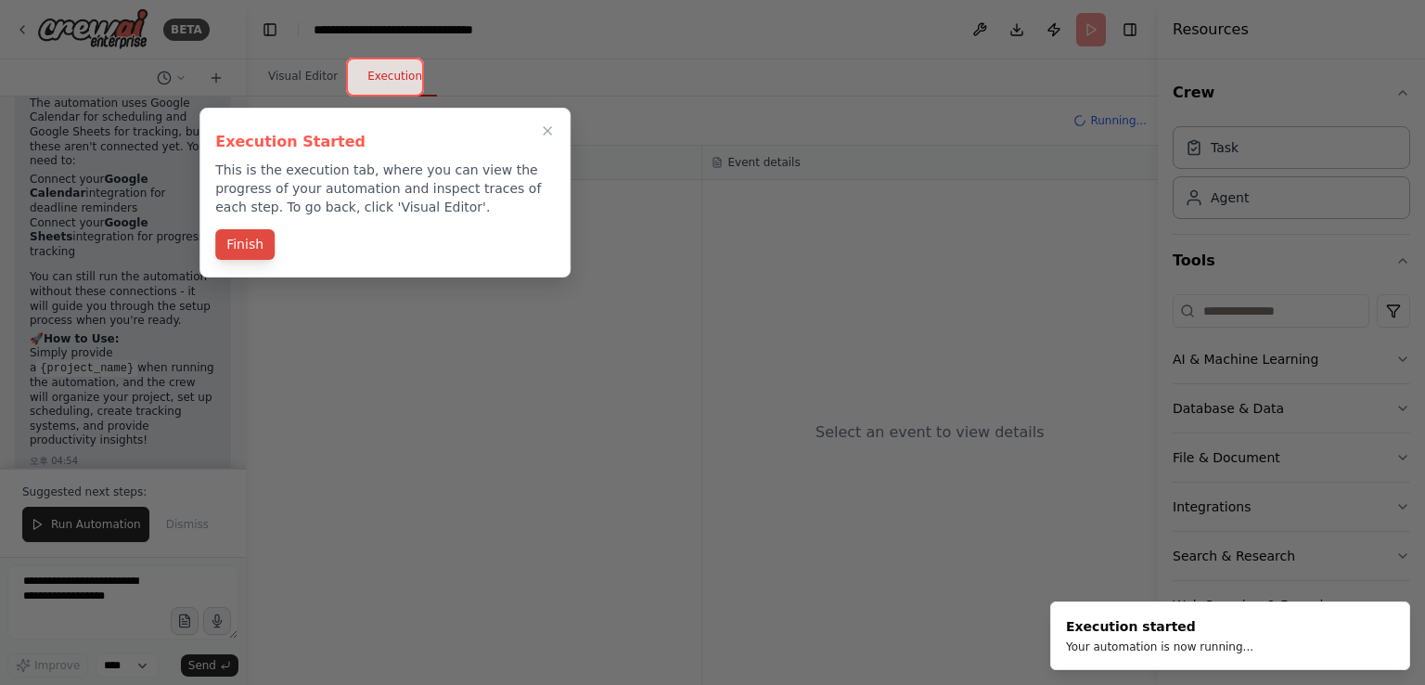
click at [264, 250] on button "Finish" at bounding box center [244, 244] width 59 height 31
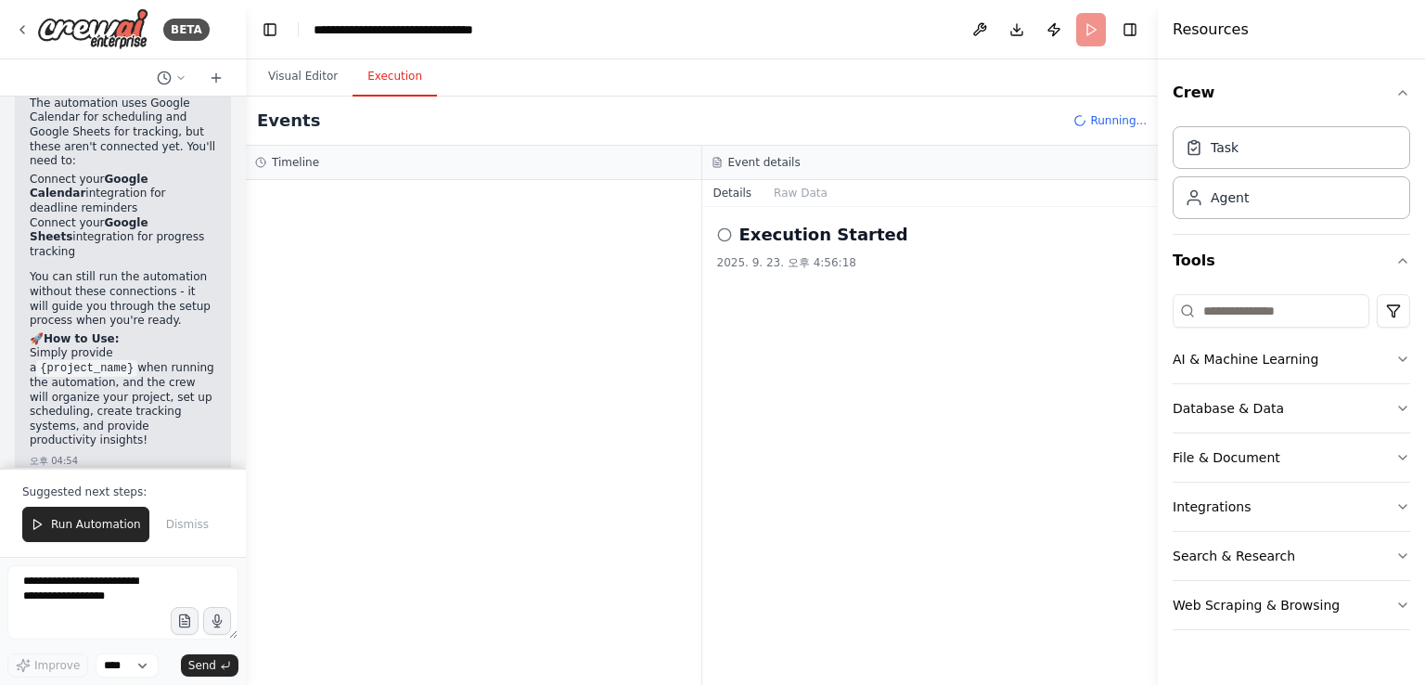
click at [854, 227] on h2 "Execution Started" at bounding box center [824, 235] width 169 height 26
click at [724, 235] on icon at bounding box center [724, 234] width 15 height 15
click at [726, 320] on div "Execution Started 2025. 9. 23. 오후 4:56:18" at bounding box center [930, 446] width 457 height 478
click at [805, 190] on button "Raw Data" at bounding box center [801, 193] width 76 height 26
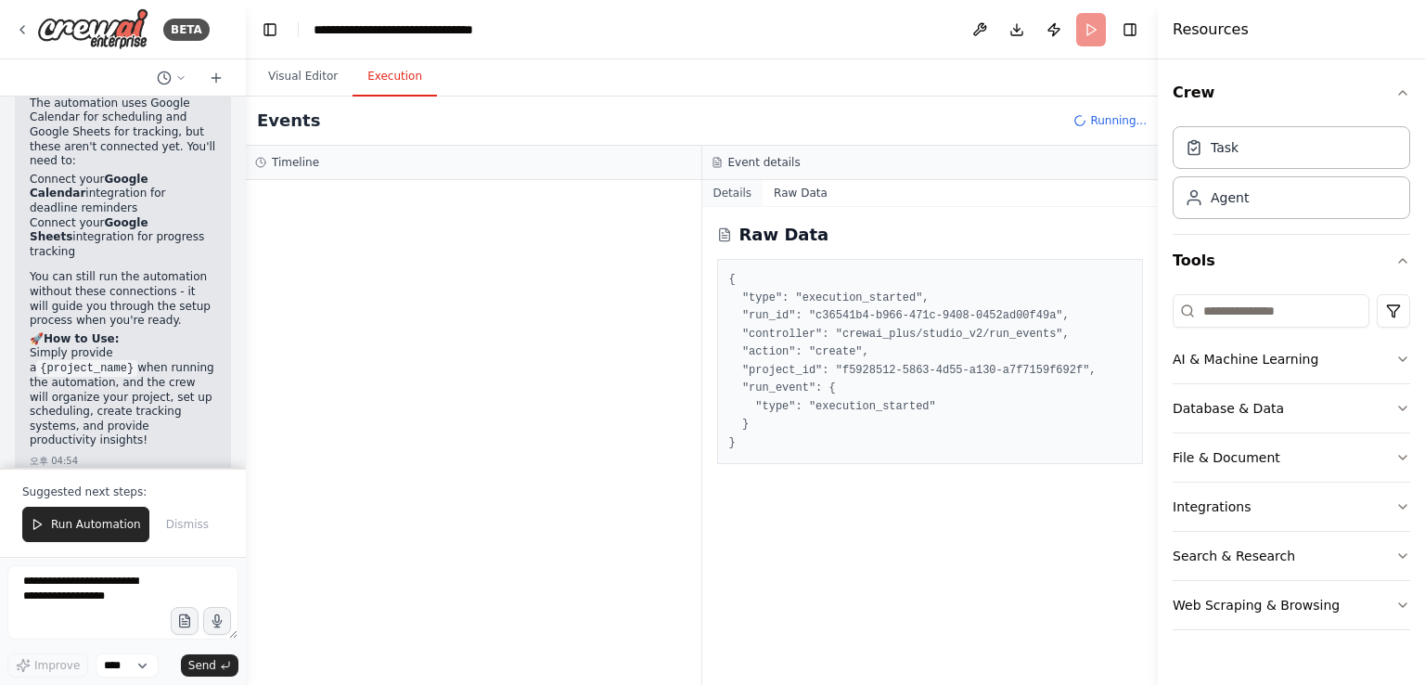
click at [728, 200] on button "Details" at bounding box center [732, 193] width 61 height 26
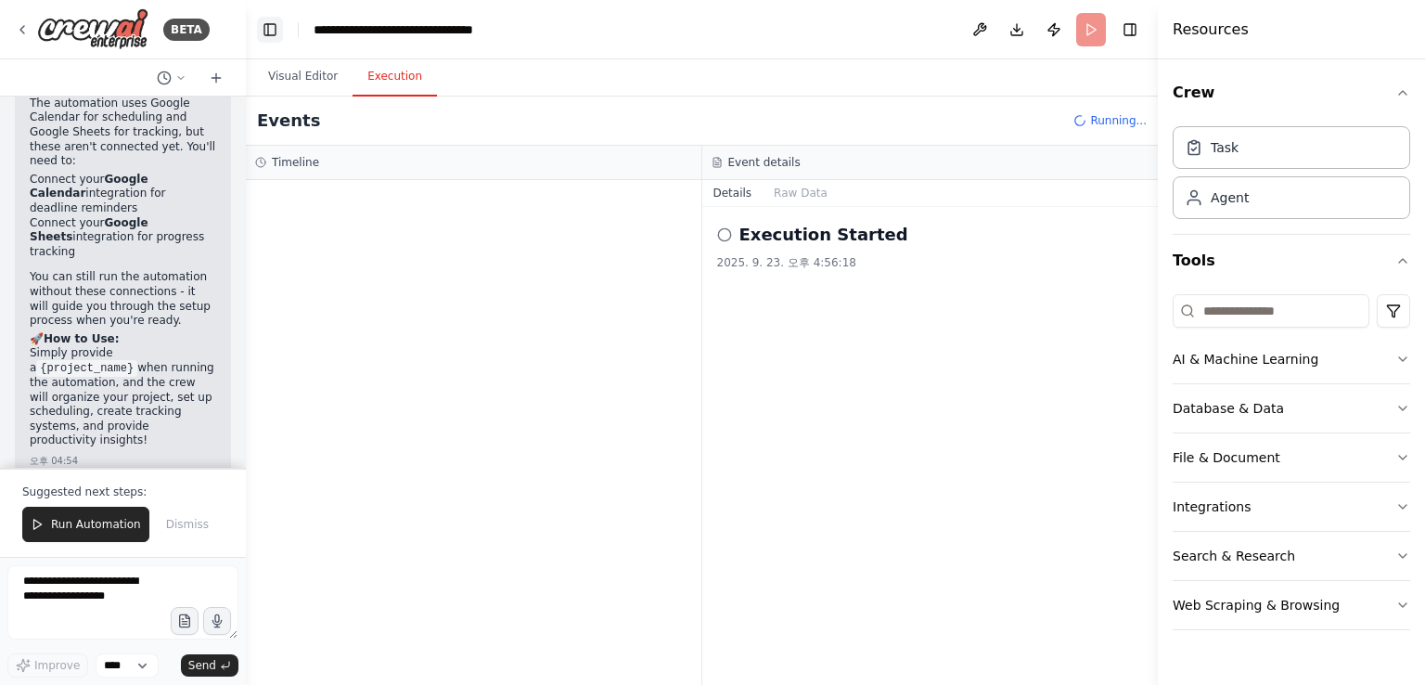
click at [268, 29] on button "Toggle Left Sidebar" at bounding box center [270, 30] width 26 height 26
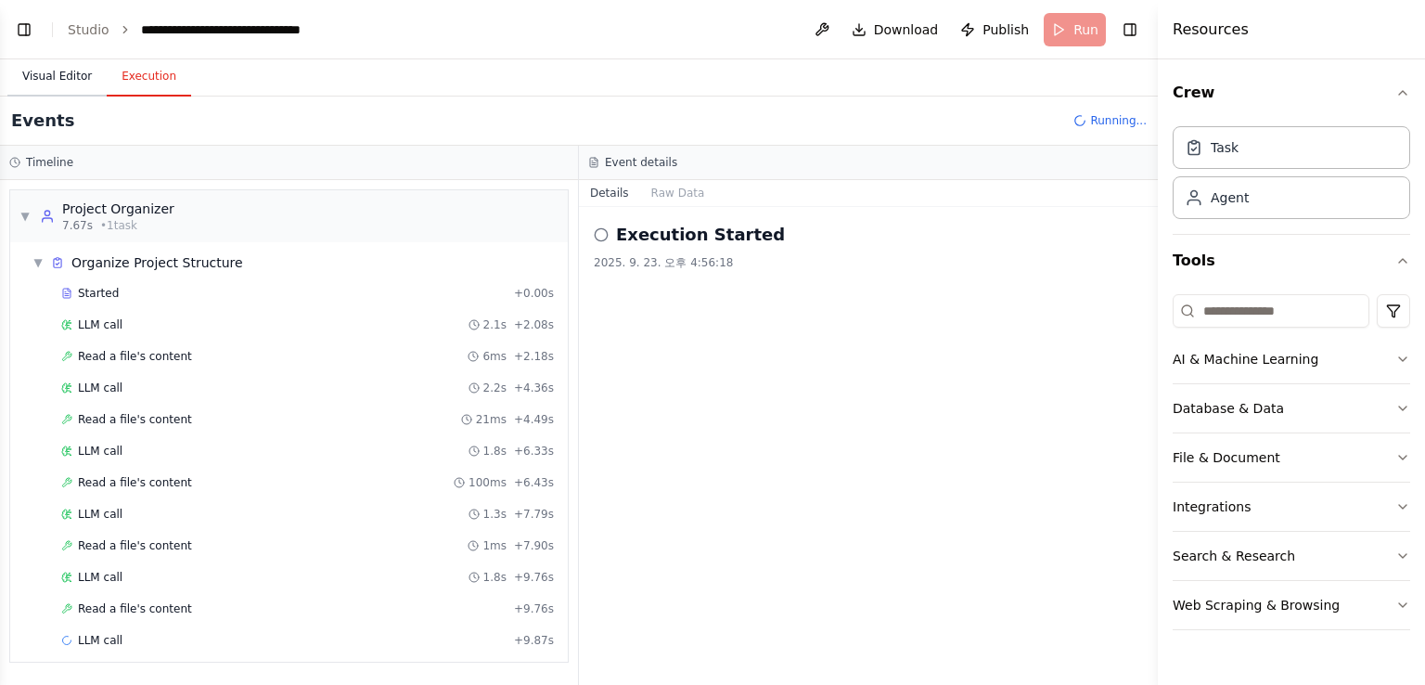
click at [67, 87] on button "Visual Editor" at bounding box center [56, 77] width 99 height 39
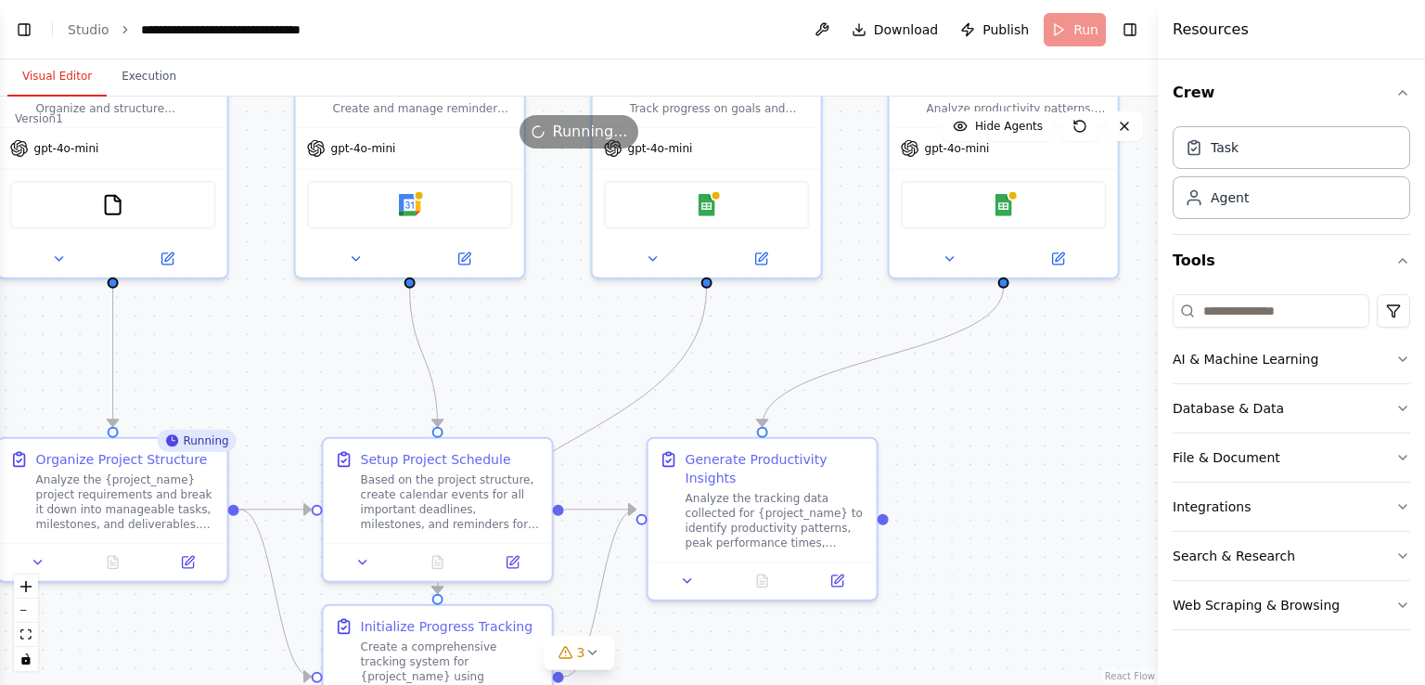
drag, startPoint x: 748, startPoint y: 445, endPoint x: 919, endPoint y: 526, distance: 188.9
click at [947, 543] on div ".deletable-edge-delete-btn { width: 20px; height: 20px; border: 0px solid #ffff…" at bounding box center [579, 391] width 1158 height 588
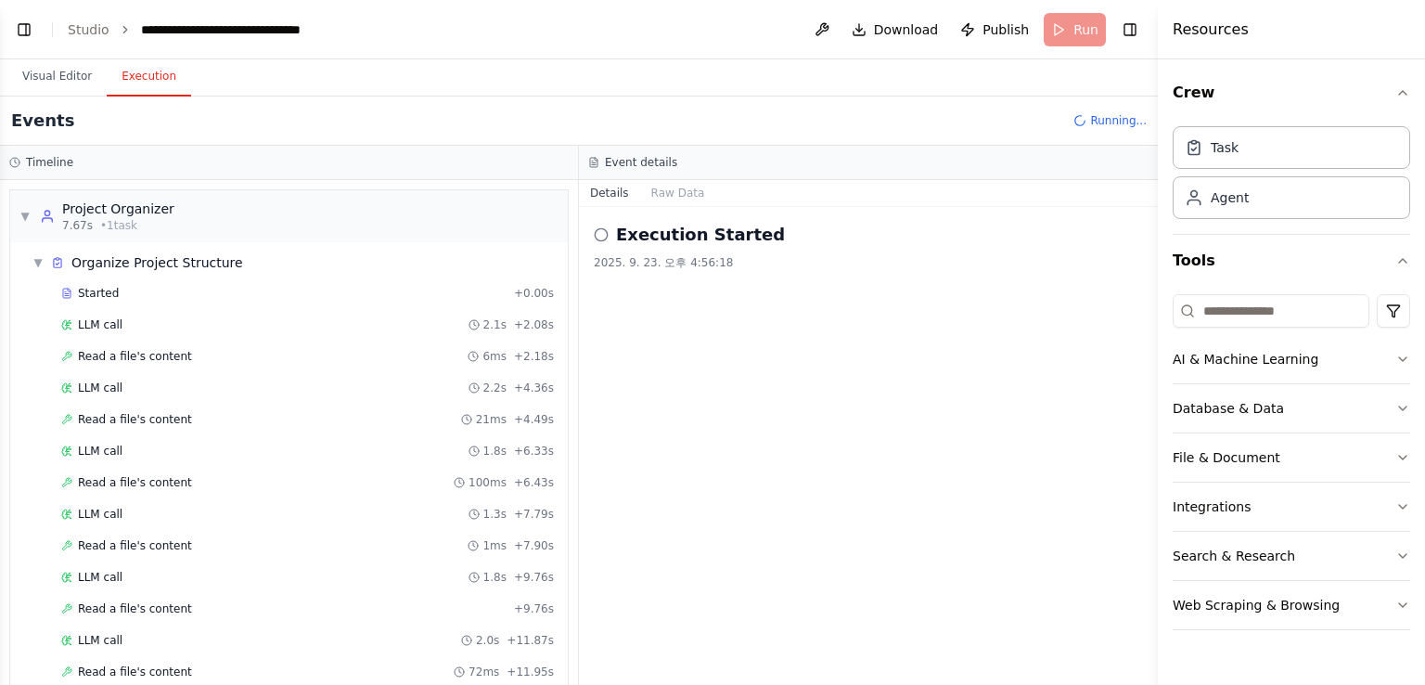
click at [156, 85] on button "Execution" at bounding box center [149, 77] width 84 height 39
click at [16, 256] on div "▼ Organize Project Structure Started + 0.00s LLM call 2.1s + 2.08s Read a file'…" at bounding box center [289, 515] width 558 height 546
click at [32, 258] on span "▼" at bounding box center [37, 262] width 11 height 15
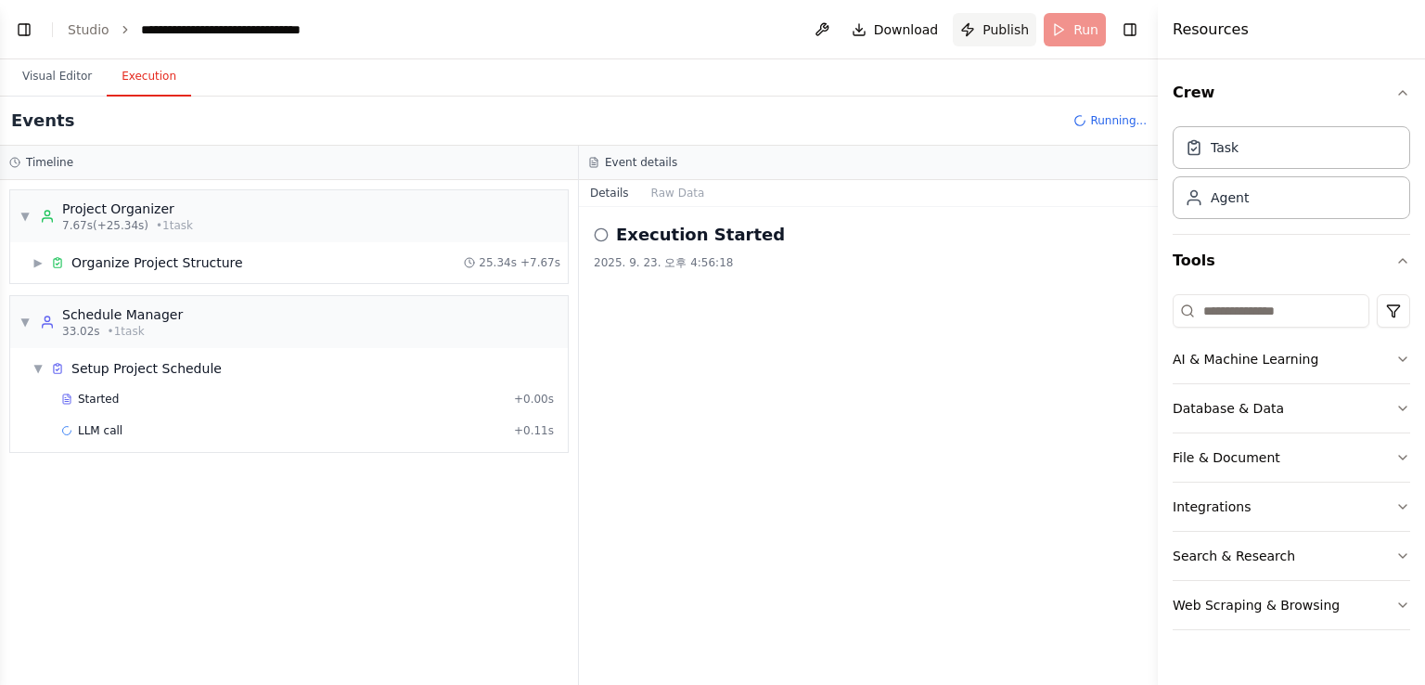
click at [999, 37] on span "Publish" at bounding box center [1006, 29] width 46 height 19
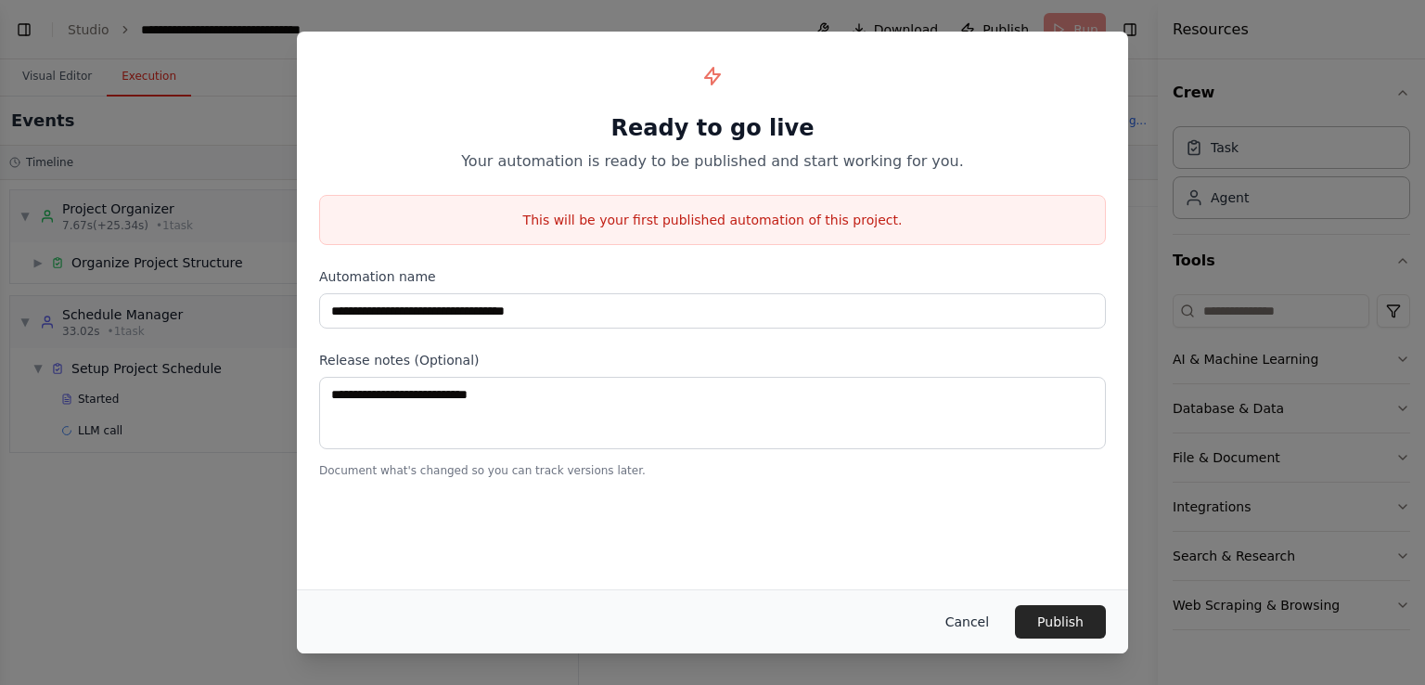
click at [979, 622] on button "Cancel" at bounding box center [967, 621] width 73 height 33
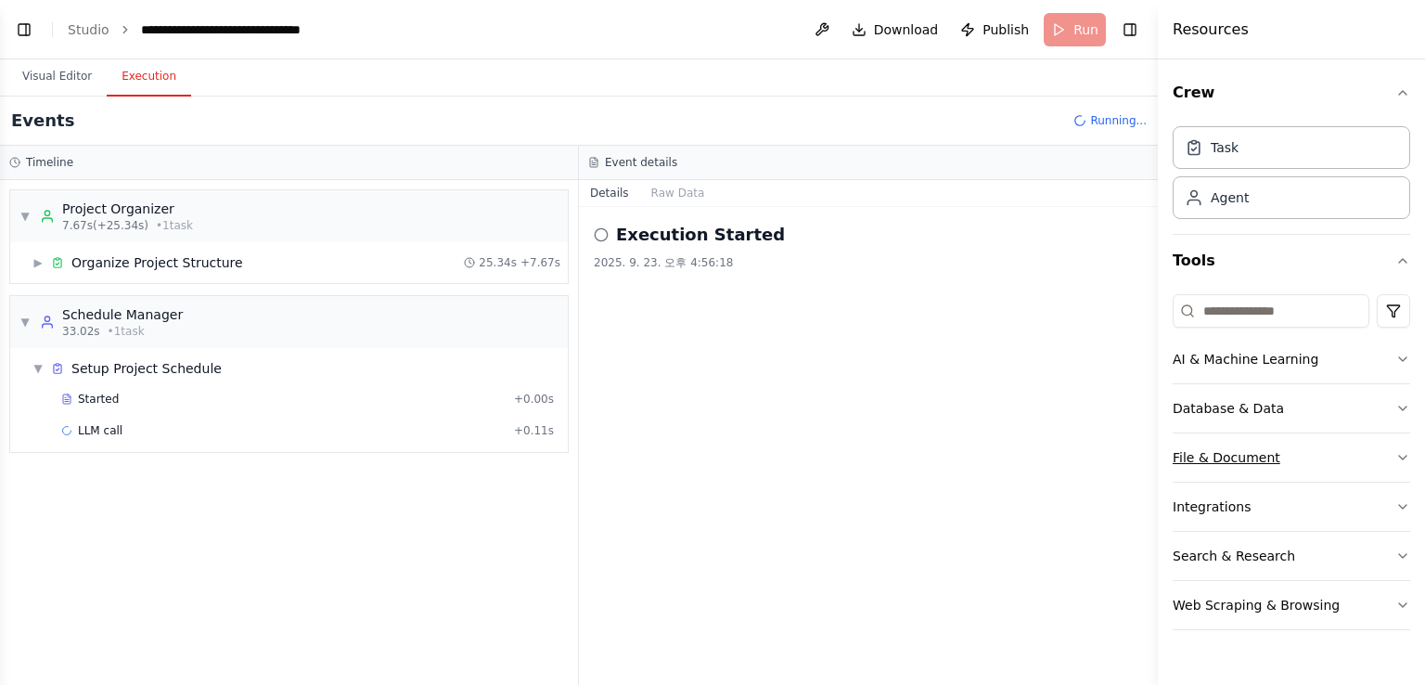
click at [1220, 457] on div "File & Document" at bounding box center [1227, 457] width 108 height 19
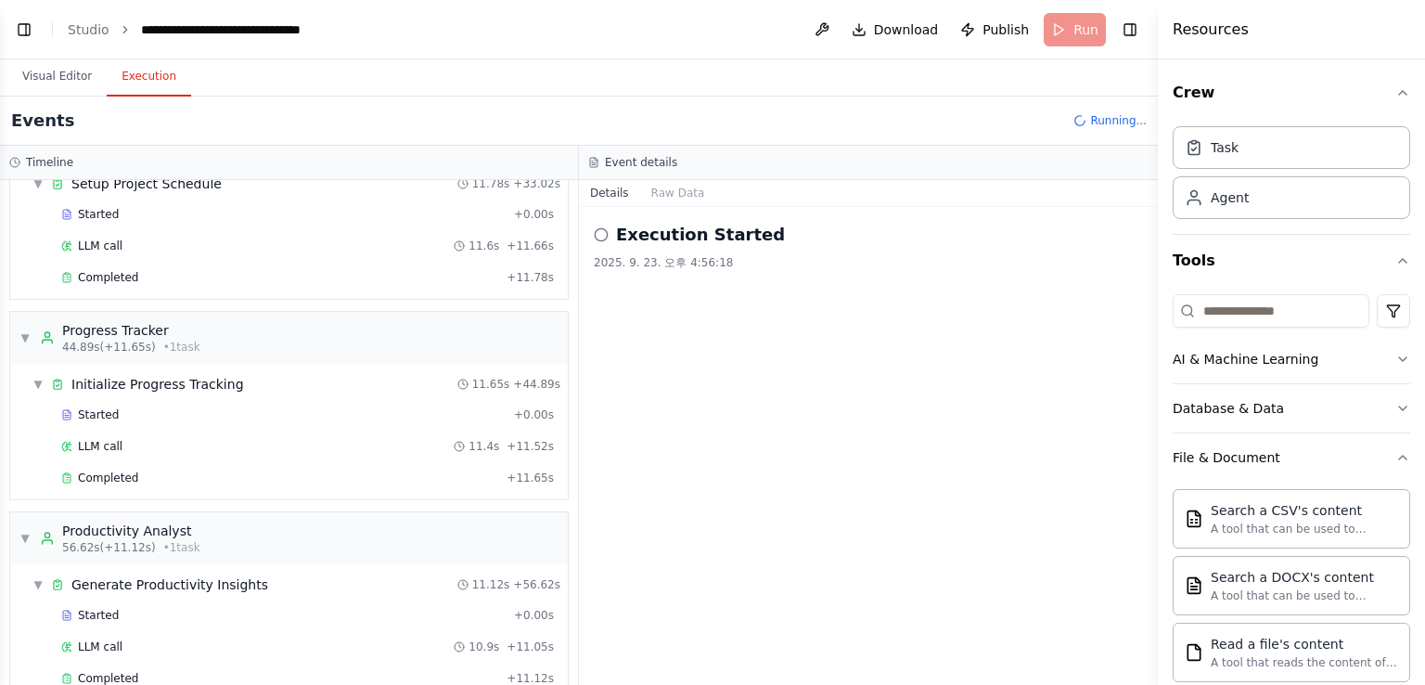
scroll to position [215, 0]
